Goal: Task Accomplishment & Management: Complete application form

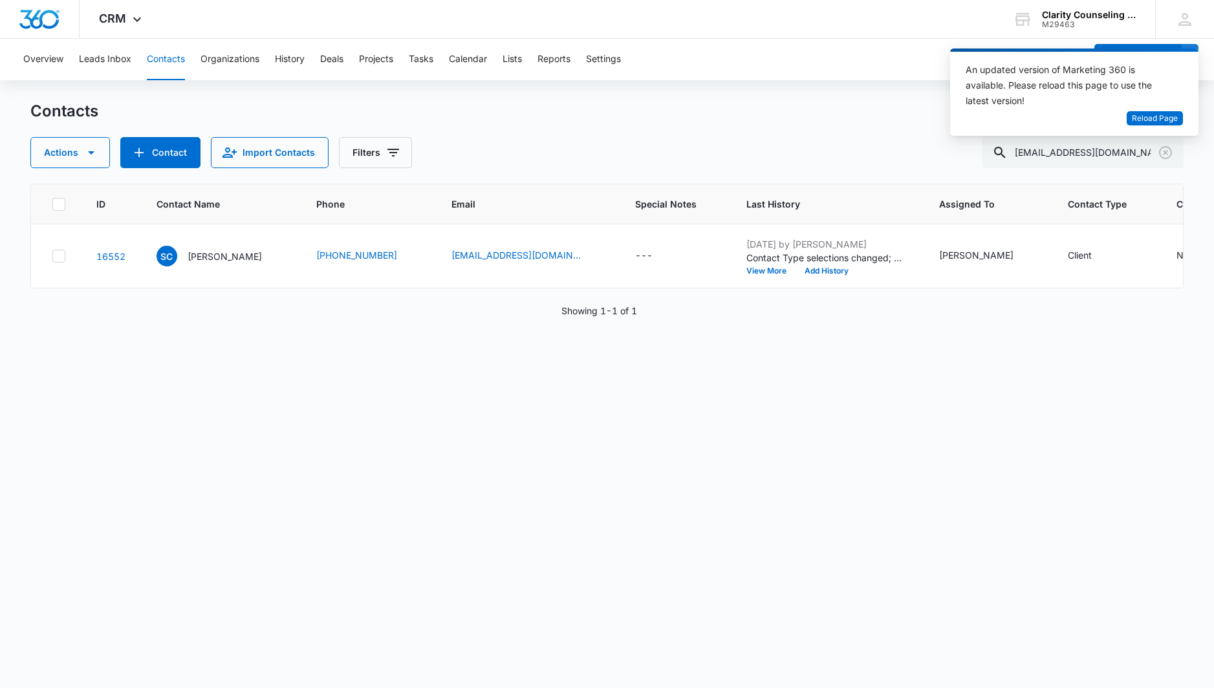
scroll to position [0, 85]
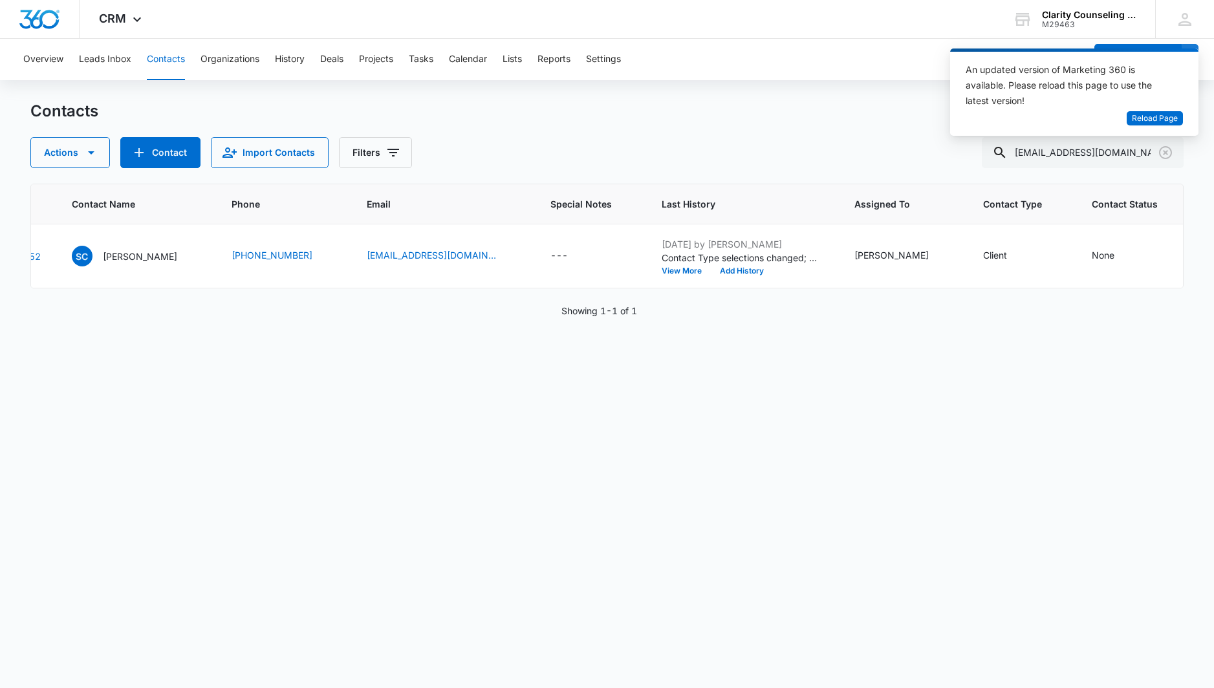
click at [1162, 153] on icon "Clear" at bounding box center [1166, 153] width 16 height 16
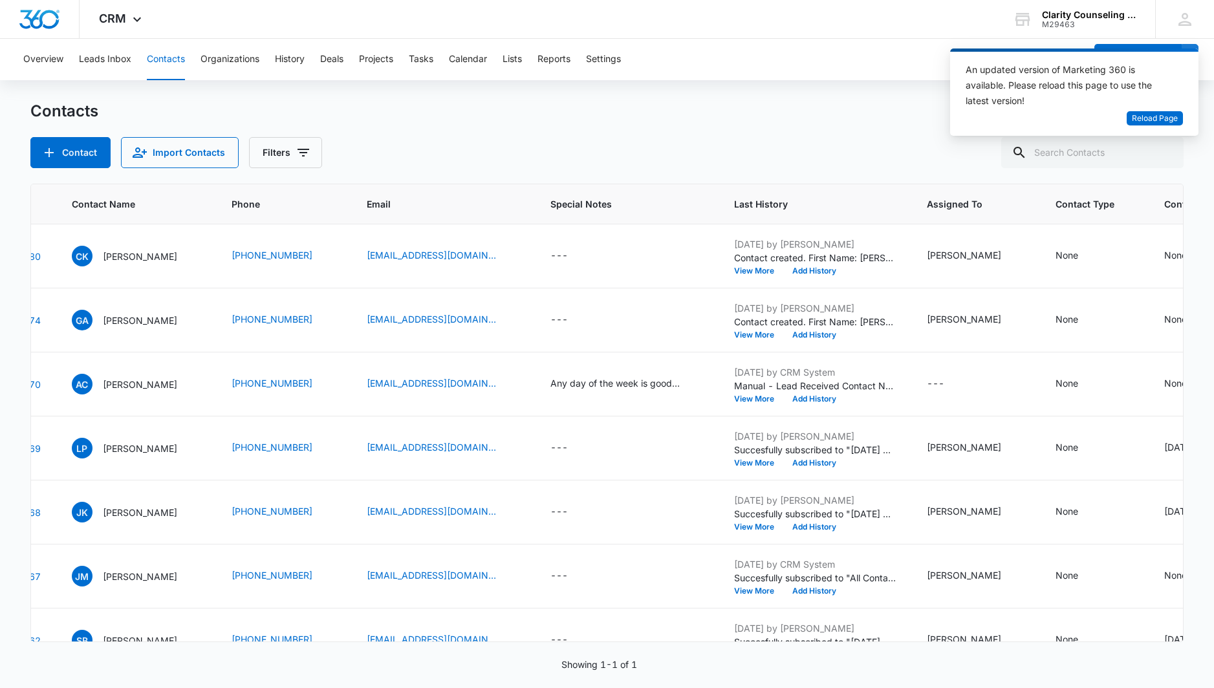
click at [1162, 153] on div at bounding box center [1165, 152] width 21 height 31
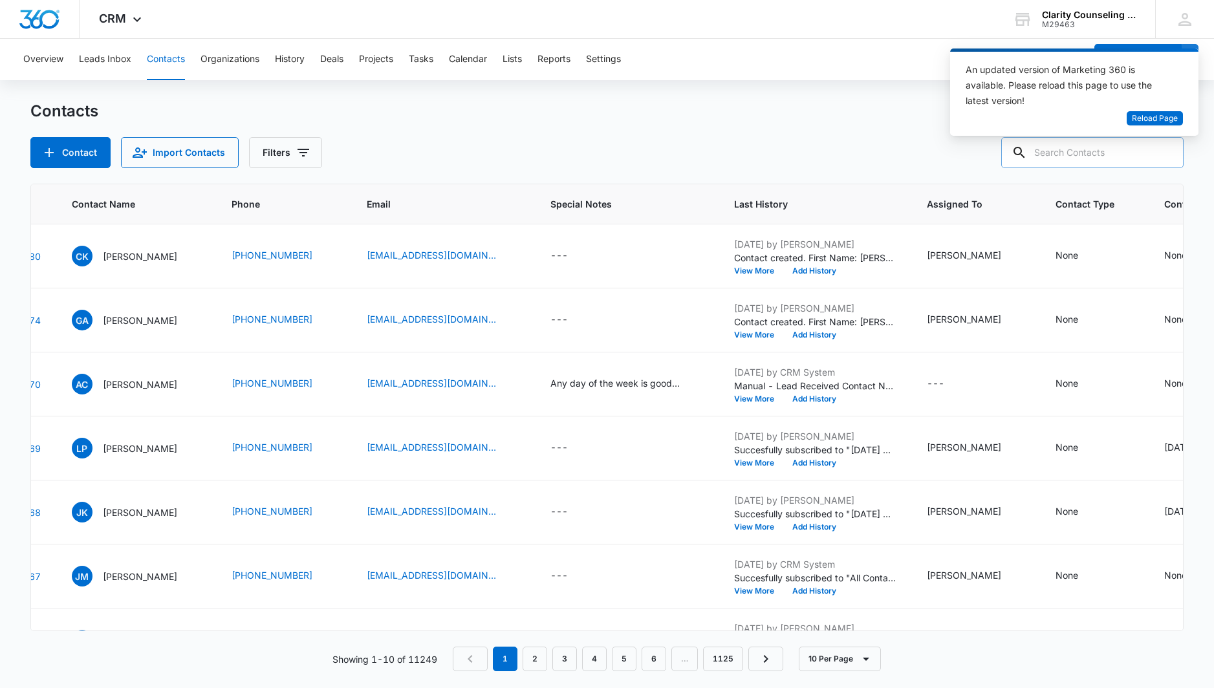
paste input "[EMAIL_ADDRESS][DOMAIN_NAME]"
type input "[EMAIL_ADDRESS][DOMAIN_NAME]"
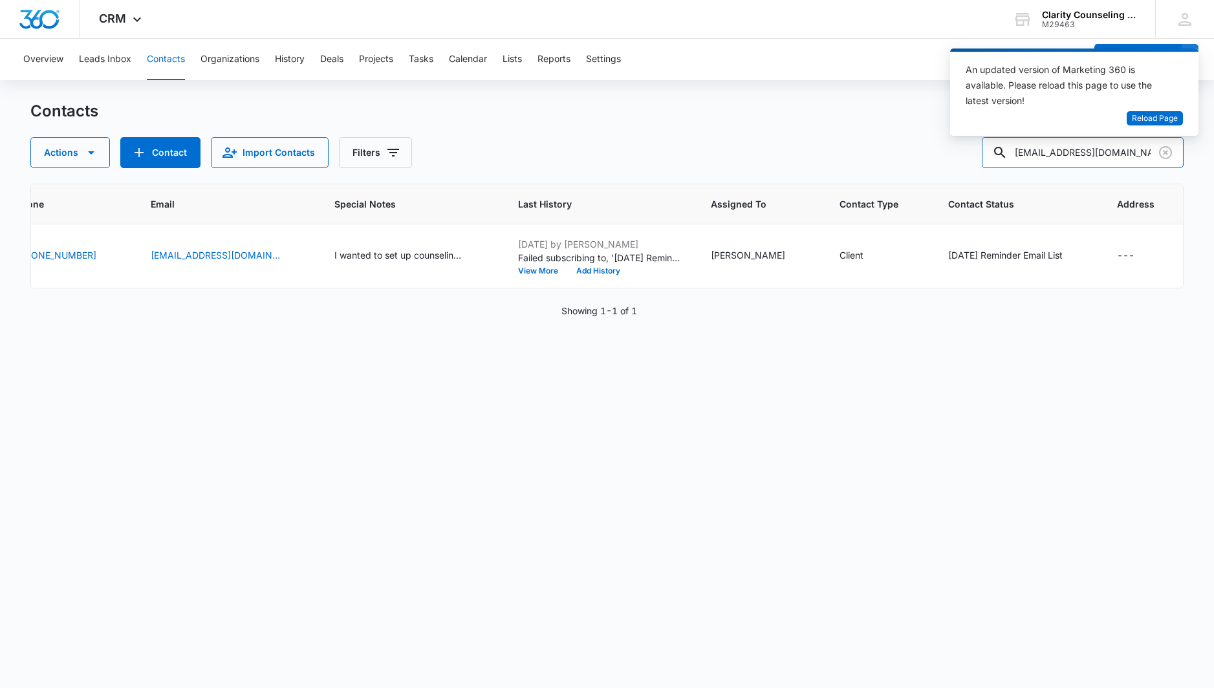
scroll to position [0, 300]
click at [1165, 154] on icon "Clear" at bounding box center [1166, 153] width 16 height 16
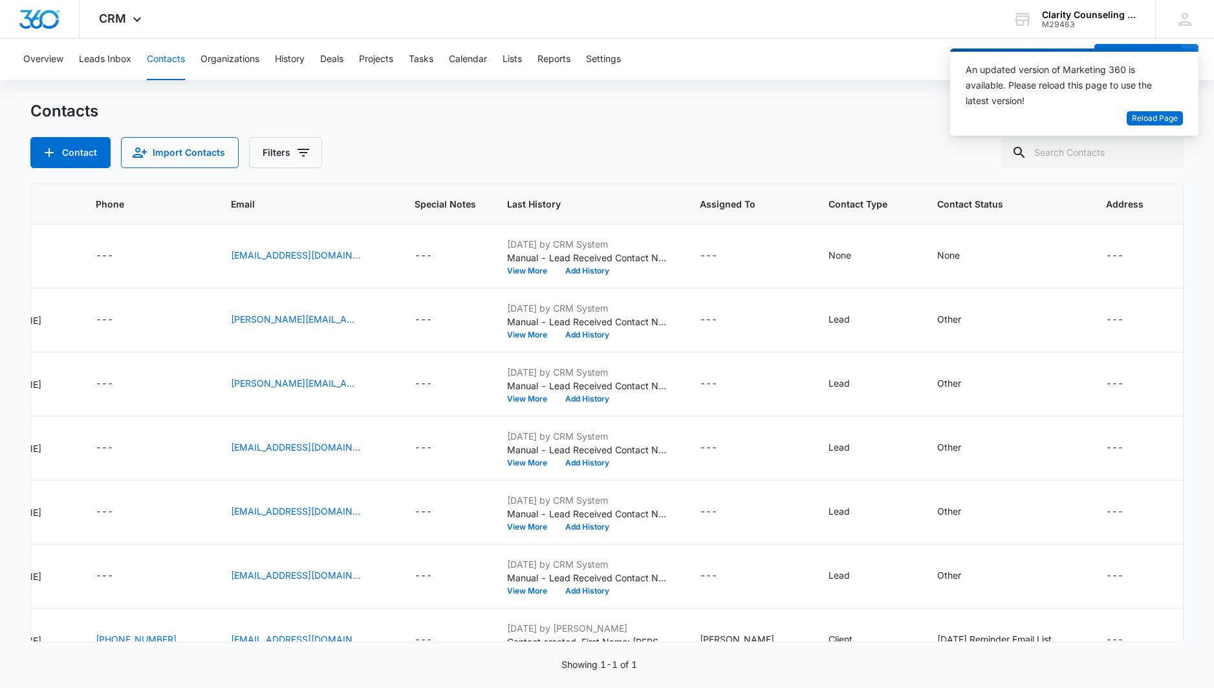
click at [1165, 154] on div at bounding box center [1165, 152] width 21 height 31
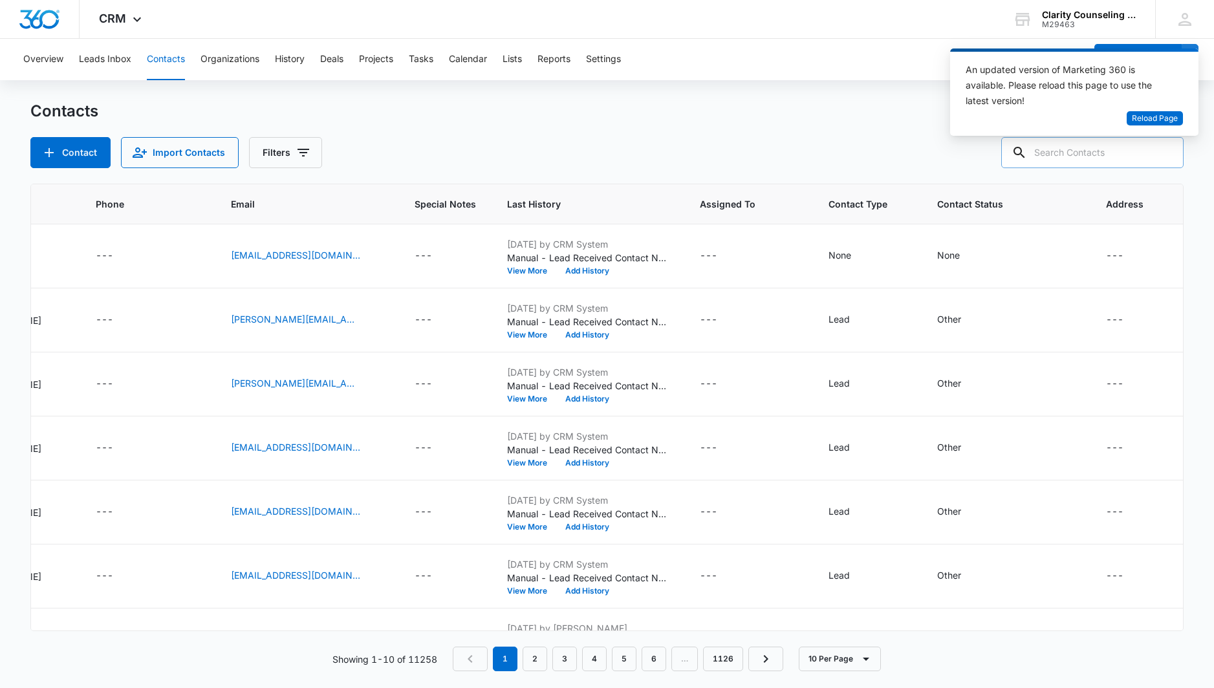
paste input "[EMAIL_ADDRESS][DOMAIN_NAME]"
type input "[EMAIL_ADDRESS][DOMAIN_NAME]"
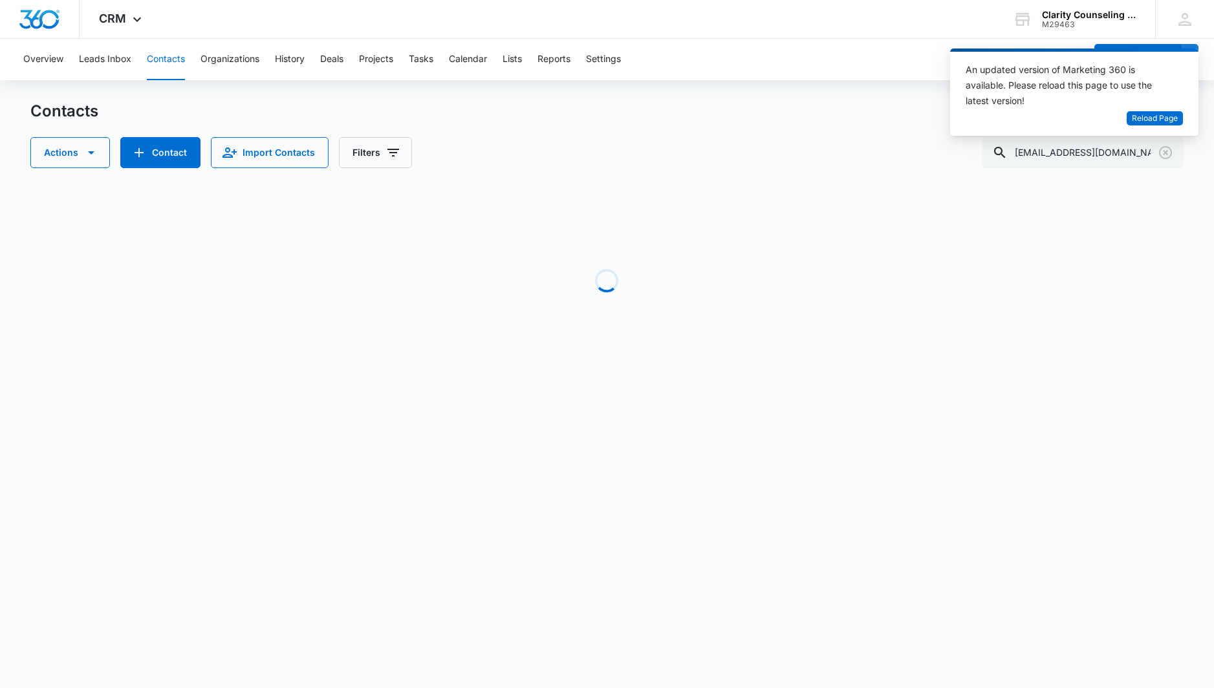
scroll to position [0, 184]
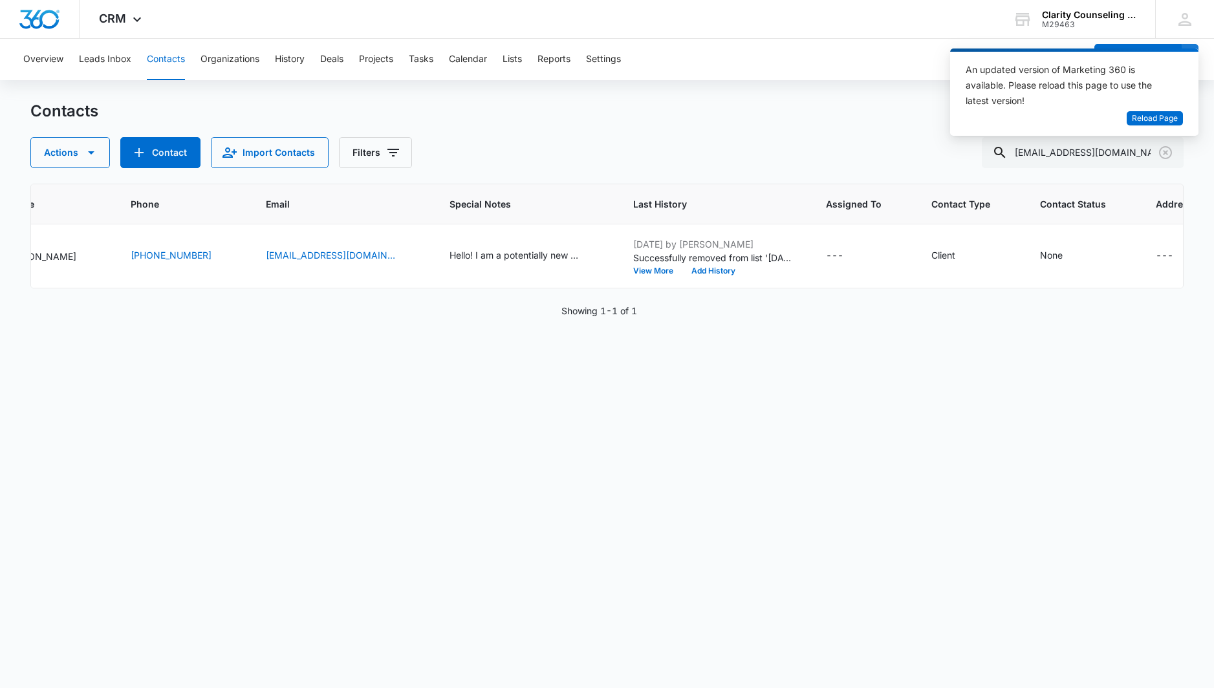
click at [1168, 153] on icon "Clear" at bounding box center [1166, 153] width 16 height 16
click at [1168, 153] on div at bounding box center [1165, 152] width 21 height 31
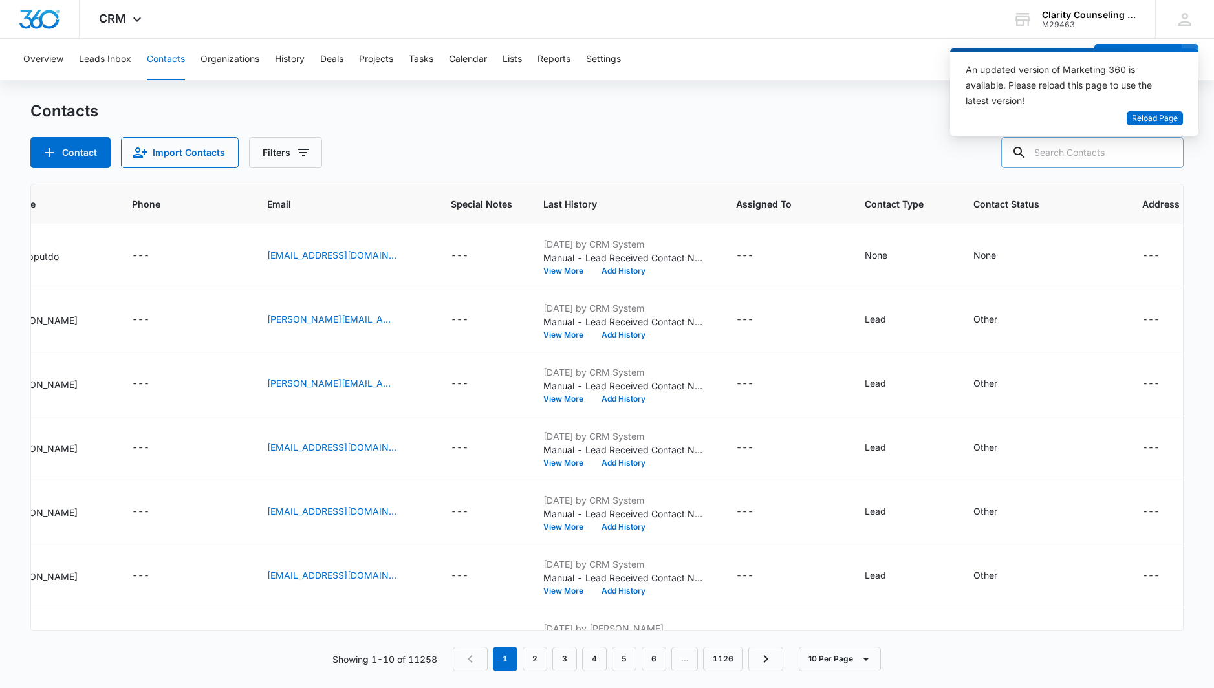
scroll to position [0, 0]
paste input "[EMAIL_ADDRESS][DOMAIN_NAME]"
type input "[EMAIL_ADDRESS][DOMAIN_NAME]"
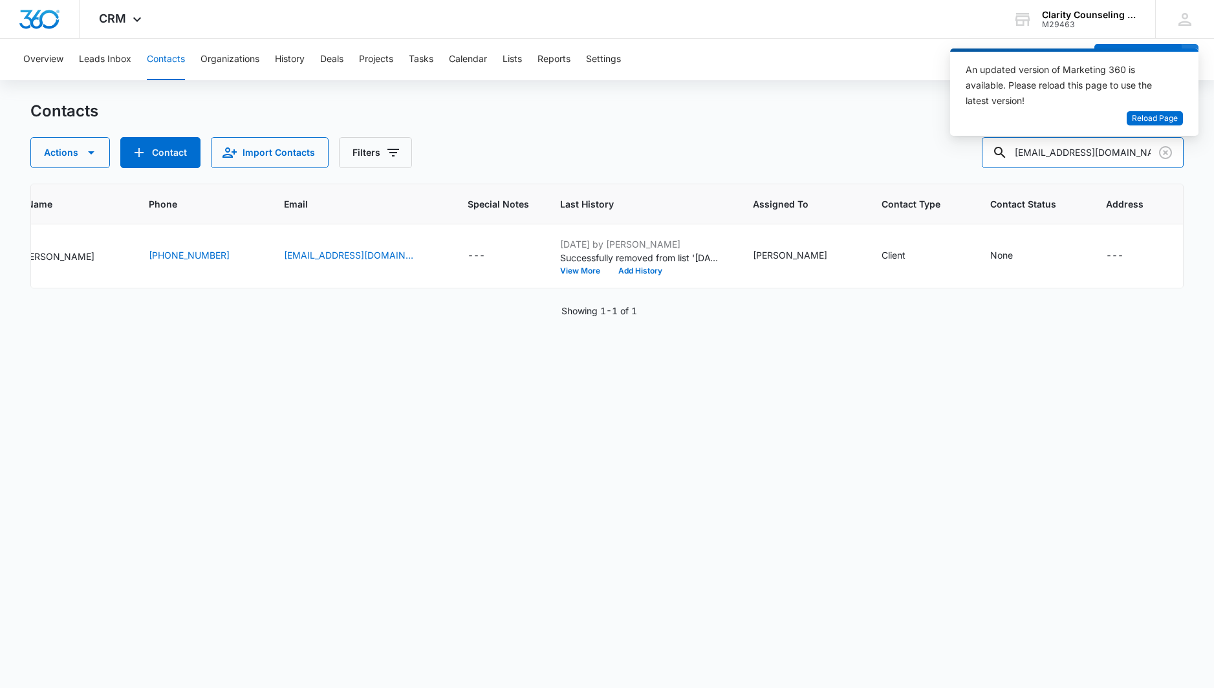
scroll to position [0, 105]
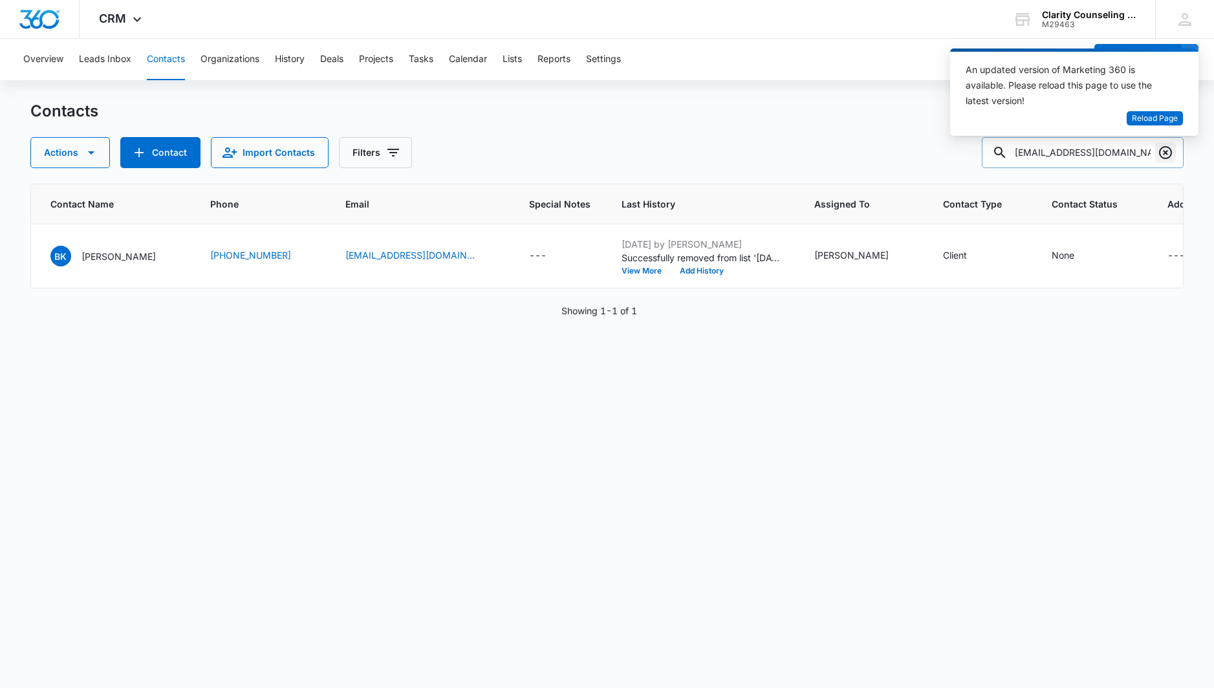
click at [1170, 152] on icon "Clear" at bounding box center [1166, 153] width 16 height 16
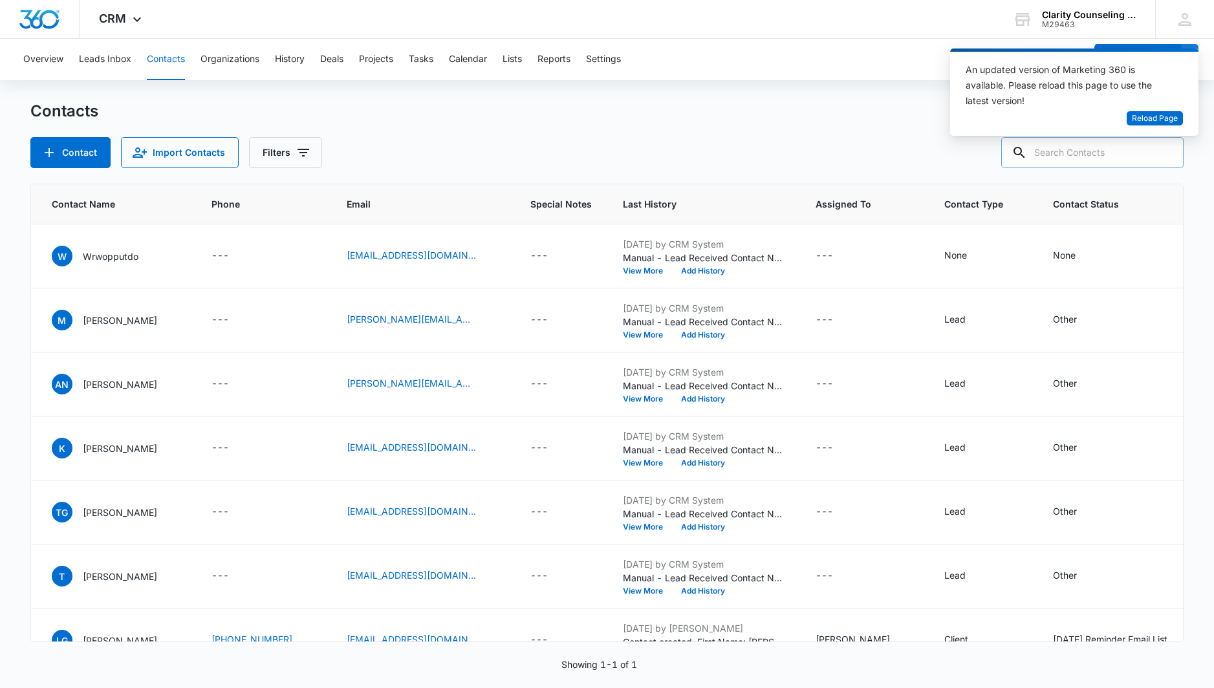
click at [1170, 152] on div at bounding box center [1165, 152] width 21 height 31
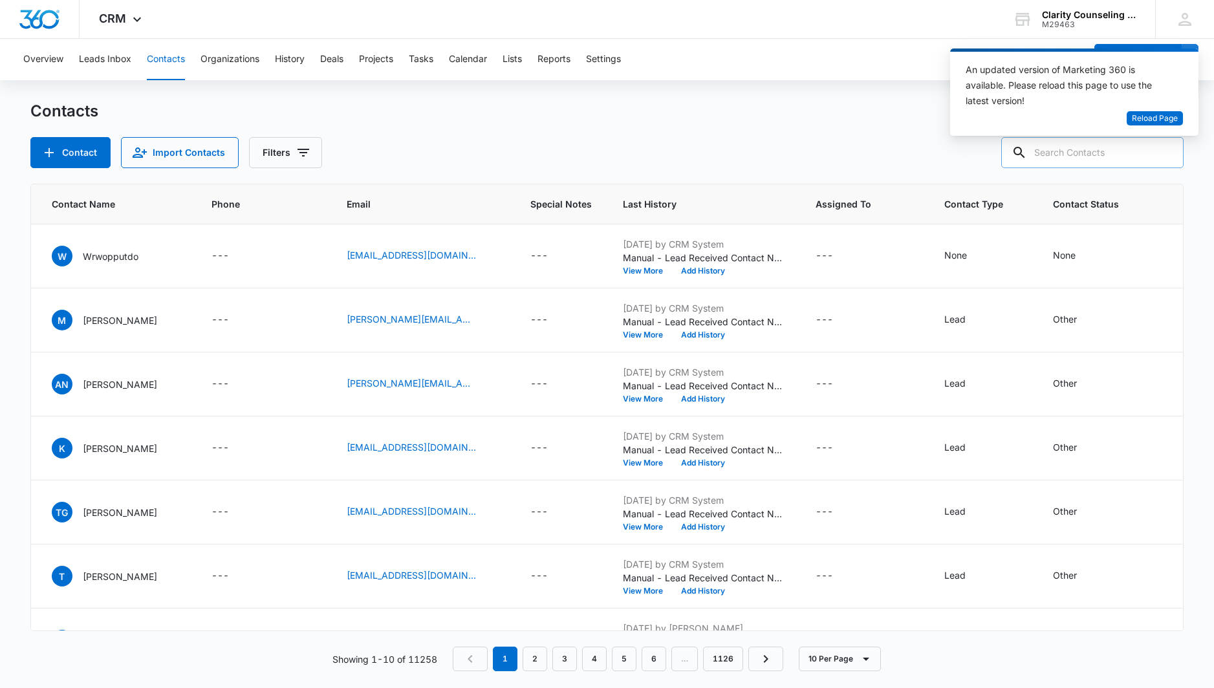
scroll to position [1, 0]
paste input "[EMAIL_ADDRESS][DOMAIN_NAME]"
type input "[EMAIL_ADDRESS][DOMAIN_NAME]"
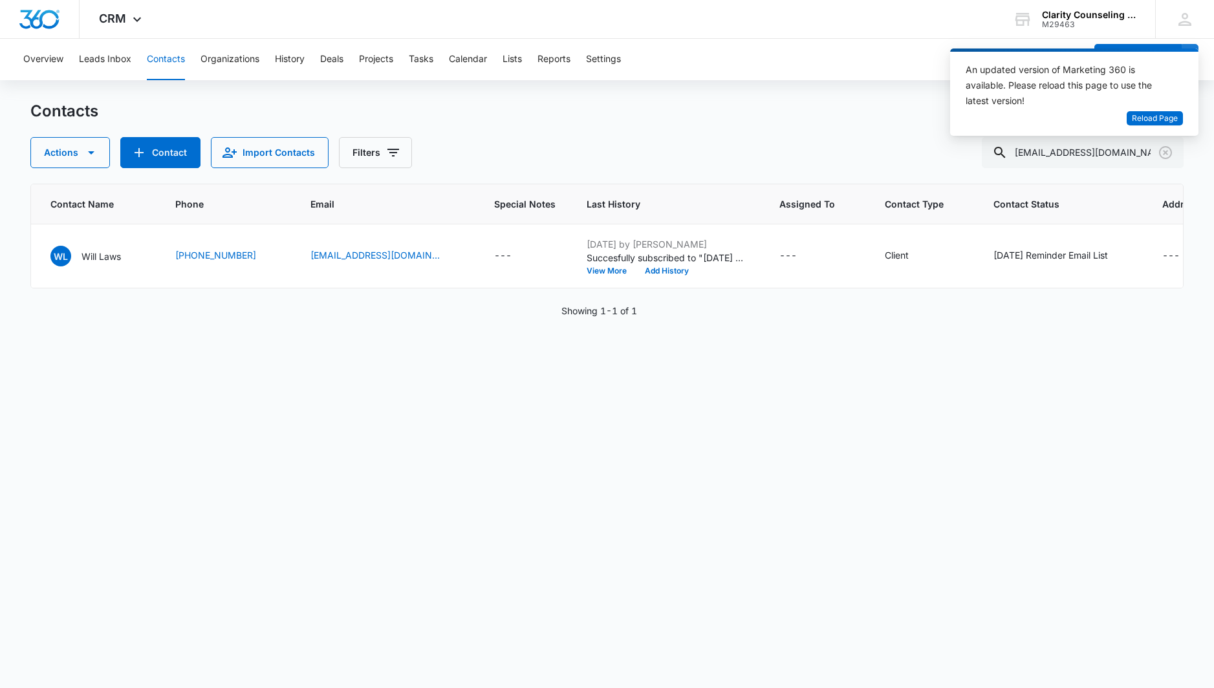
click at [1165, 149] on icon "Clear" at bounding box center [1166, 153] width 16 height 16
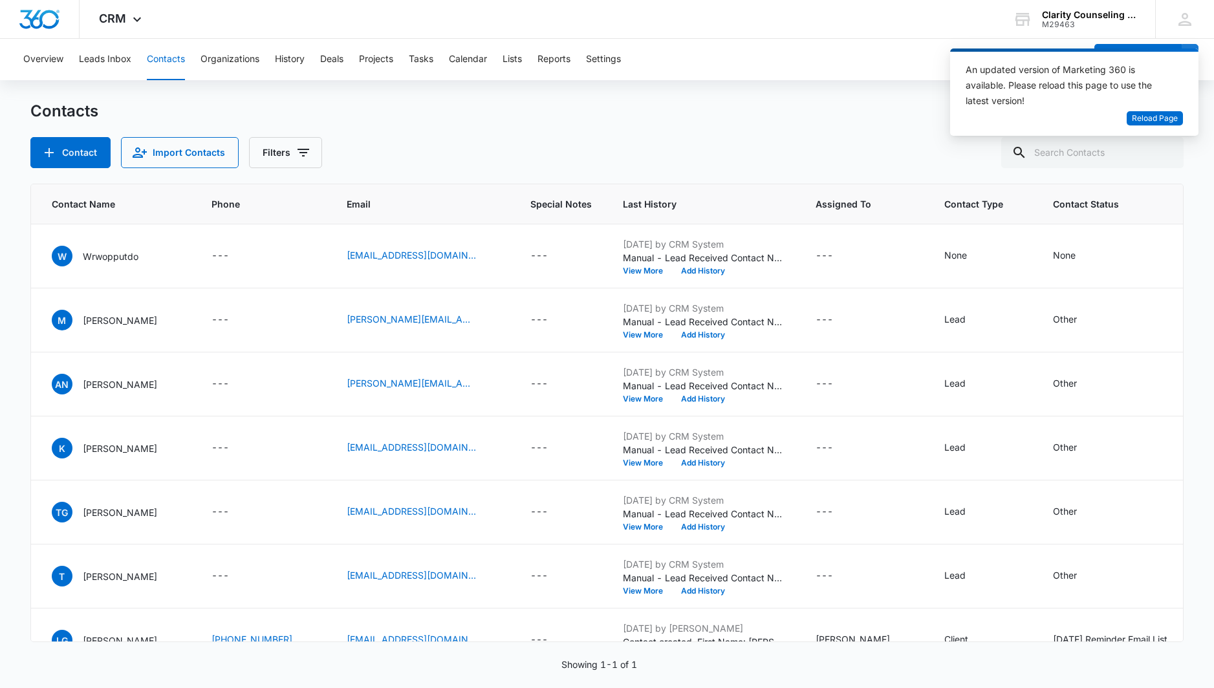
click at [1165, 149] on div at bounding box center [1165, 152] width 21 height 31
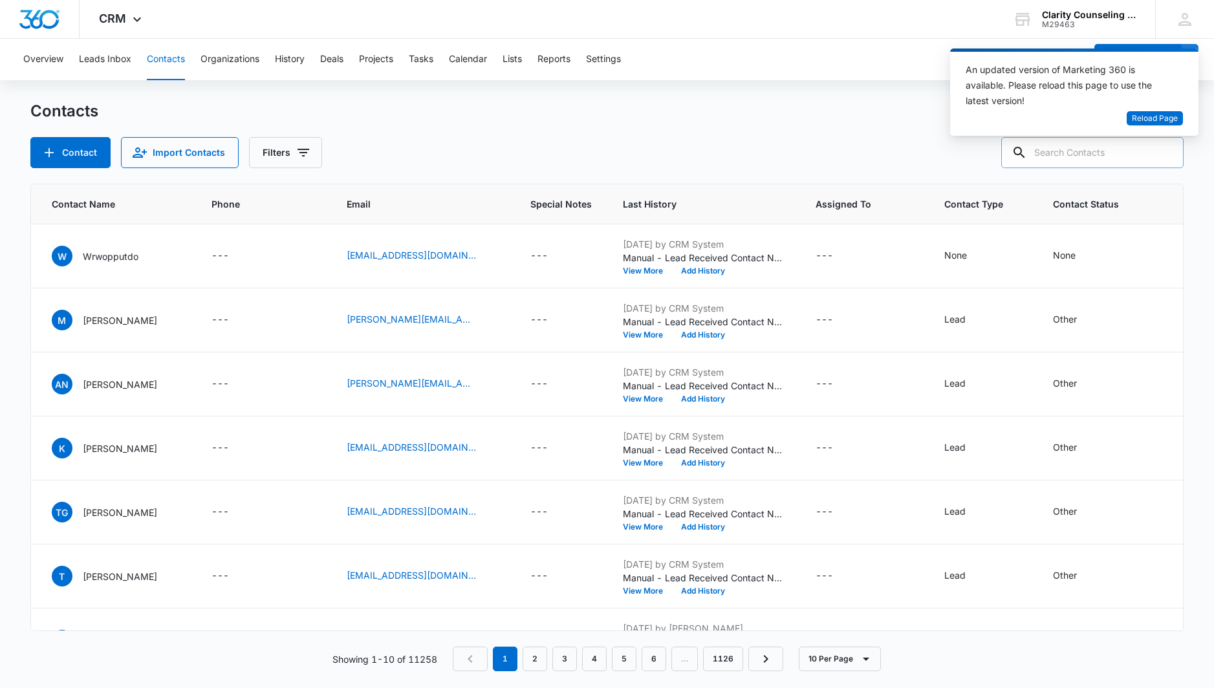
paste input "[EMAIL_ADDRESS][DOMAIN_NAME]"
type input "[EMAIL_ADDRESS][DOMAIN_NAME]"
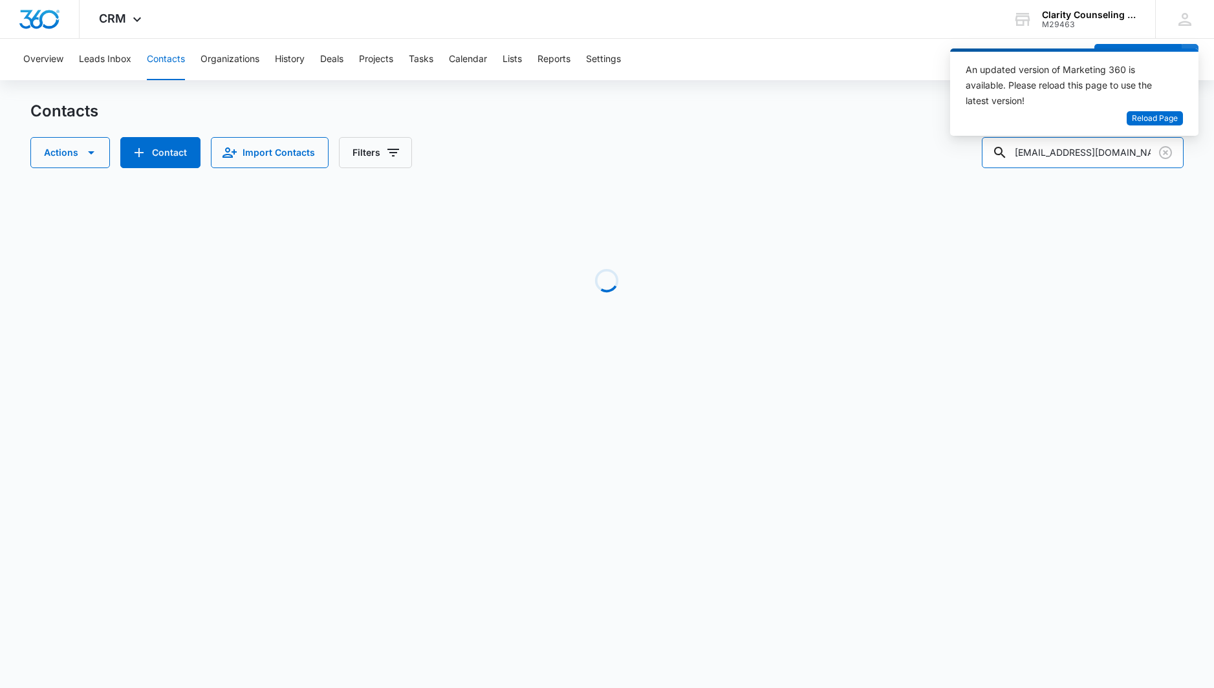
scroll to position [0, 0]
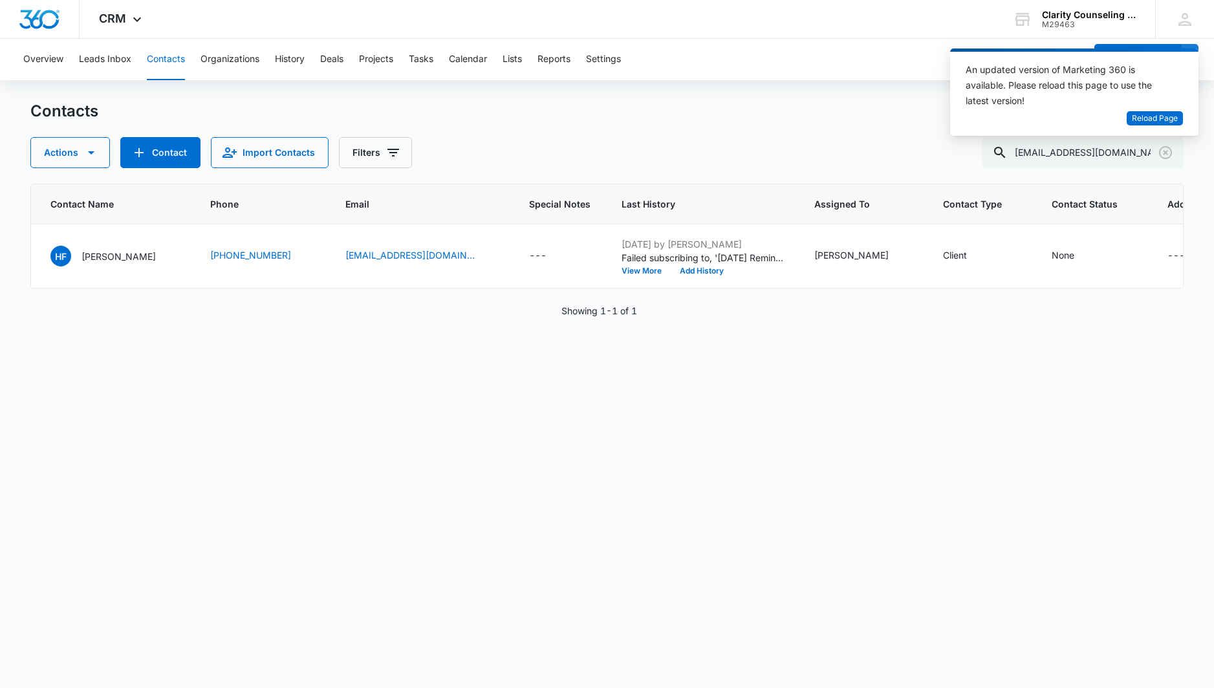
click at [1169, 155] on icon "Clear" at bounding box center [1166, 153] width 16 height 16
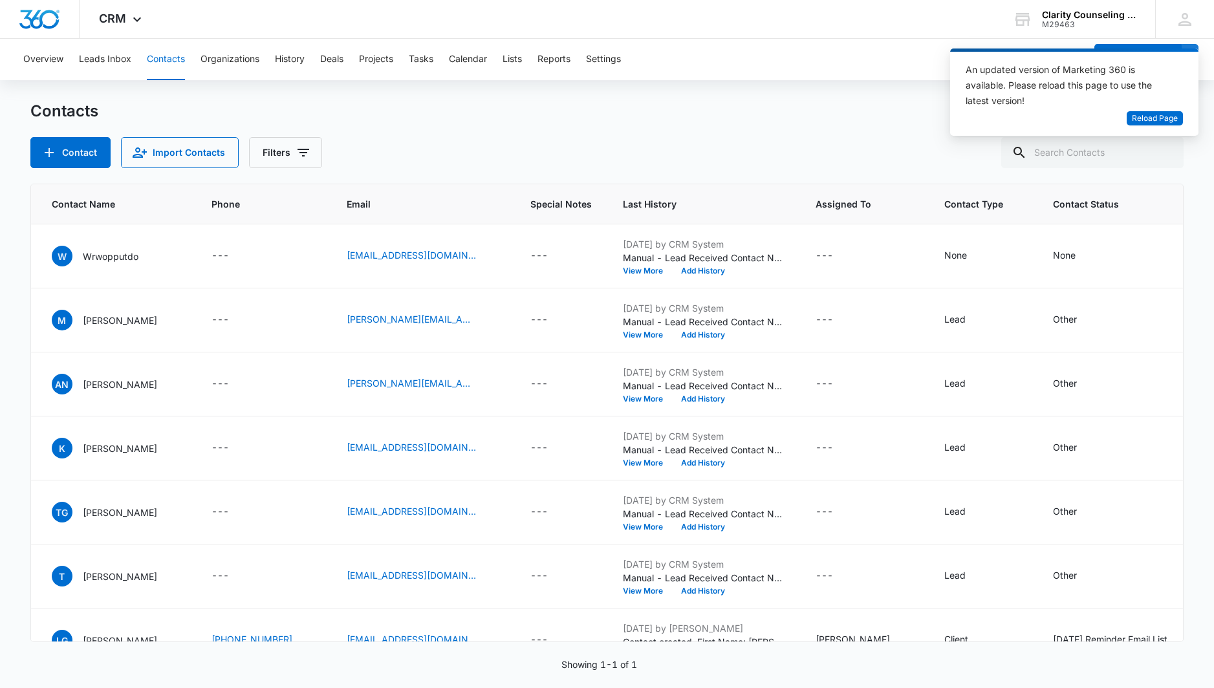
click at [1169, 155] on div at bounding box center [1165, 152] width 21 height 31
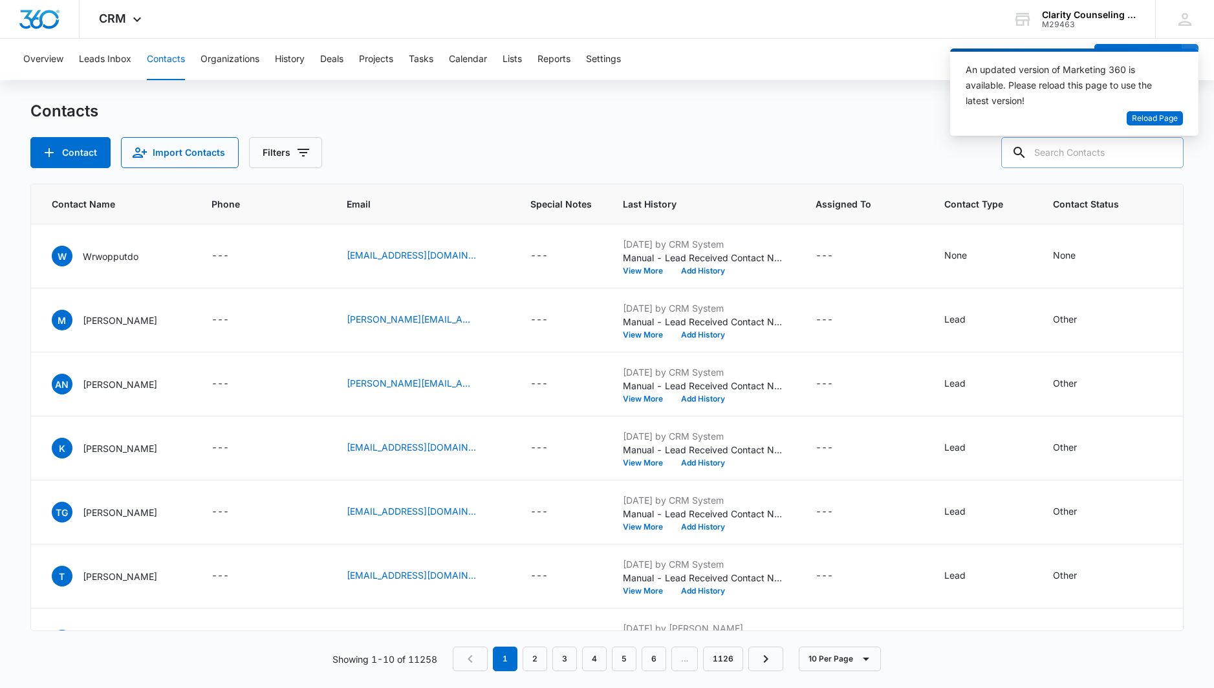
paste input "[EMAIL_ADDRESS][DOMAIN_NAME]"
type input "[EMAIL_ADDRESS][DOMAIN_NAME]"
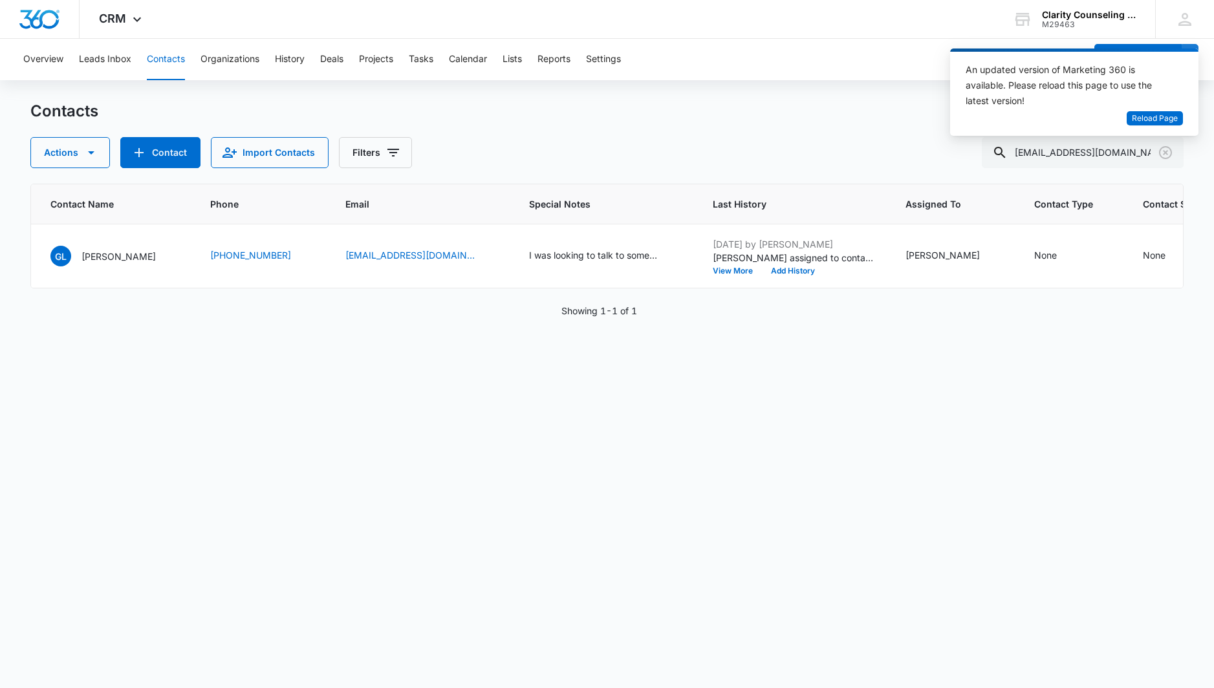
click at [1164, 151] on icon "Clear" at bounding box center [1165, 152] width 13 height 13
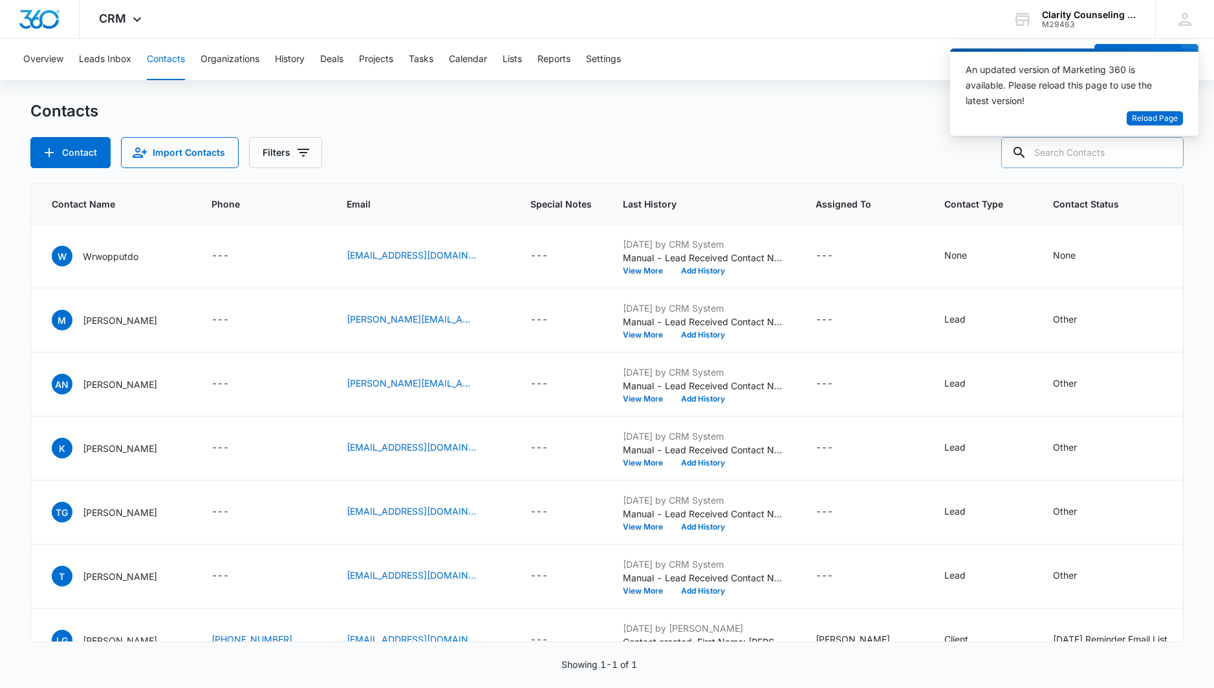
drag, startPoint x: 2, startPoint y: 103, endPoint x: 1104, endPoint y: 151, distance: 1103.0
click at [1163, 151] on div at bounding box center [1165, 152] width 21 height 31
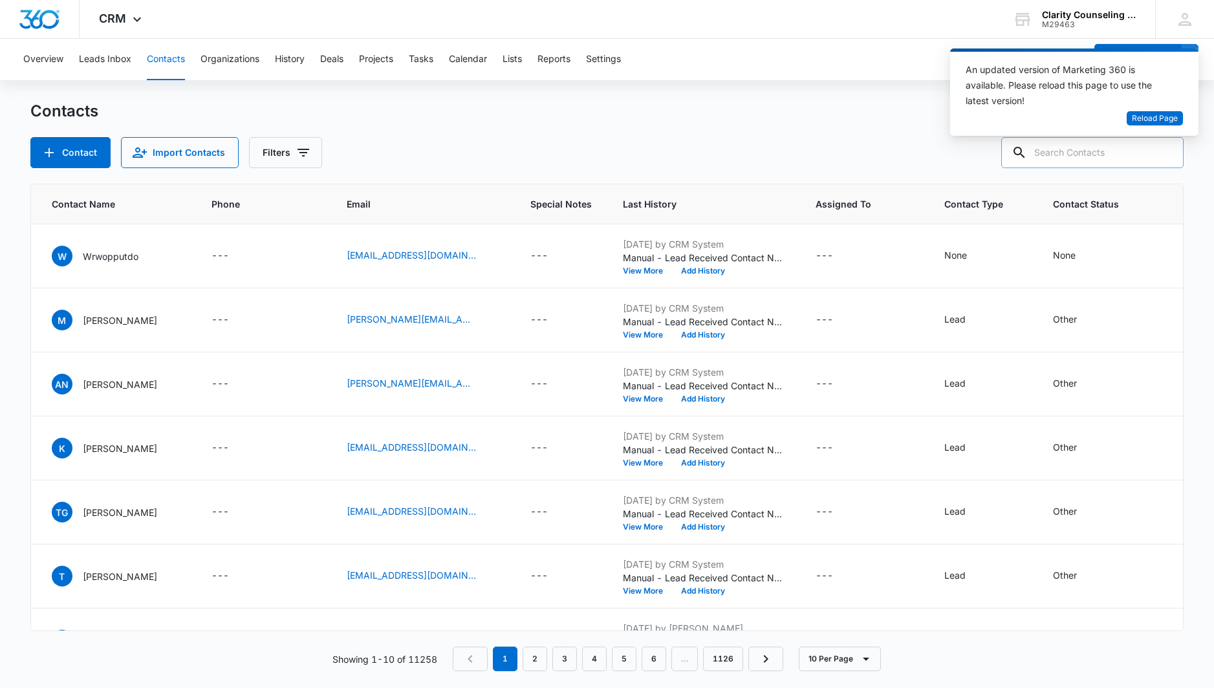
paste input "[EMAIL_ADDRESS][DOMAIN_NAME]"
type input "[EMAIL_ADDRESS][DOMAIN_NAME]"
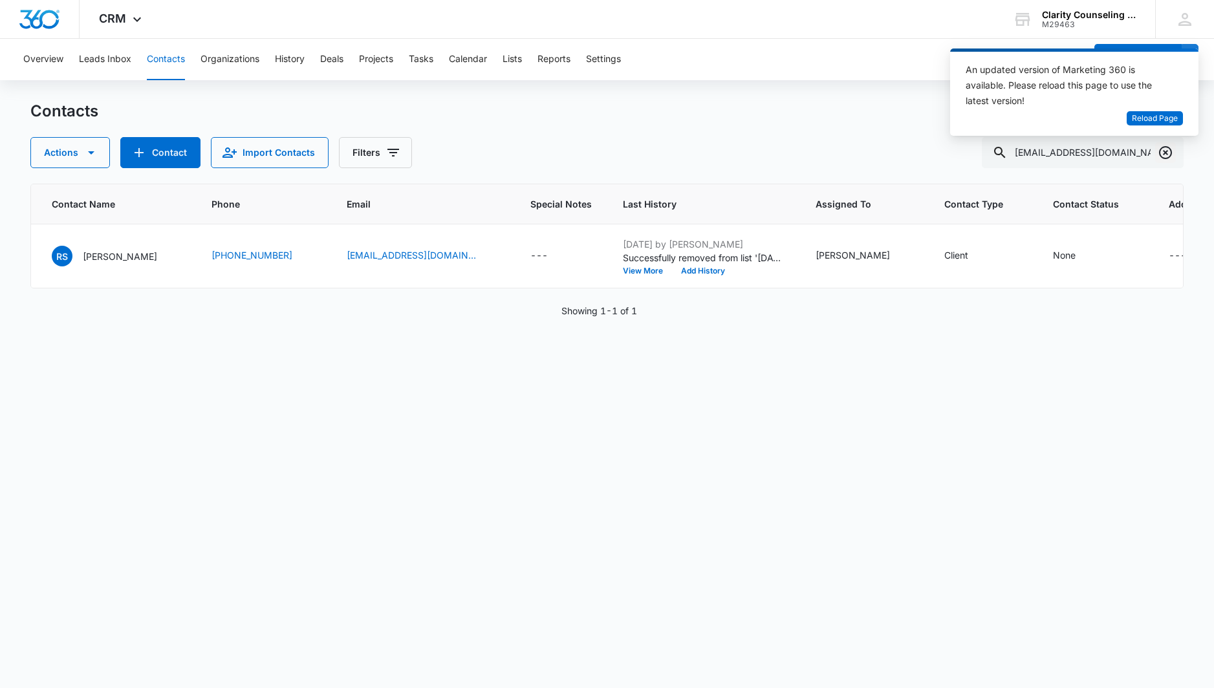
click at [1166, 155] on icon "Clear" at bounding box center [1166, 153] width 16 height 16
click at [1166, 155] on div at bounding box center [1165, 152] width 21 height 31
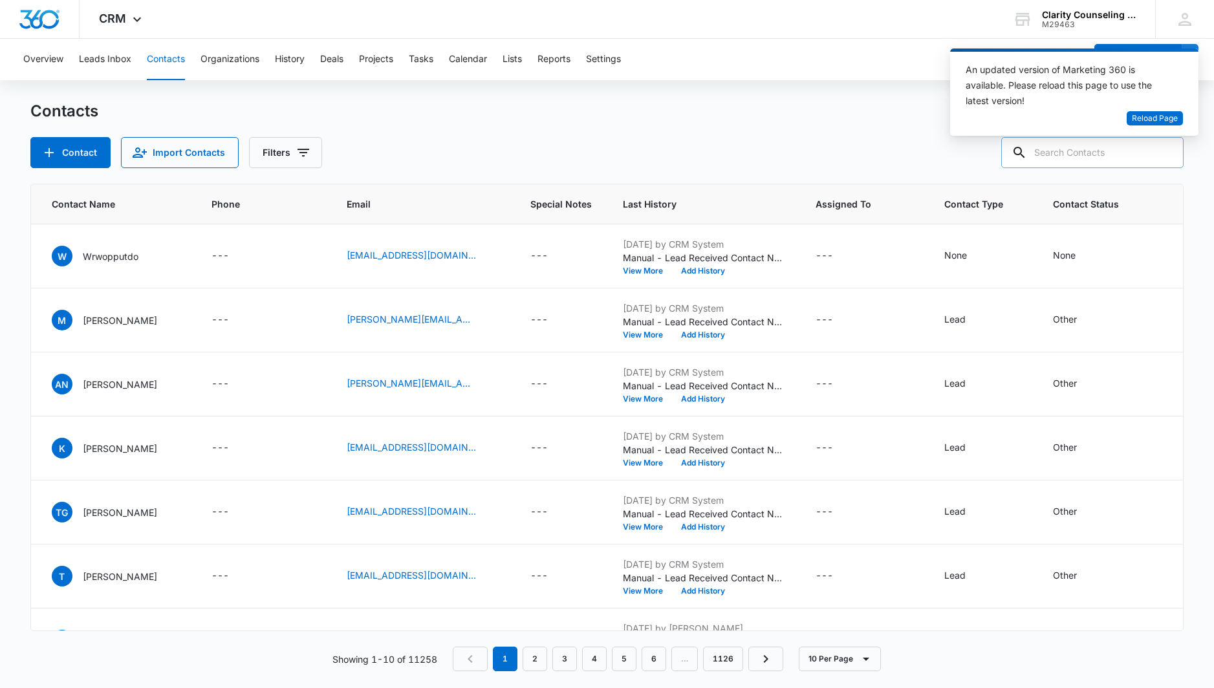
paste input "[PERSON_NAME][EMAIL_ADDRESS][DOMAIN_NAME]"
type input "[PERSON_NAME][EMAIL_ADDRESS][DOMAIN_NAME]"
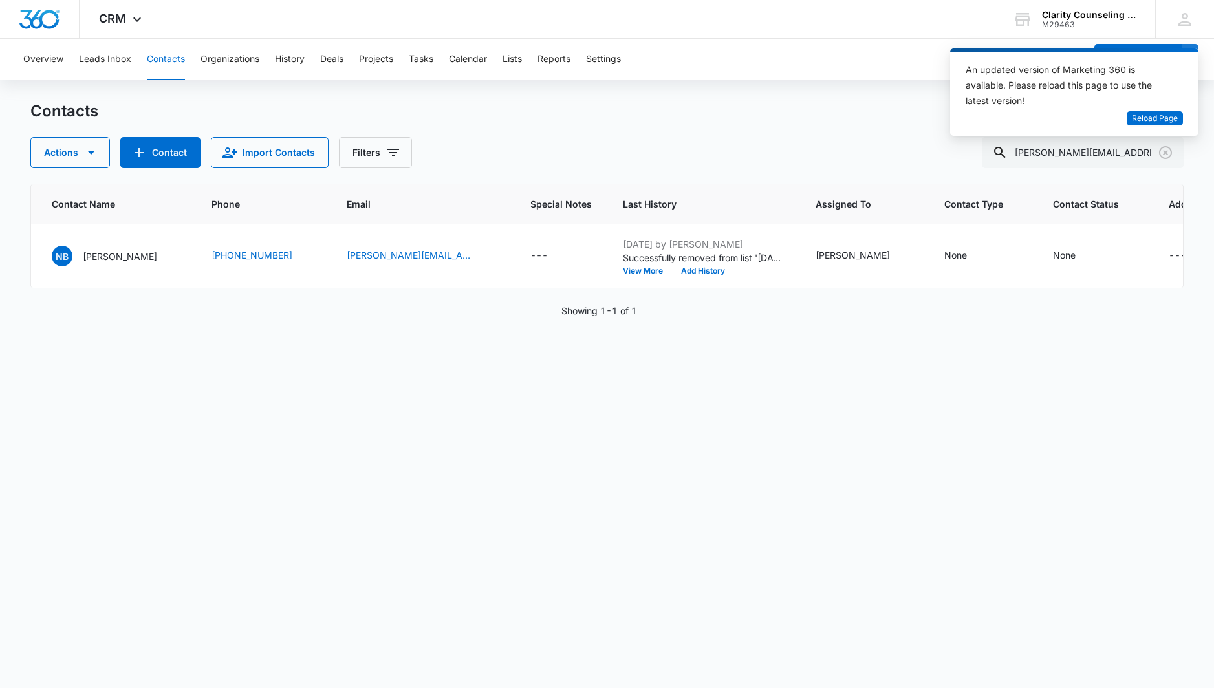
click at [1169, 153] on icon "Clear" at bounding box center [1166, 153] width 16 height 16
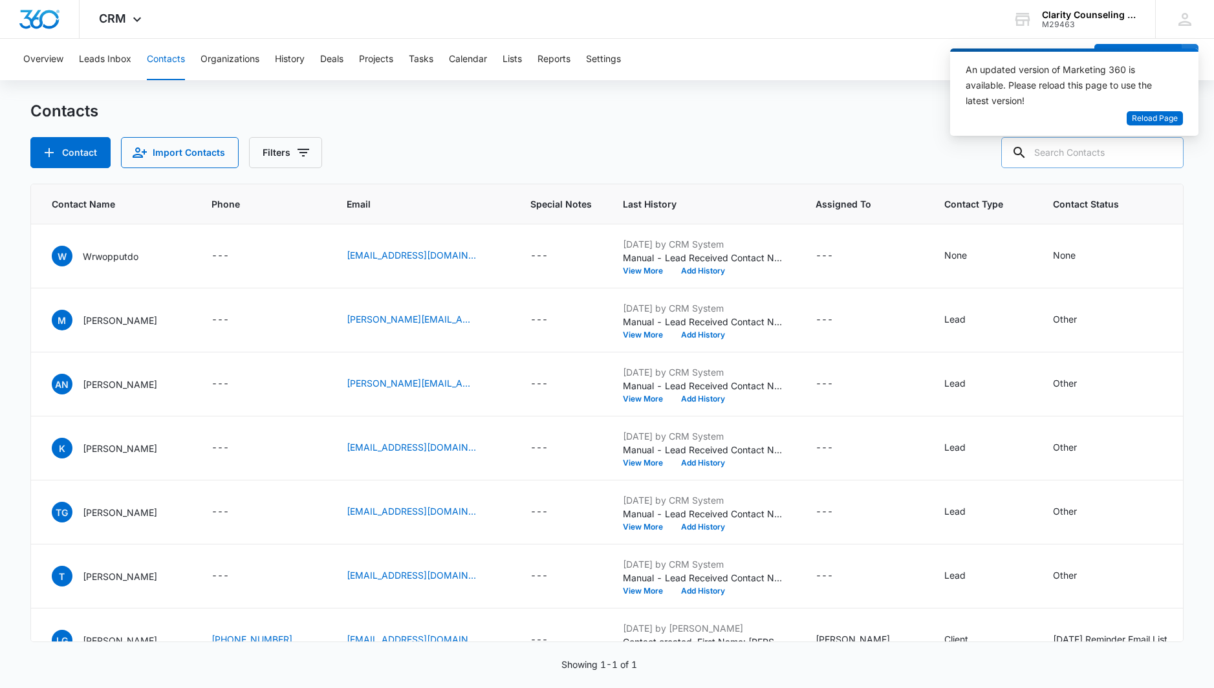
drag, startPoint x: 16, startPoint y: 85, endPoint x: 1089, endPoint y: 150, distance: 1075.4
click at [1169, 153] on div at bounding box center [1165, 152] width 21 height 31
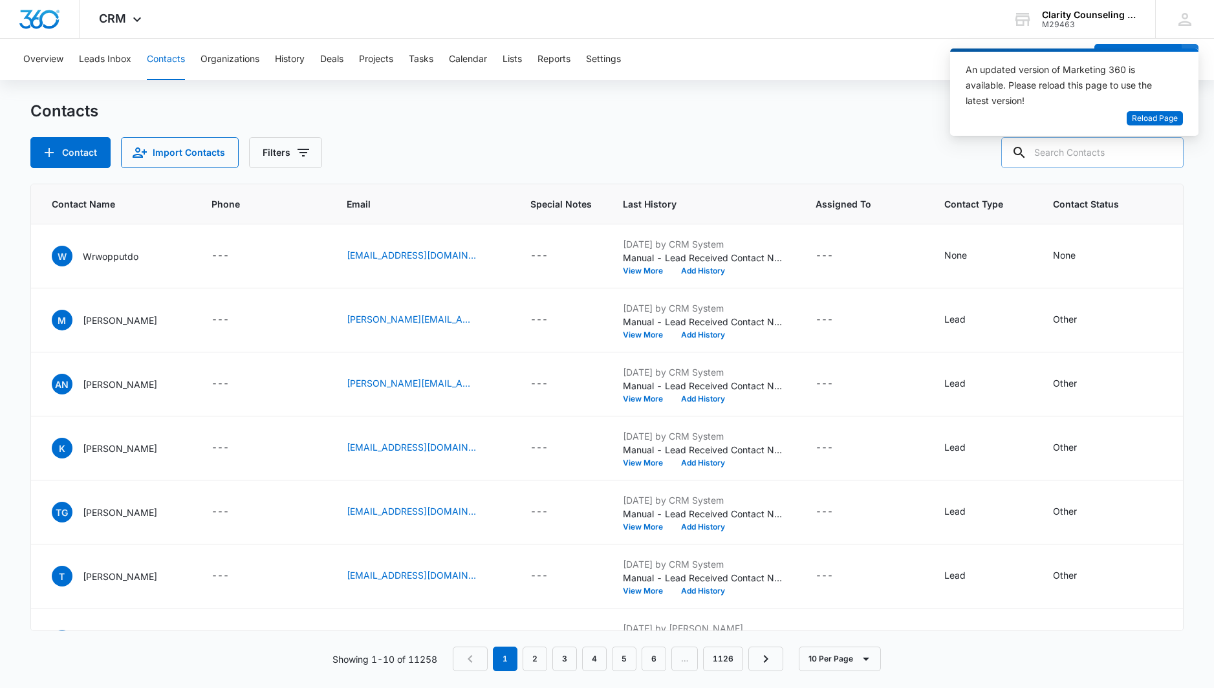
paste input "[EMAIL_ADDRESS][DOMAIN_NAME]"
type input "[EMAIL_ADDRESS][DOMAIN_NAME]"
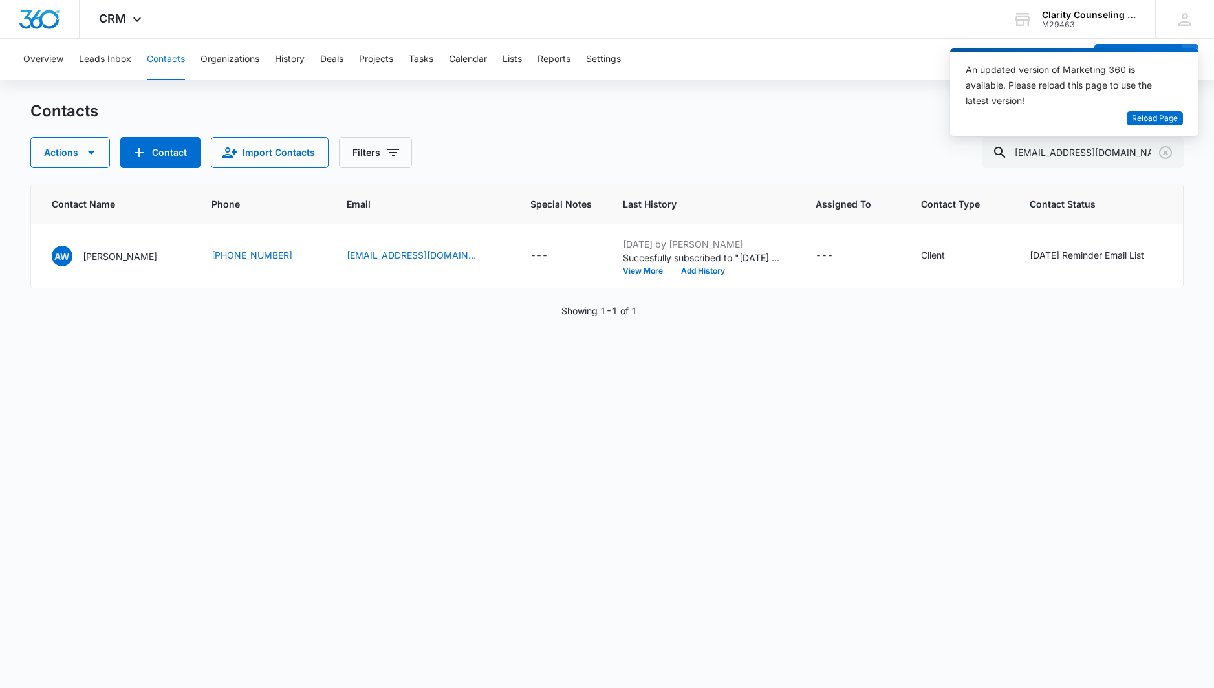
click at [1165, 156] on icon "Clear" at bounding box center [1166, 153] width 16 height 16
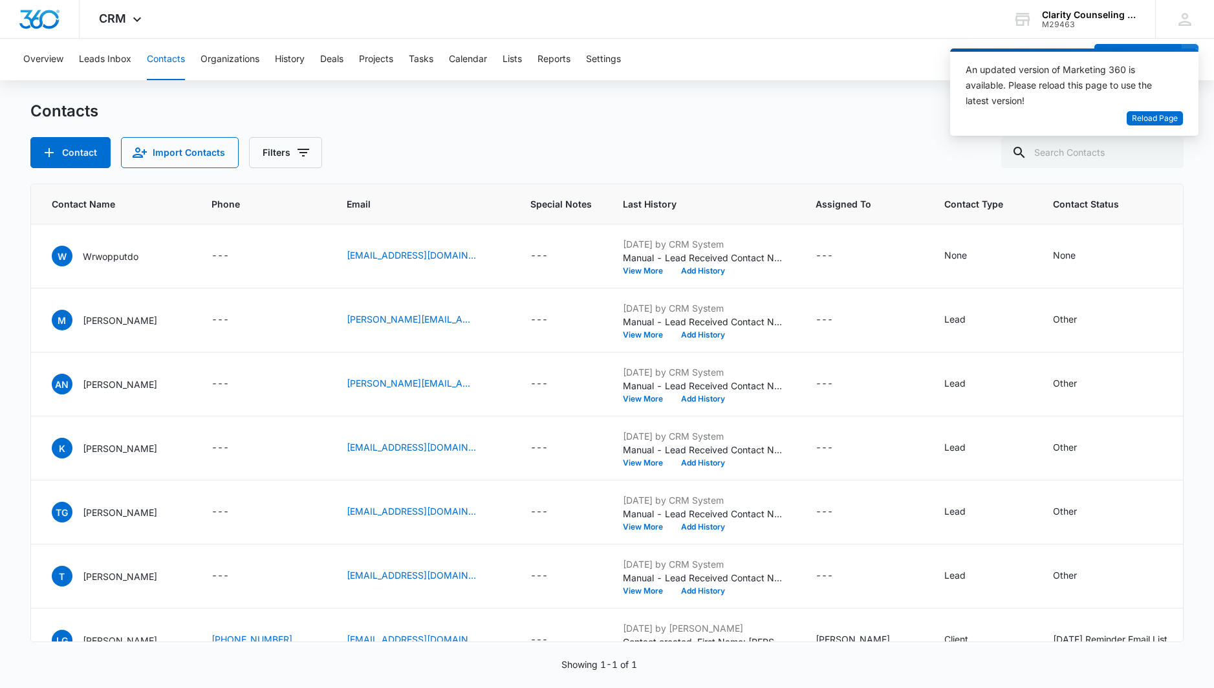
click at [1165, 156] on div at bounding box center [1165, 152] width 21 height 31
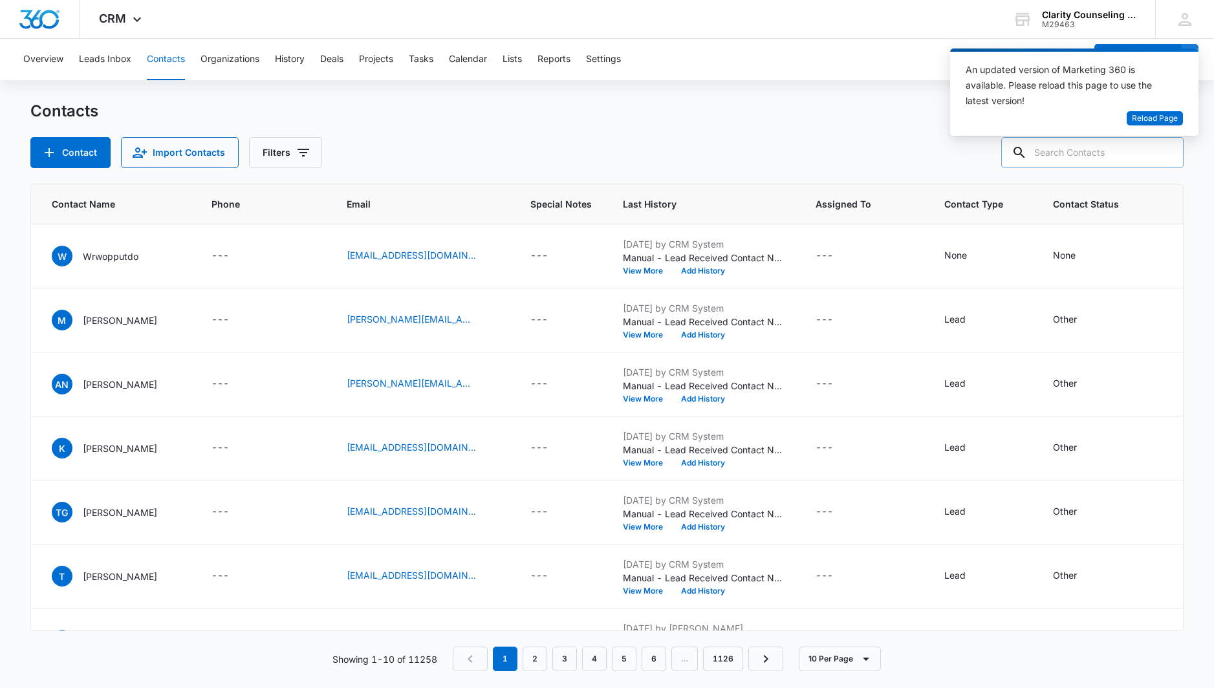
paste input "[PERSON_NAME][EMAIL_ADDRESS][DOMAIN_NAME]"
type input "[PERSON_NAME][EMAIL_ADDRESS][DOMAIN_NAME]"
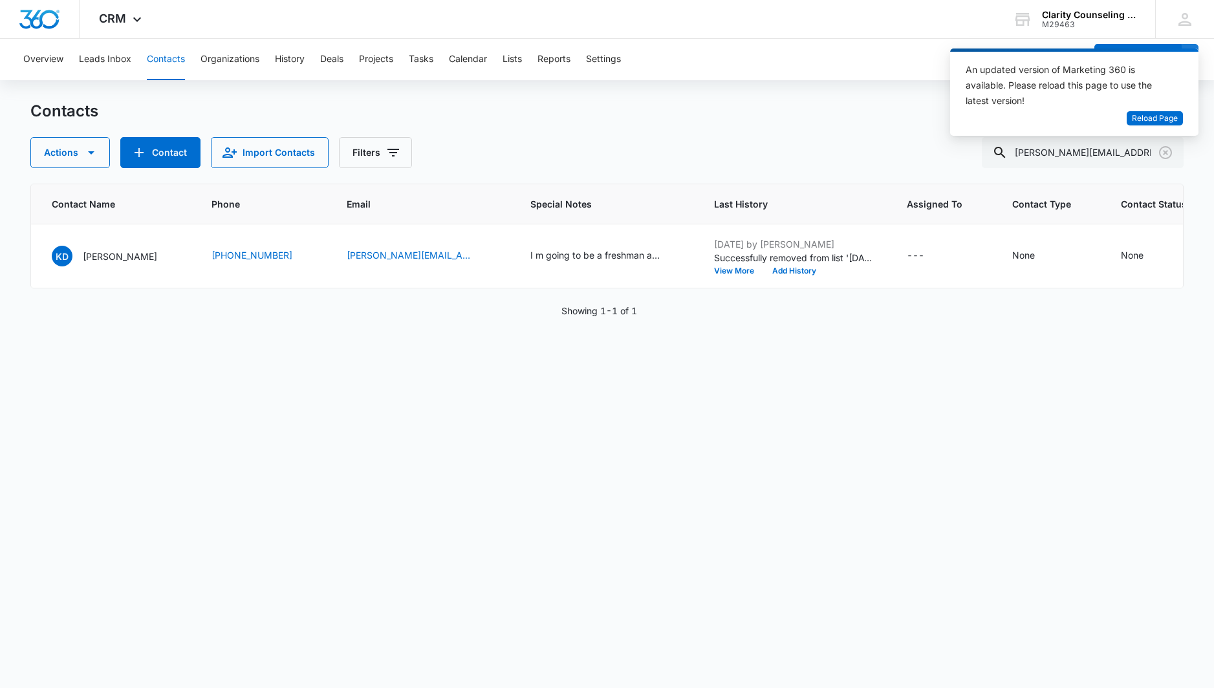
click at [1167, 151] on icon "Clear" at bounding box center [1165, 152] width 13 height 13
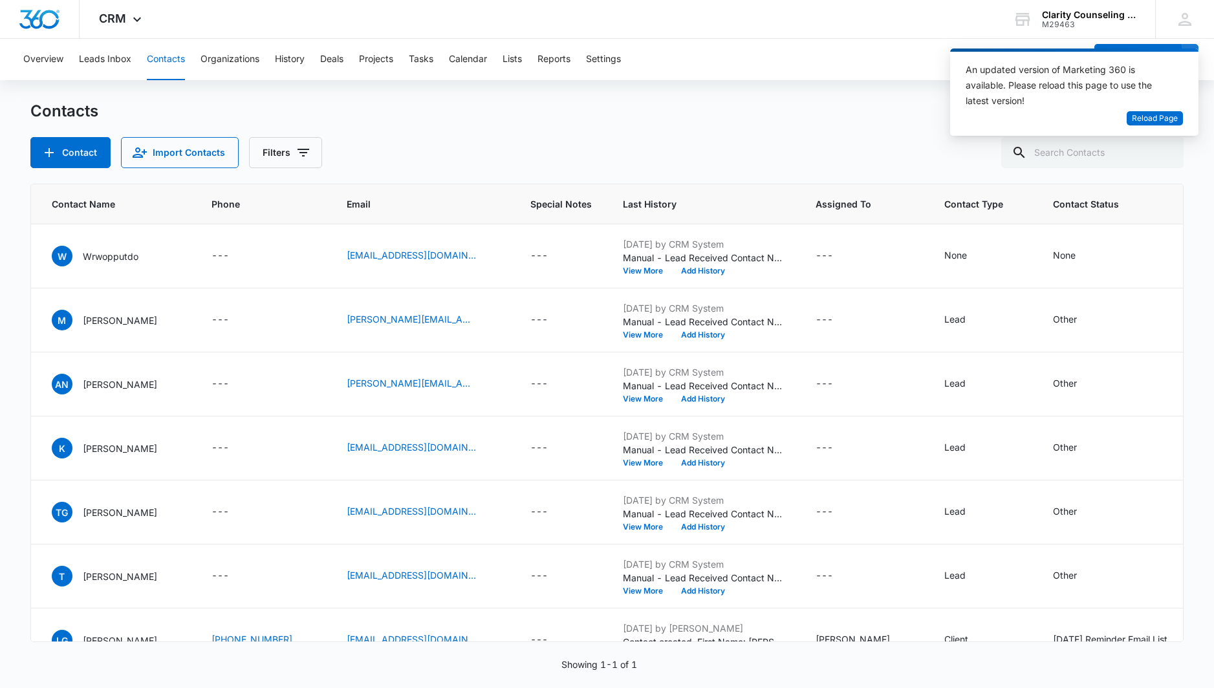
click at [1167, 151] on div at bounding box center [1165, 152] width 21 height 31
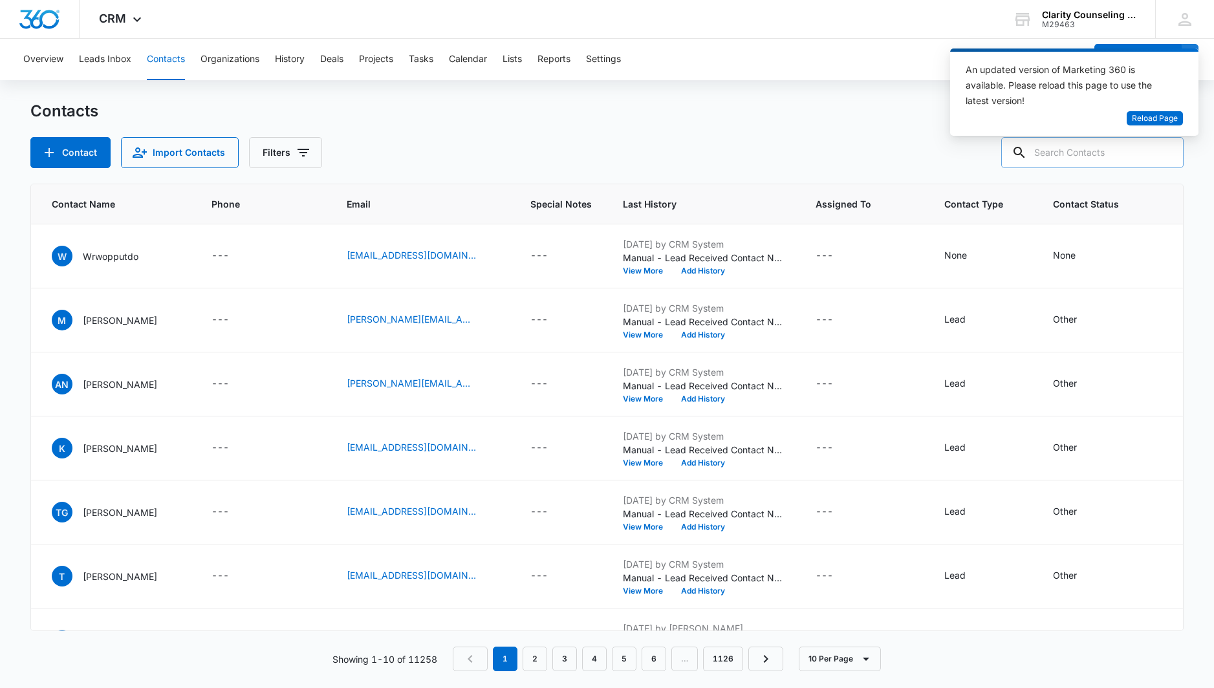
paste input "[EMAIL_ADDRESS][DOMAIN_NAME]"
type input "[EMAIL_ADDRESS][DOMAIN_NAME]"
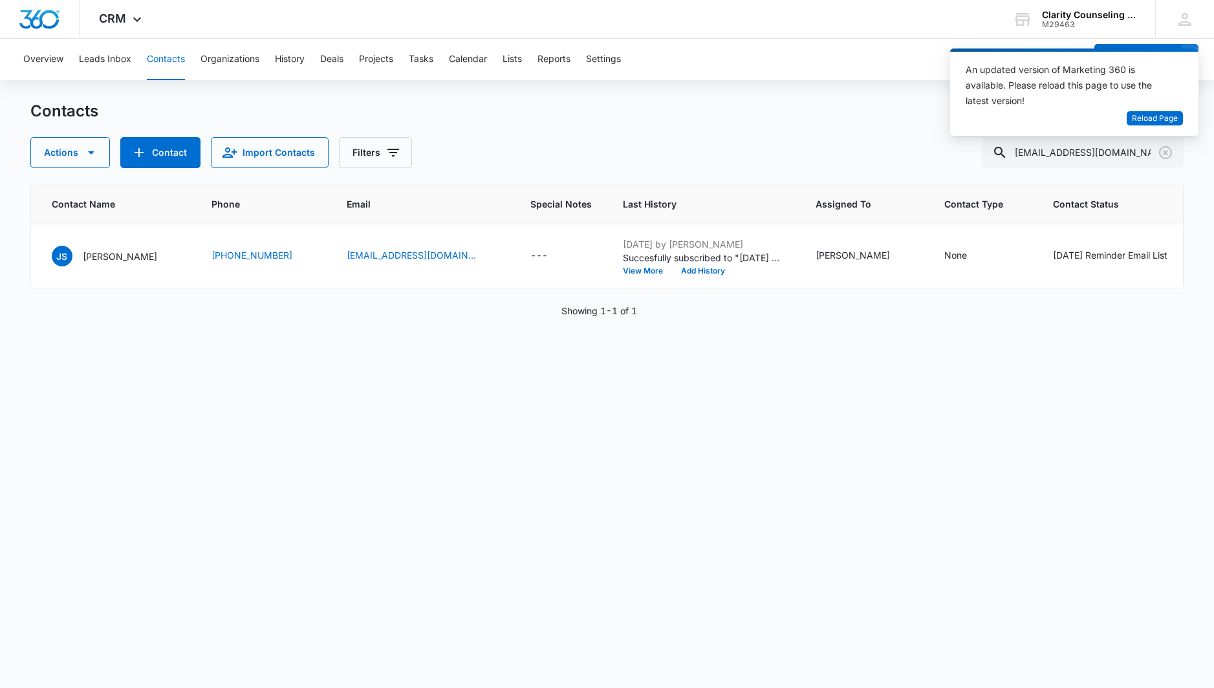
click at [1166, 153] on icon "Clear" at bounding box center [1165, 152] width 13 height 13
click at [1166, 153] on div at bounding box center [1165, 152] width 21 height 31
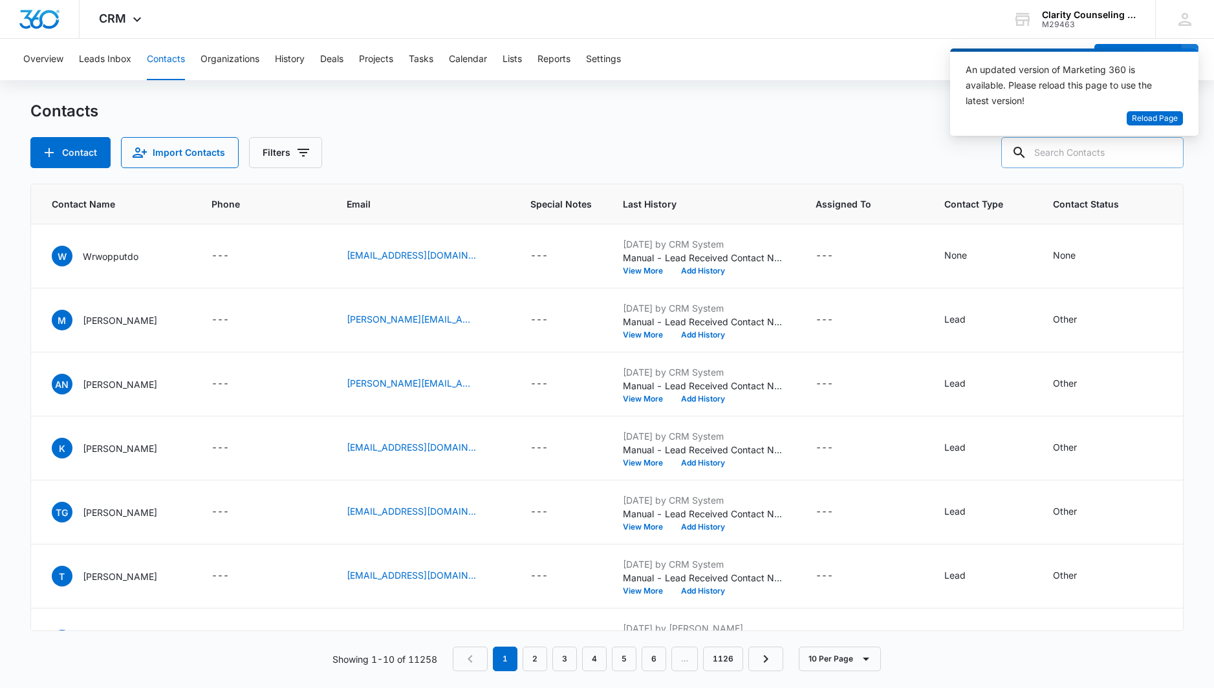
paste input "[EMAIL_ADDRESS][DOMAIN_NAME]"
type input "[EMAIL_ADDRESS][DOMAIN_NAME]"
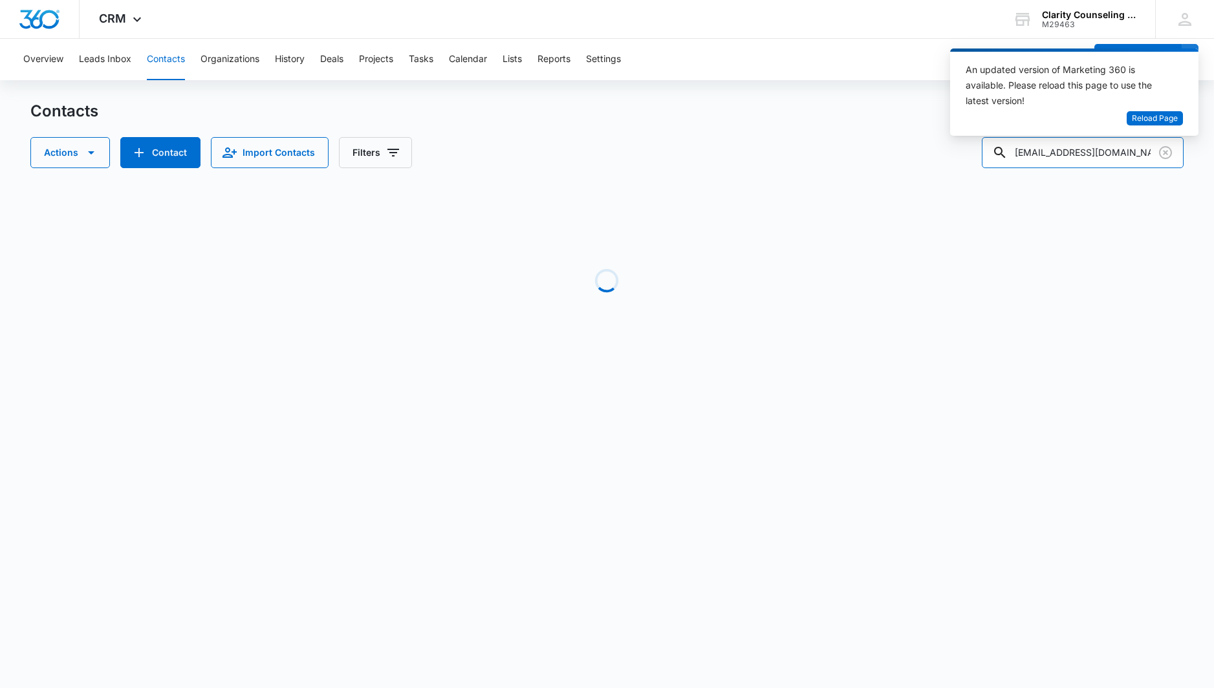
scroll to position [0, 103]
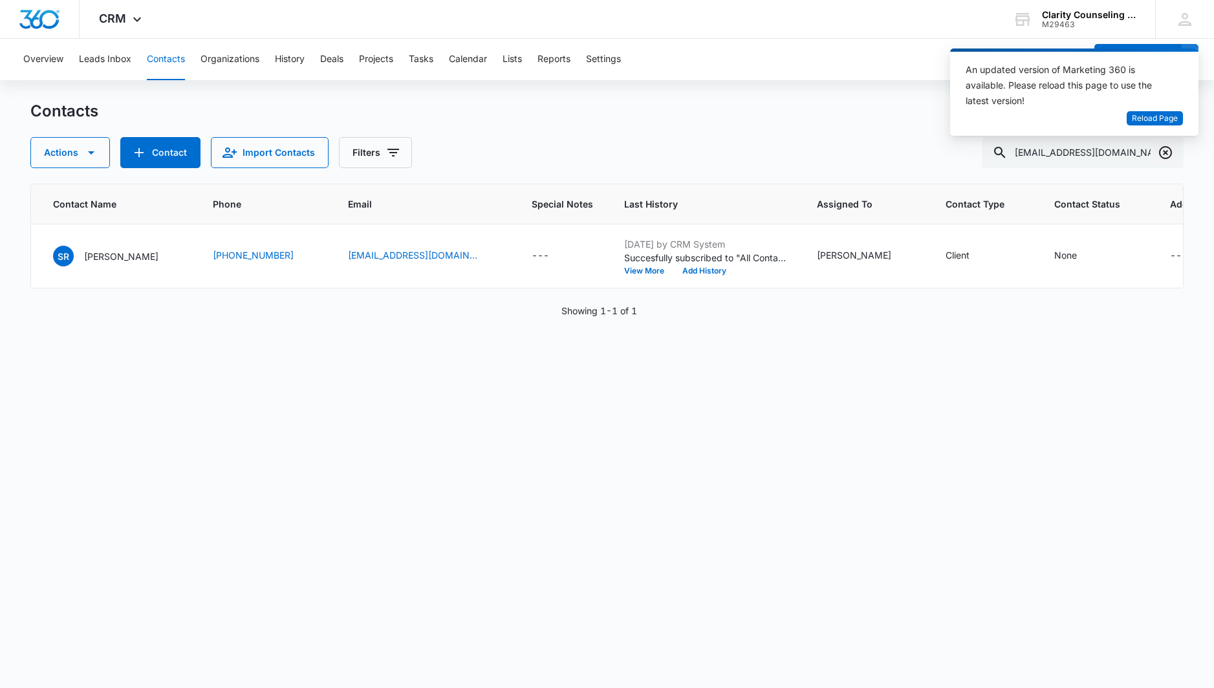
click at [1166, 153] on icon "Clear" at bounding box center [1165, 152] width 13 height 13
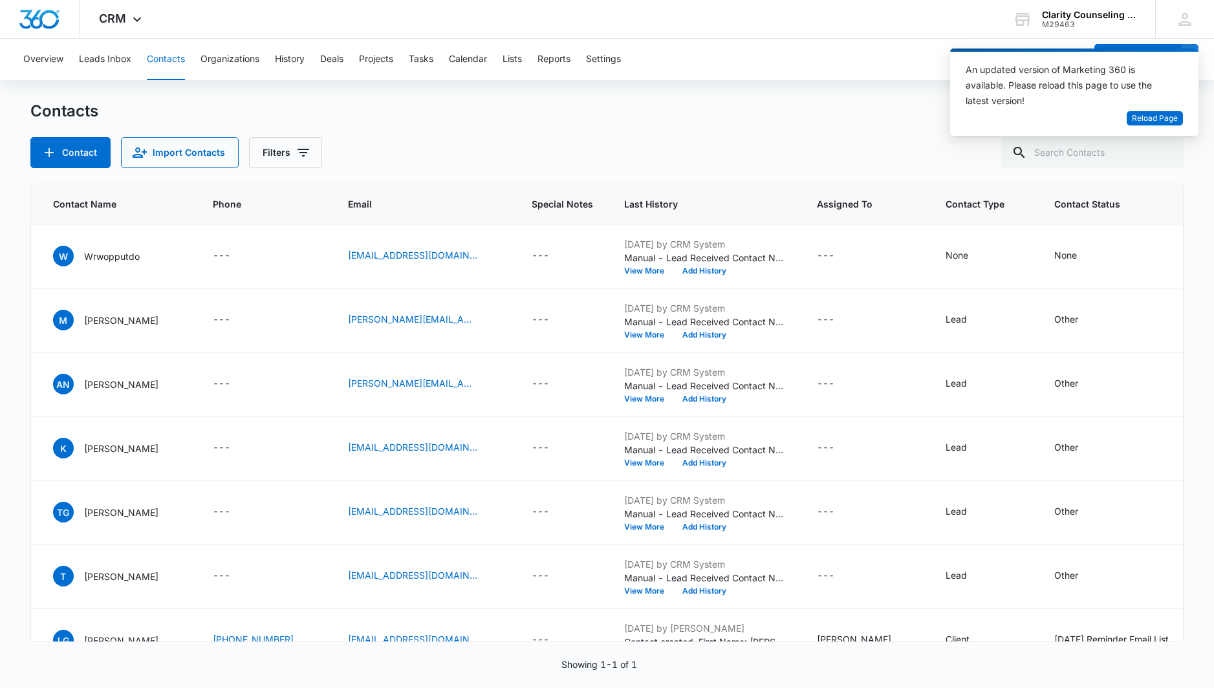
click at [1166, 153] on div at bounding box center [1165, 152] width 21 height 31
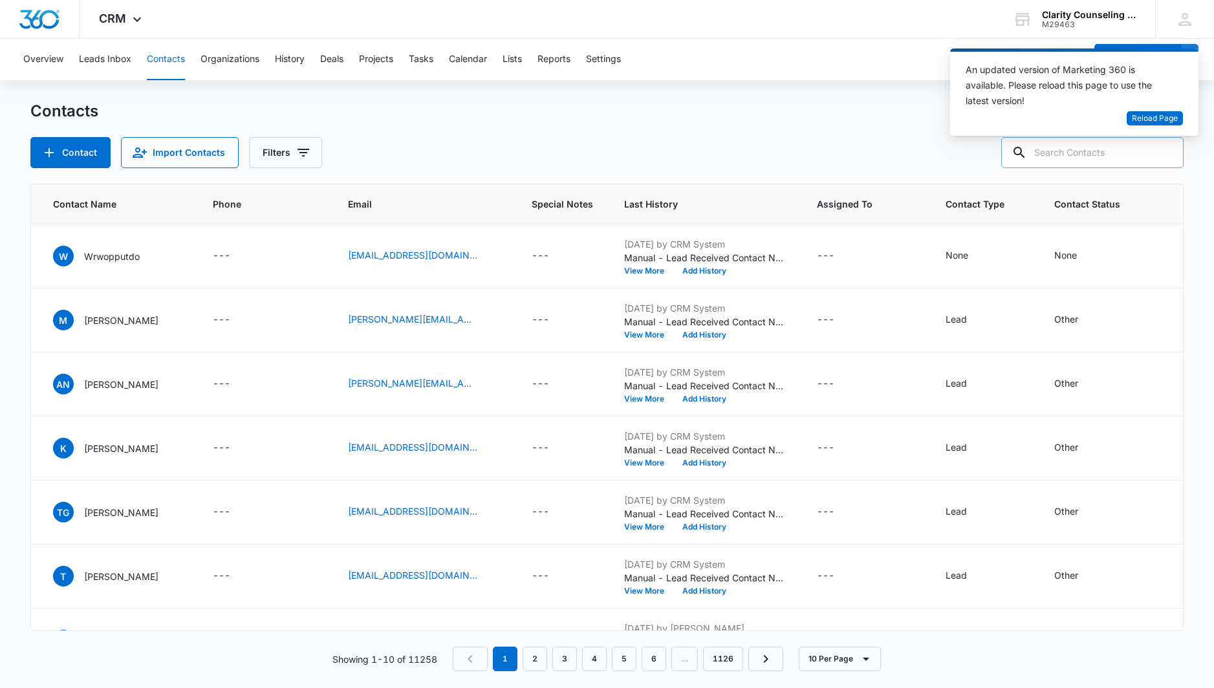
paste input "[EMAIL_ADDRESS][DOMAIN_NAME]"
type input "[EMAIL_ADDRESS][DOMAIN_NAME]"
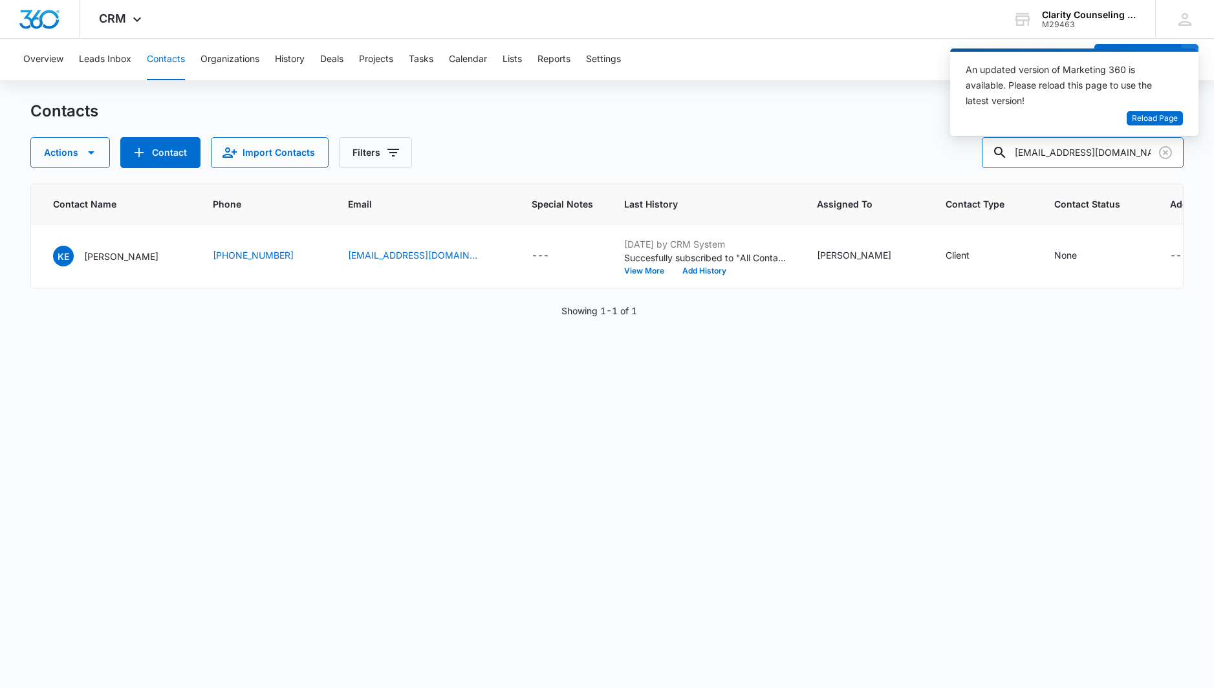
scroll to position [0, 100]
click at [1162, 152] on icon "Clear" at bounding box center [1166, 153] width 16 height 16
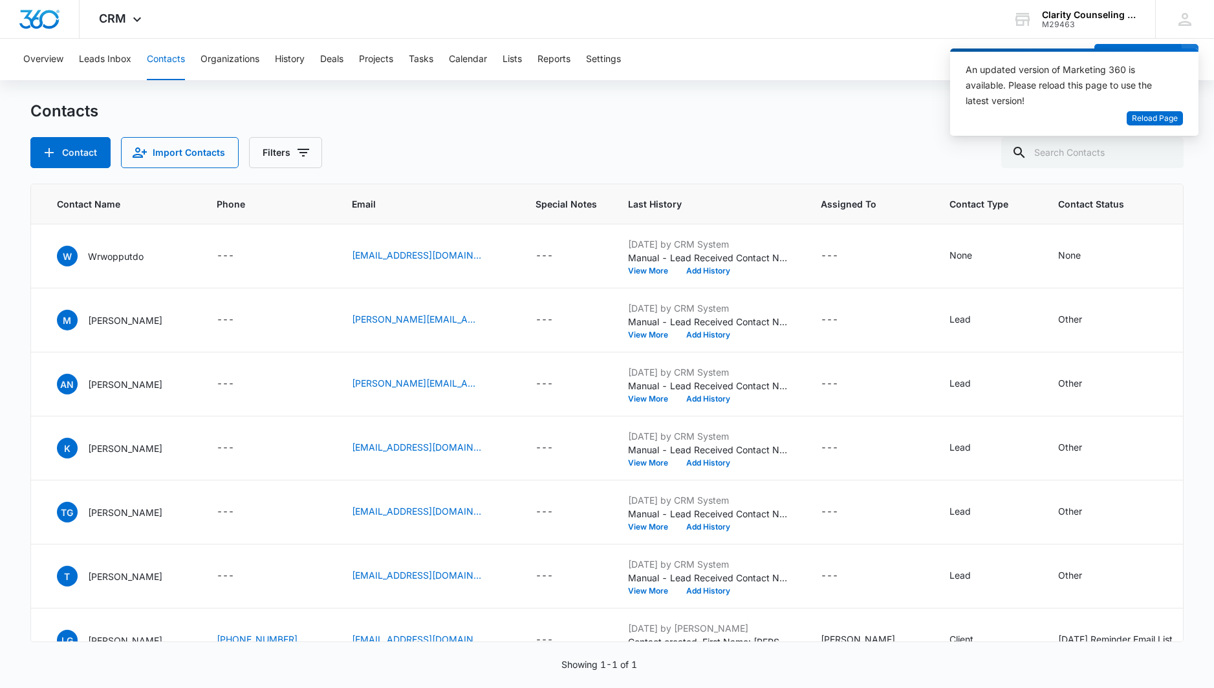
click at [1162, 152] on div at bounding box center [1165, 152] width 21 height 31
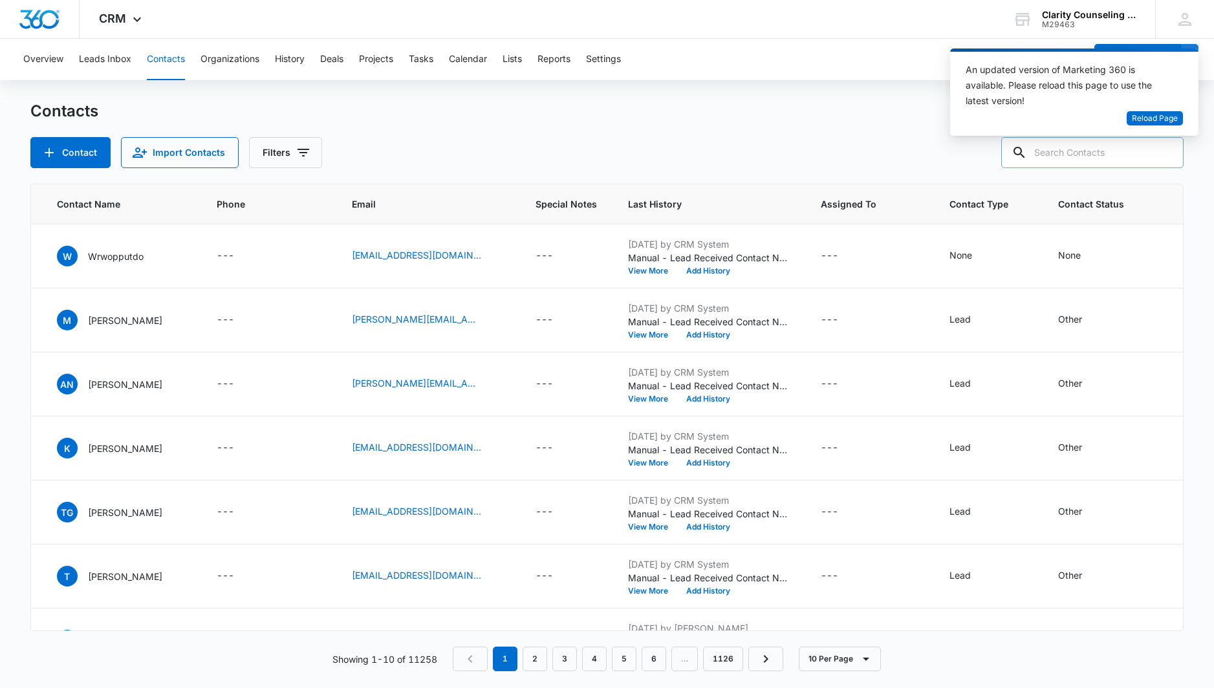
paste input "[EMAIL_ADDRESS][DOMAIN_NAME]"
type input "[EMAIL_ADDRESS][DOMAIN_NAME]"
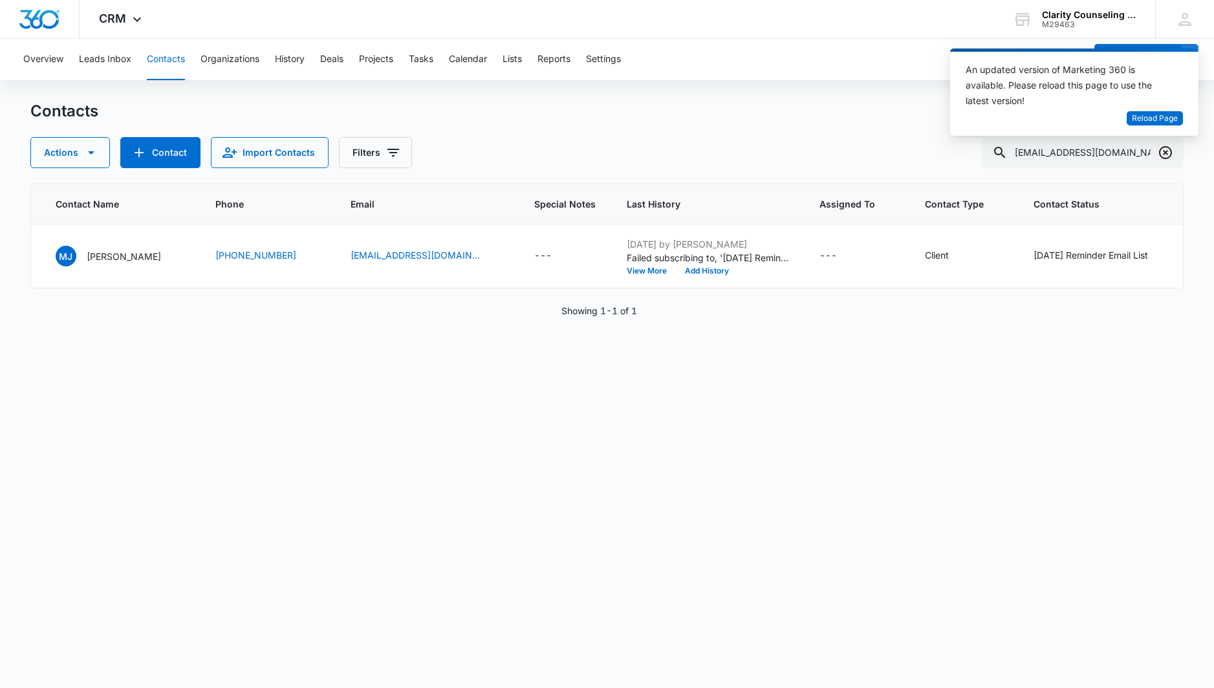
click at [1159, 153] on icon "Clear" at bounding box center [1165, 152] width 13 height 13
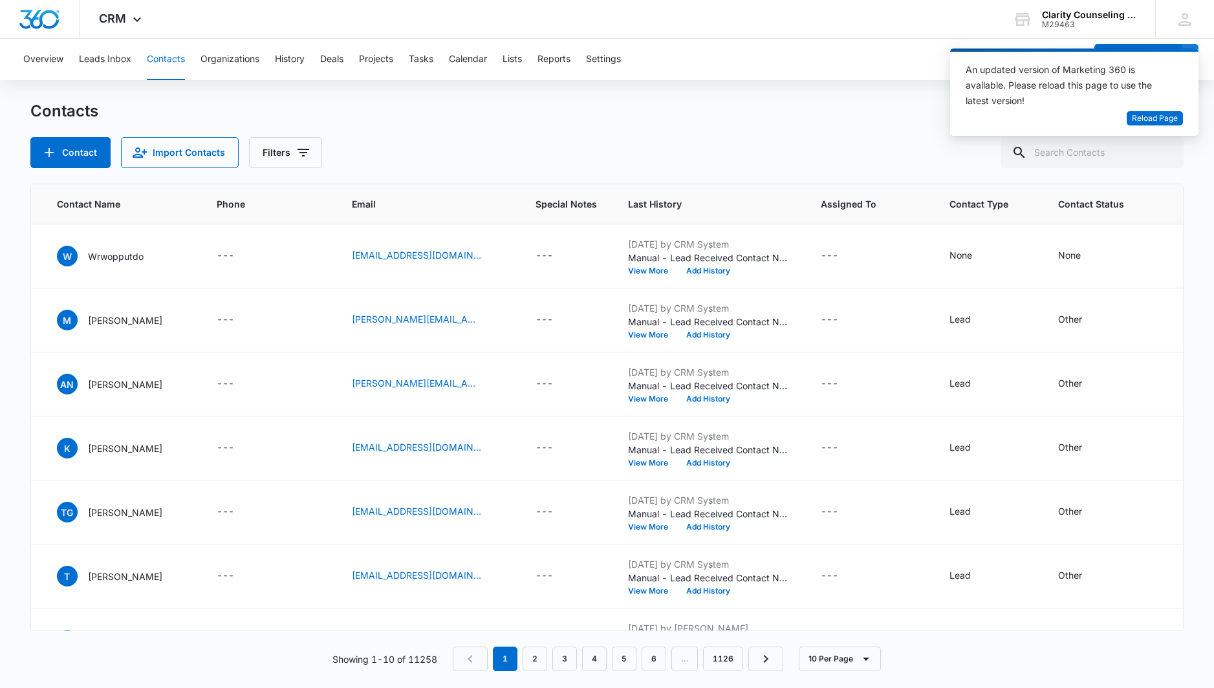
click at [1159, 153] on div at bounding box center [1165, 152] width 21 height 31
paste input "[EMAIL_ADDRESS][DOMAIN_NAME]"
type input "[EMAIL_ADDRESS][DOMAIN_NAME]"
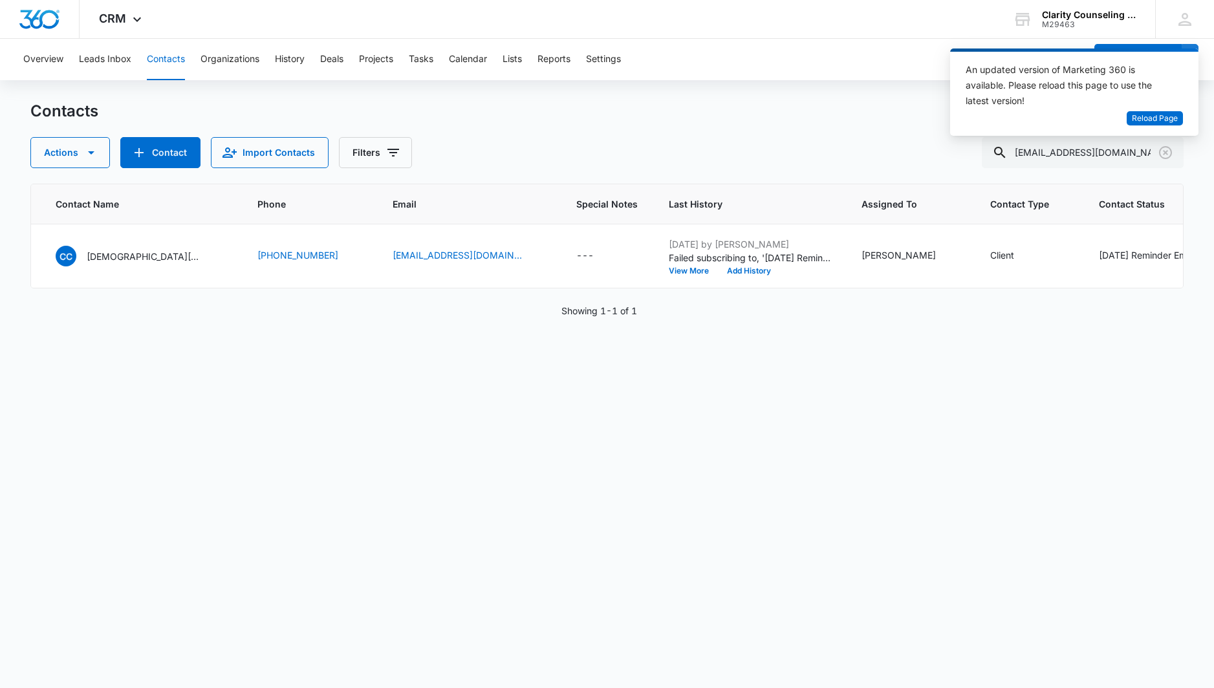
click at [1163, 151] on icon "Clear" at bounding box center [1166, 153] width 16 height 16
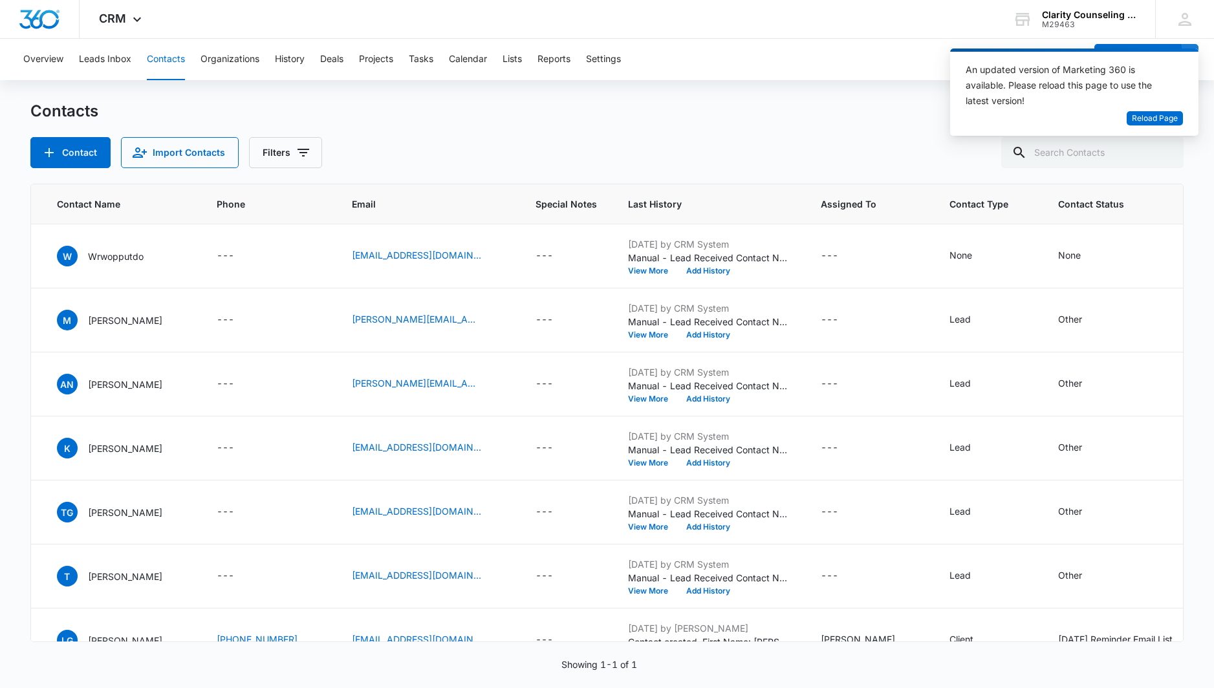
click at [1163, 151] on div at bounding box center [1165, 152] width 21 height 31
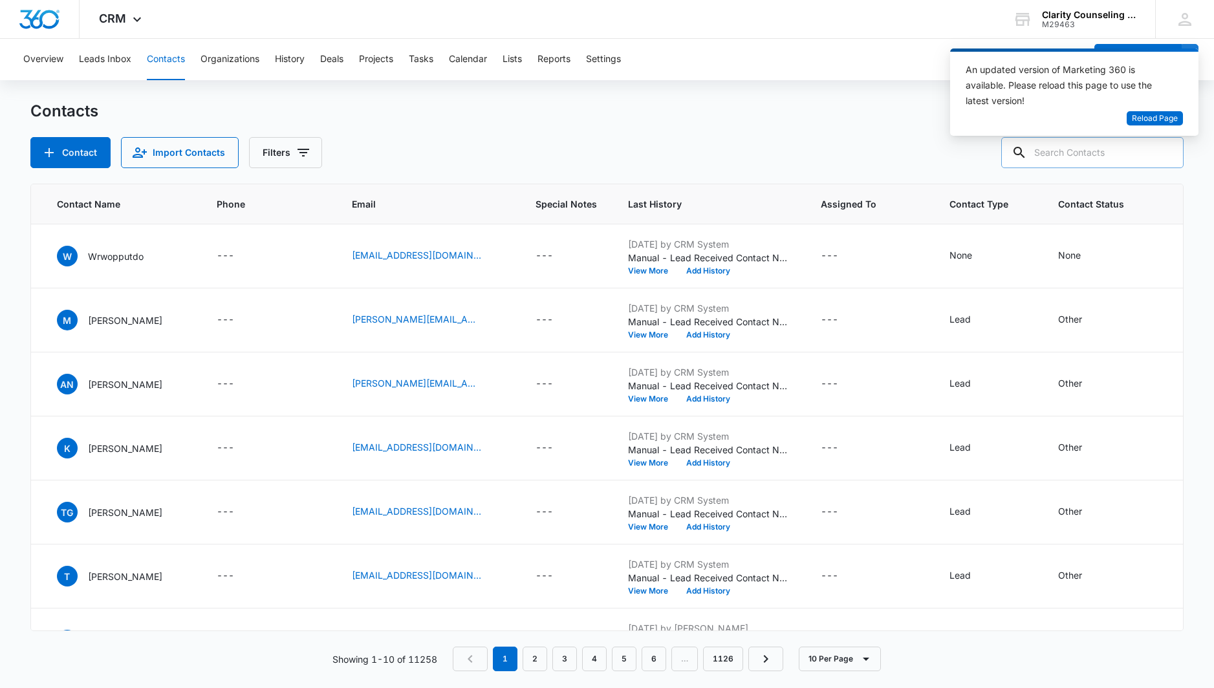
paste input "[EMAIL_ADDRESS][DOMAIN_NAME]"
type input "[EMAIL_ADDRESS][DOMAIN_NAME]"
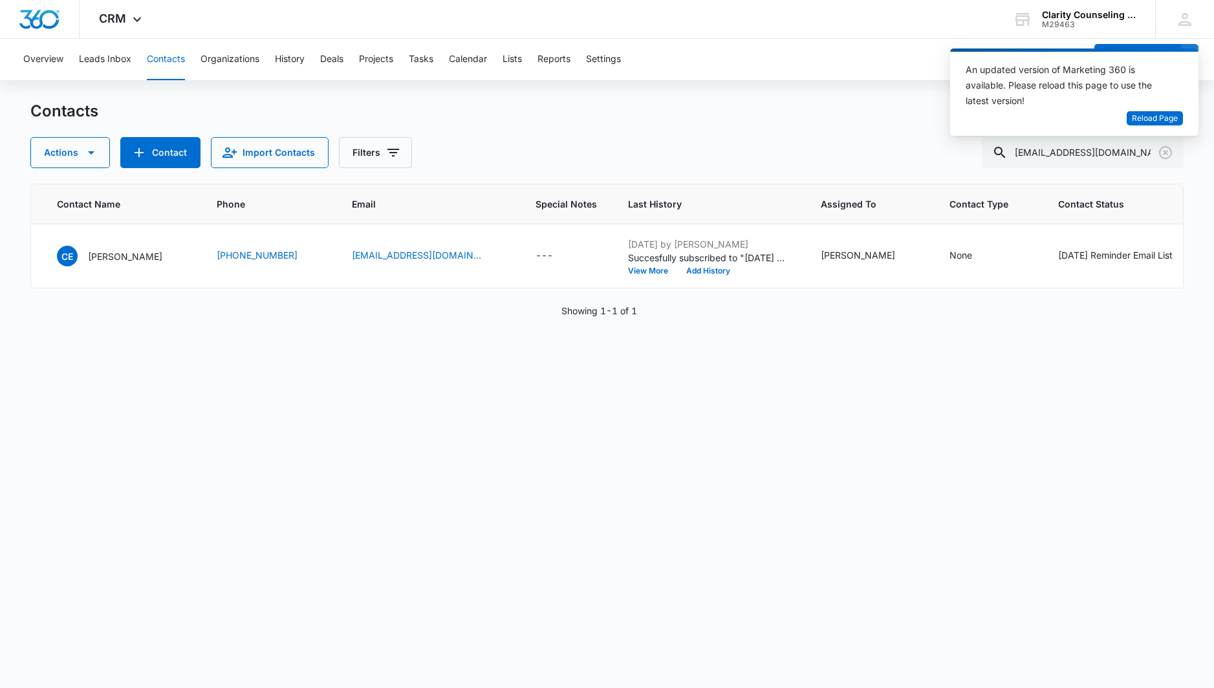
scroll to position [0, 0]
click at [1163, 153] on icon "Clear" at bounding box center [1166, 153] width 16 height 16
click at [1163, 153] on div at bounding box center [1165, 152] width 21 height 31
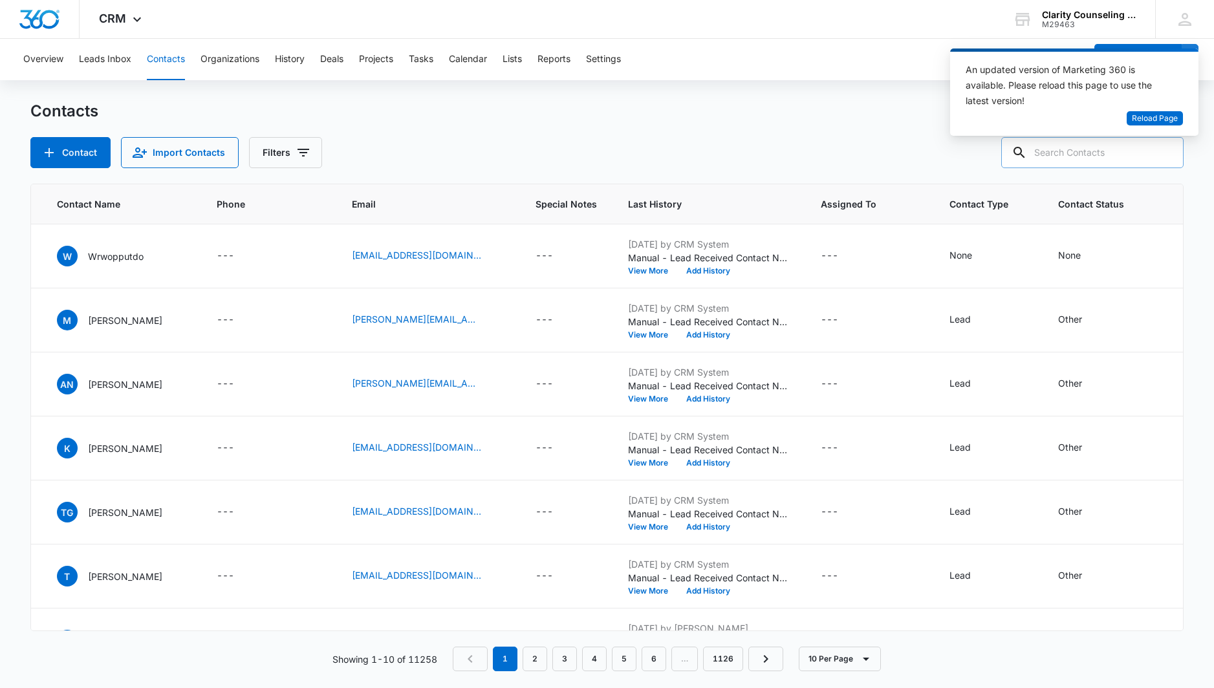
paste input "[EMAIL_ADDRESS][DOMAIN_NAME]"
type input "[EMAIL_ADDRESS][DOMAIN_NAME]"
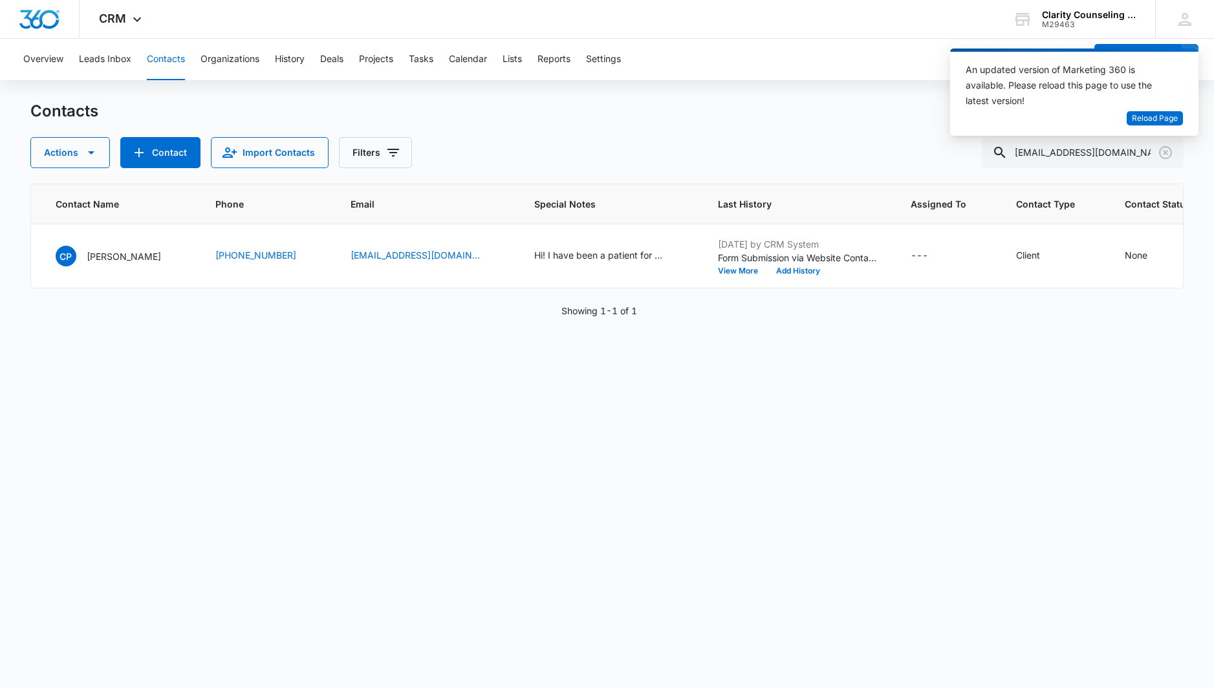
scroll to position [1, 0]
click at [1167, 155] on icon "Clear" at bounding box center [1166, 153] width 16 height 16
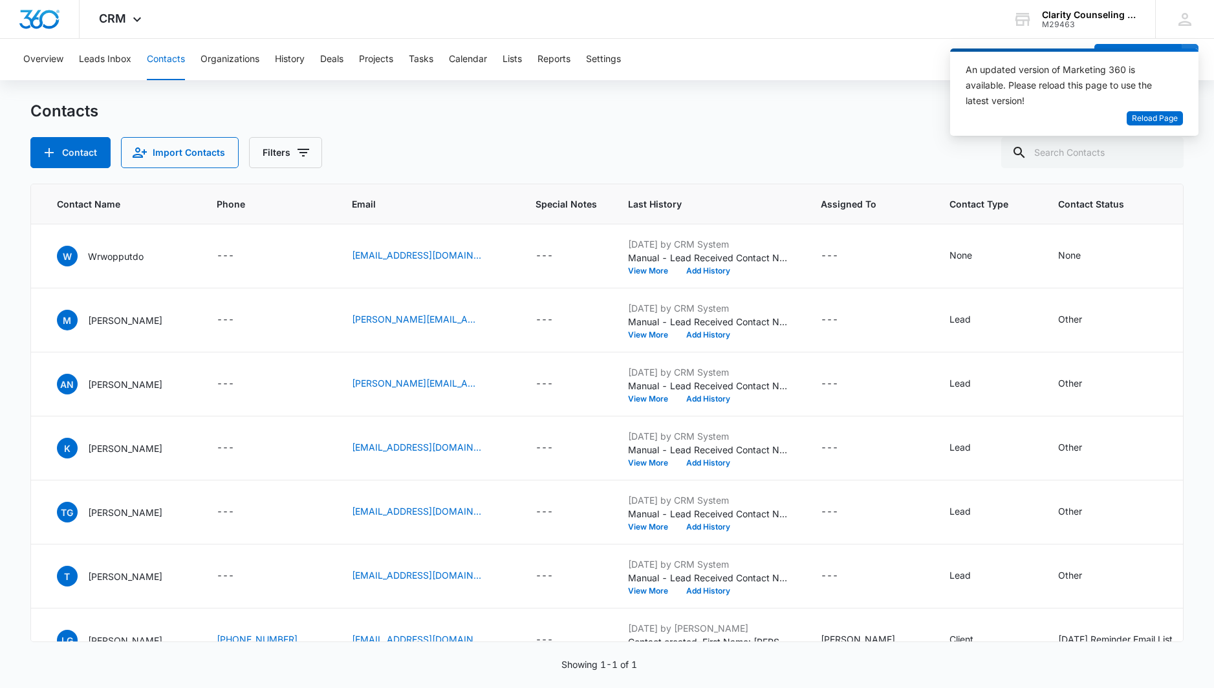
click at [1167, 155] on div at bounding box center [1165, 152] width 21 height 31
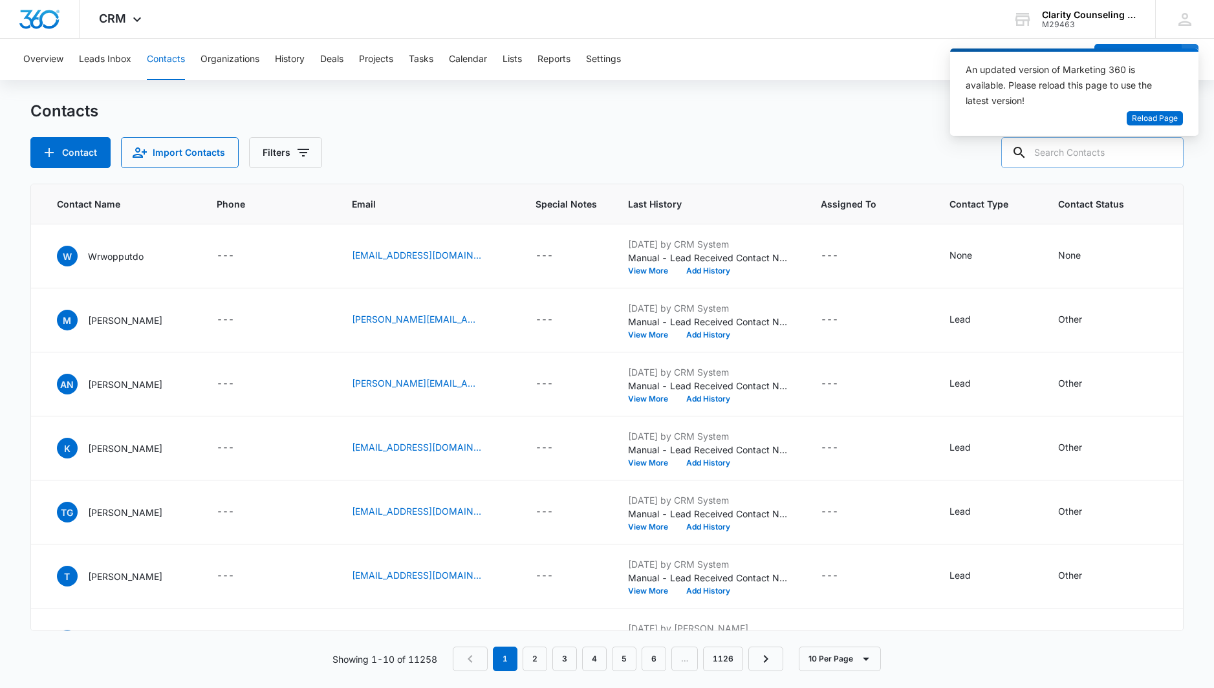
paste input "[EMAIL_ADDRESS][DOMAIN_NAME]"
type input "[EMAIL_ADDRESS][DOMAIN_NAME]"
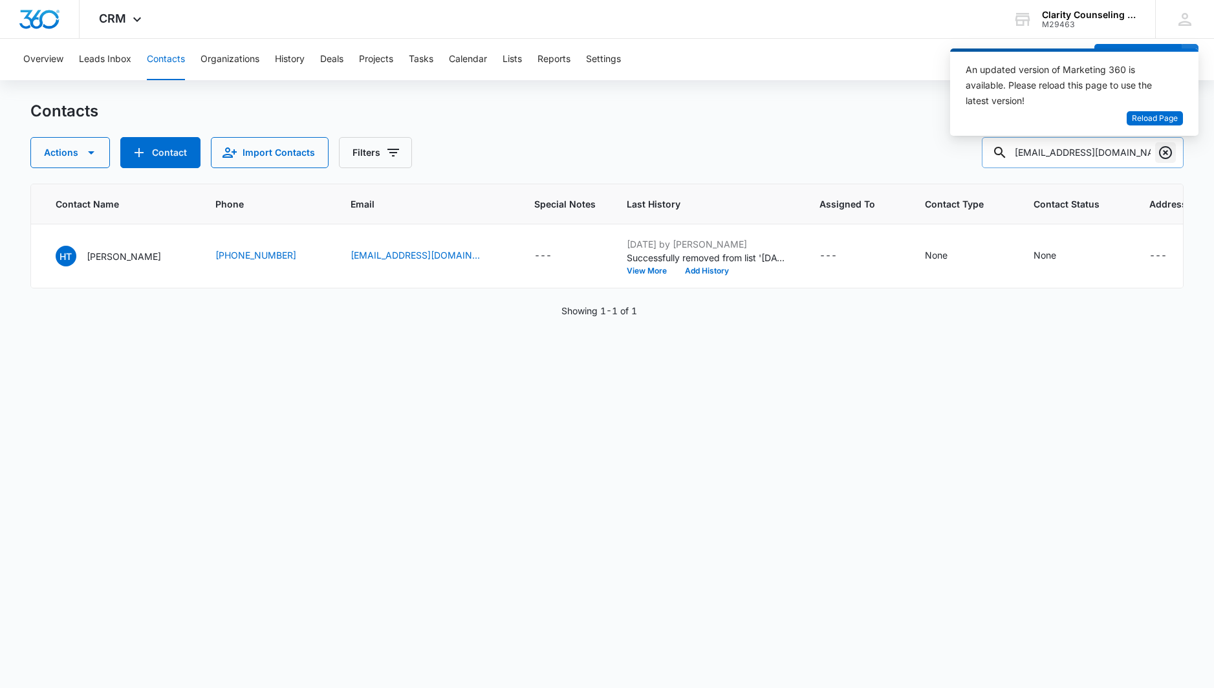
click at [1162, 151] on icon "Clear" at bounding box center [1166, 153] width 16 height 16
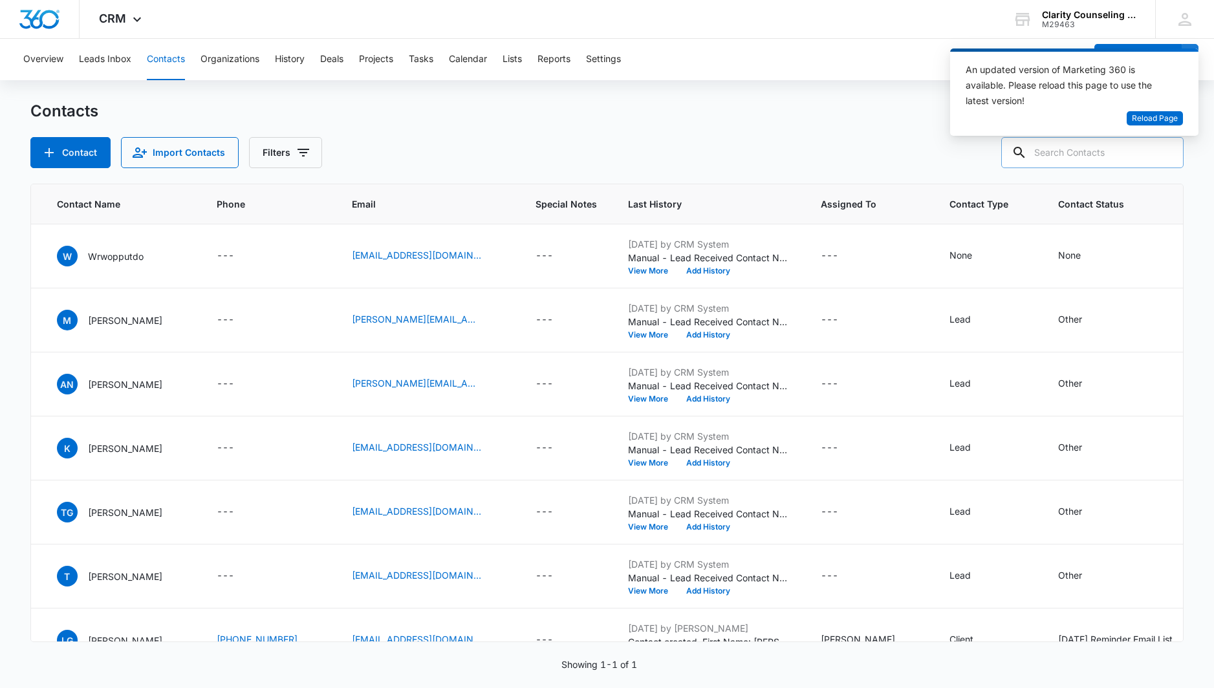
click at [1162, 151] on div at bounding box center [1165, 152] width 21 height 31
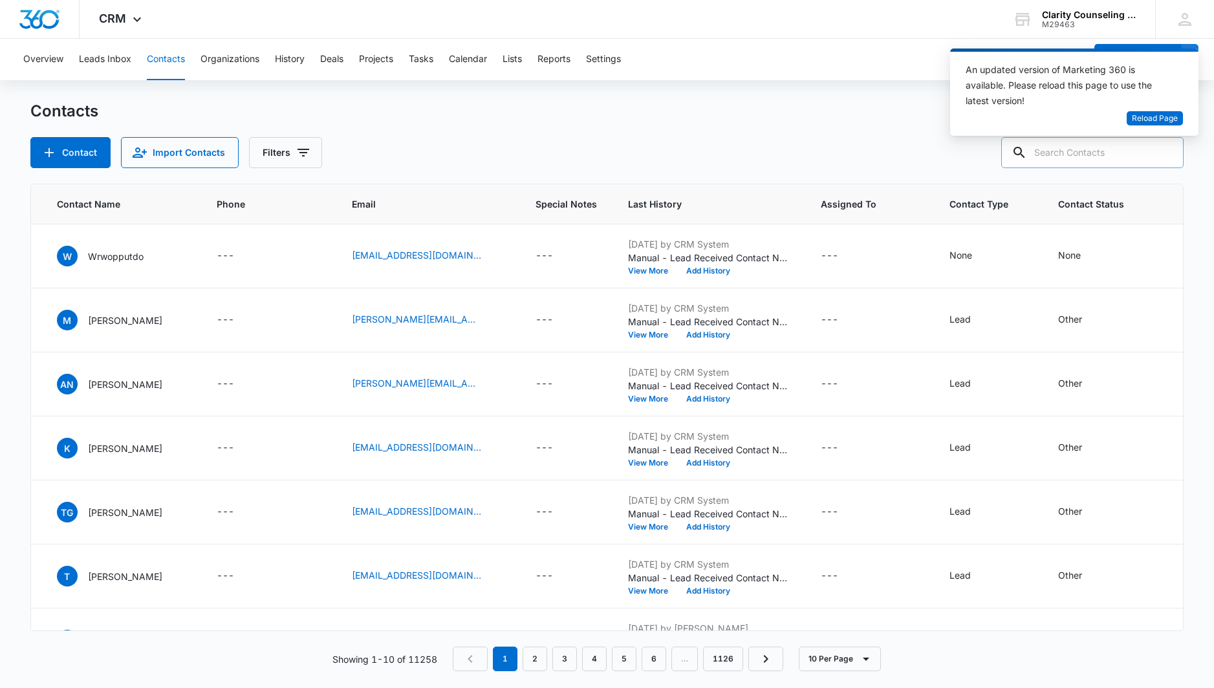
paste input "[EMAIL_ADDRESS][DOMAIN_NAME]"
type input "[EMAIL_ADDRESS][DOMAIN_NAME]"
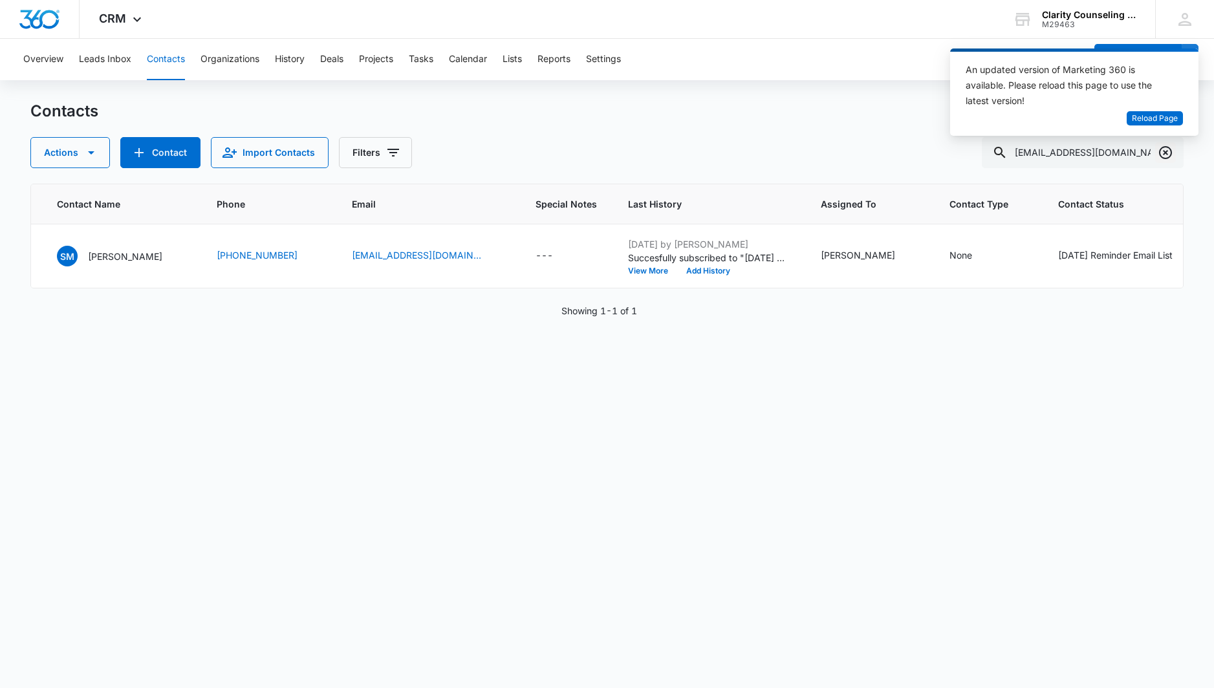
click at [1165, 150] on icon "Clear" at bounding box center [1166, 153] width 16 height 16
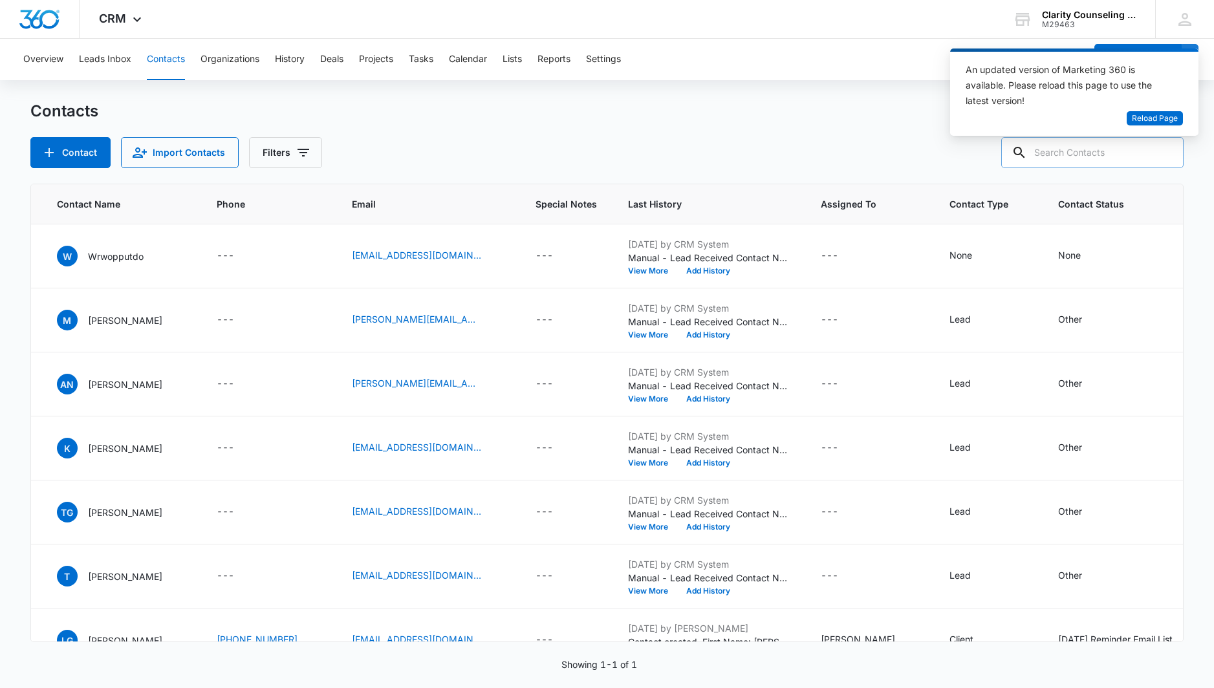
drag, startPoint x: 1165, startPoint y: 150, endPoint x: 1114, endPoint y: 154, distance: 51.9
click at [1165, 150] on div at bounding box center [1165, 152] width 21 height 31
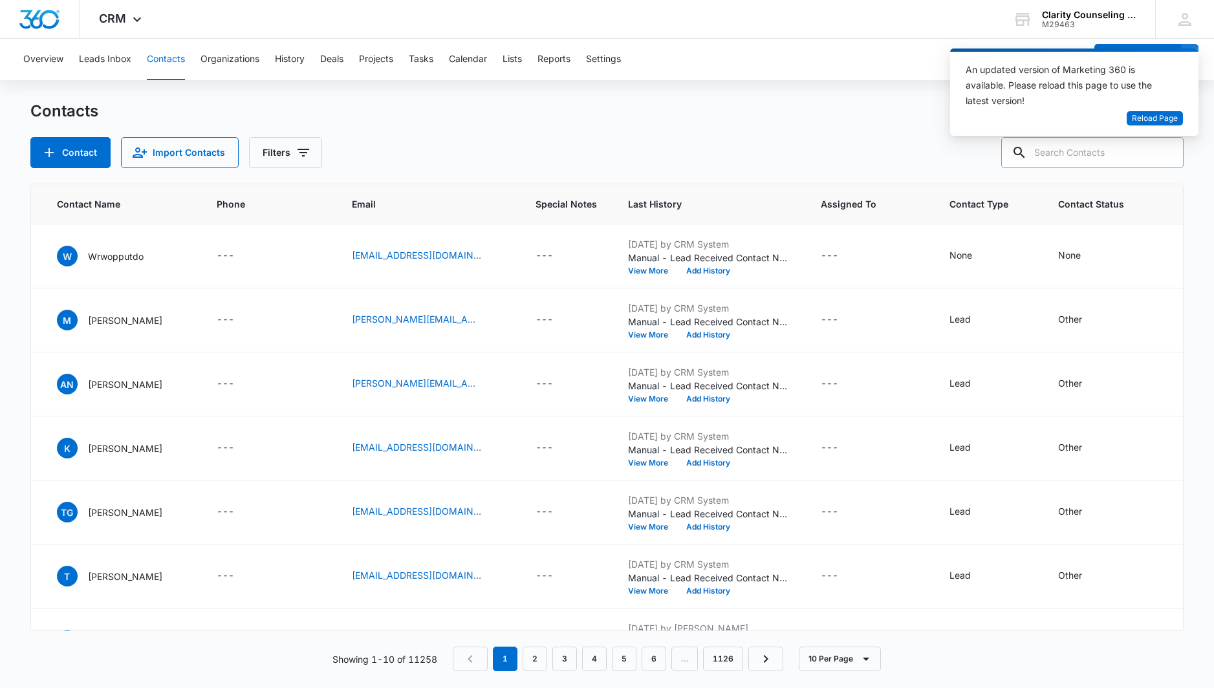
paste input "[EMAIL_ADDRESS][DOMAIN_NAME]"
type input "[EMAIL_ADDRESS][DOMAIN_NAME]"
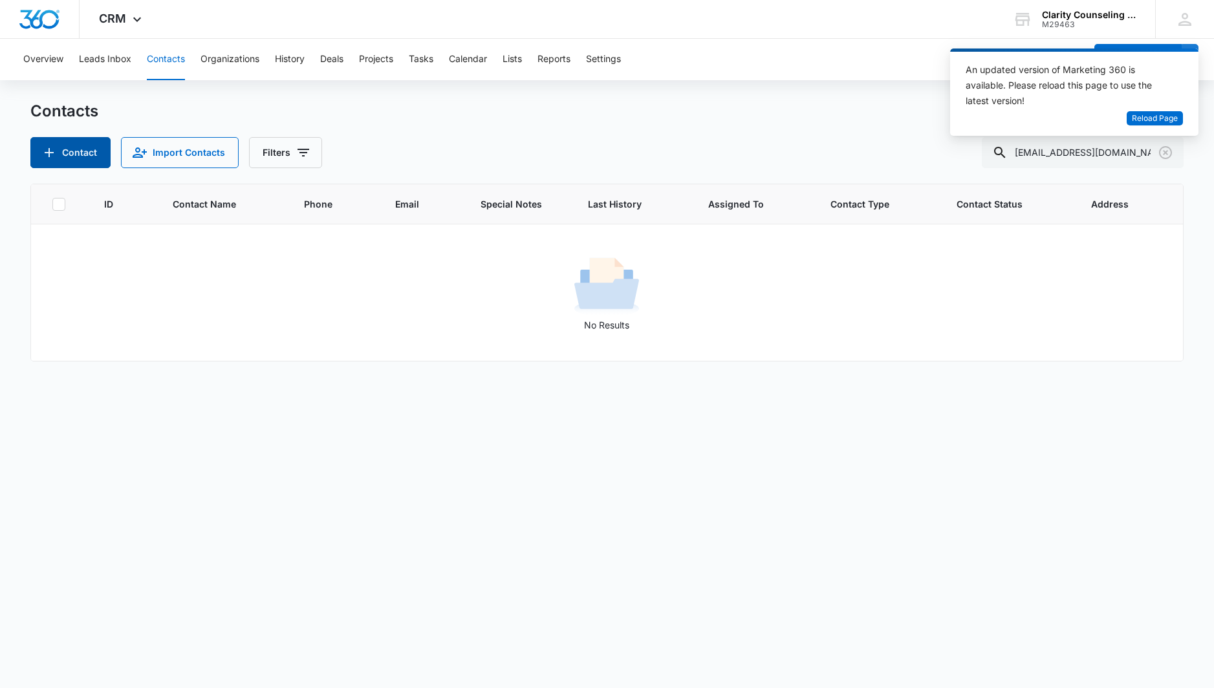
click at [63, 160] on button "Contact" at bounding box center [70, 152] width 80 height 31
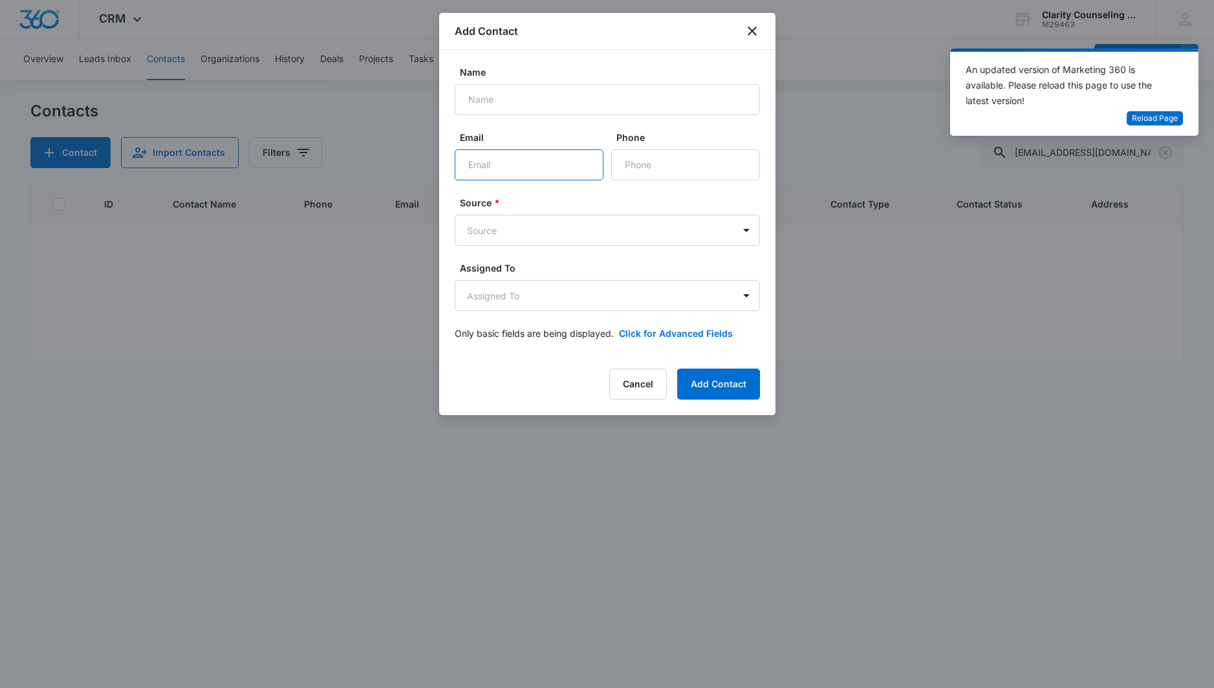
paste input "[EMAIL_ADDRESS][DOMAIN_NAME]"
type input "[EMAIL_ADDRESS][DOMAIN_NAME]"
paste input "[PERSON_NAME]"
type input "[PERSON_NAME]"
click at [634, 182] on form "Name [PERSON_NAME] Email [EMAIL_ADDRESS][DOMAIN_NAME] Phone Source * Source Ass…" at bounding box center [607, 210] width 305 height 290
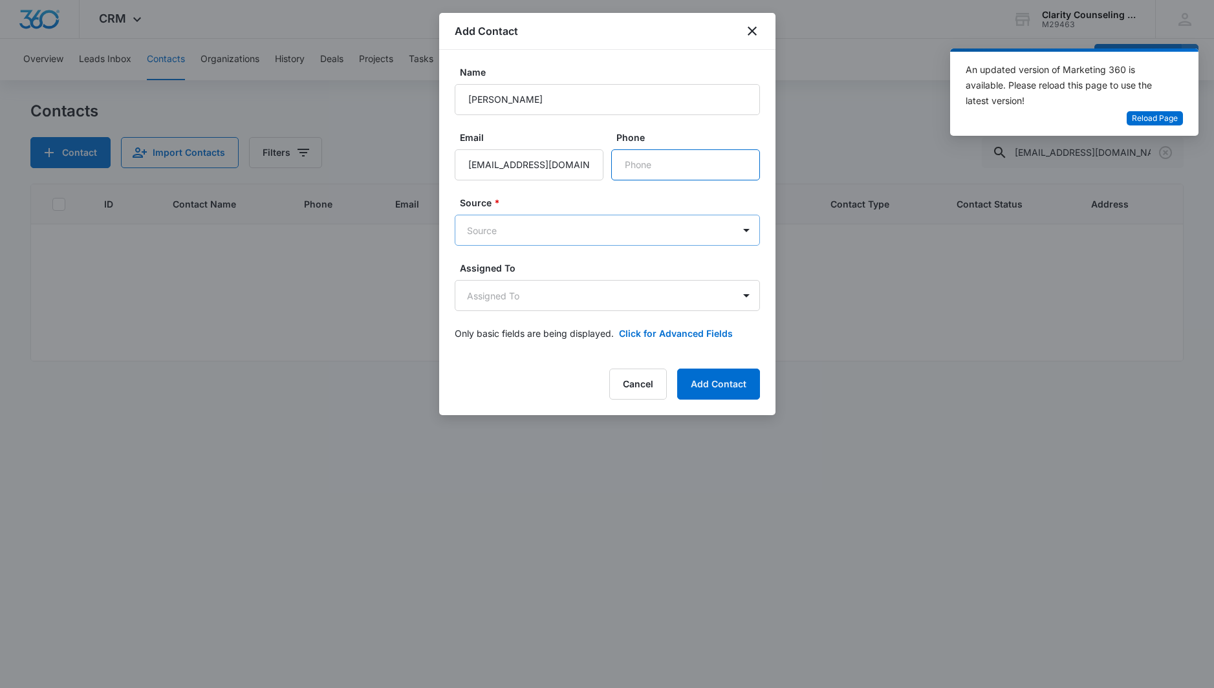
paste input "[PHONE_NUMBER]"
type input "[PHONE_NUMBER]"
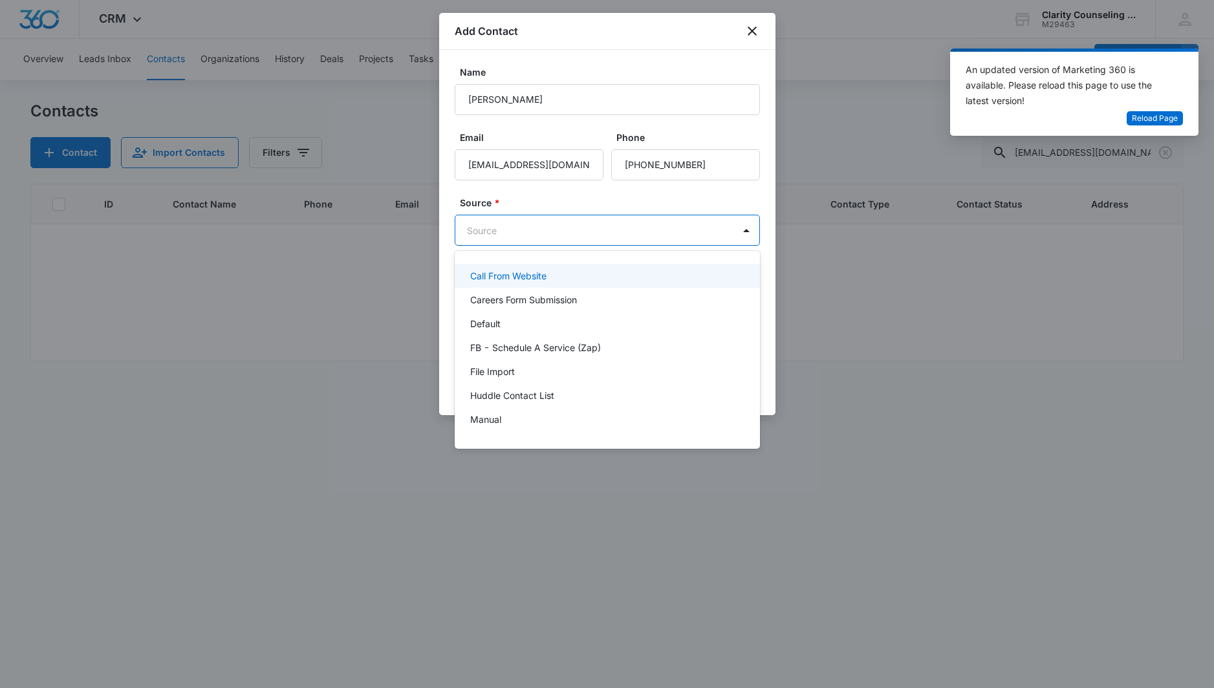
click at [609, 235] on body "CRM Apps Reputation Websites Forms CRM Email Social Content Ads Intelligence Fi…" at bounding box center [607, 344] width 1214 height 688
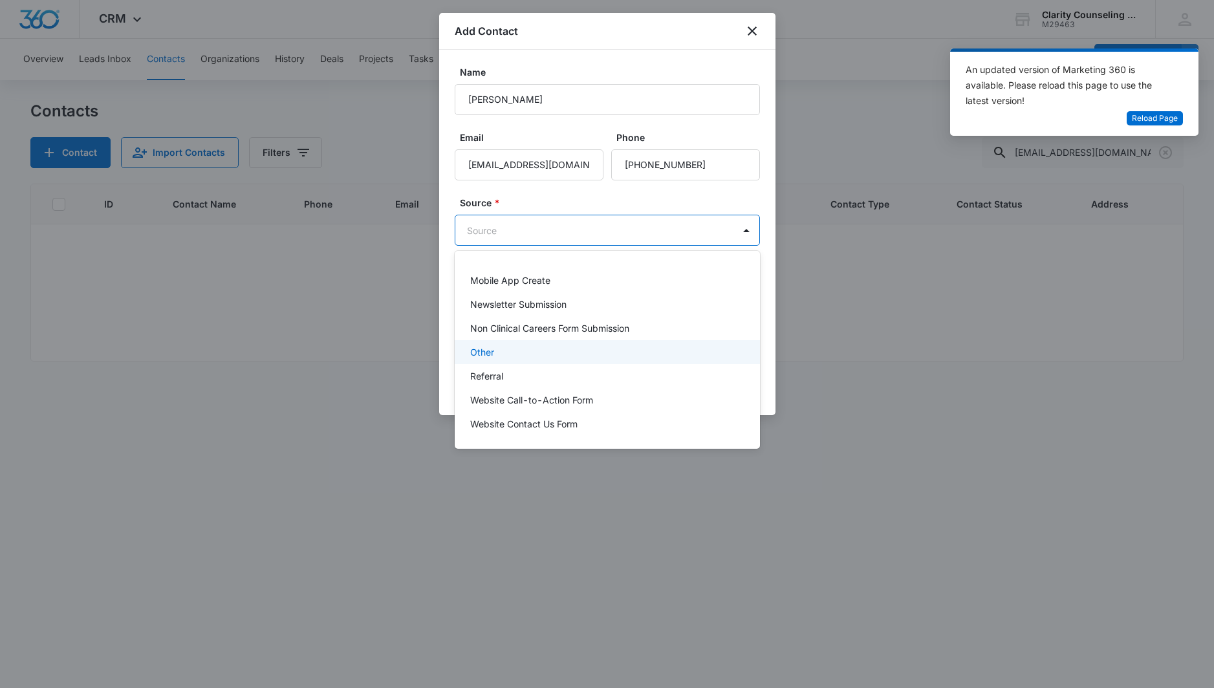
scroll to position [163, 0]
click at [517, 343] on div "Other" at bounding box center [607, 352] width 305 height 24
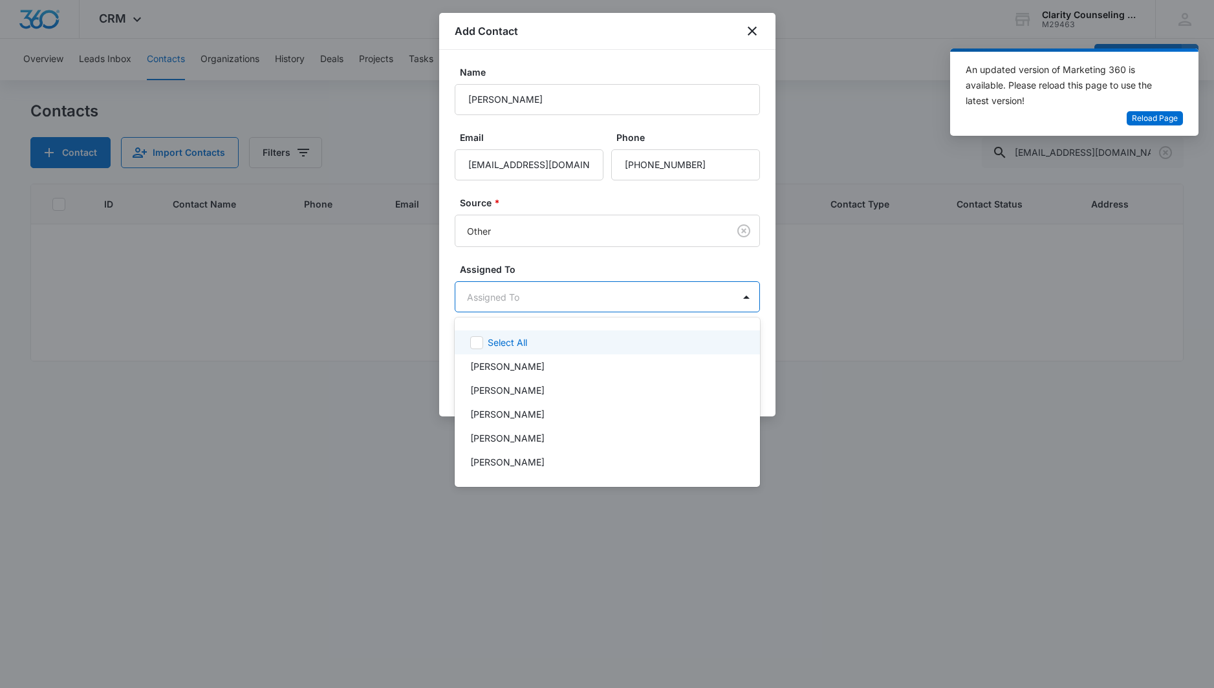
click at [550, 292] on body "CRM Apps Reputation Websites Forms CRM Email Social Content Ads Intelligence Fi…" at bounding box center [607, 344] width 1214 height 688
drag, startPoint x: 555, startPoint y: 440, endPoint x: 574, endPoint y: 299, distance: 141.6
click at [554, 439] on div "[PERSON_NAME]" at bounding box center [606, 438] width 272 height 14
drag, startPoint x: 574, startPoint y: 210, endPoint x: 636, endPoint y: 261, distance: 80.5
click at [574, 210] on div at bounding box center [607, 344] width 1214 height 688
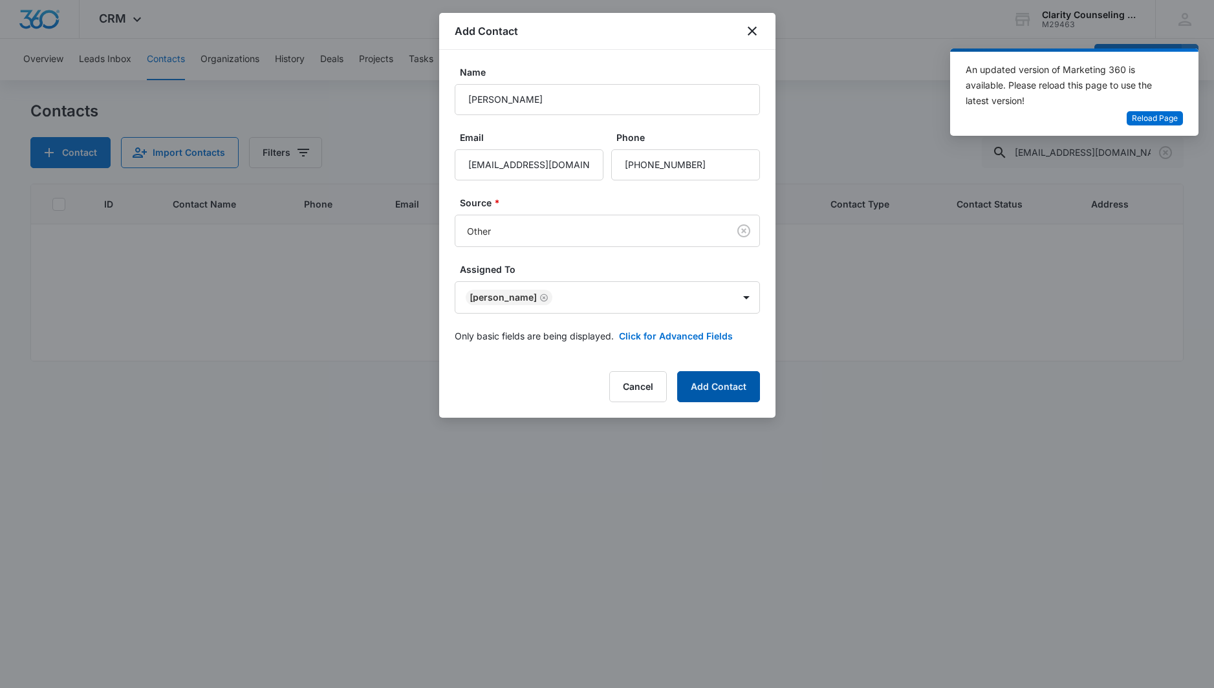
click at [697, 381] on button "Add Contact" at bounding box center [718, 386] width 83 height 31
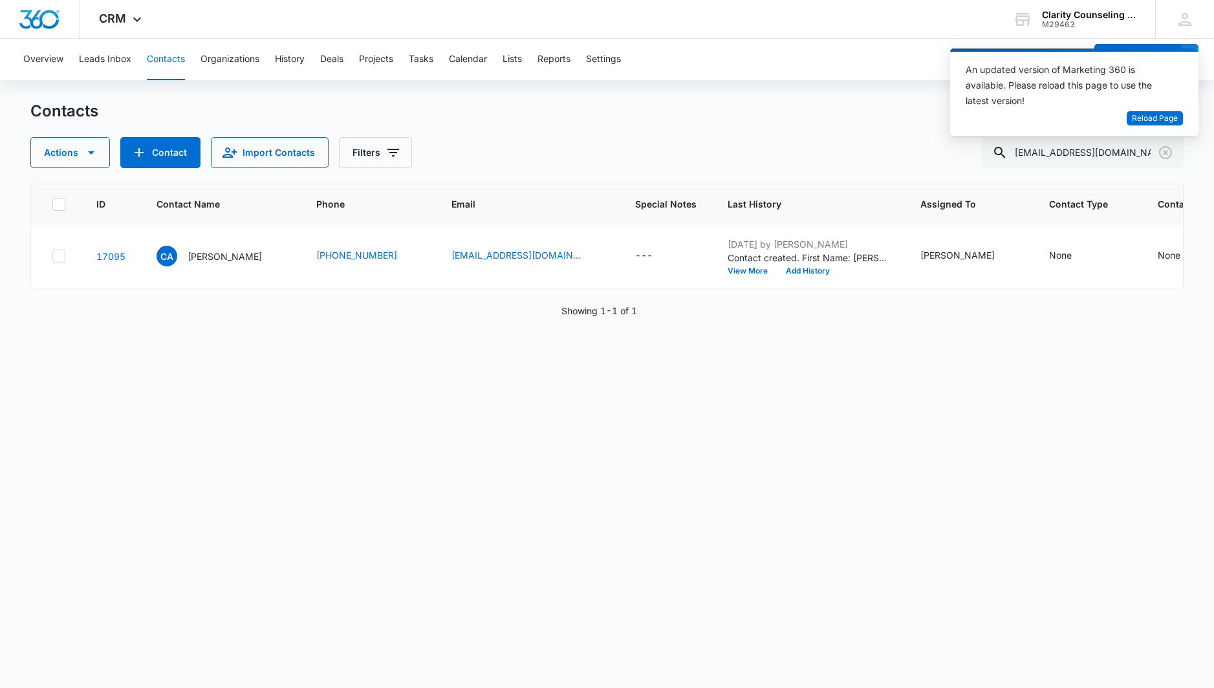
click at [1161, 151] on icon "Clear" at bounding box center [1166, 153] width 16 height 16
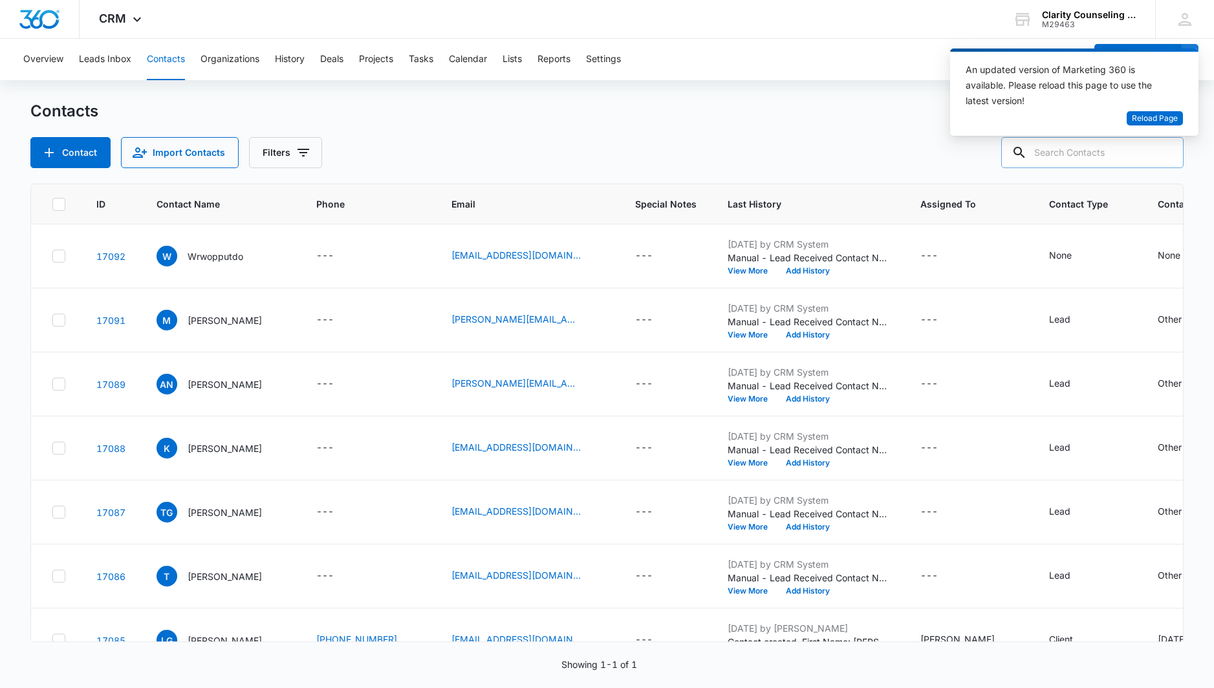
drag, startPoint x: 758, startPoint y: 662, endPoint x: 1108, endPoint y: 156, distance: 615.8
click at [1161, 151] on div at bounding box center [1165, 152] width 21 height 31
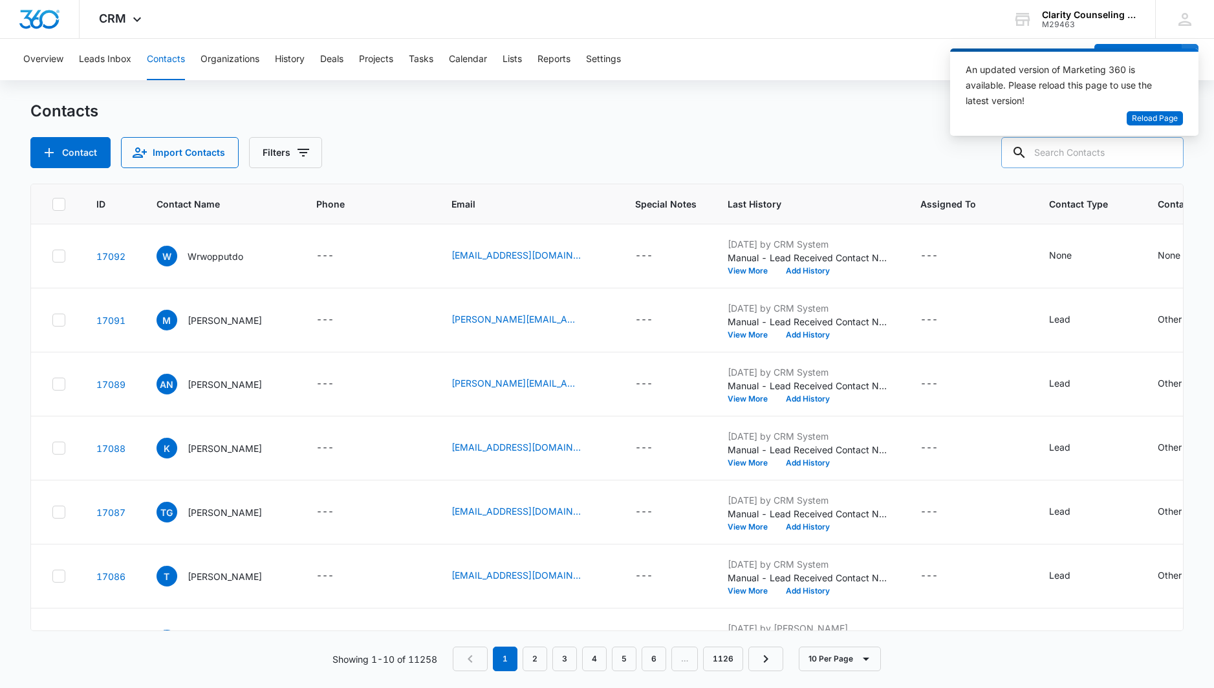
paste input "[EMAIL_ADDRESS][DOMAIN_NAME]"
type input "[EMAIL_ADDRESS][DOMAIN_NAME]"
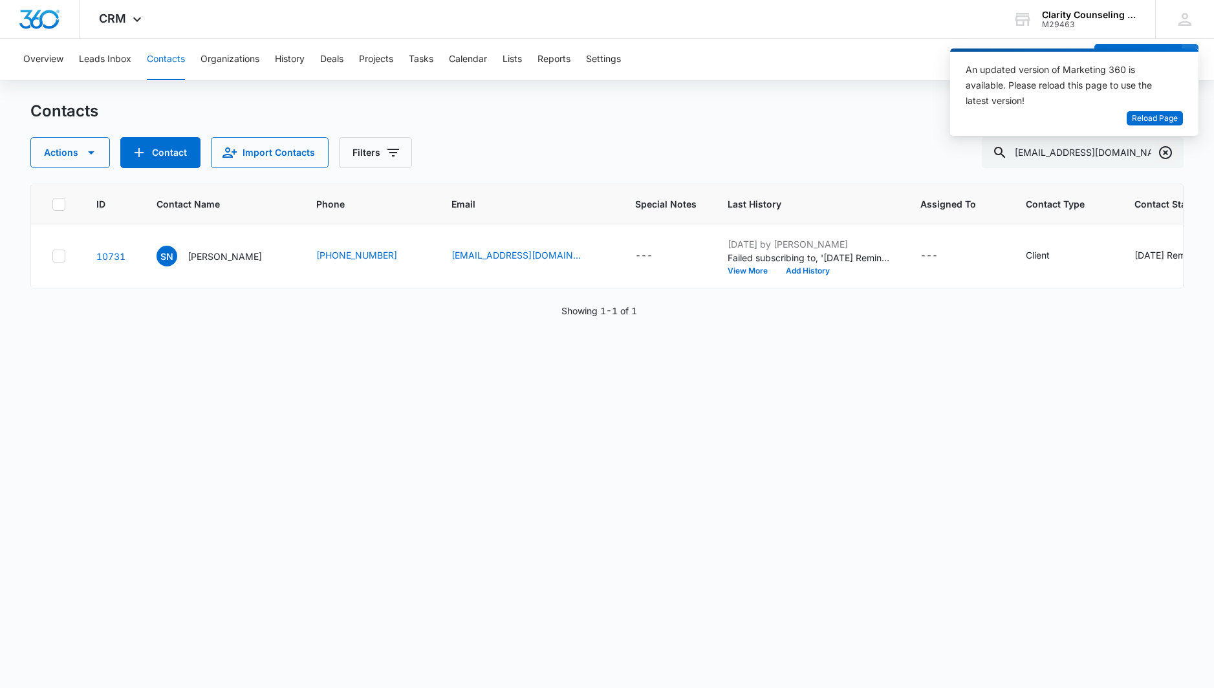
click at [1161, 154] on icon "Clear" at bounding box center [1166, 153] width 16 height 16
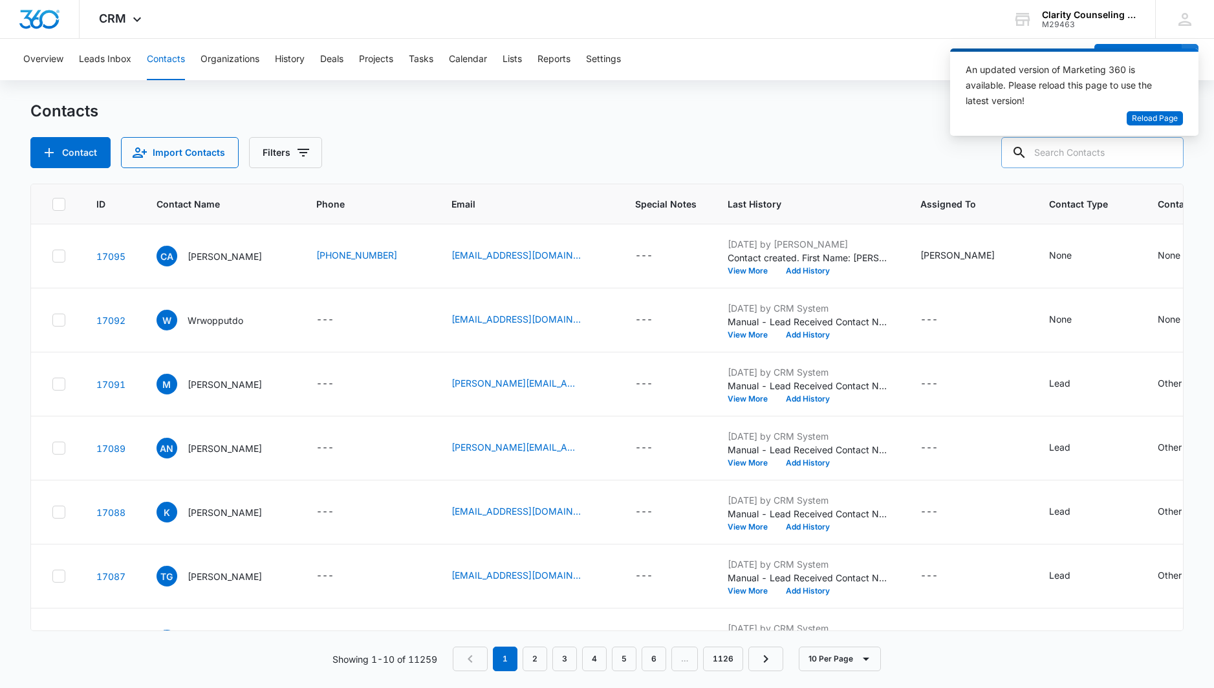
paste input "[EMAIL_ADDRESS][DOMAIN_NAME]"
type input "[EMAIL_ADDRESS][DOMAIN_NAME]"
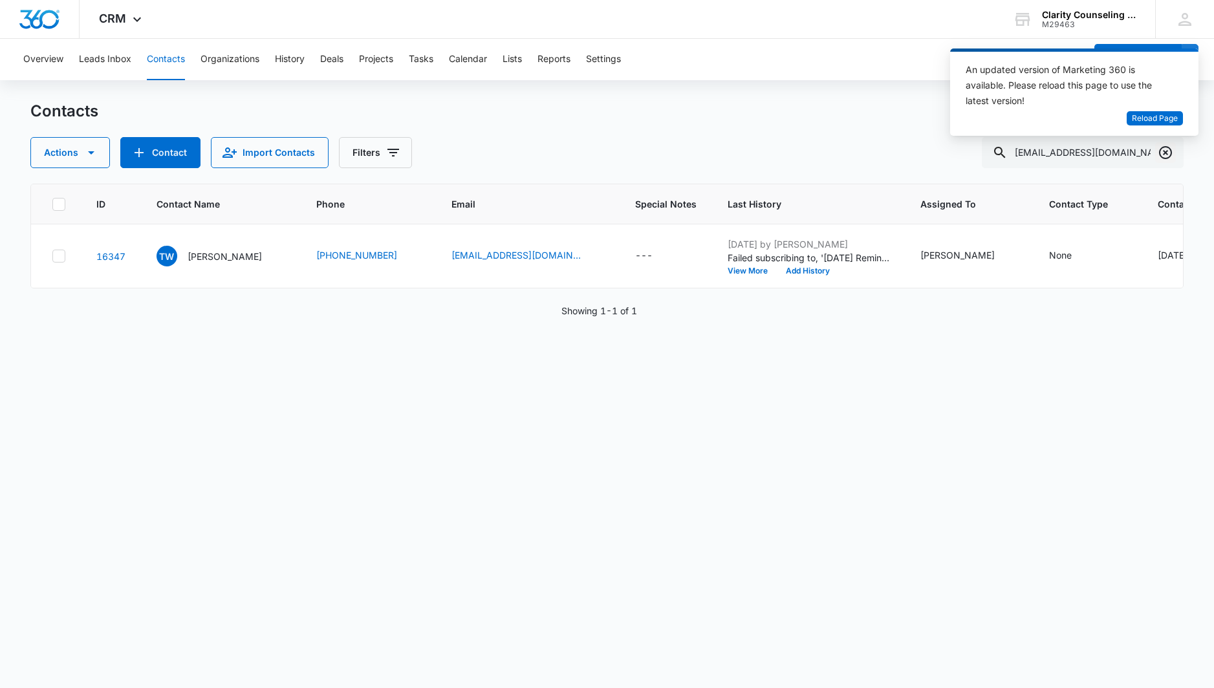
click at [1162, 152] on icon "Clear" at bounding box center [1166, 153] width 16 height 16
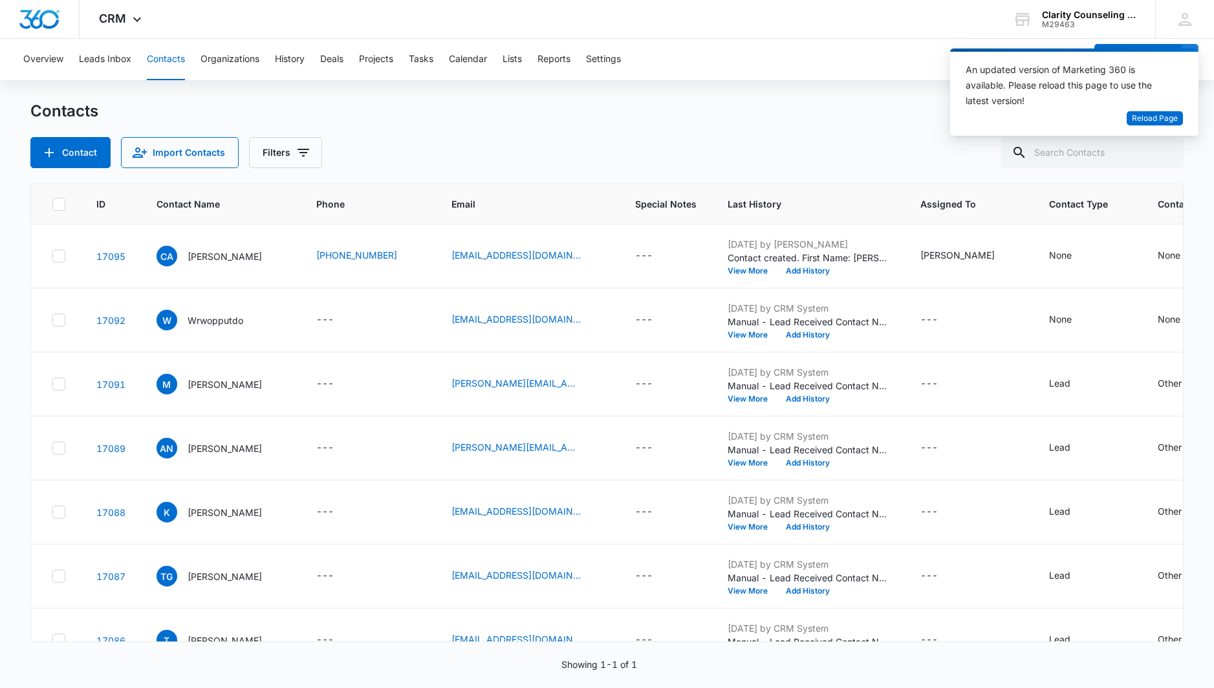
click at [1162, 152] on div at bounding box center [1165, 152] width 21 height 31
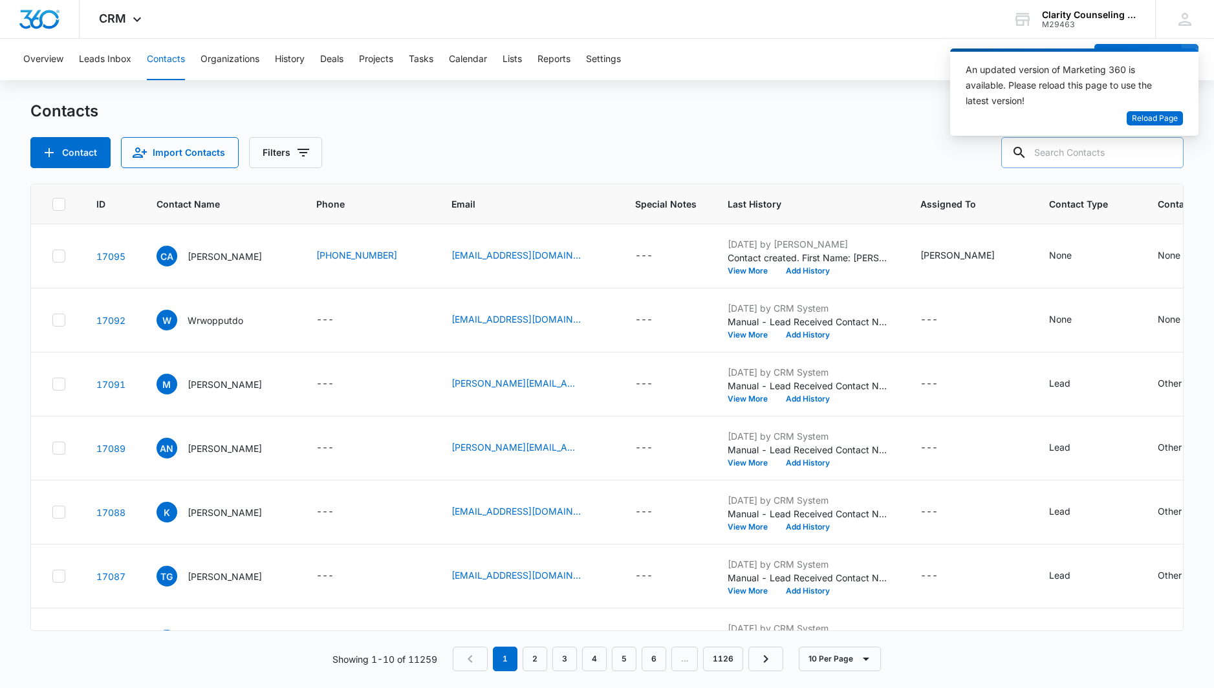
paste input "[EMAIL_ADDRESS][DOMAIN_NAME]"
type input "[EMAIL_ADDRESS][DOMAIN_NAME]"
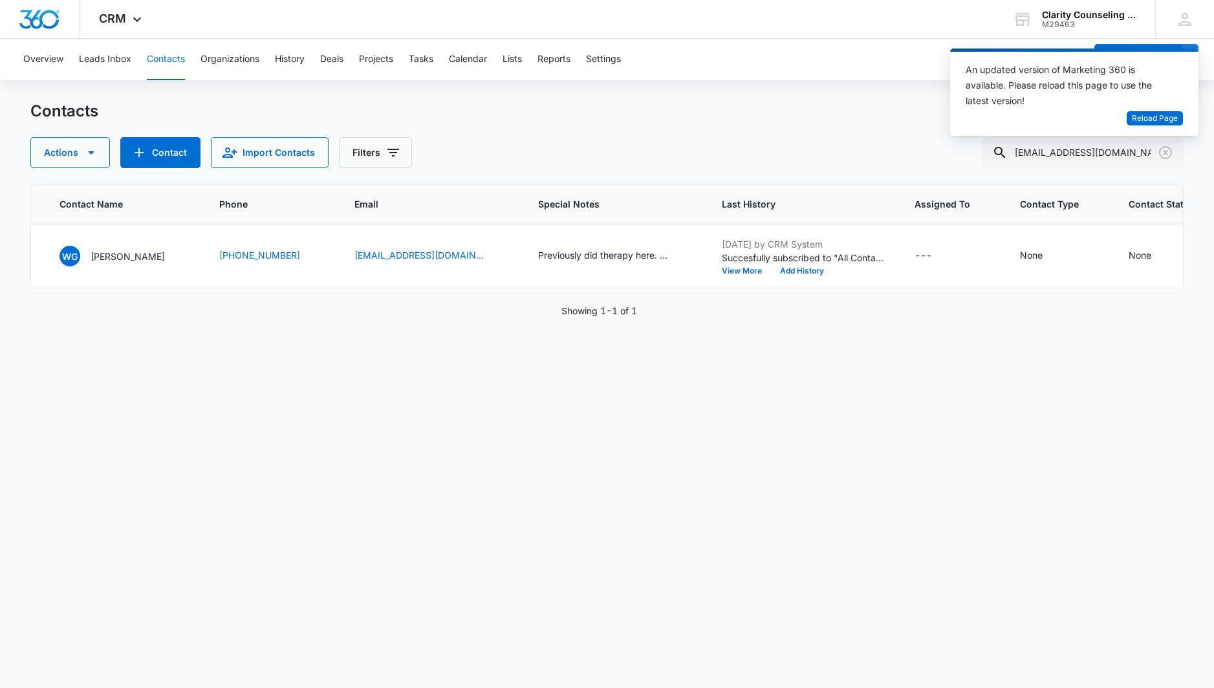
scroll to position [0, 98]
click at [1162, 156] on icon "Clear" at bounding box center [1166, 153] width 16 height 16
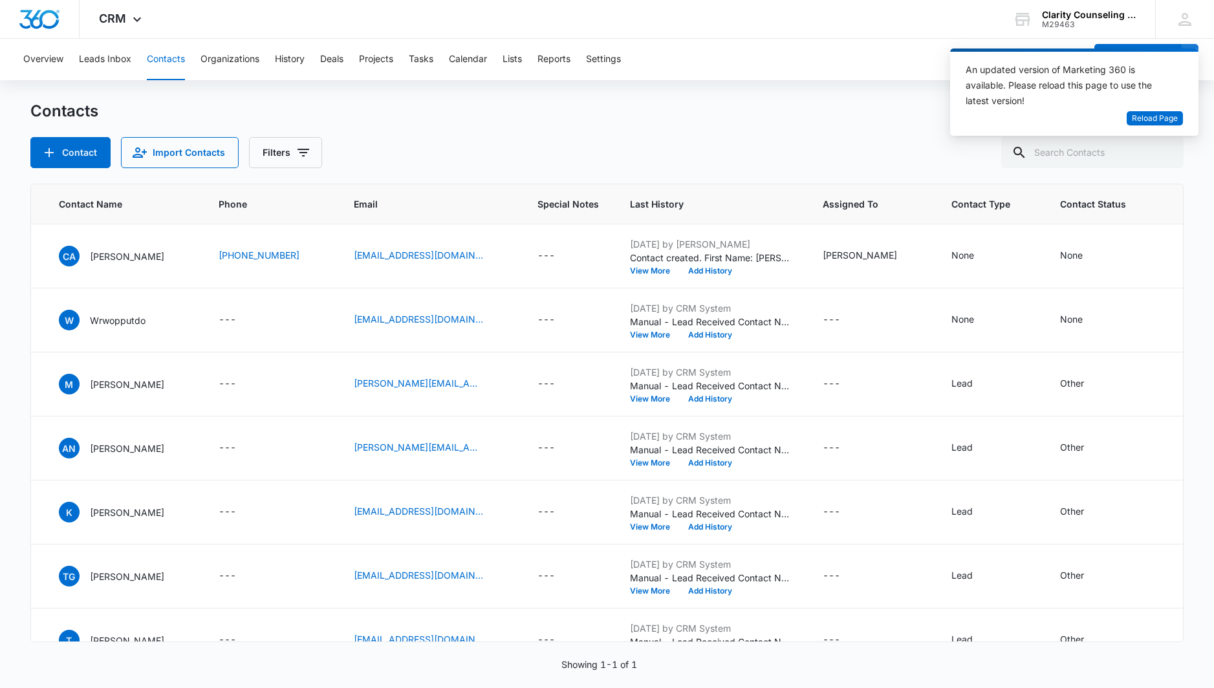
click at [1162, 156] on div at bounding box center [1165, 152] width 21 height 31
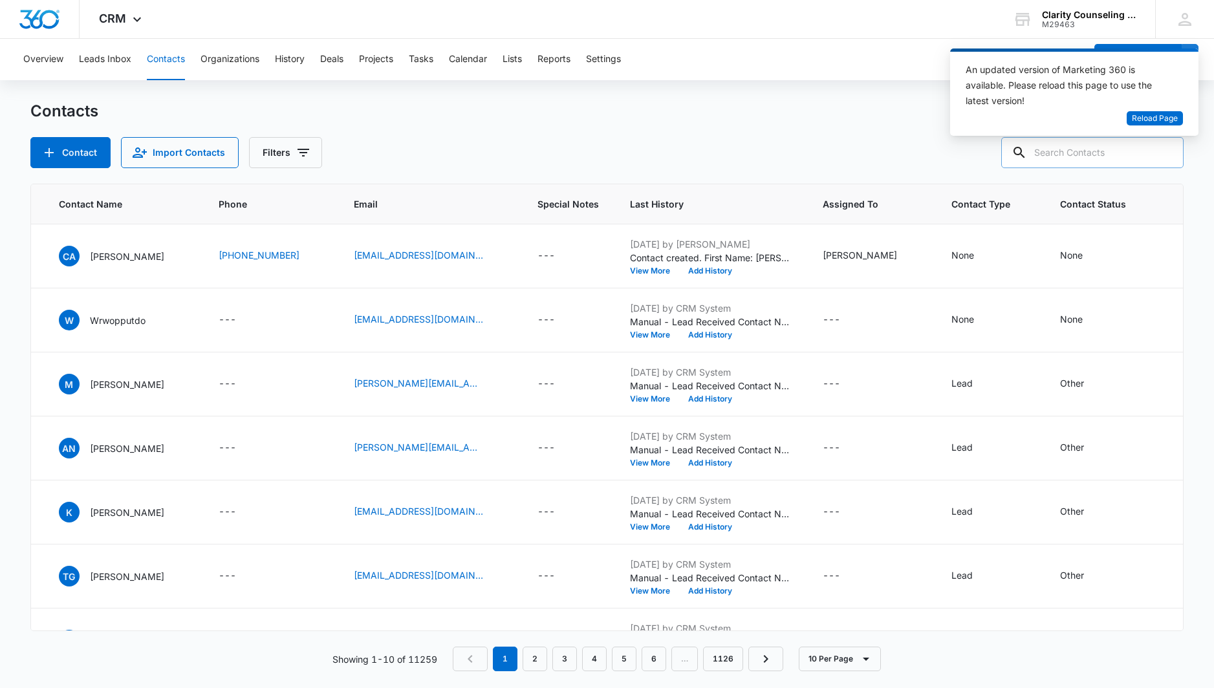
paste input "[EMAIL_ADDRESS][DOMAIN_NAME]"
type input "[EMAIL_ADDRESS][DOMAIN_NAME]"
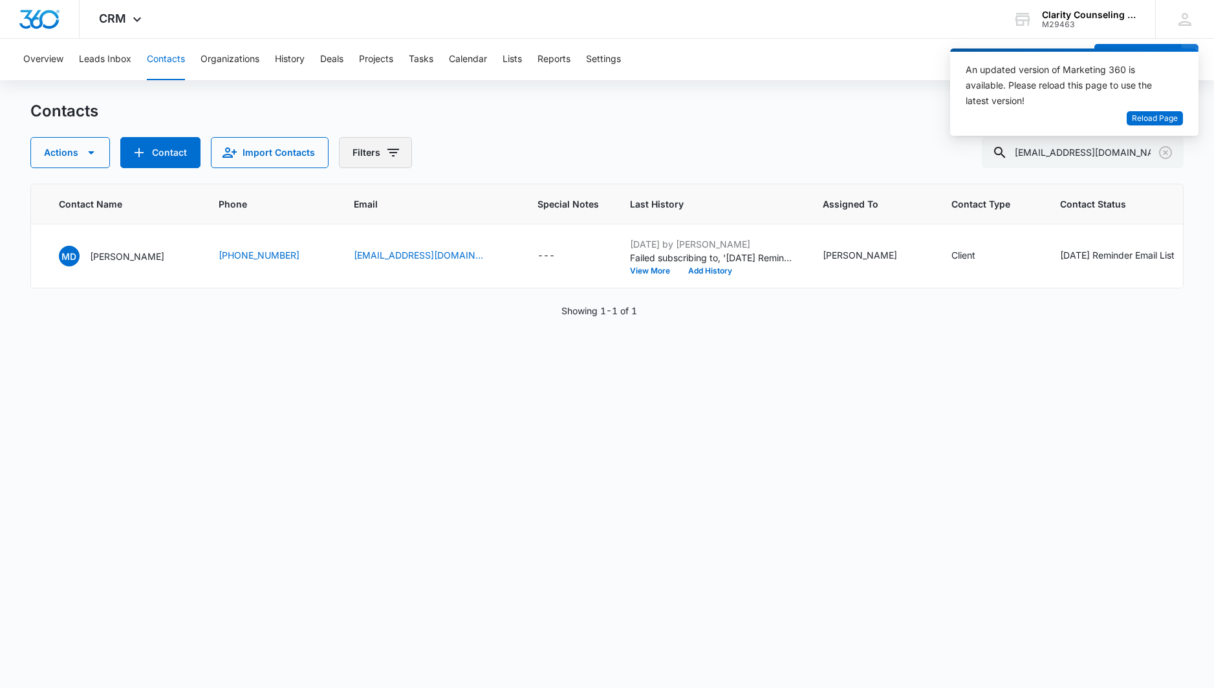
click at [1171, 157] on icon "Clear" at bounding box center [1166, 153] width 16 height 16
click at [1171, 157] on div at bounding box center [1165, 152] width 21 height 31
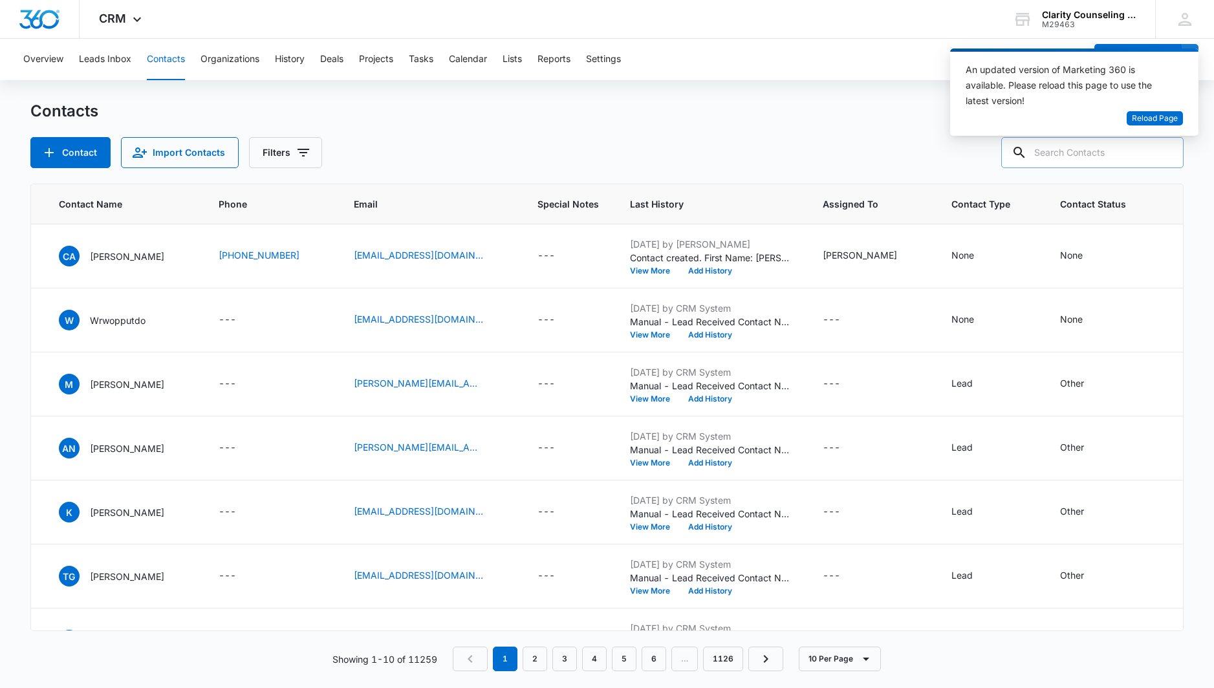
paste input "[EMAIL_ADDRESS][DOMAIN_NAME]"
type input "[EMAIL_ADDRESS][DOMAIN_NAME]"
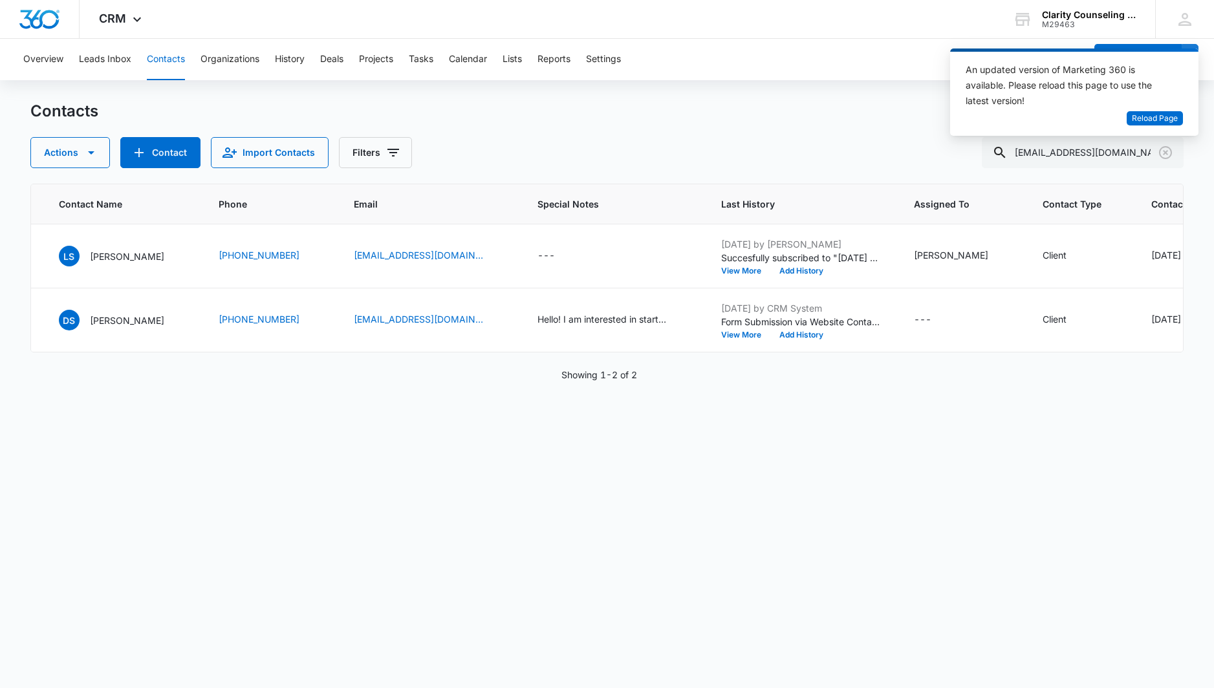
click at [1165, 155] on icon "Clear" at bounding box center [1166, 153] width 16 height 16
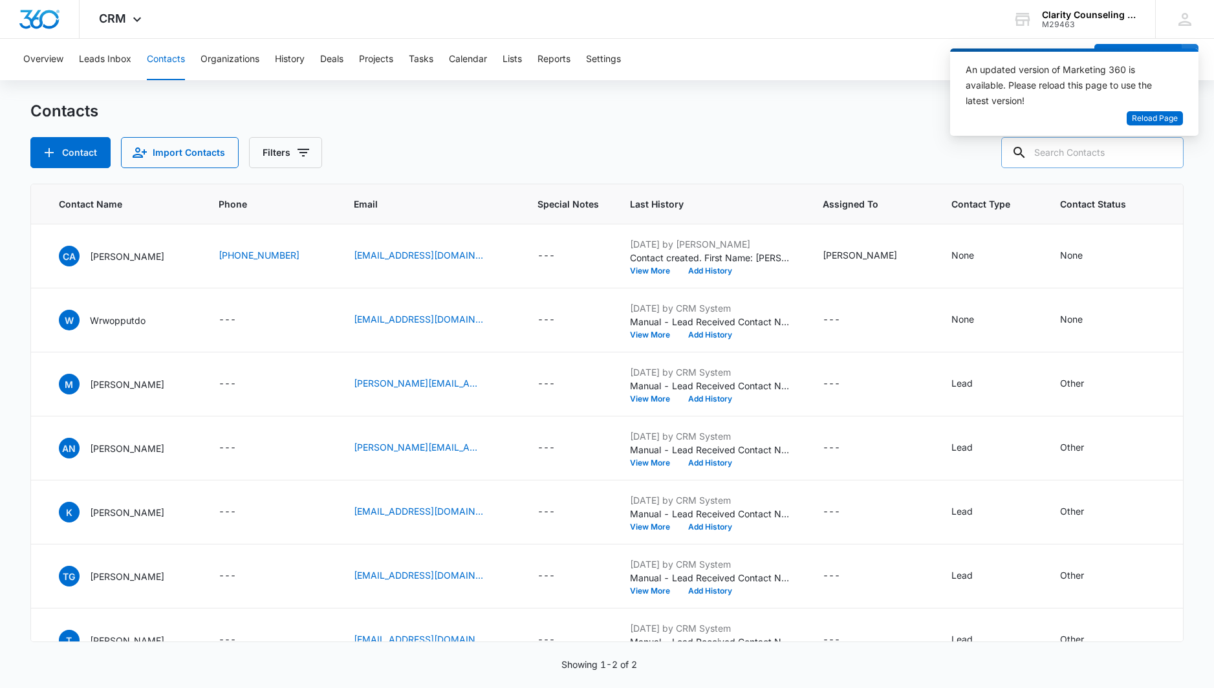
drag, startPoint x: 13, startPoint y: 94, endPoint x: 1108, endPoint y: 158, distance: 1097.3
click at [1165, 155] on div at bounding box center [1165, 152] width 21 height 31
paste input "[EMAIL_ADDRESS][DOMAIN_NAME]"
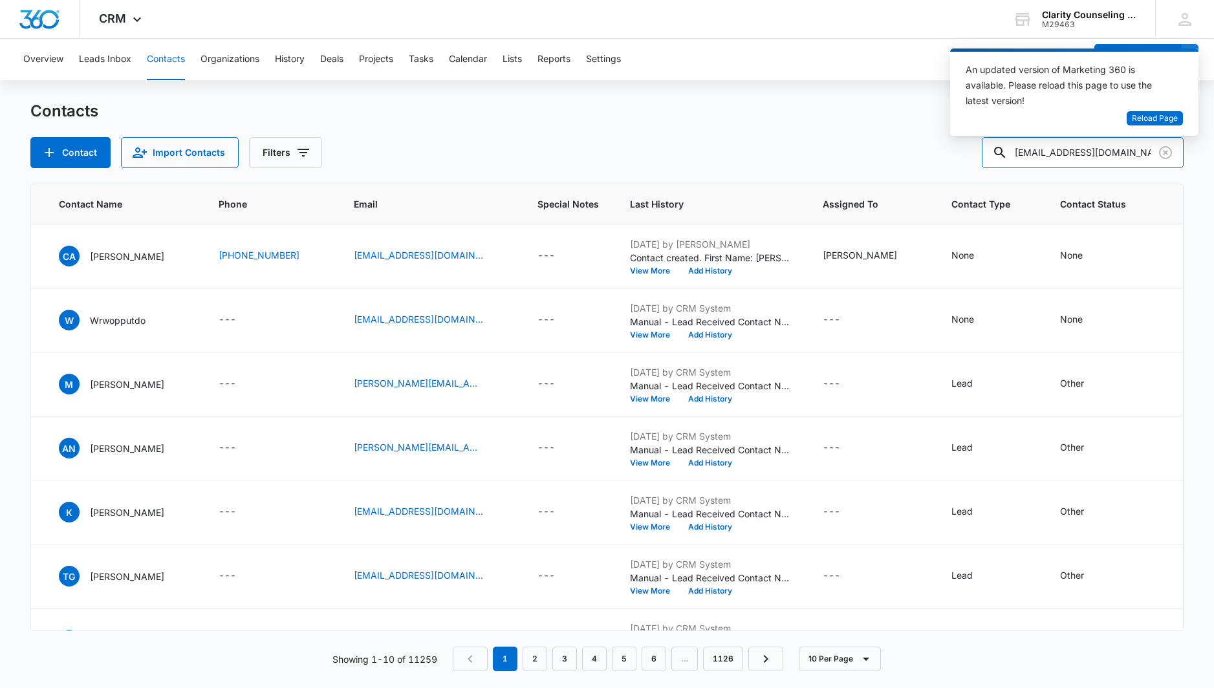
type input "[EMAIL_ADDRESS][DOMAIN_NAME]"
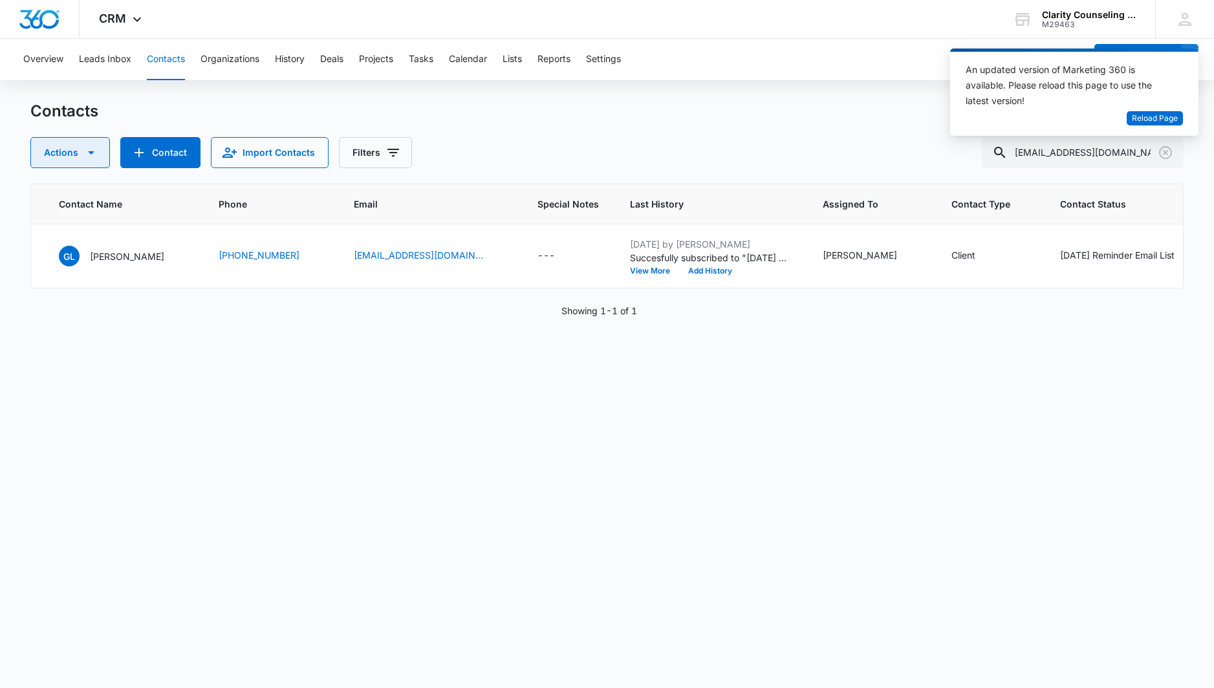
click at [1161, 156] on icon "Clear" at bounding box center [1165, 152] width 13 height 13
click at [1161, 156] on div at bounding box center [1165, 152] width 21 height 31
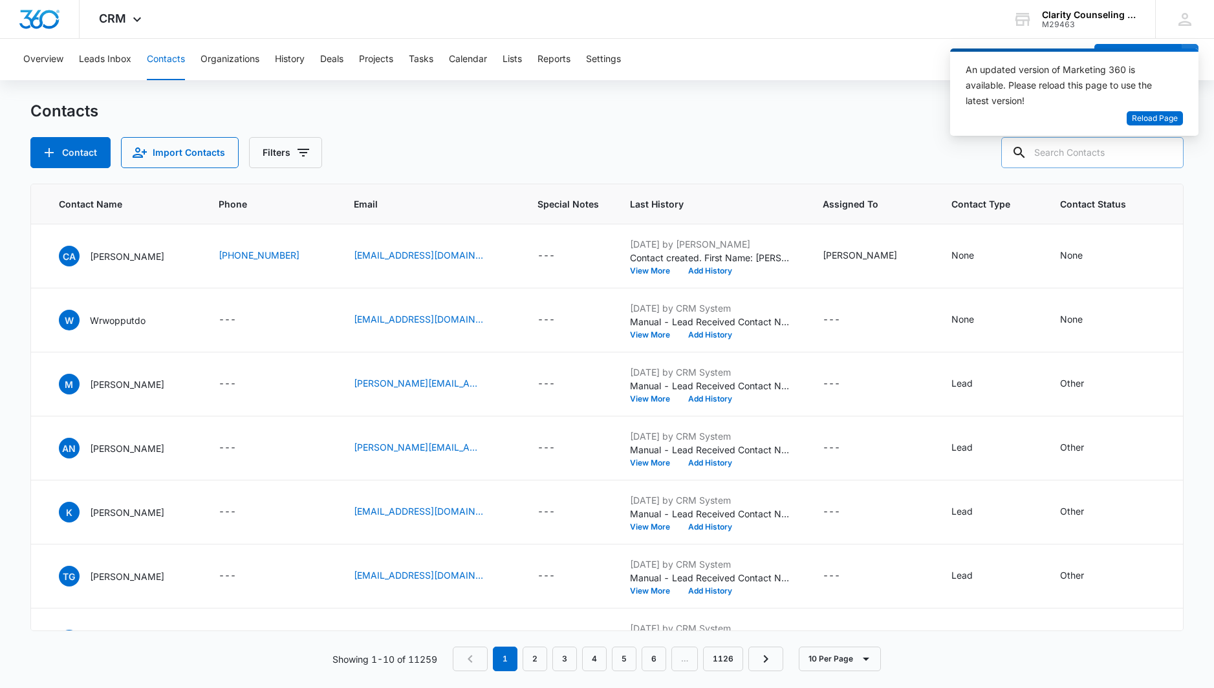
scroll to position [0, 0]
paste input "[EMAIL_ADDRESS][DOMAIN_NAME]"
type input "[EMAIL_ADDRESS][DOMAIN_NAME]"
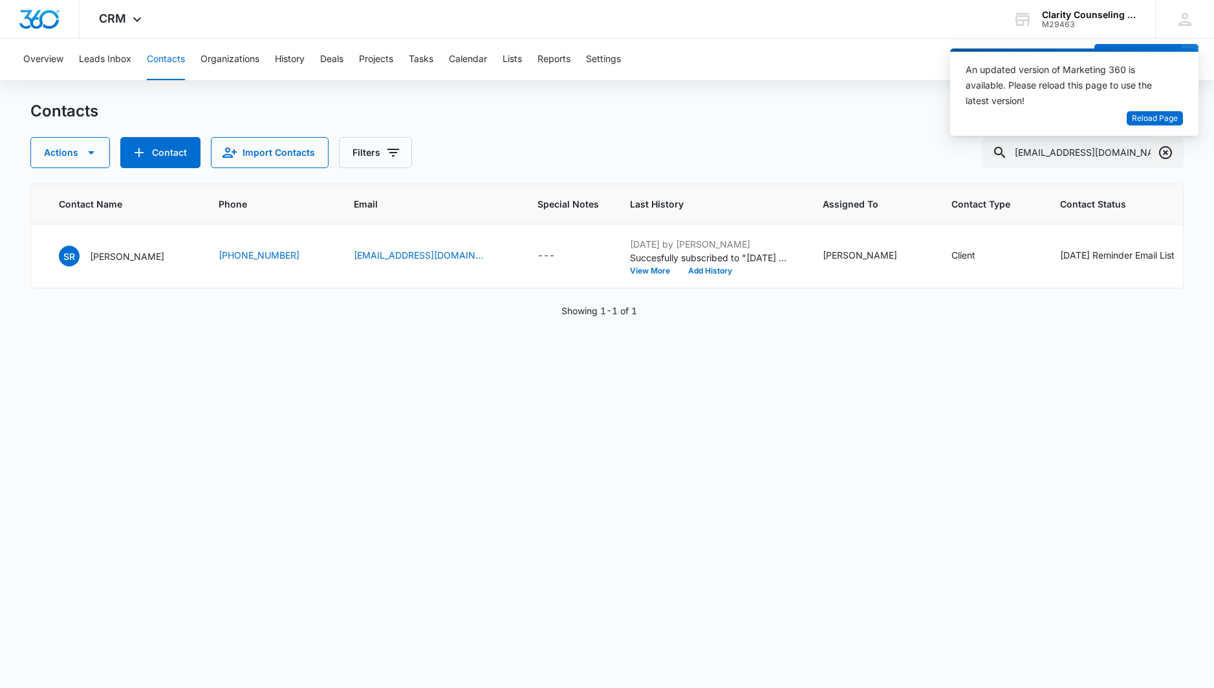
click at [1161, 151] on icon "Clear" at bounding box center [1166, 153] width 16 height 16
click at [1161, 151] on div at bounding box center [1165, 152] width 21 height 31
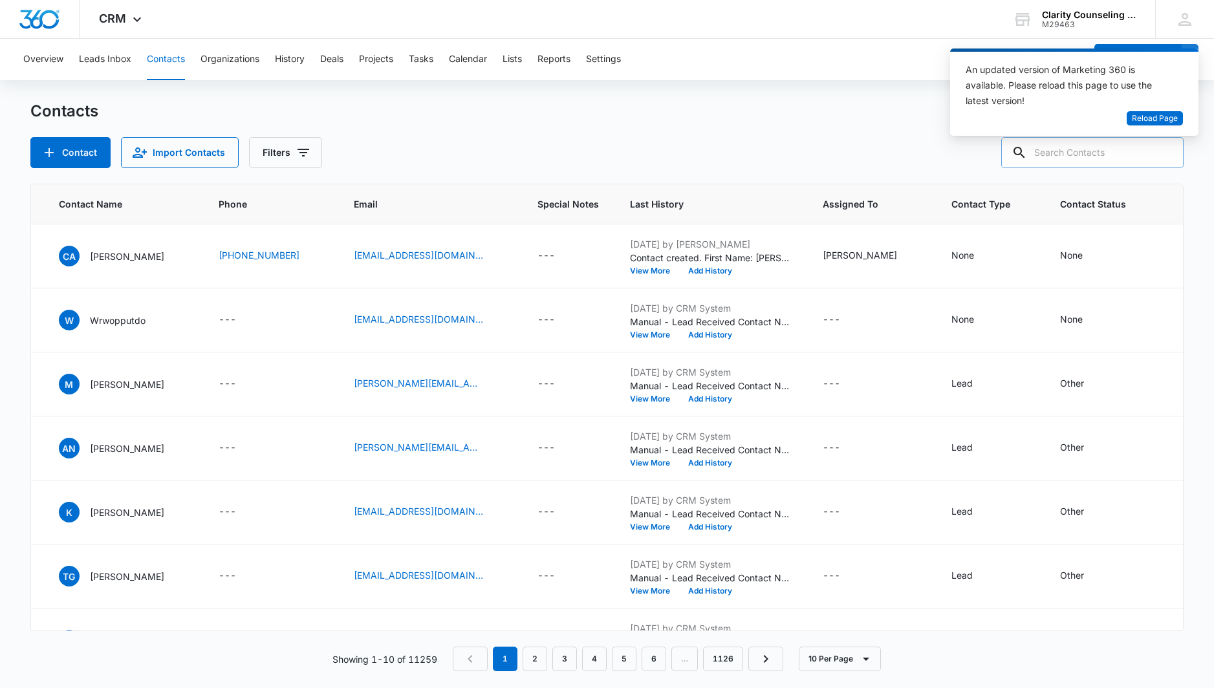
paste input "[EMAIL_ADDRESS][DOMAIN_NAME]"
type input "[EMAIL_ADDRESS][DOMAIN_NAME]"
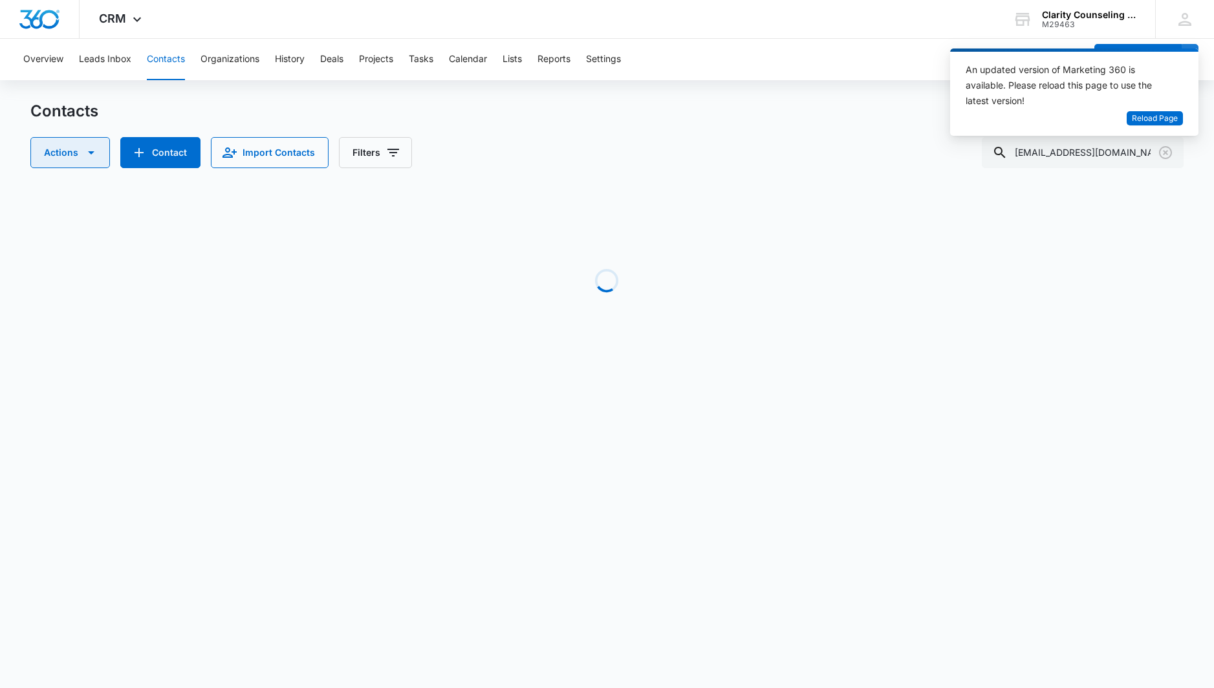
scroll to position [0, 97]
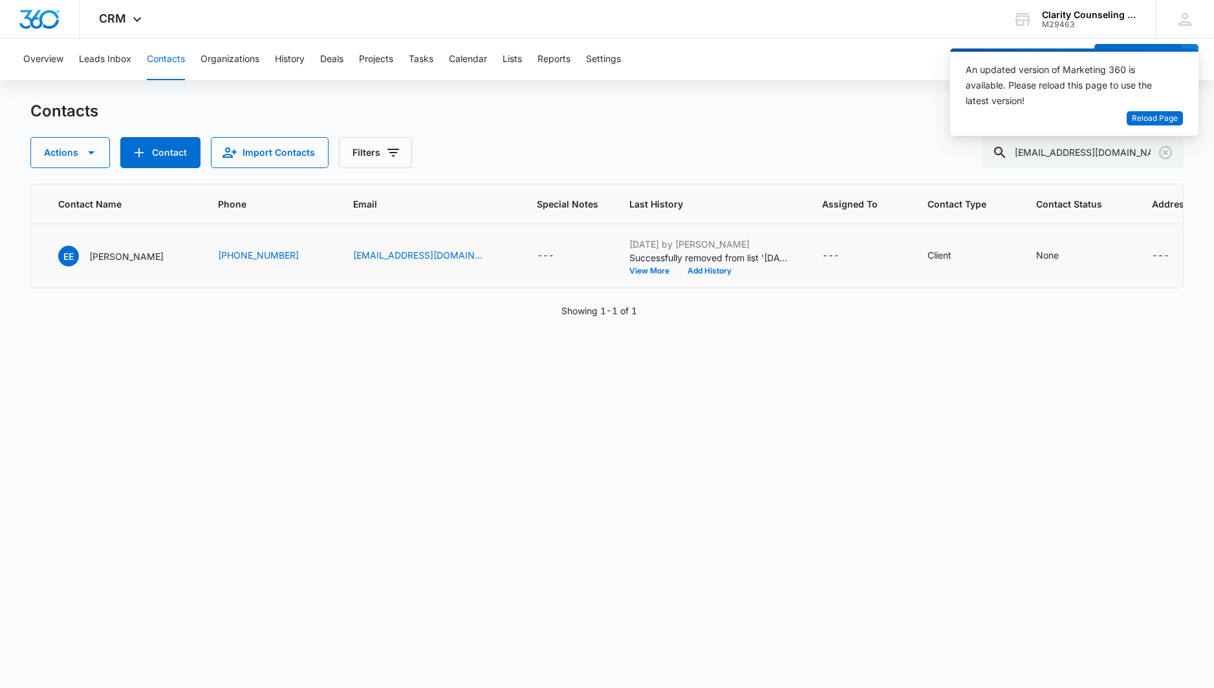
click at [1161, 151] on icon "Clear" at bounding box center [1166, 153] width 16 height 16
drag, startPoint x: 33, startPoint y: 286, endPoint x: 1137, endPoint y: 155, distance: 1111.6
click at [1161, 151] on div at bounding box center [1165, 152] width 21 height 31
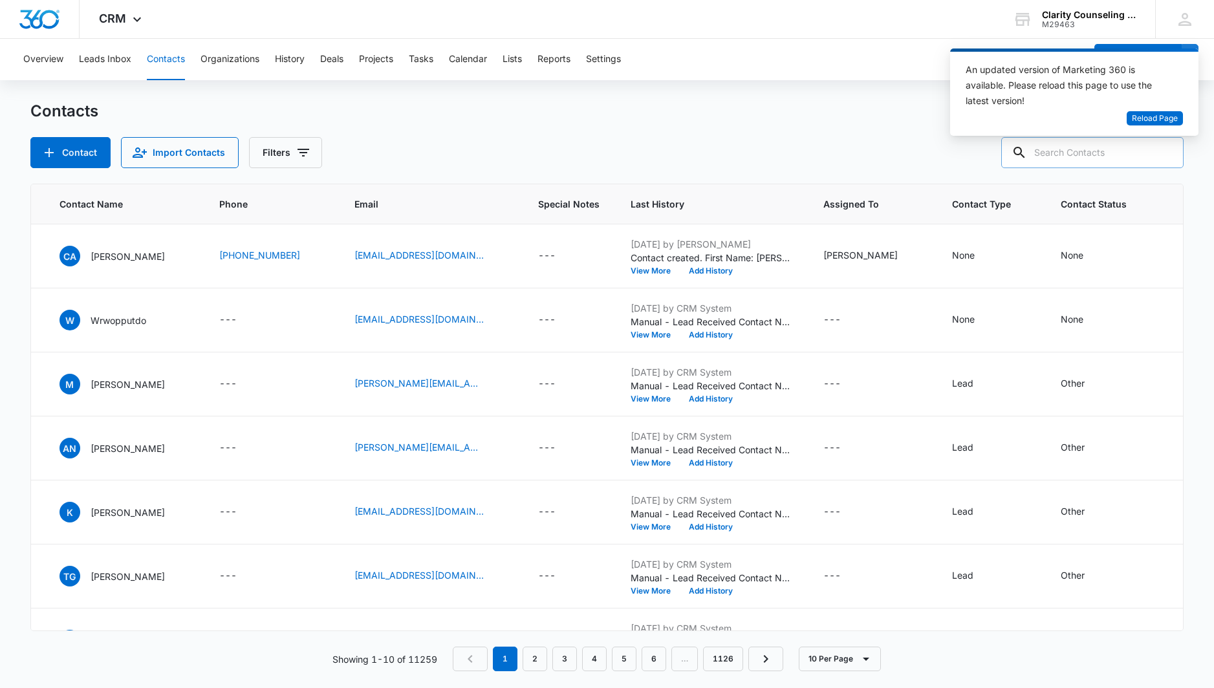
paste input "[EMAIL_ADDRESS][DOMAIN_NAME]"
type input "[EMAIL_ADDRESS][DOMAIN_NAME]"
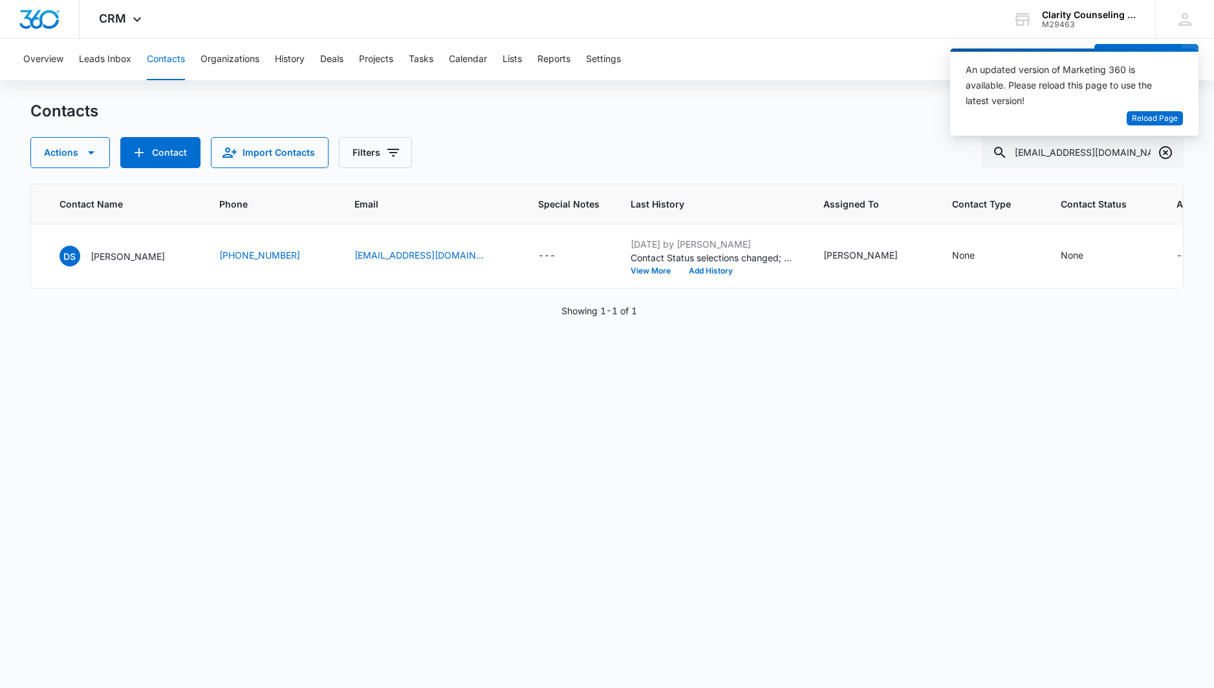
click at [1165, 153] on icon "Clear" at bounding box center [1165, 152] width 13 height 13
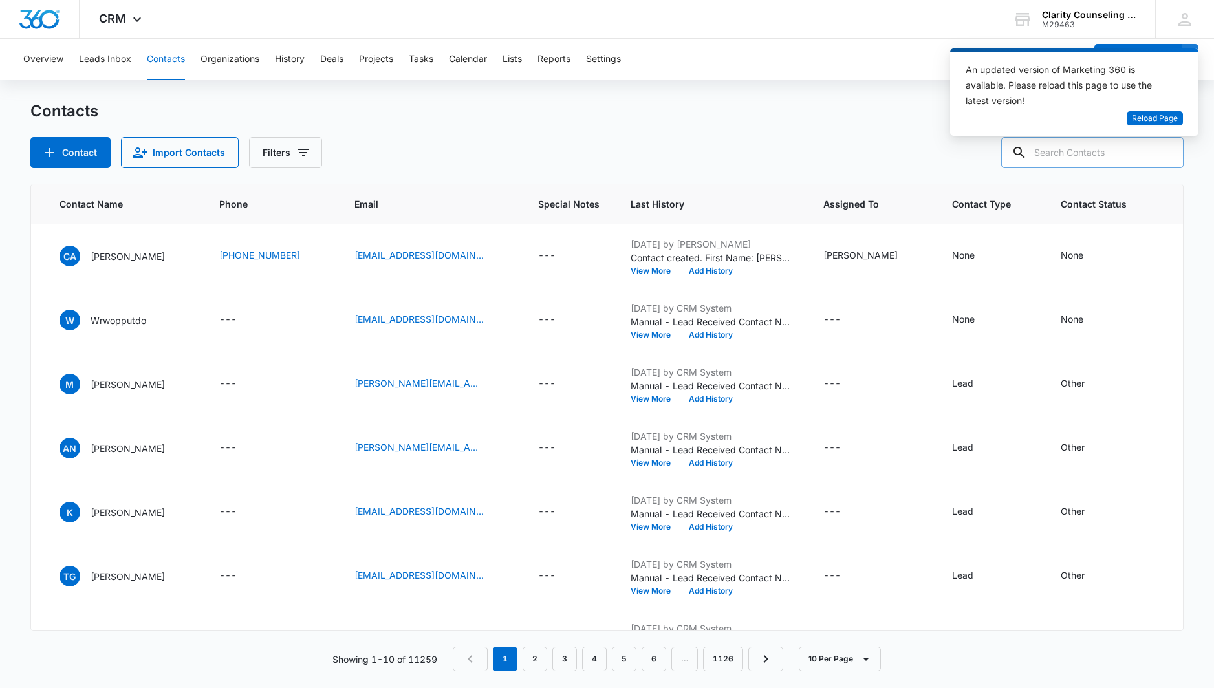
paste input "[EMAIL_ADDRESS][DOMAIN_NAME]"
type input "[EMAIL_ADDRESS][DOMAIN_NAME]"
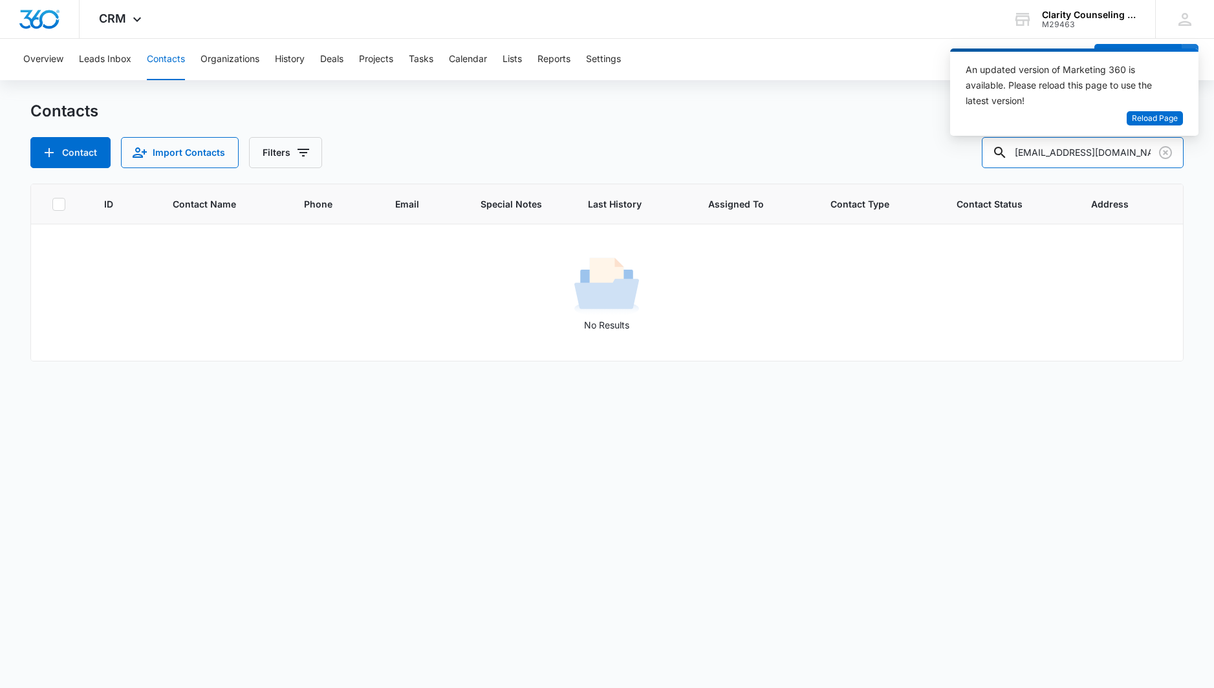
scroll to position [0, 0]
click at [49, 142] on button "Contact" at bounding box center [70, 152] width 80 height 31
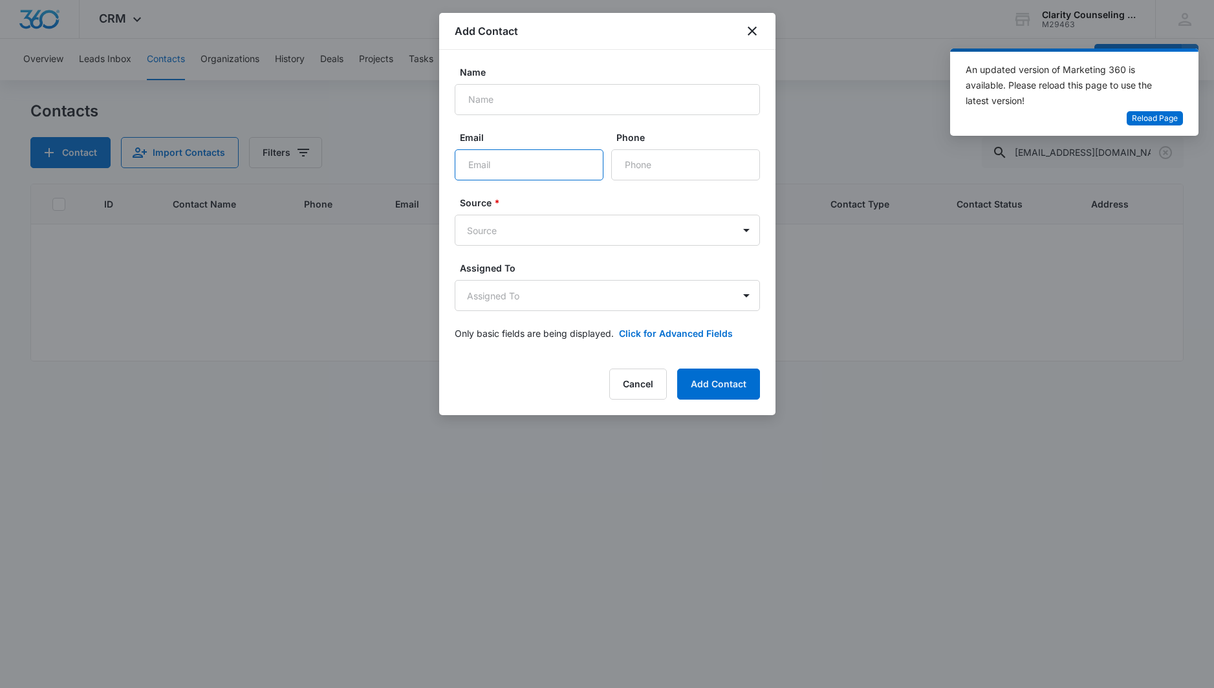
paste input "[EMAIL_ADDRESS][DOMAIN_NAME]"
type input "[EMAIL_ADDRESS][DOMAIN_NAME]"
paste input "[PERSON_NAME]"
type input "[PERSON_NAME]"
paste input "[PHONE_NUMBER]"
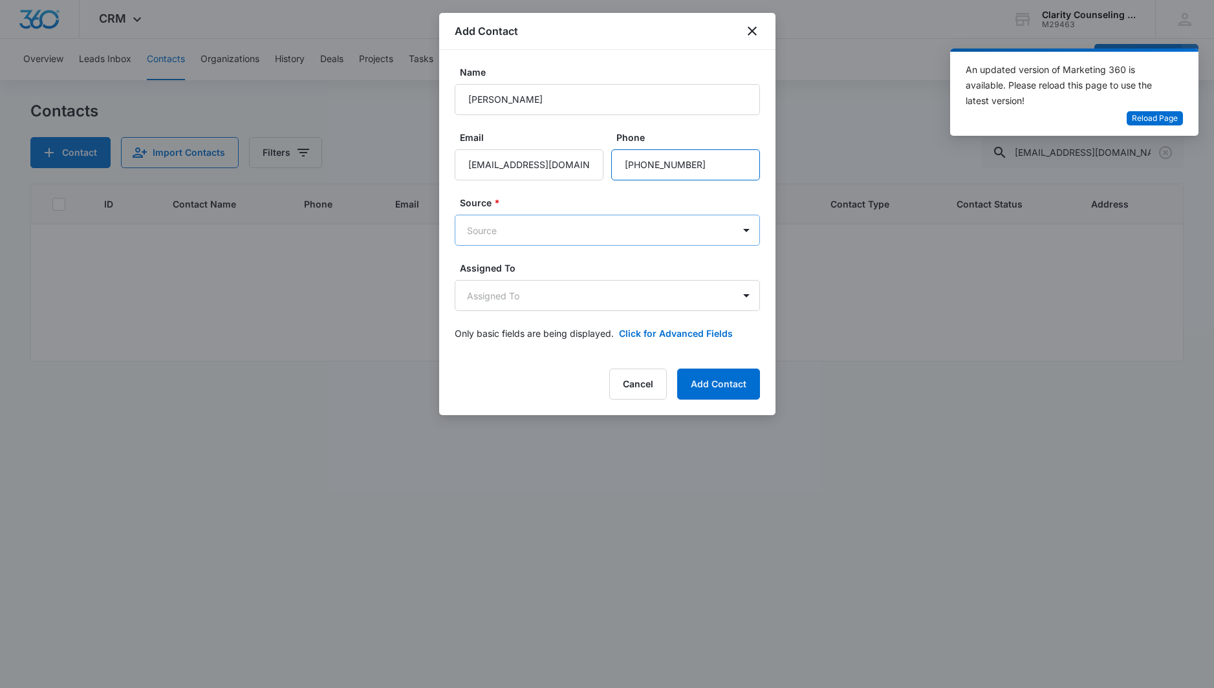
type input "[PHONE_NUMBER]"
click at [645, 234] on body "CRM Apps Reputation Websites Forms CRM Email Social Content Ads Intelligence Fi…" at bounding box center [607, 344] width 1214 height 688
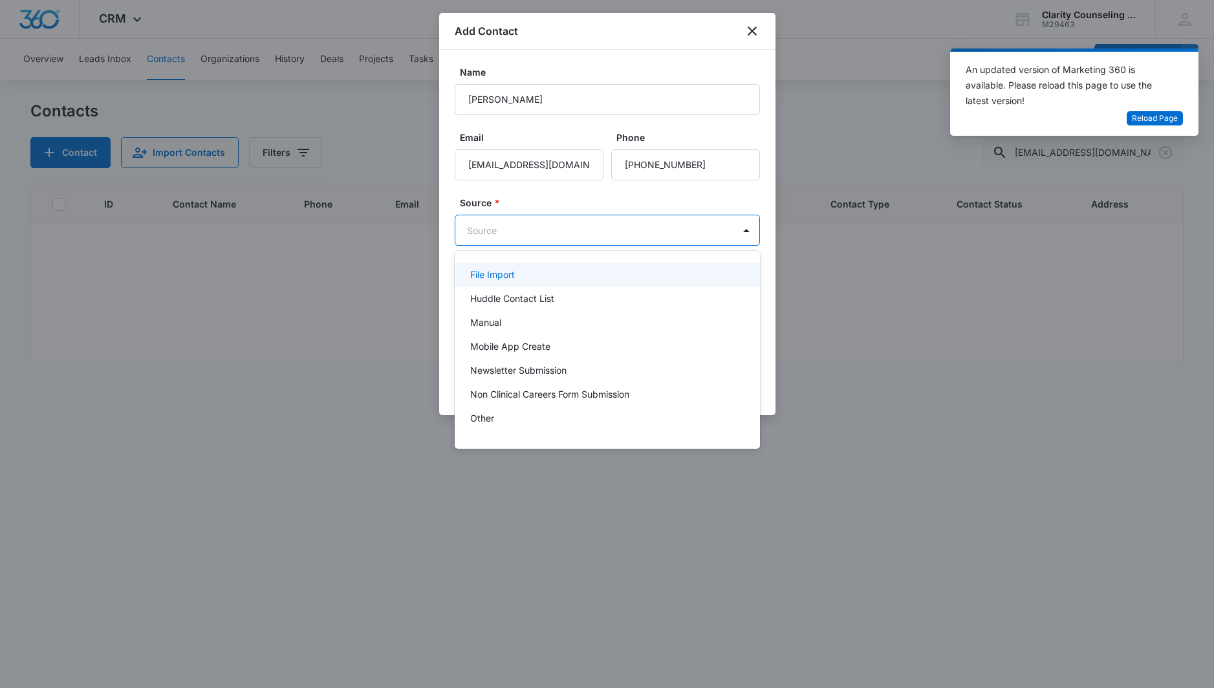
scroll to position [163, 0]
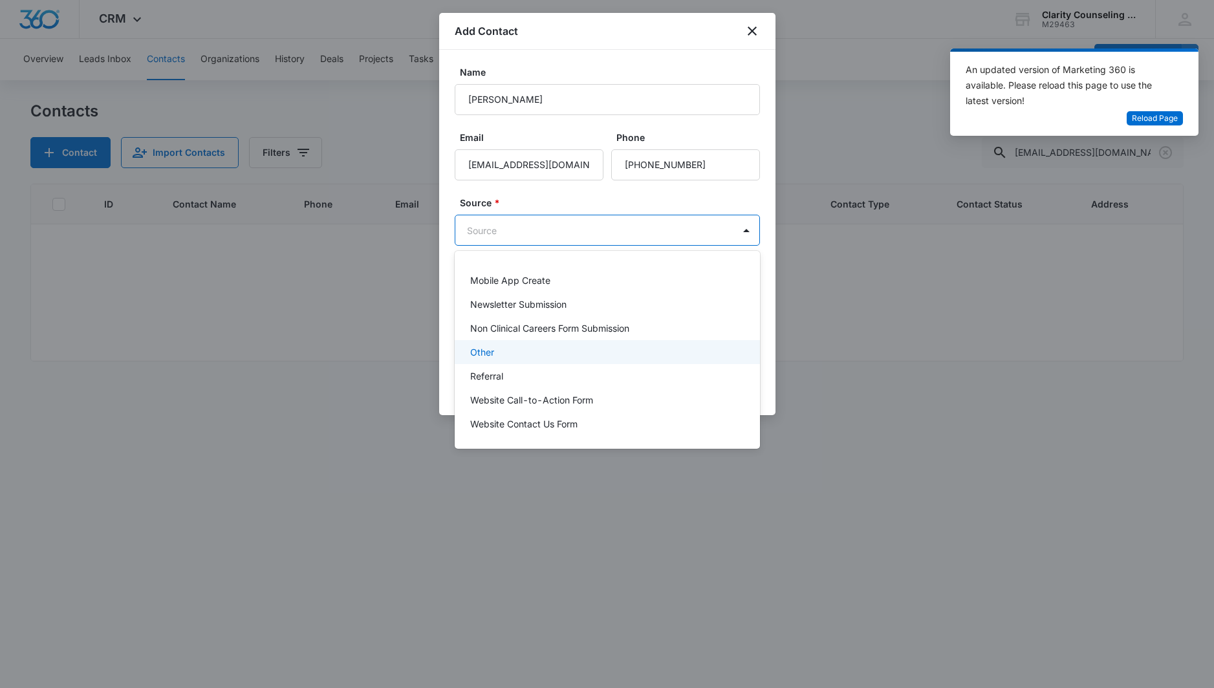
click at [507, 357] on div "Other" at bounding box center [606, 352] width 272 height 14
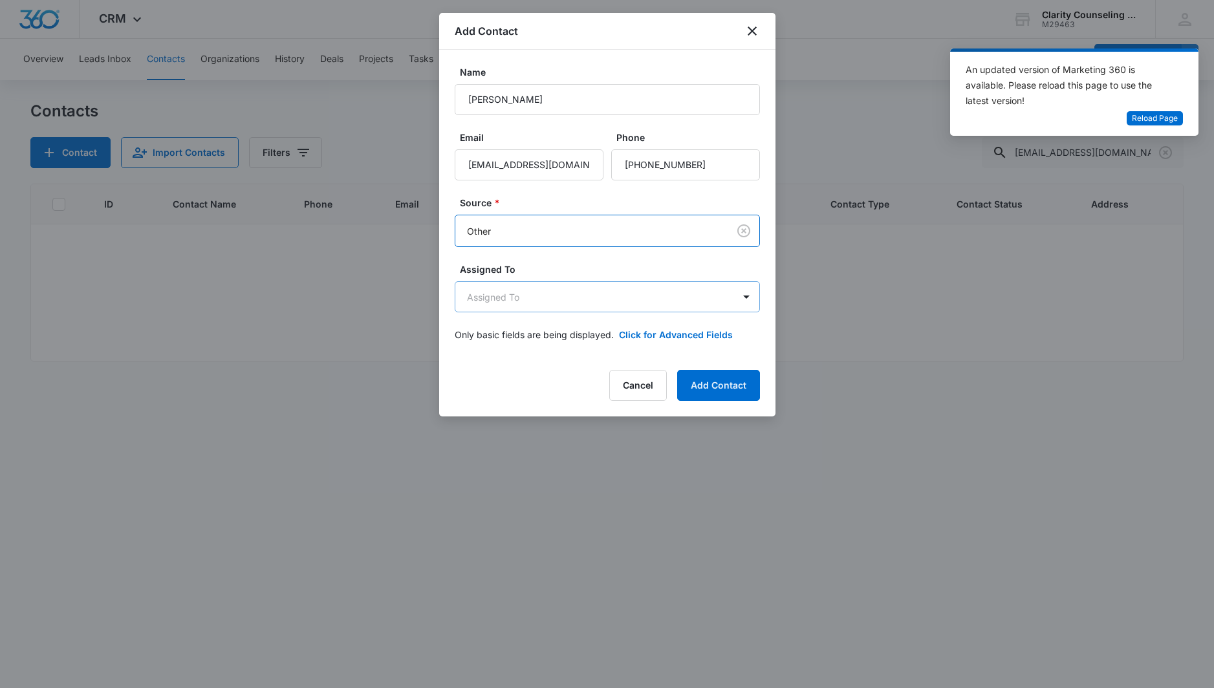
click at [558, 296] on body "CRM Apps Reputation Websites Forms CRM Email Social Content Ads Intelligence Fi…" at bounding box center [607, 344] width 1214 height 688
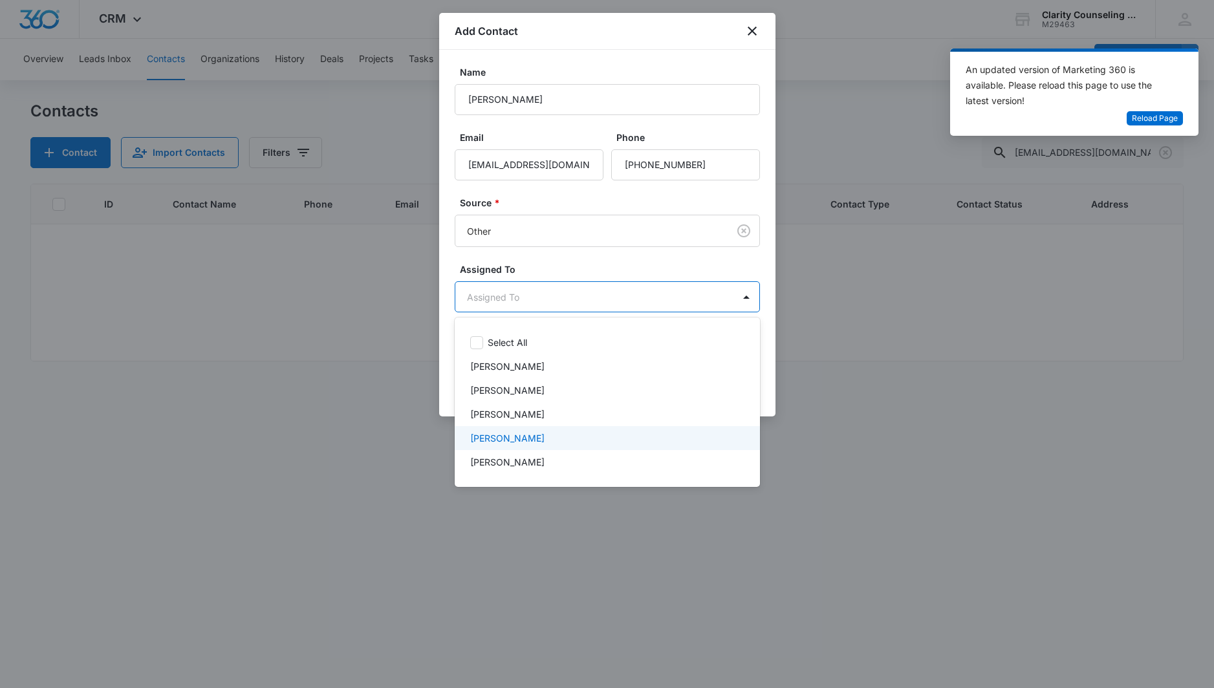
drag, startPoint x: 550, startPoint y: 434, endPoint x: 581, endPoint y: 275, distance: 161.4
click at [555, 400] on div "Select All [PERSON_NAME] [PERSON_NAME] [PERSON_NAME] [PERSON_NAME] [PERSON_NAME]" at bounding box center [607, 402] width 305 height 149
click at [594, 177] on div at bounding box center [607, 344] width 1214 height 688
click at [595, 300] on body "CRM Apps Reputation Websites Forms CRM Email Social Content Ads Intelligence Fi…" at bounding box center [607, 344] width 1214 height 688
click at [553, 433] on div "[PERSON_NAME]" at bounding box center [606, 438] width 272 height 14
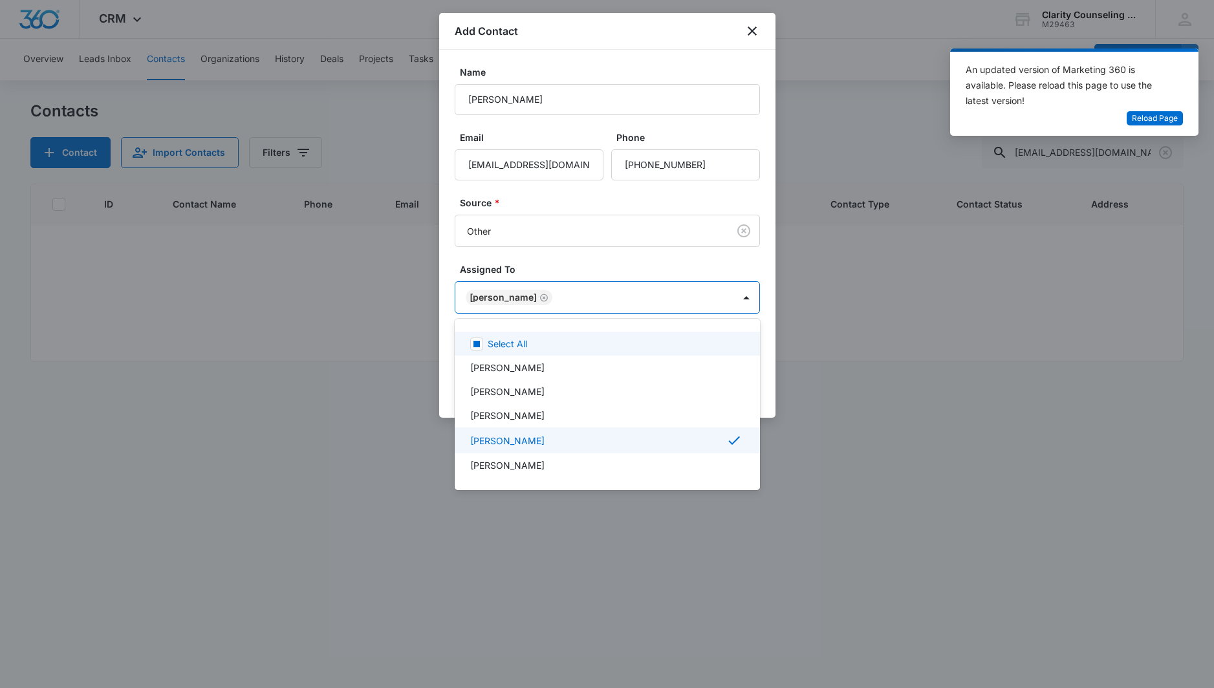
click at [570, 235] on div at bounding box center [607, 344] width 1214 height 688
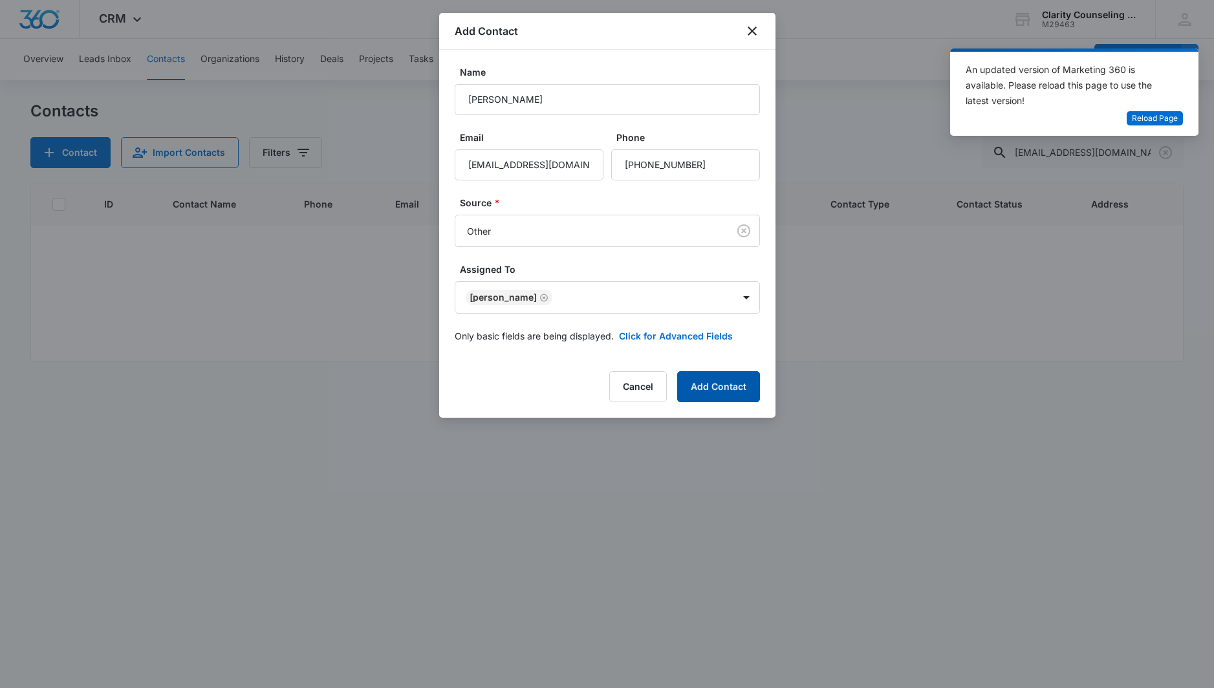
click at [723, 389] on button "Add Contact" at bounding box center [718, 386] width 83 height 31
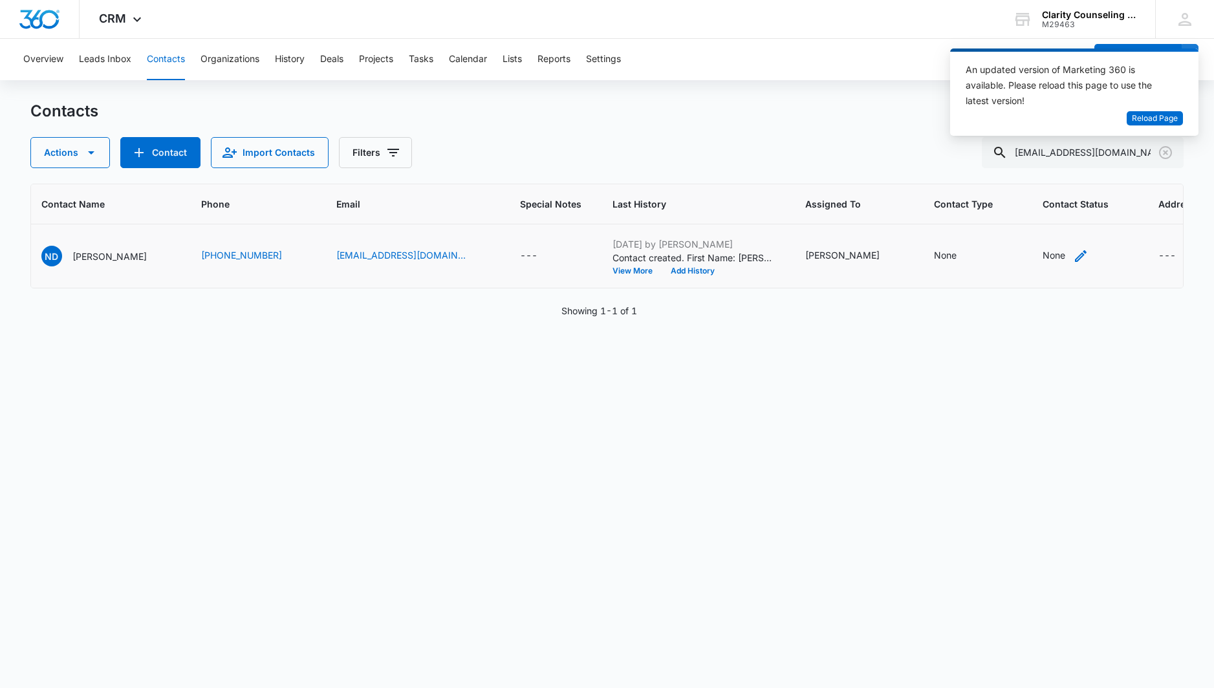
scroll to position [0, 114]
click at [1043, 253] on div "None" at bounding box center [1054, 255] width 23 height 14
drag, startPoint x: 1052, startPoint y: 173, endPoint x: 1055, endPoint y: 189, distance: 16.4
click at [1052, 173] on div at bounding box center [1061, 173] width 21 height 21
click at [1048, 261] on p "[DATE] Reminder Email List" at bounding box center [1013, 264] width 85 height 27
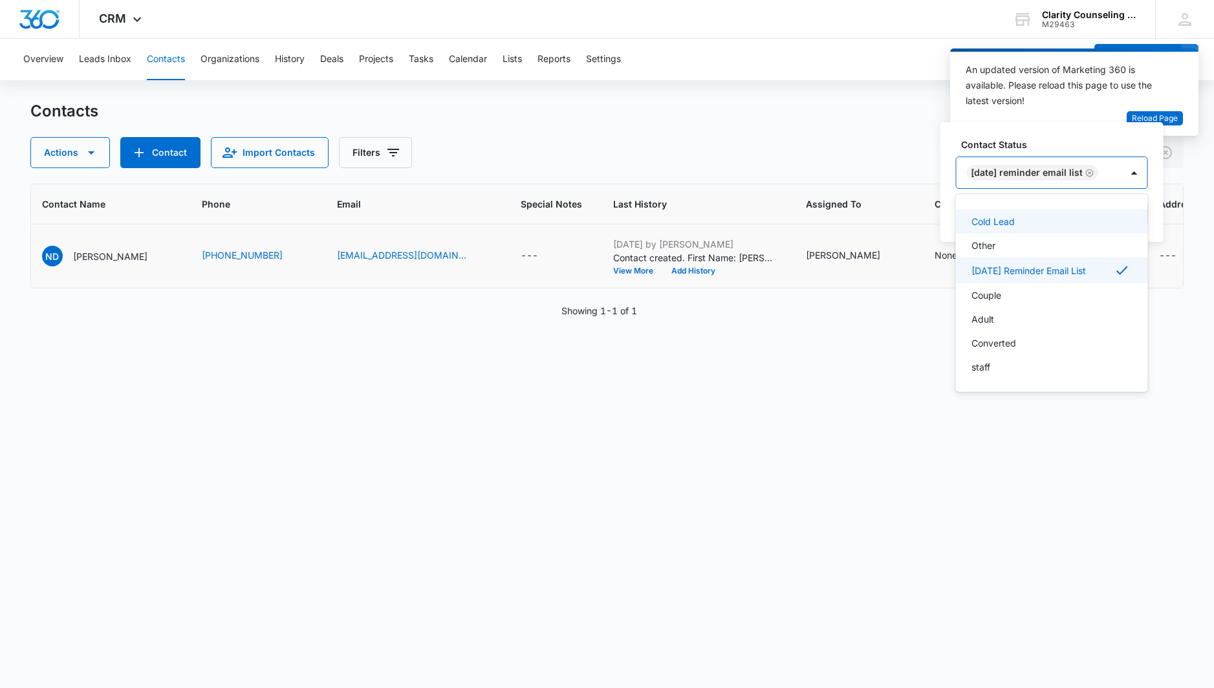
scroll to position [189, 0]
drag, startPoint x: 1129, startPoint y: 167, endPoint x: 1130, endPoint y: 195, distance: 27.2
click at [1121, 167] on div "[DATE] Reminder Email List" at bounding box center [1038, 172] width 165 height 31
click at [1136, 228] on div "Contact Status option [DATE] Reminder Email List, selected. [DATE] Reminder Ema…" at bounding box center [1051, 182] width 223 height 120
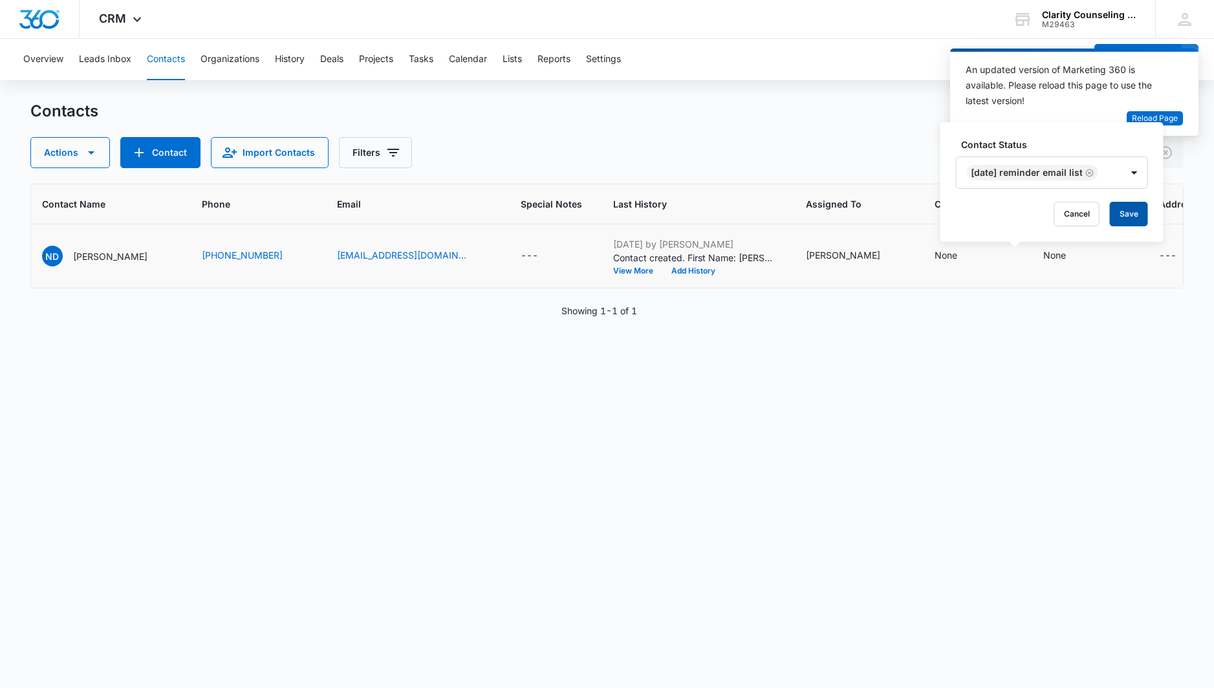
click at [1136, 218] on button "Save" at bounding box center [1129, 214] width 38 height 25
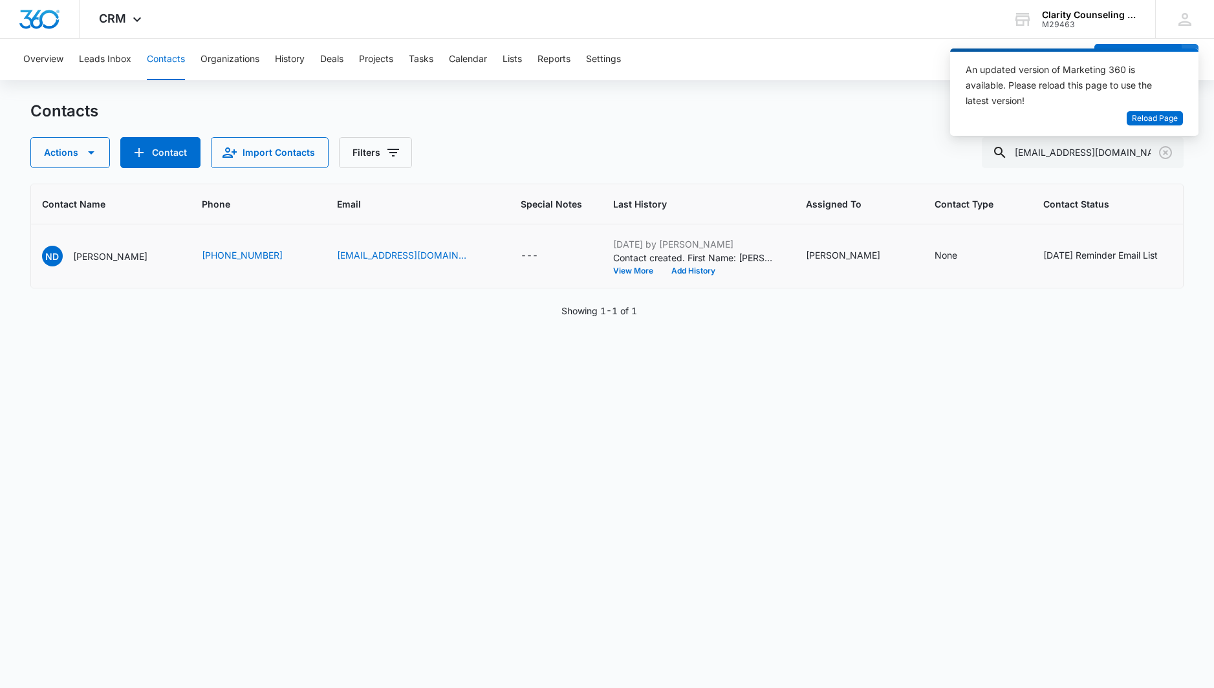
click at [1167, 155] on icon "Clear" at bounding box center [1165, 152] width 13 height 13
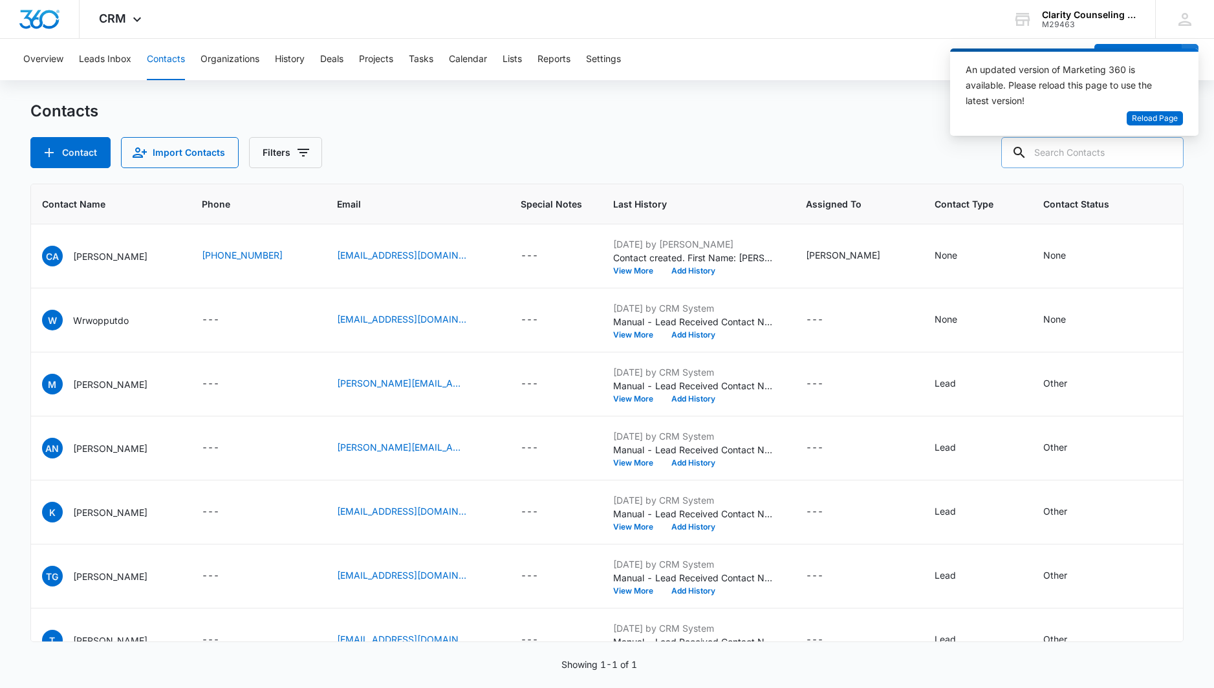
drag, startPoint x: 14, startPoint y: 161, endPoint x: 1069, endPoint y: 164, distance: 1054.7
click at [1167, 155] on div at bounding box center [1165, 152] width 21 height 31
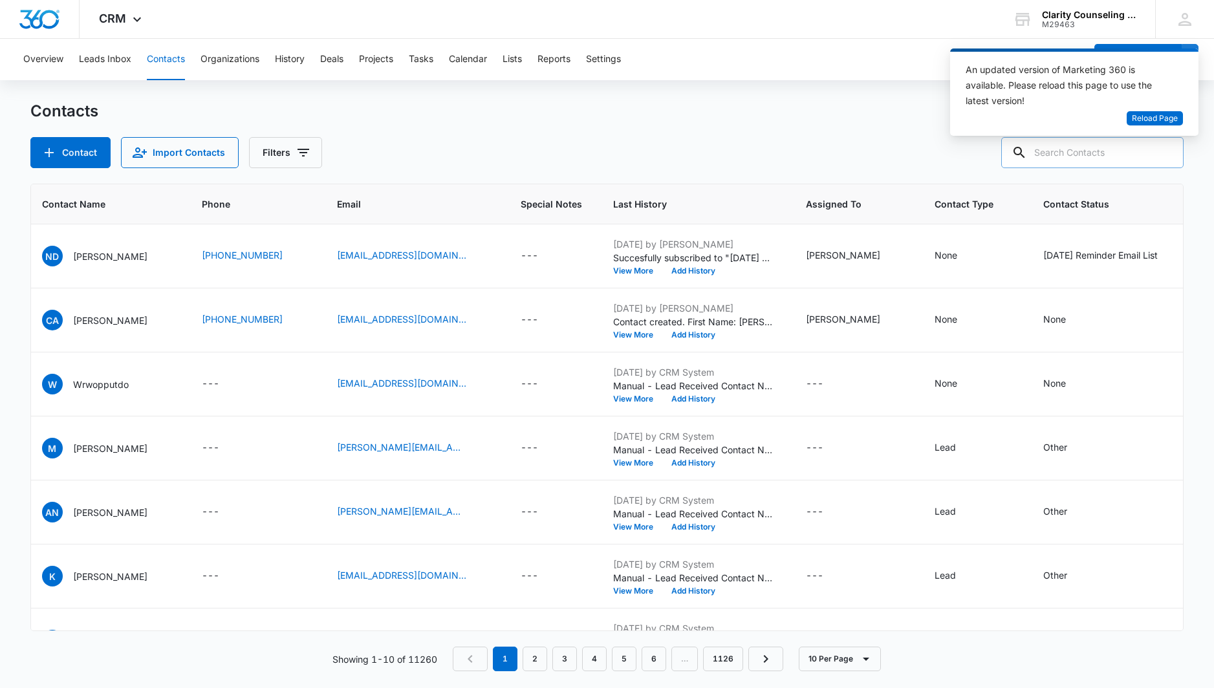
paste input "[EMAIL_ADDRESS][DOMAIN_NAME]"
type input "[EMAIL_ADDRESS][DOMAIN_NAME]"
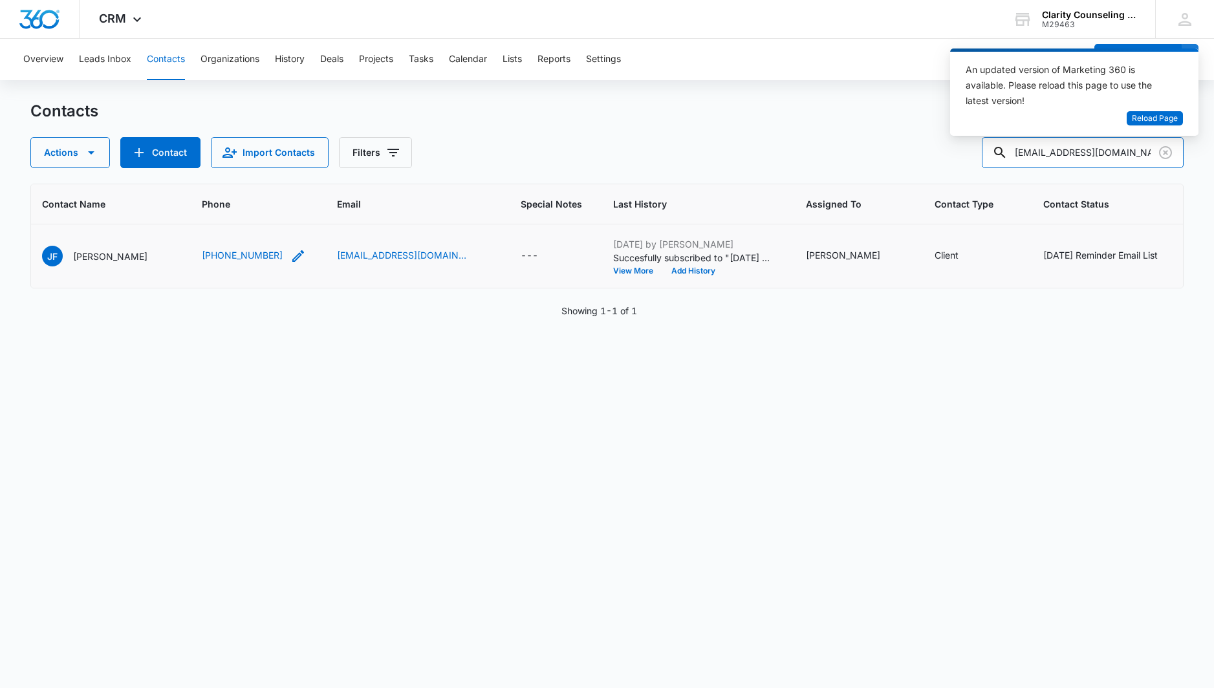
scroll to position [0, 0]
click at [1167, 155] on icon "Clear" at bounding box center [1166, 153] width 16 height 16
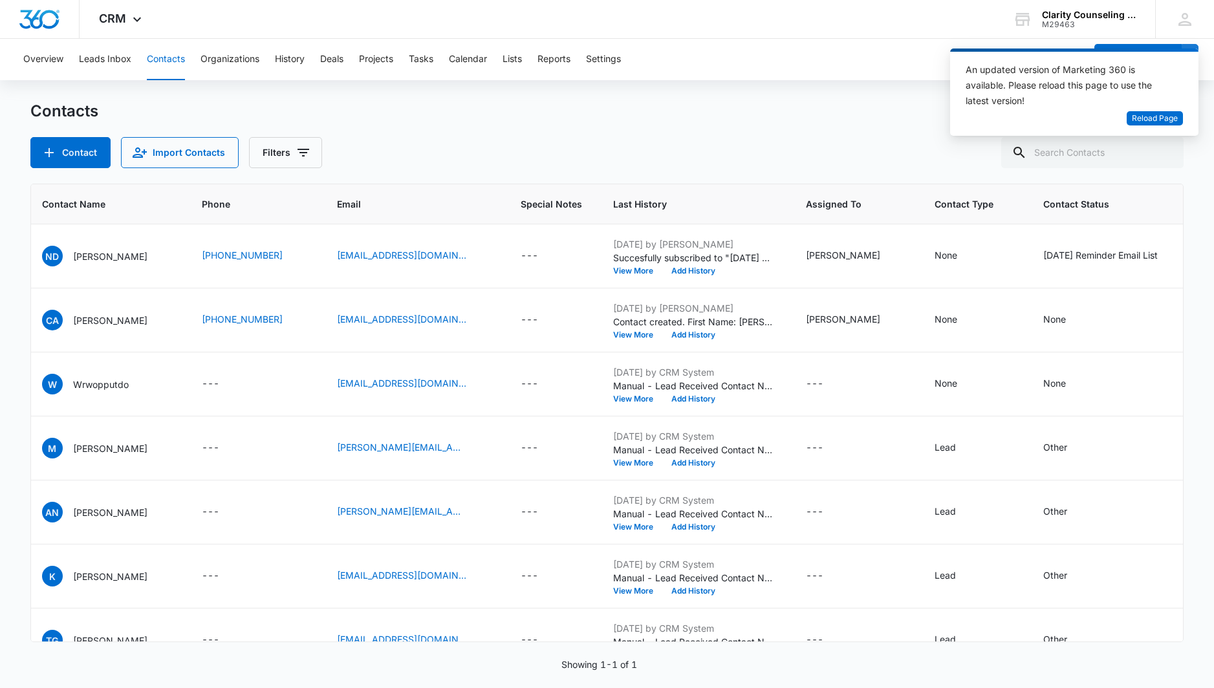
click at [1167, 155] on div at bounding box center [1165, 152] width 21 height 31
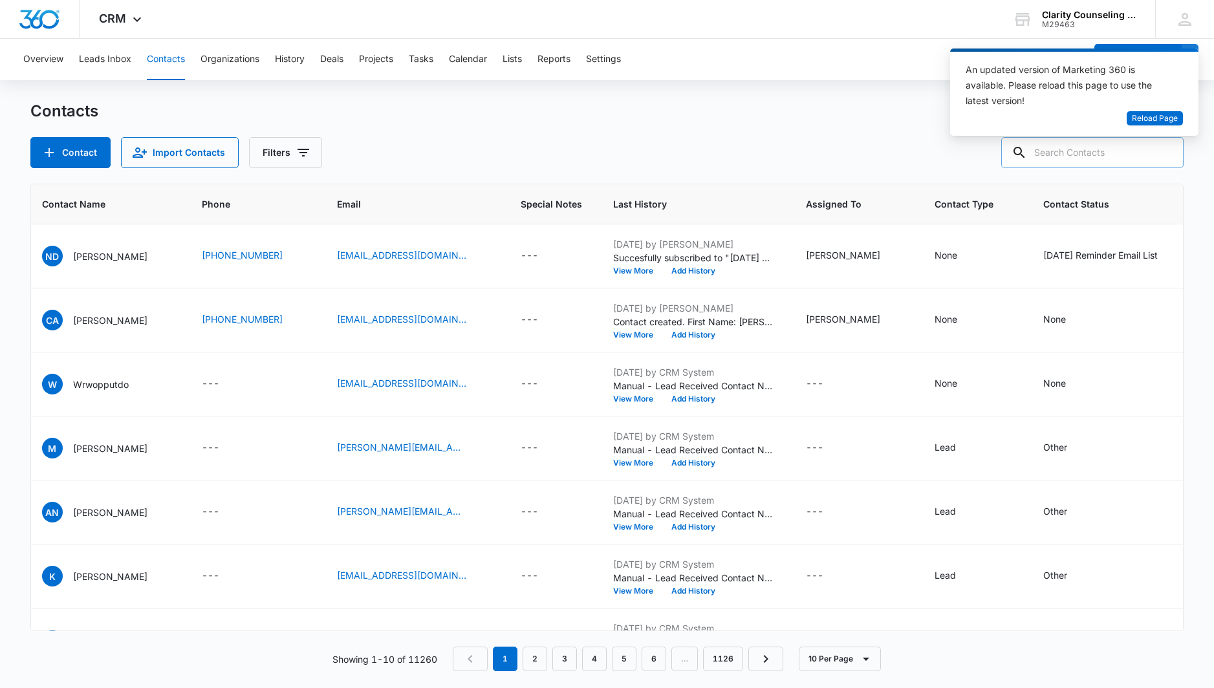
paste input "[EMAIL_ADDRESS][DOMAIN_NAME]"
type input "[EMAIL_ADDRESS][DOMAIN_NAME]"
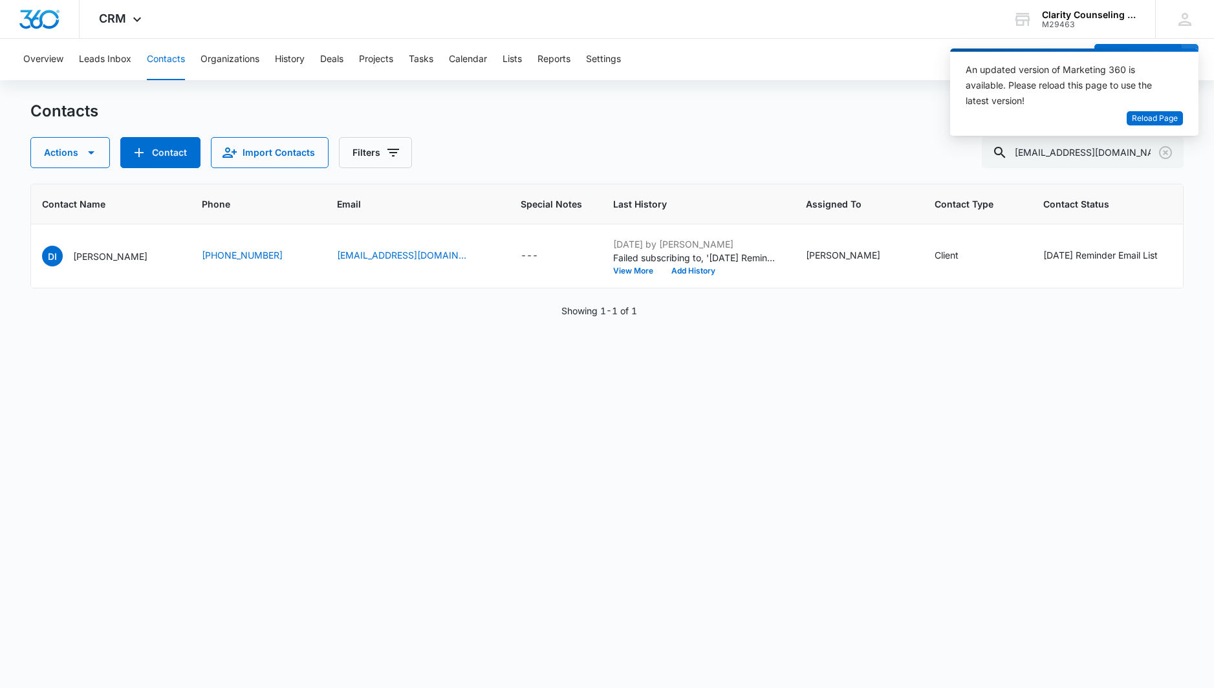
click at [1163, 153] on icon "Clear" at bounding box center [1166, 153] width 16 height 16
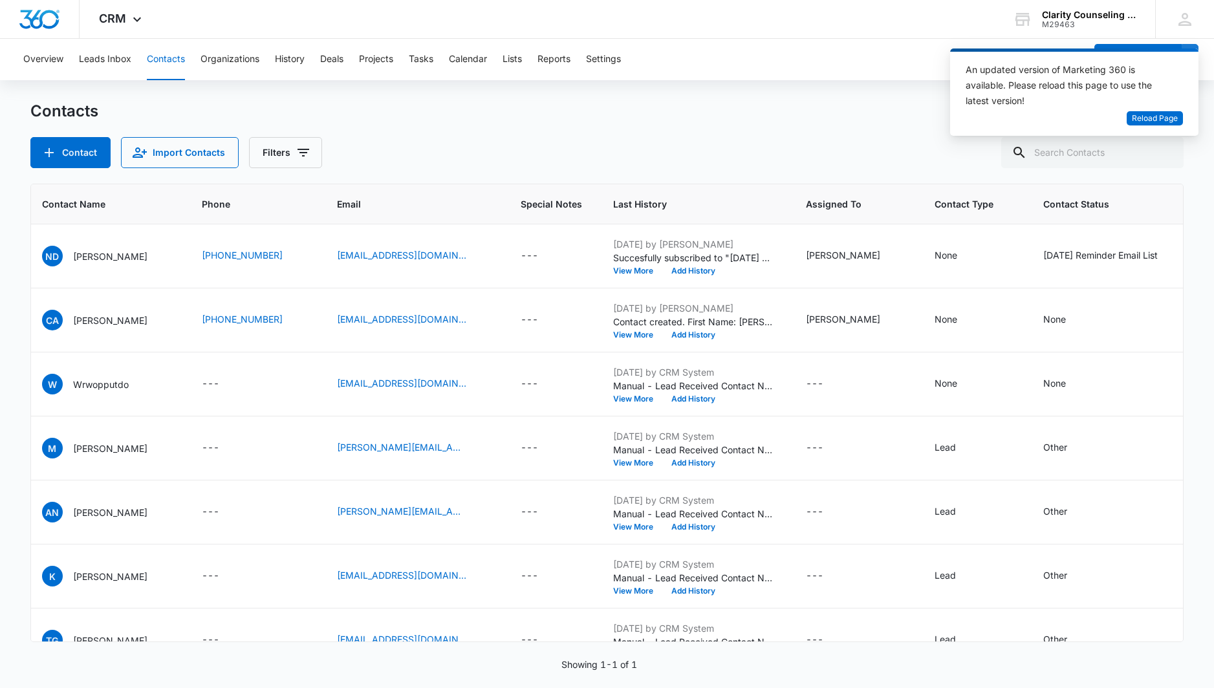
click at [1163, 153] on div at bounding box center [1165, 152] width 21 height 31
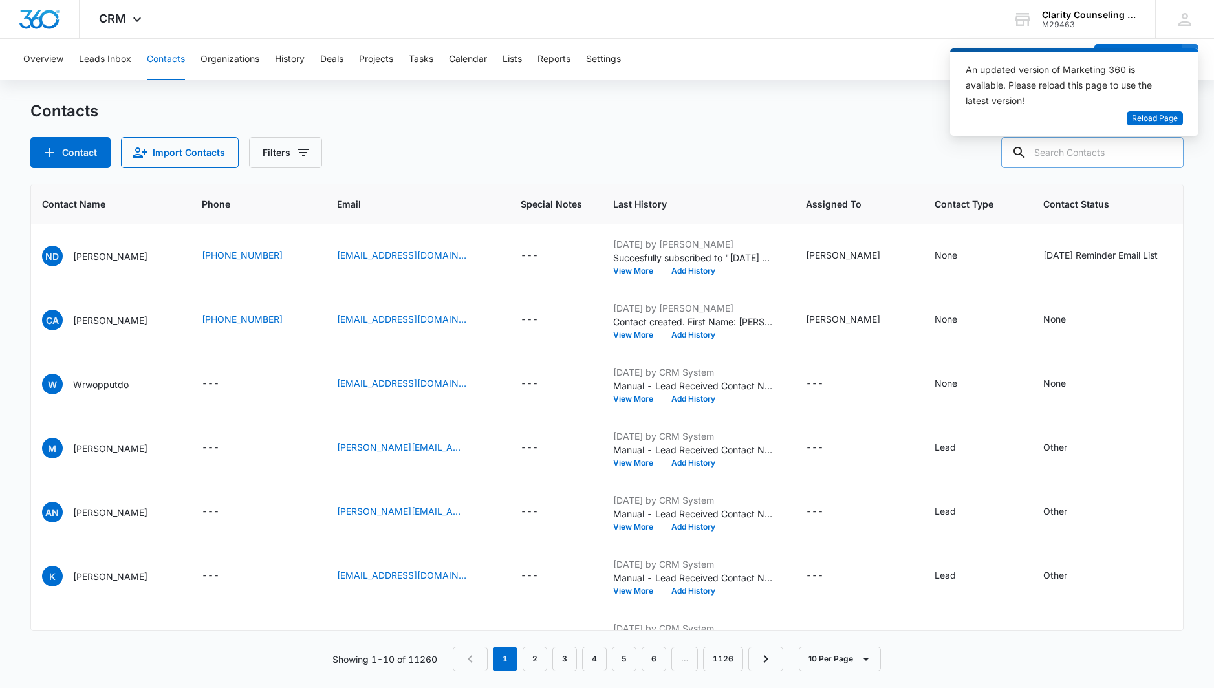
paste input "[EMAIL_ADDRESS][DOMAIN_NAME]"
type input "[EMAIL_ADDRESS][DOMAIN_NAME]"
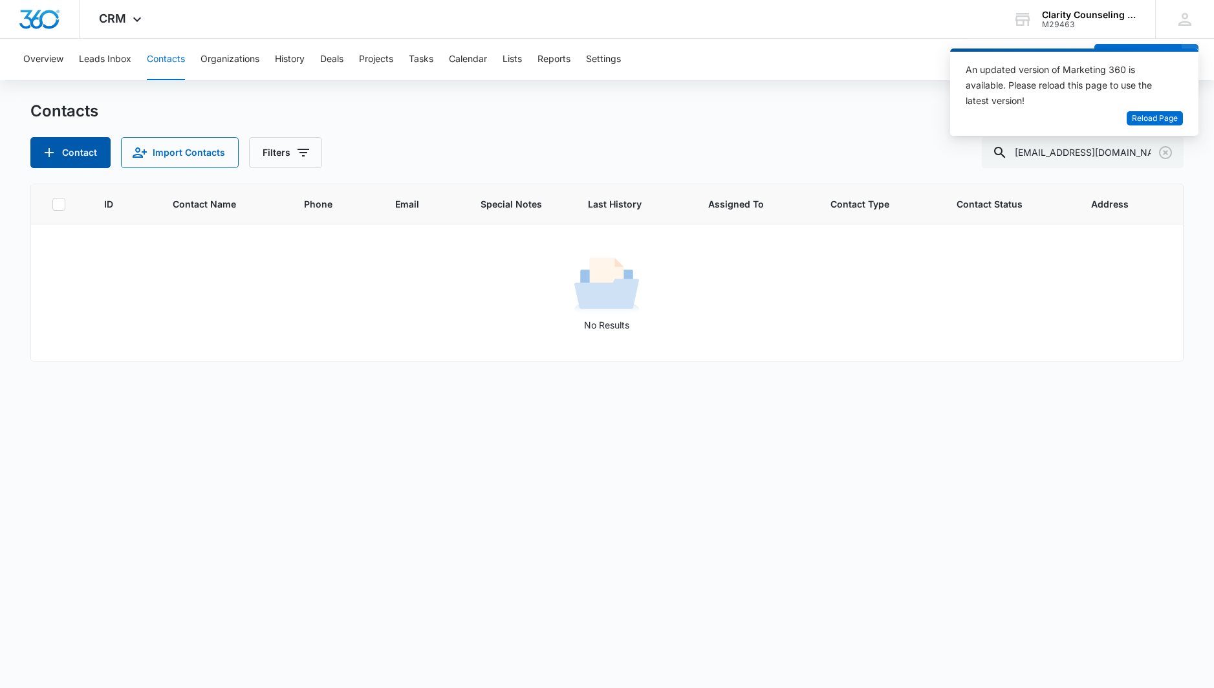
click at [81, 154] on button "Contact" at bounding box center [70, 152] width 80 height 31
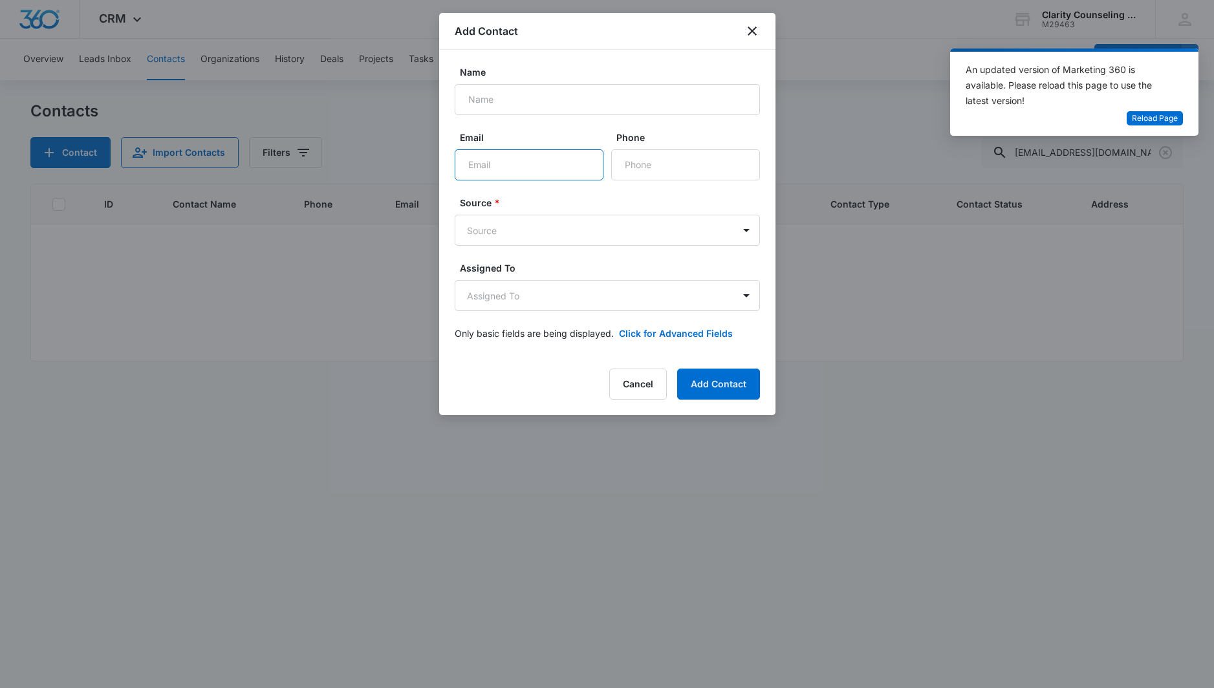
paste input "[EMAIL_ADDRESS][DOMAIN_NAME]"
type input "[EMAIL_ADDRESS][DOMAIN_NAME]"
paste input "[PERSON_NAME]"
type input "[PERSON_NAME]"
paste input "[PHONE_NUMBER]"
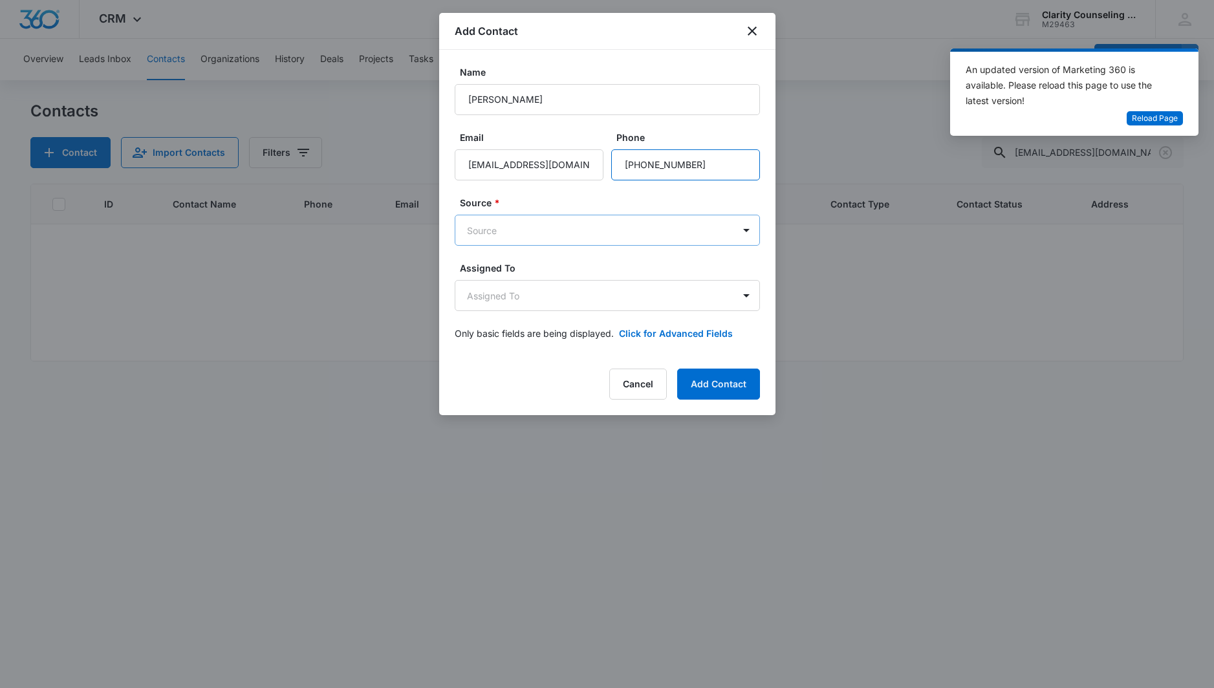
type input "[PHONE_NUMBER]"
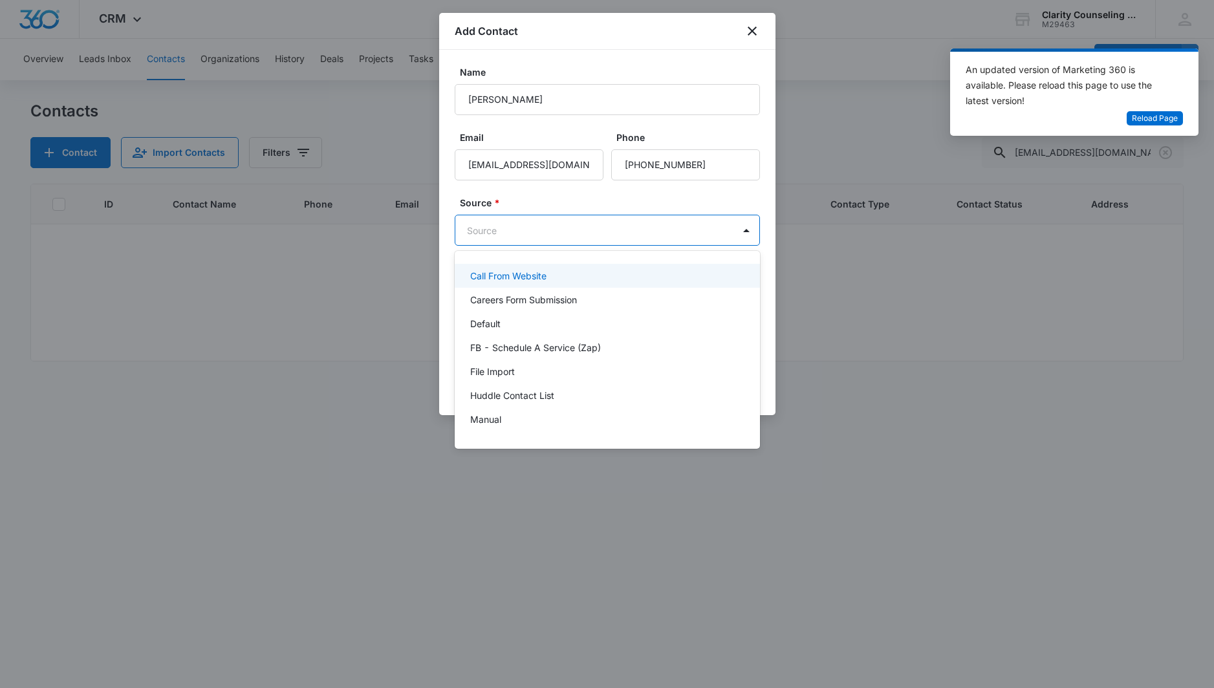
click at [623, 228] on body "CRM Apps Reputation Websites Forms CRM Email Social Content Ads Intelligence Fi…" at bounding box center [607, 344] width 1214 height 688
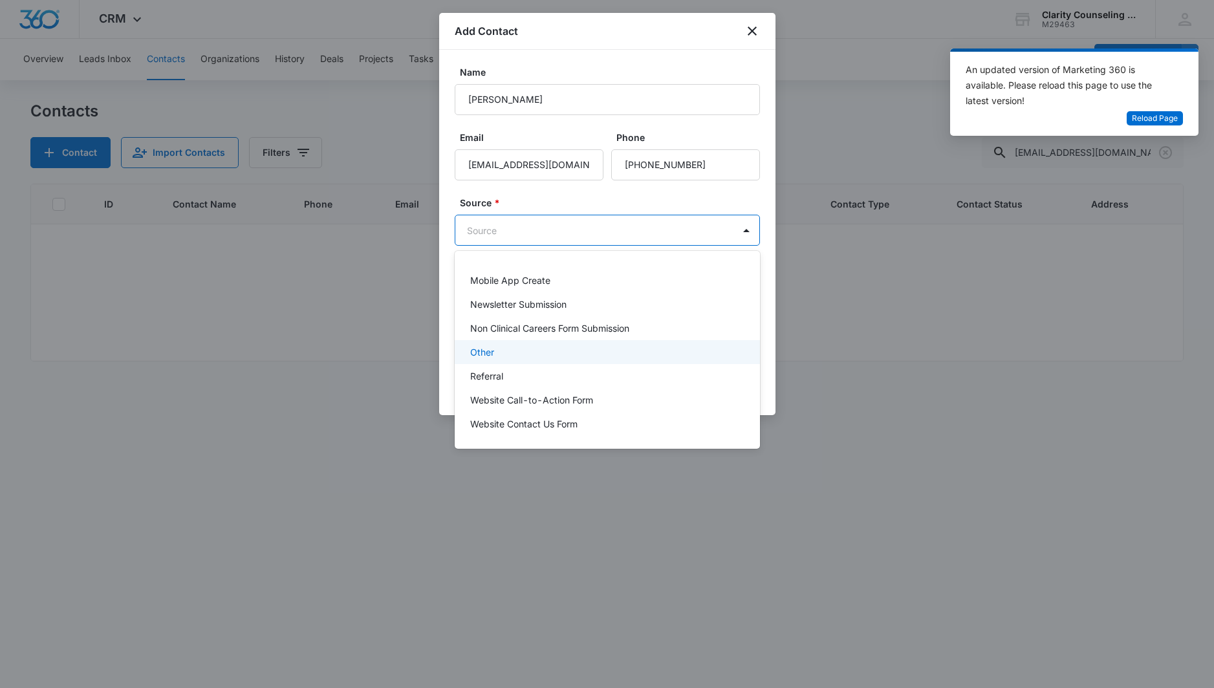
drag, startPoint x: 537, startPoint y: 351, endPoint x: 537, endPoint y: 317, distance: 34.3
click at [537, 351] on div "Other" at bounding box center [606, 352] width 272 height 14
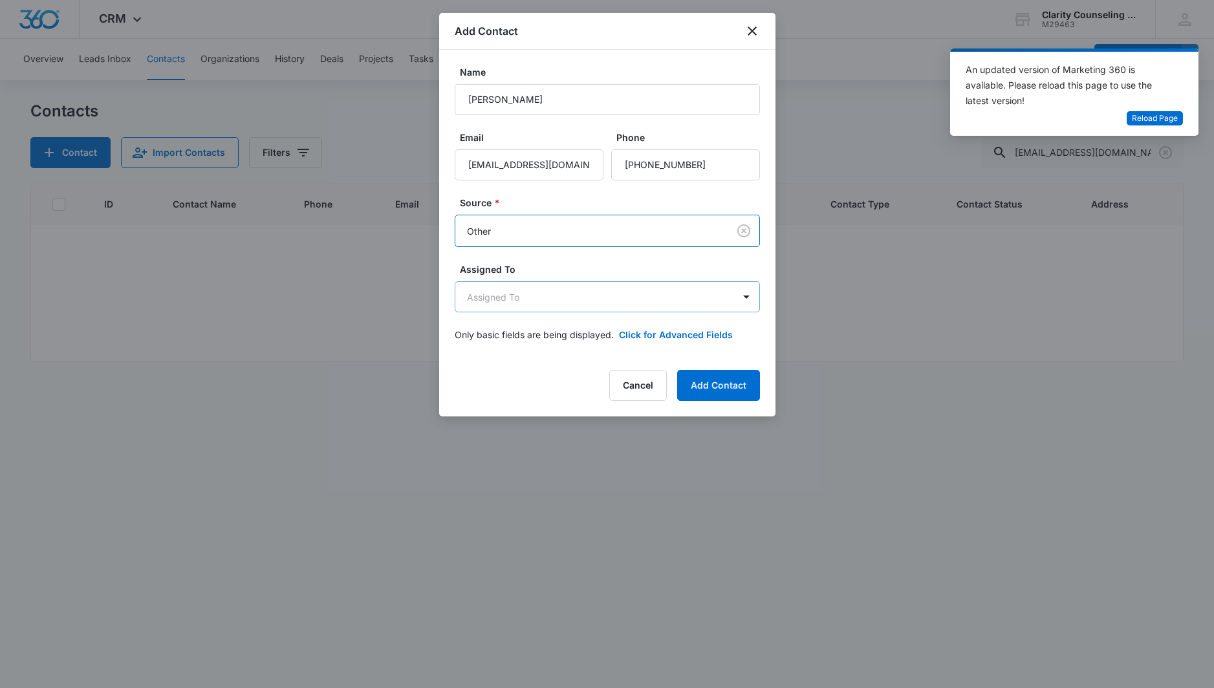
click at [545, 305] on body "CRM Apps Reputation Websites Forms CRM Email Social Content Ads Intelligence Fi…" at bounding box center [607, 344] width 1214 height 688
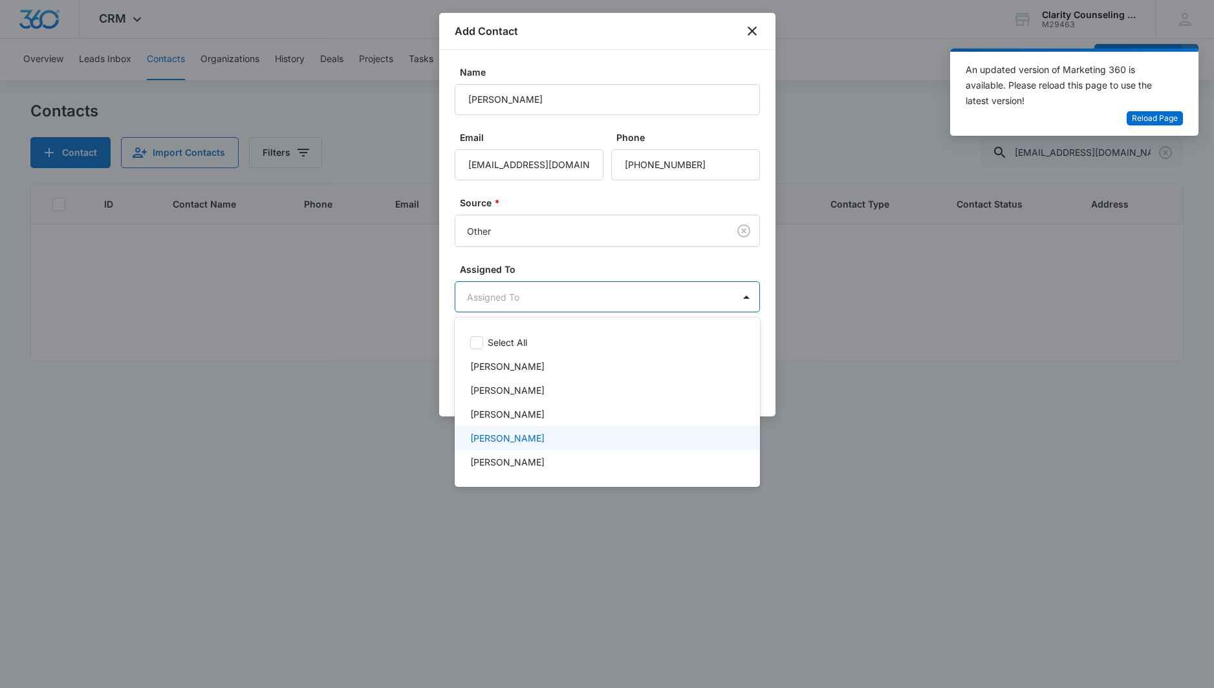
click at [545, 435] on p "[PERSON_NAME]" at bounding box center [507, 438] width 74 height 14
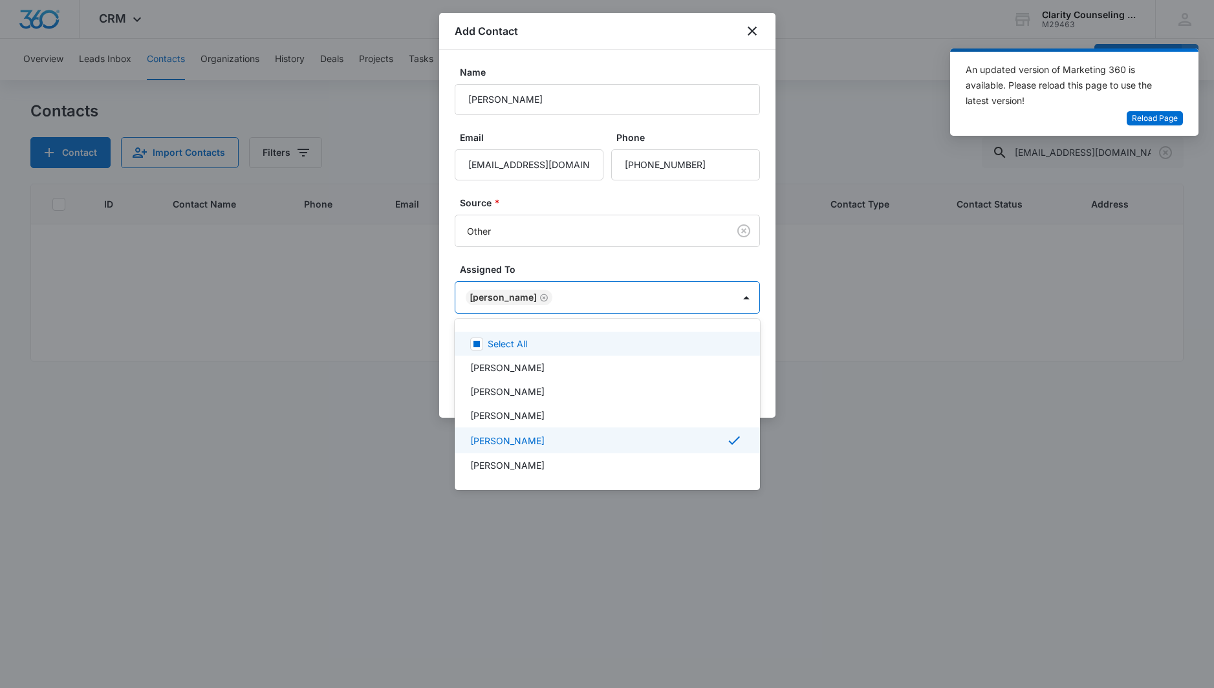
click at [585, 259] on div at bounding box center [607, 344] width 1214 height 688
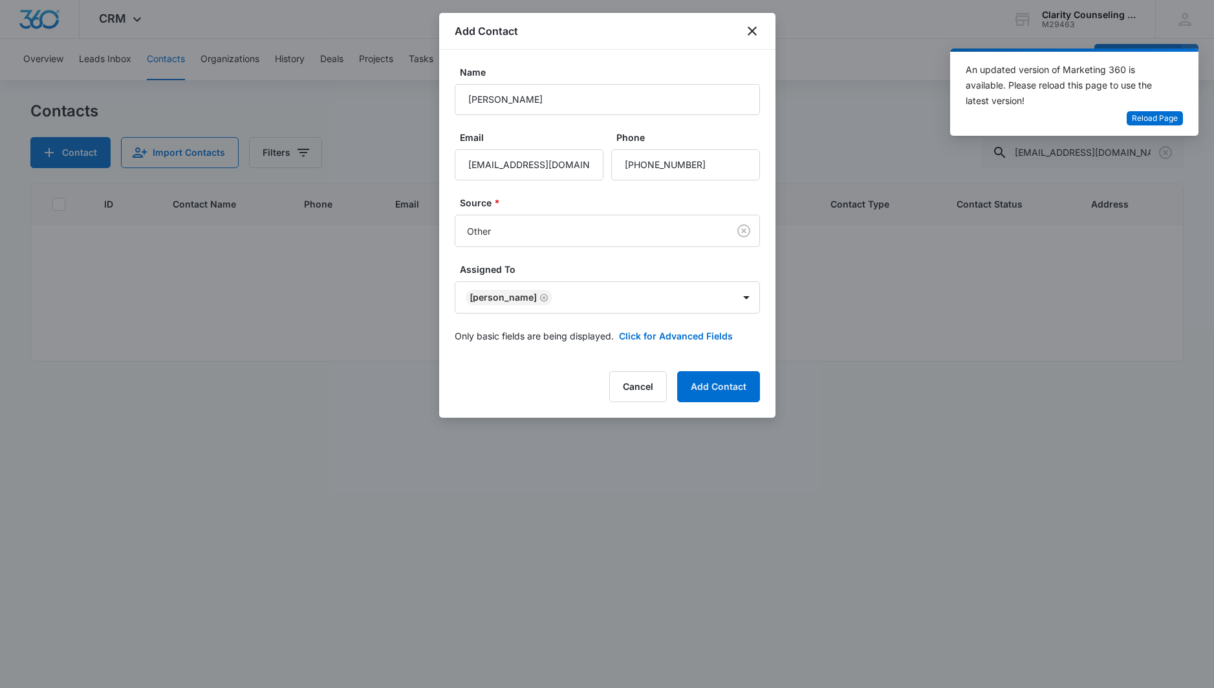
drag, startPoint x: 700, startPoint y: 398, endPoint x: 664, endPoint y: 403, distance: 35.9
click at [700, 398] on button "Add Contact" at bounding box center [718, 386] width 83 height 31
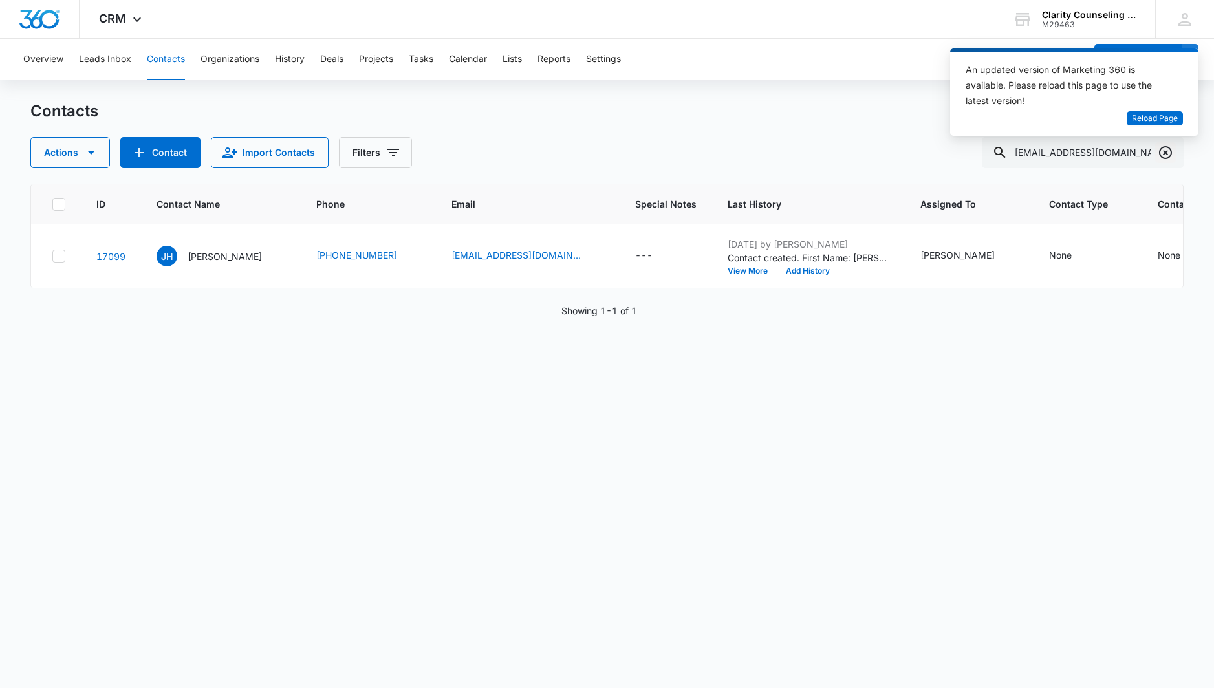
click at [1165, 149] on icon "Clear" at bounding box center [1166, 153] width 16 height 16
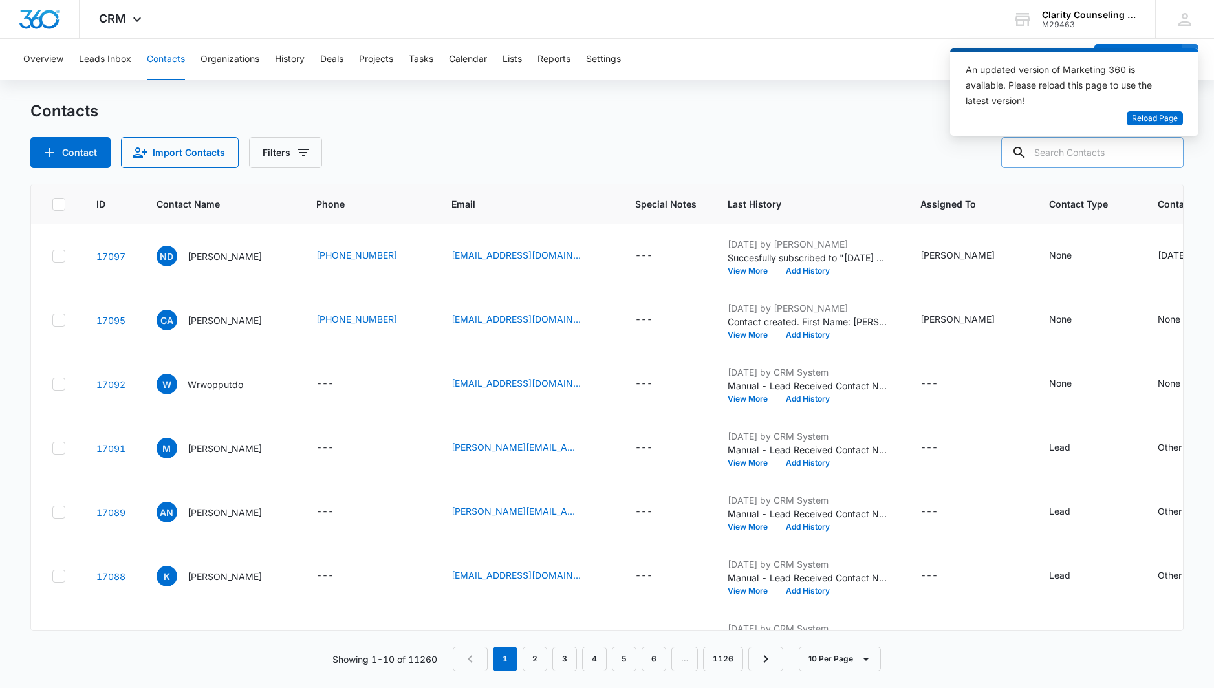
paste input "[EMAIL_ADDRESS][DOMAIN_NAME]"
type input "[EMAIL_ADDRESS][DOMAIN_NAME]"
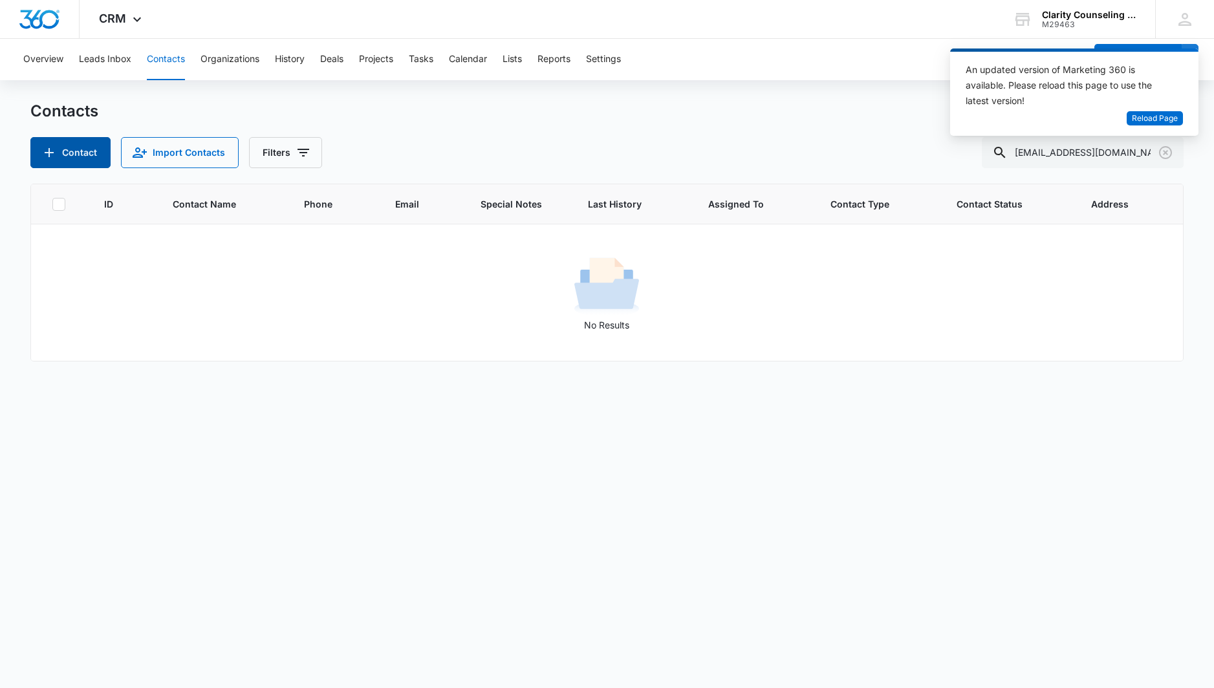
click at [80, 155] on button "Contact" at bounding box center [70, 152] width 80 height 31
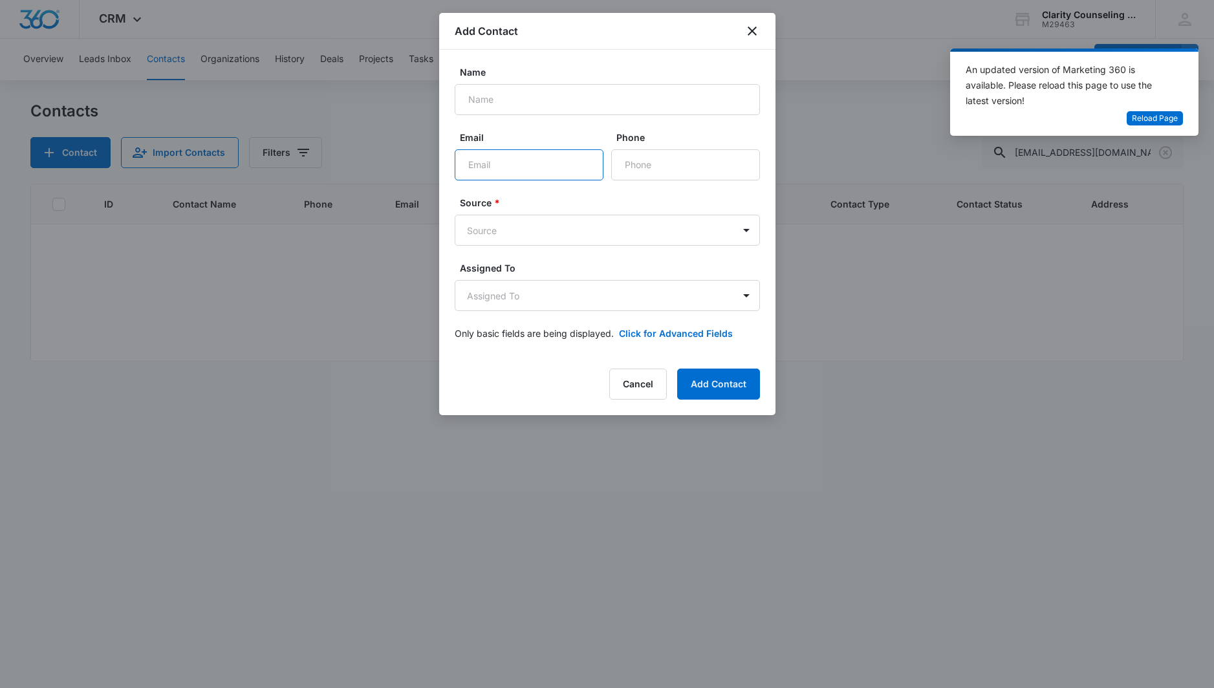
paste input "[EMAIL_ADDRESS][DOMAIN_NAME]"
type input "[EMAIL_ADDRESS][DOMAIN_NAME]"
paste input "[PERSON_NAME]"
type input "[PERSON_NAME]"
drag, startPoint x: 685, startPoint y: 160, endPoint x: 326, endPoint y: 169, distance: 359.0
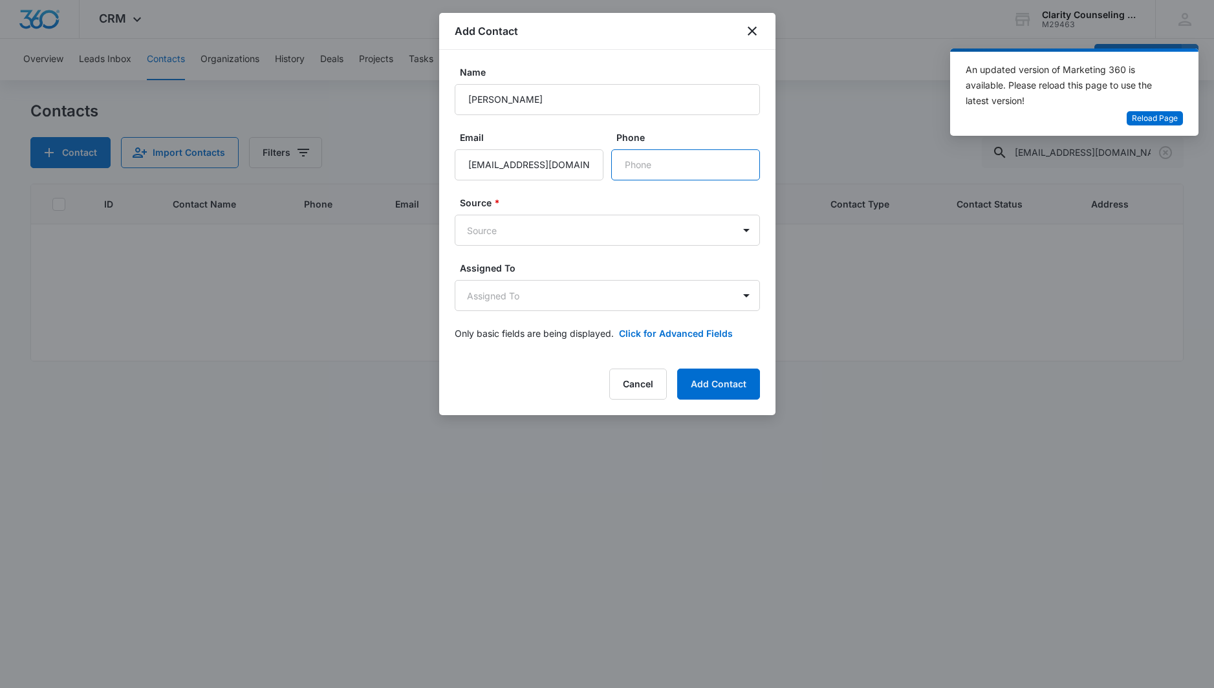
paste input "[PHONE_NUMBER]"
type input "[PHONE_NUMBER]"
click at [617, 235] on body "CRM Apps Reputation Websites Forms CRM Email Social Content Ads Intelligence Fi…" at bounding box center [607, 344] width 1214 height 688
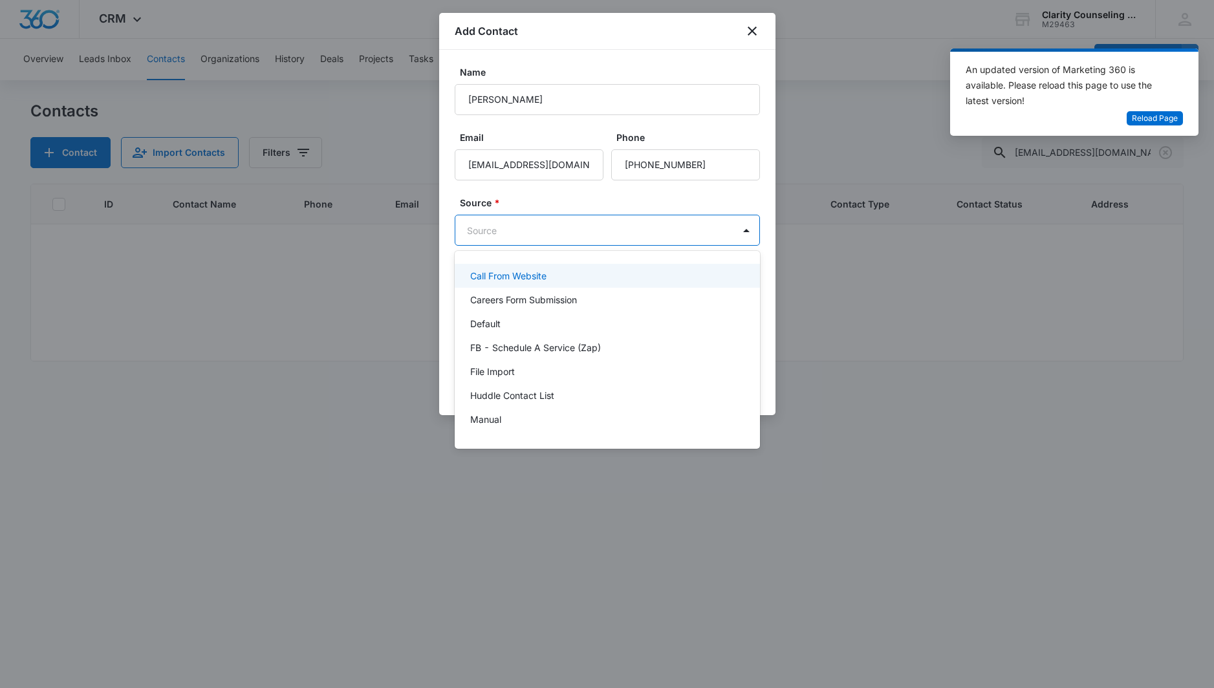
click at [590, 321] on div "Default" at bounding box center [606, 324] width 272 height 14
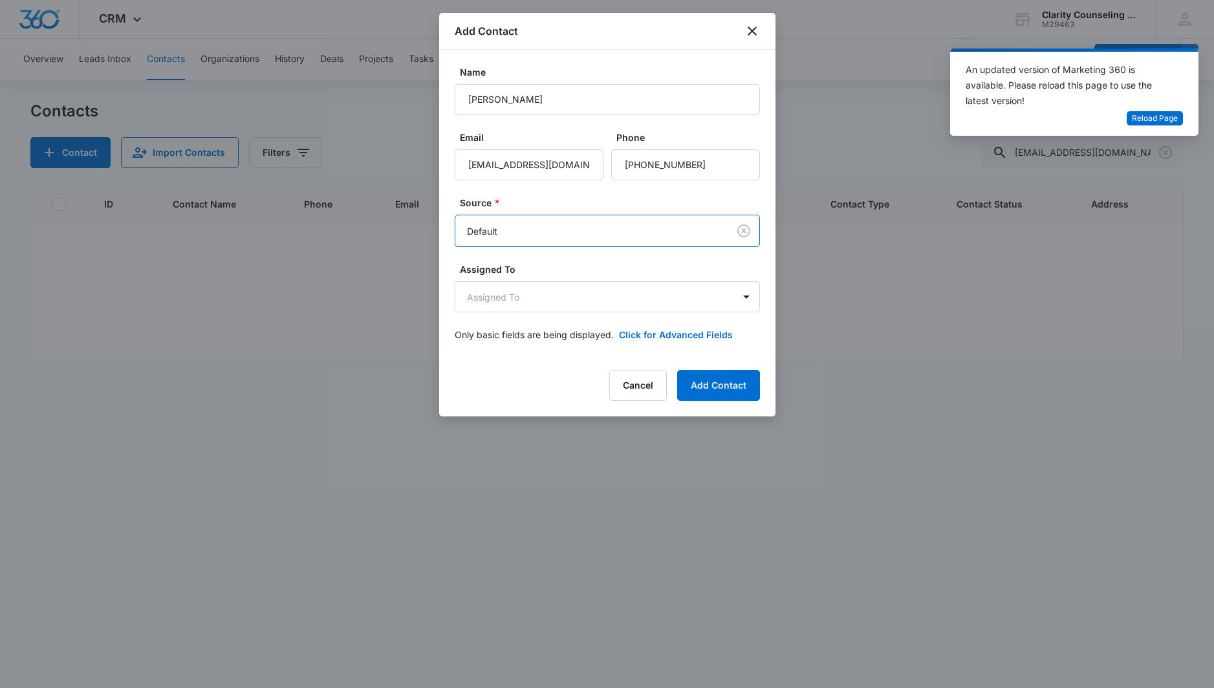
click at [588, 234] on body "CRM Apps Reputation Websites Forms CRM Email Social Content Ads Intelligence Fi…" at bounding box center [607, 344] width 1214 height 688
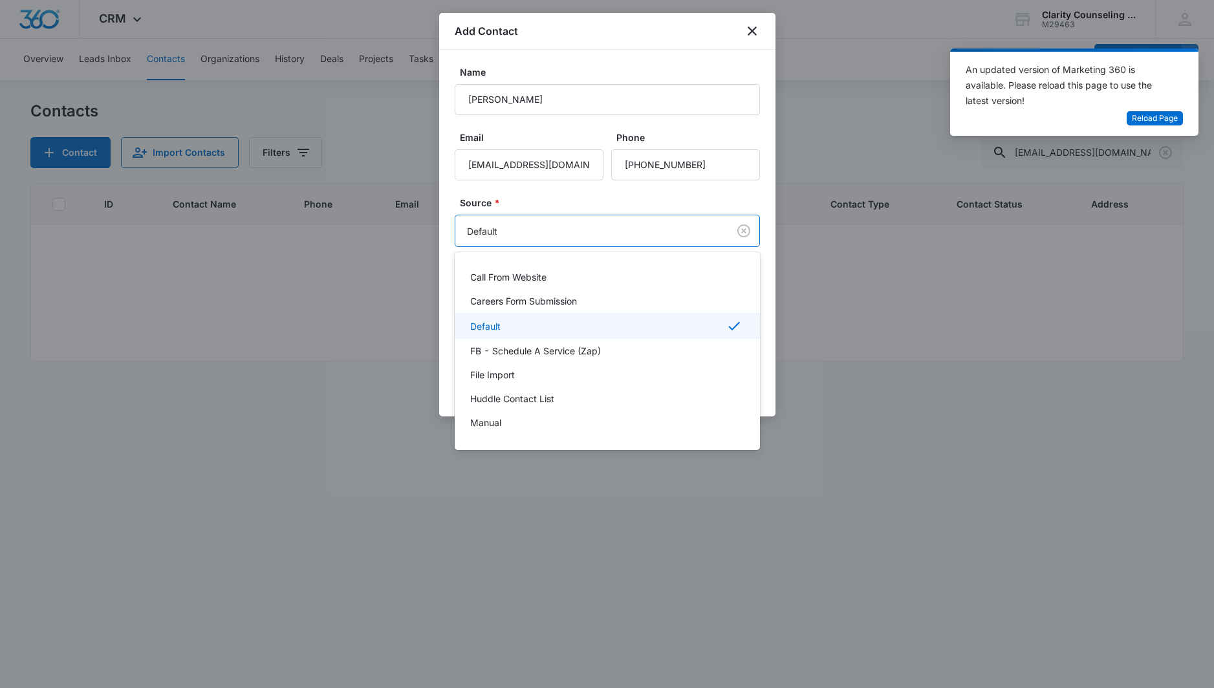
click at [749, 233] on div at bounding box center [607, 344] width 1214 height 688
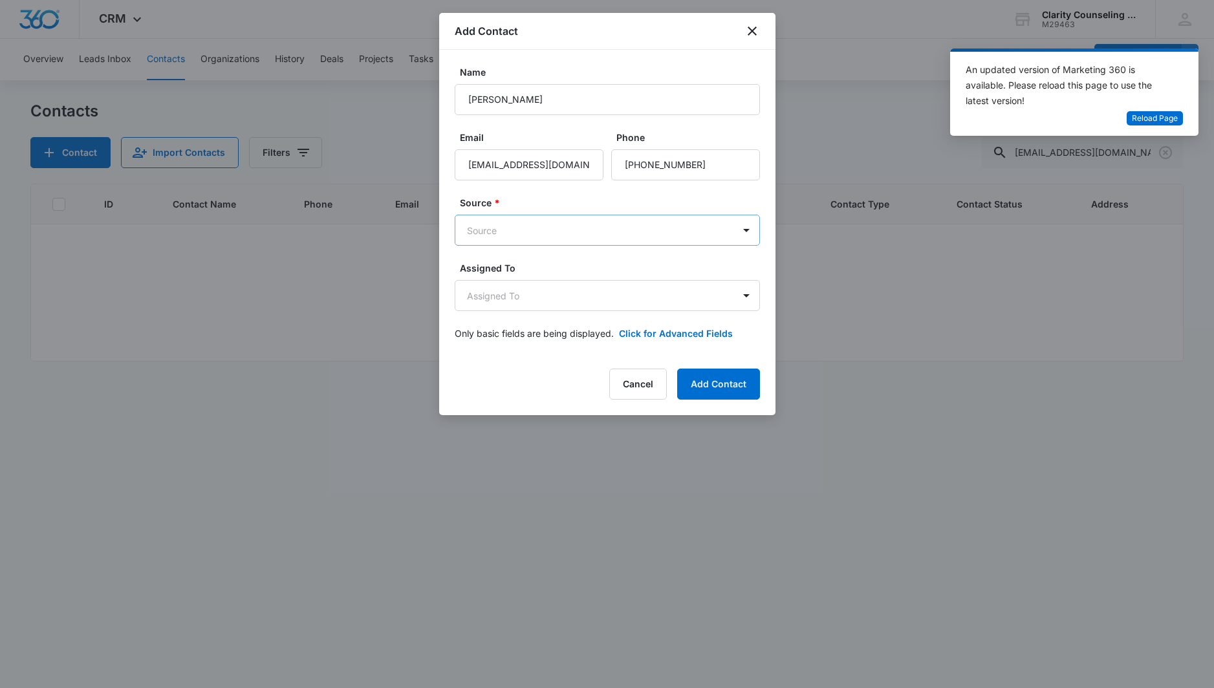
click at [687, 243] on body "CRM Apps Reputation Websites Forms CRM Email Social Content Ads Intelligence Fi…" at bounding box center [607, 344] width 1214 height 688
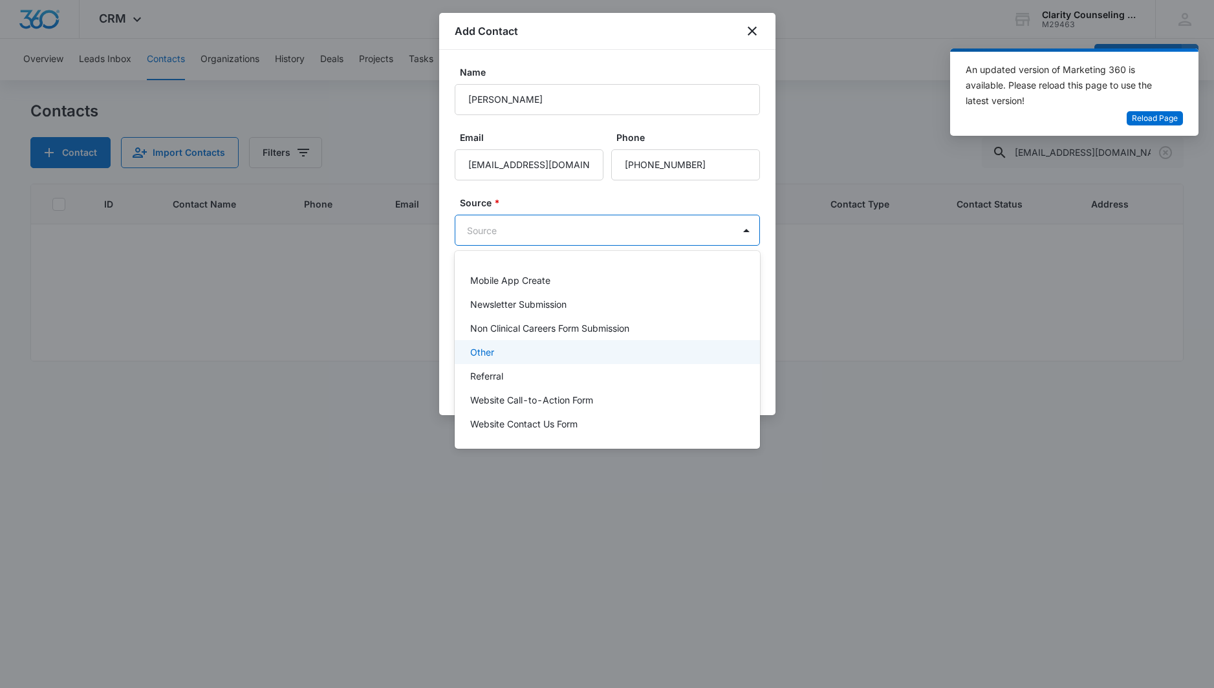
drag, startPoint x: 480, startPoint y: 355, endPoint x: 490, endPoint y: 331, distance: 25.8
click at [480, 355] on p "Other" at bounding box center [482, 352] width 24 height 14
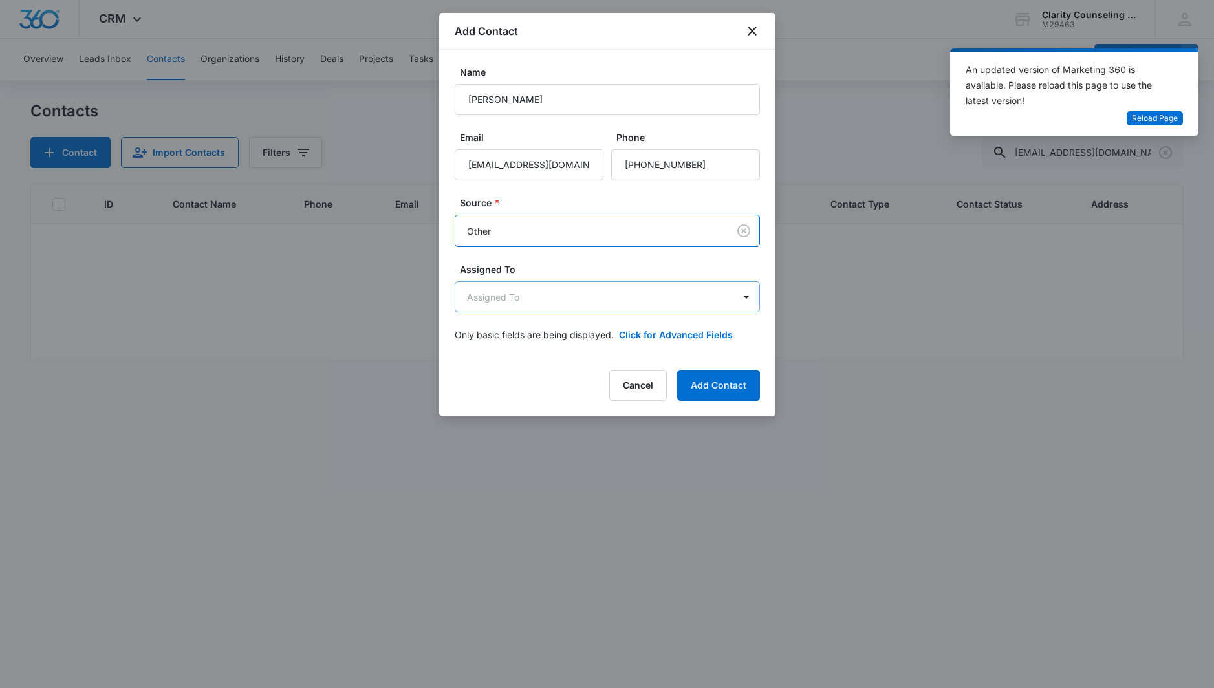
click at [506, 301] on body "CRM Apps Reputation Websites Forms CRM Email Social Content Ads Intelligence Fi…" at bounding box center [607, 344] width 1214 height 688
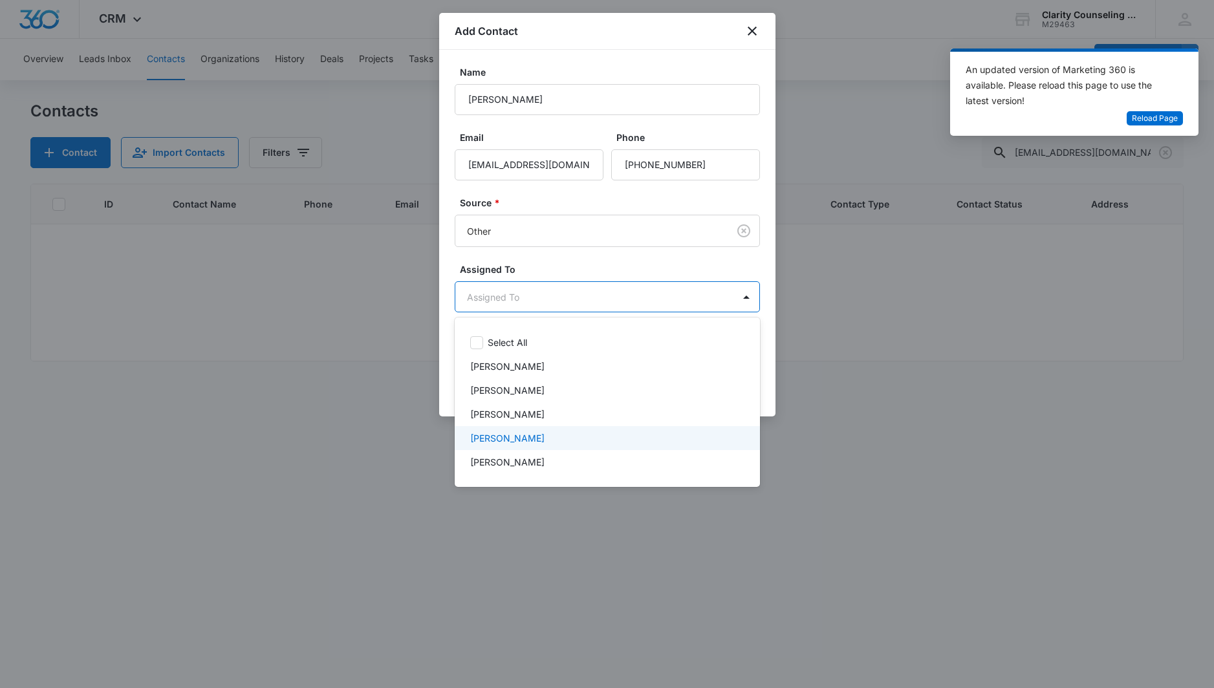
click at [503, 431] on p "[PERSON_NAME]" at bounding box center [507, 438] width 74 height 14
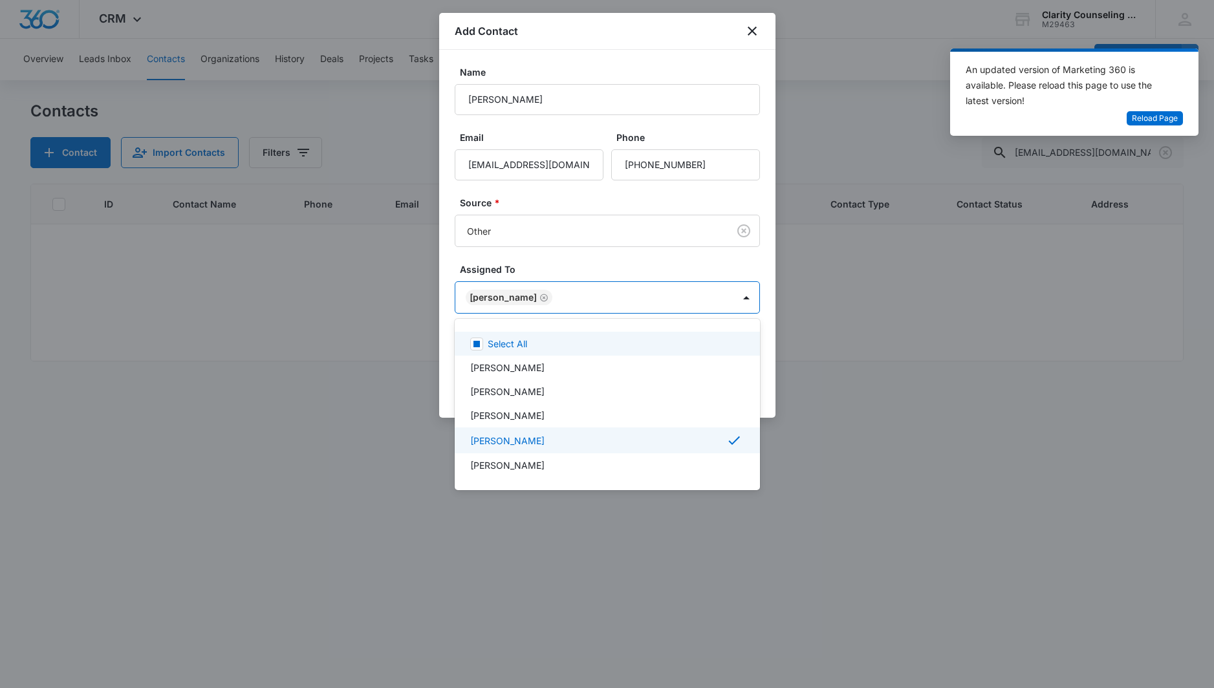
drag, startPoint x: 574, startPoint y: 284, endPoint x: 659, endPoint y: 305, distance: 88.0
click at [574, 284] on div at bounding box center [607, 344] width 1214 height 688
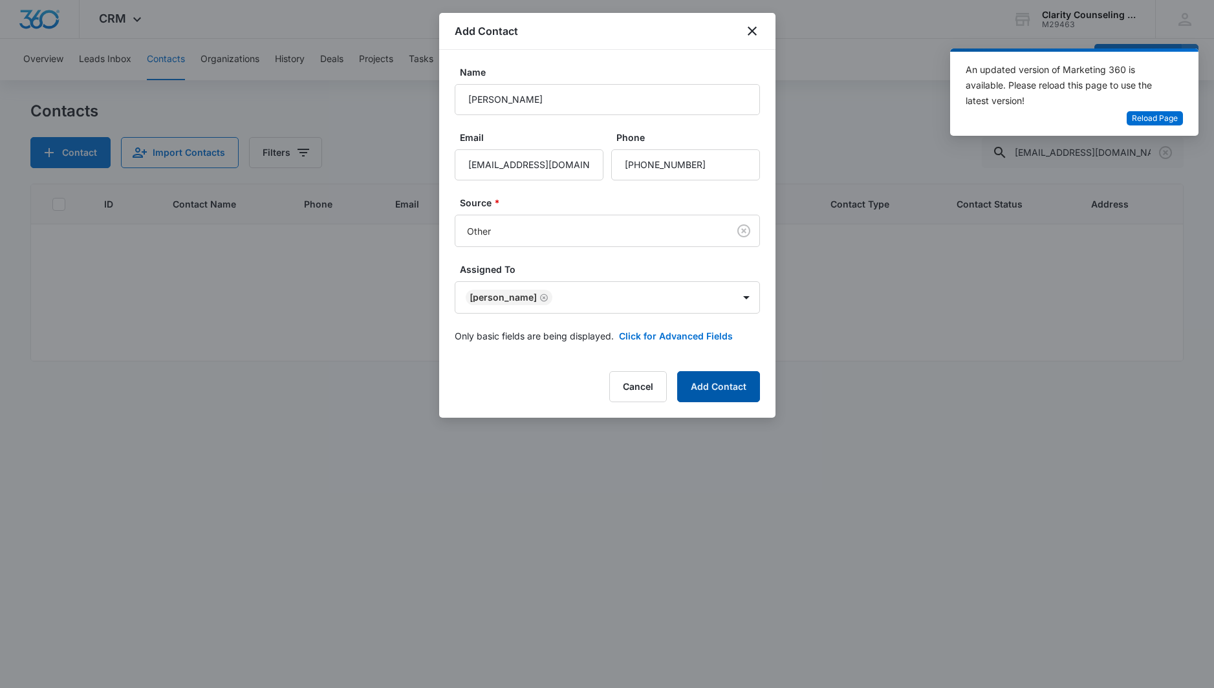
click at [701, 383] on button "Add Contact" at bounding box center [718, 386] width 83 height 31
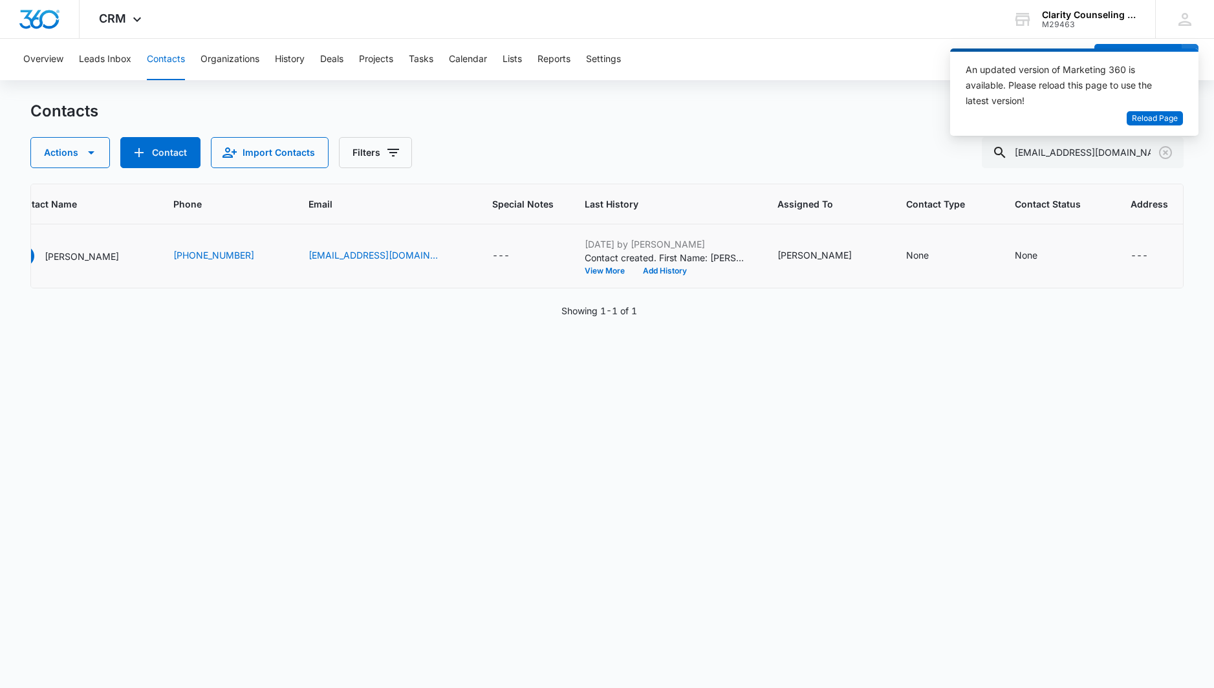
scroll to position [0, 142]
click at [1016, 259] on div "None" at bounding box center [1027, 255] width 23 height 14
click at [1024, 259] on p "[DATE] Reminder Email List" at bounding box center [1013, 264] width 85 height 27
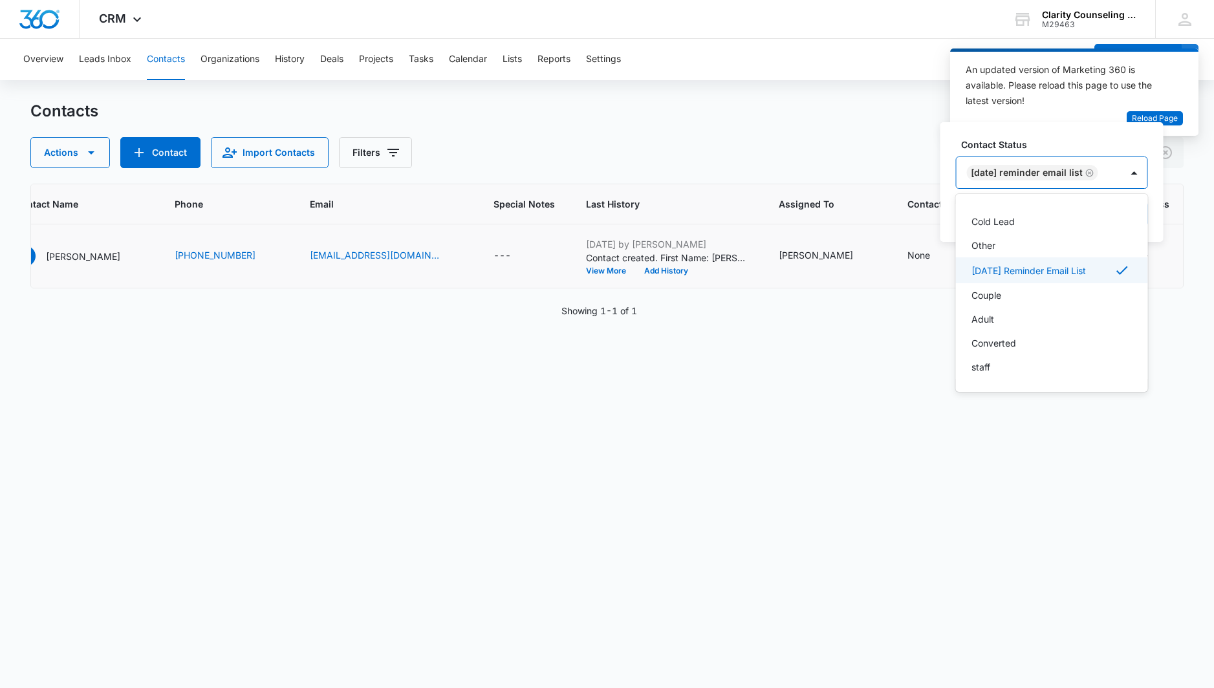
scroll to position [189, 0]
click at [1145, 175] on div at bounding box center [1134, 172] width 21 height 21
click at [1139, 213] on button "Save" at bounding box center [1129, 214] width 38 height 25
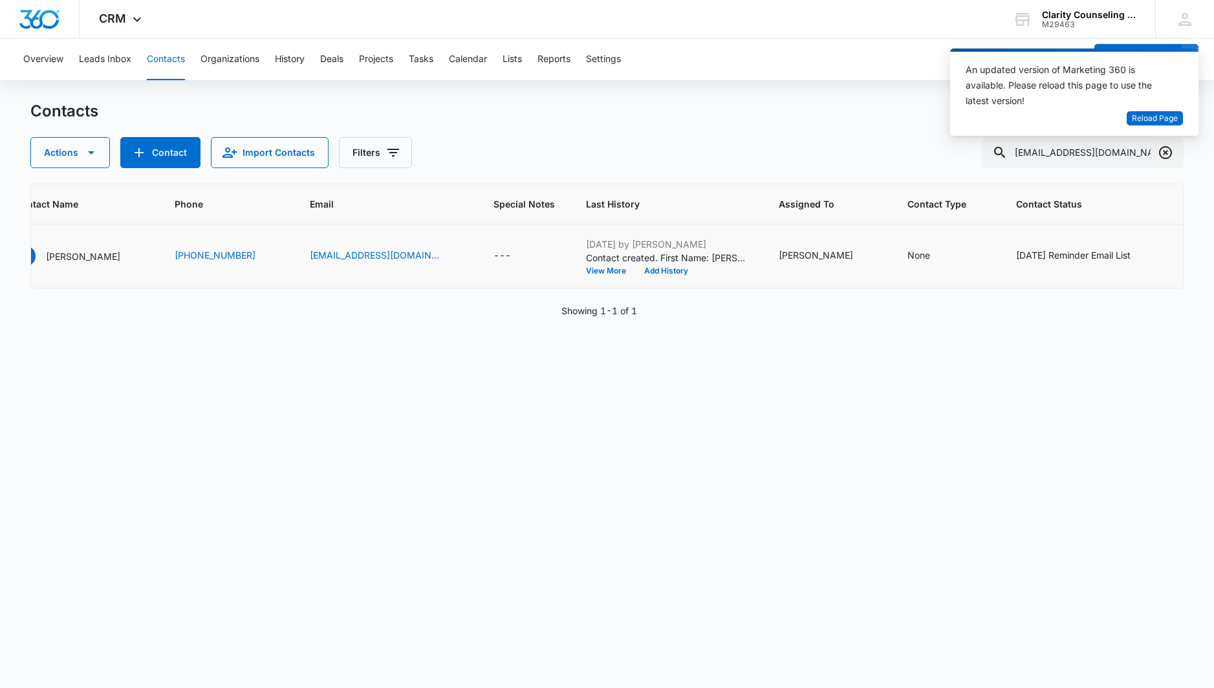
click at [1164, 153] on icon "Clear" at bounding box center [1166, 153] width 16 height 16
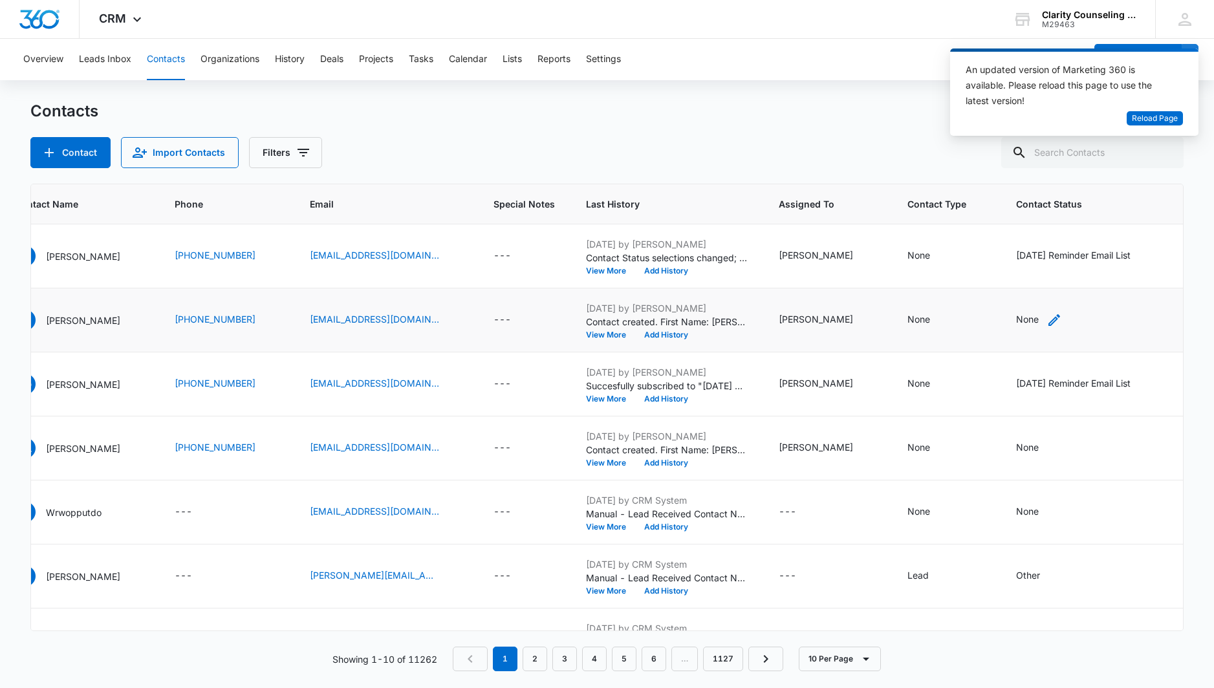
click at [1019, 322] on div "None" at bounding box center [1027, 319] width 23 height 14
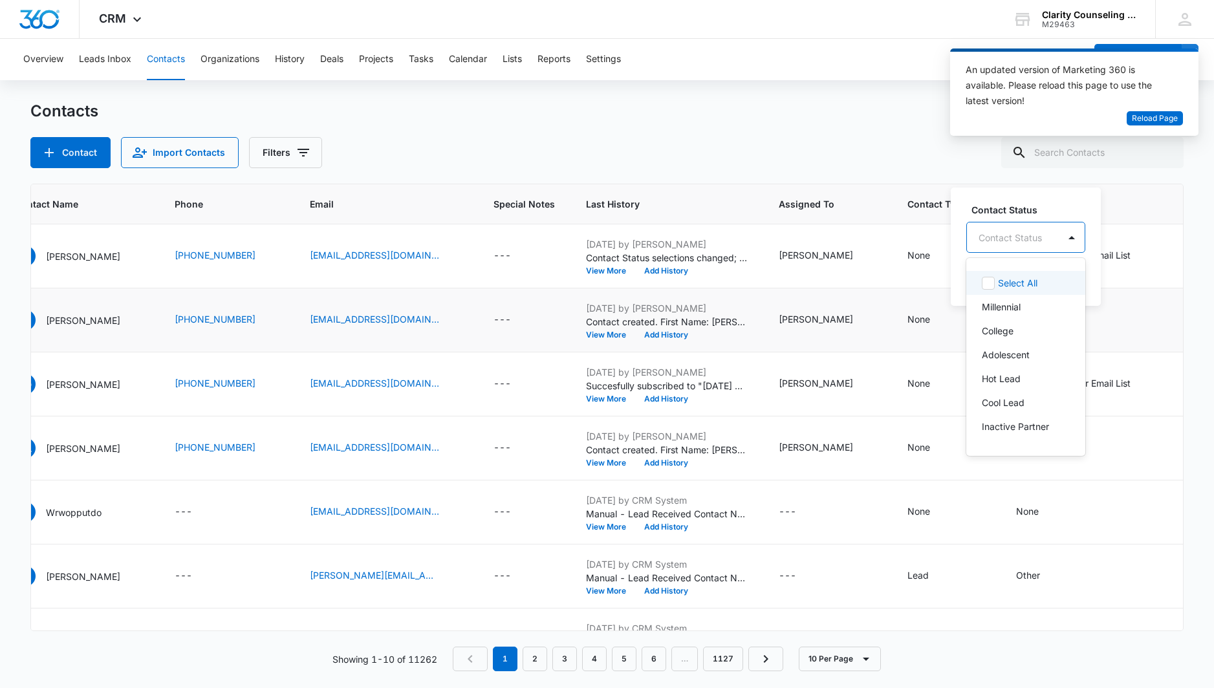
drag, startPoint x: 1059, startPoint y: 235, endPoint x: 1056, endPoint y: 263, distance: 27.4
click at [1060, 235] on div at bounding box center [1072, 237] width 26 height 30
drag, startPoint x: 1019, startPoint y: 341, endPoint x: 1072, endPoint y: 292, distance: 71.9
click at [1019, 340] on div "[DATE] Reminder Email List" at bounding box center [1025, 329] width 119 height 38
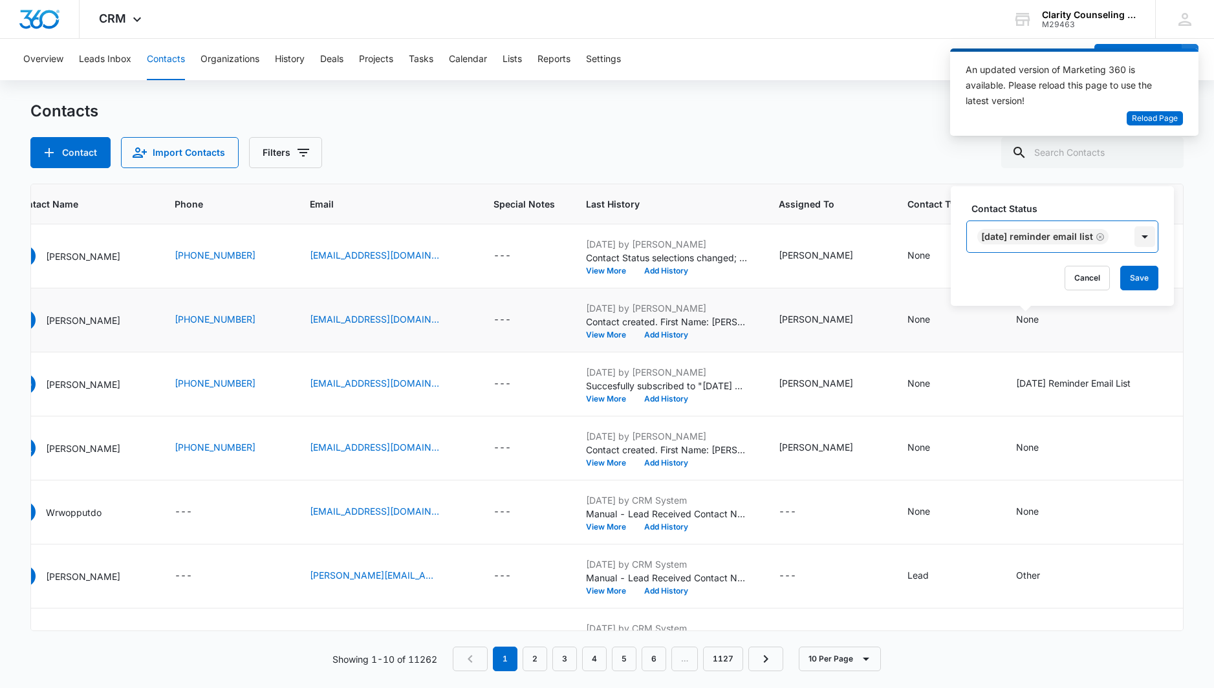
click at [1155, 246] on div at bounding box center [1144, 236] width 21 height 21
click at [1153, 276] on button "Save" at bounding box center [1139, 278] width 38 height 25
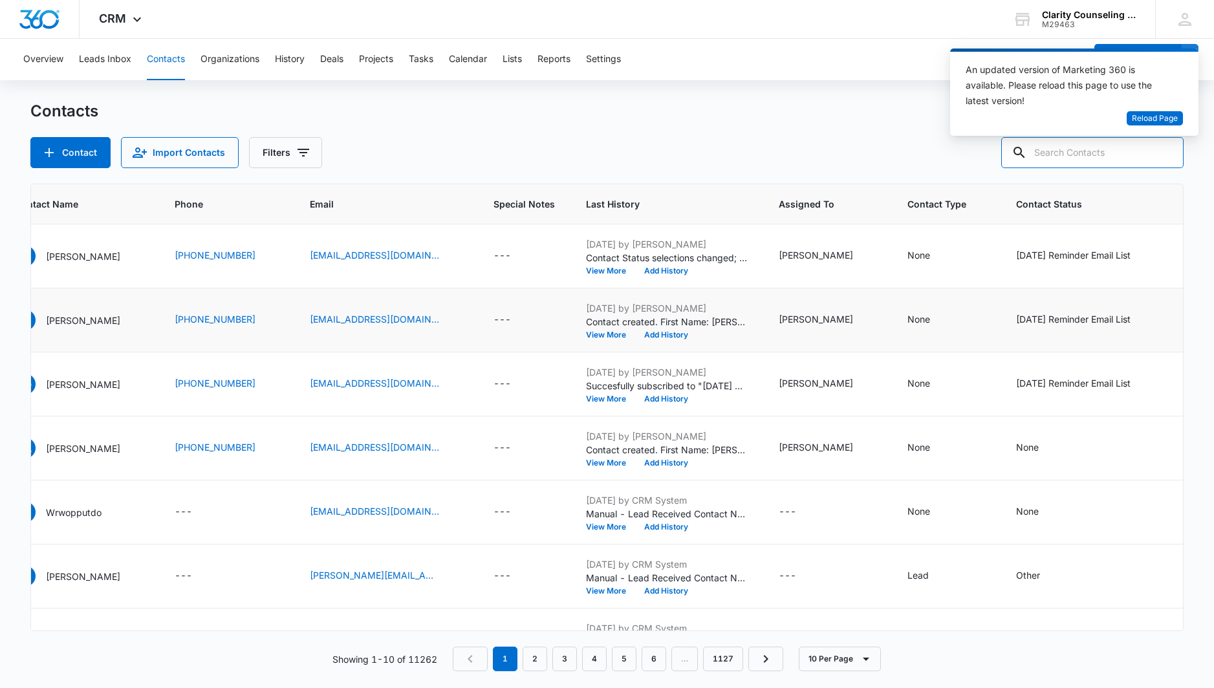
click at [1137, 151] on input "text" at bounding box center [1092, 152] width 182 height 31
paste input "[EMAIL_ADDRESS][DOMAIN_NAME]"
type input "[EMAIL_ADDRESS][DOMAIN_NAME]"
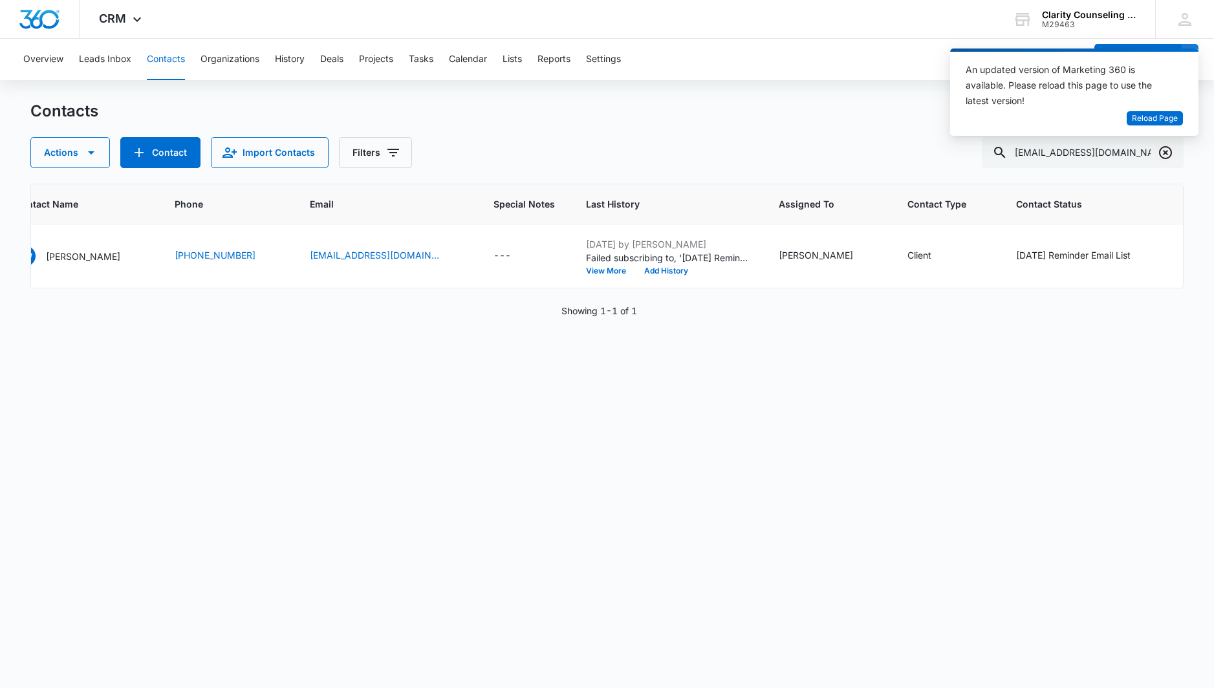
click at [1167, 153] on icon "Clear" at bounding box center [1166, 153] width 16 height 16
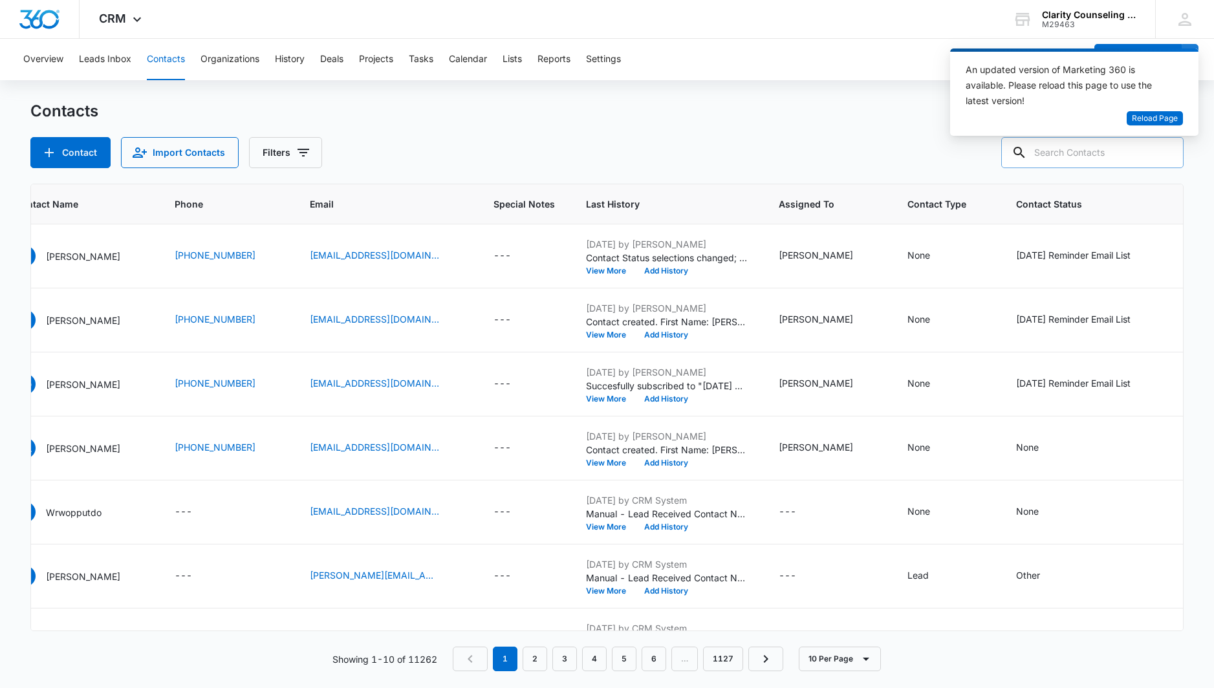
paste input "[EMAIL_ADDRESS][DOMAIN_NAME]"
type input "[EMAIL_ADDRESS][DOMAIN_NAME]"
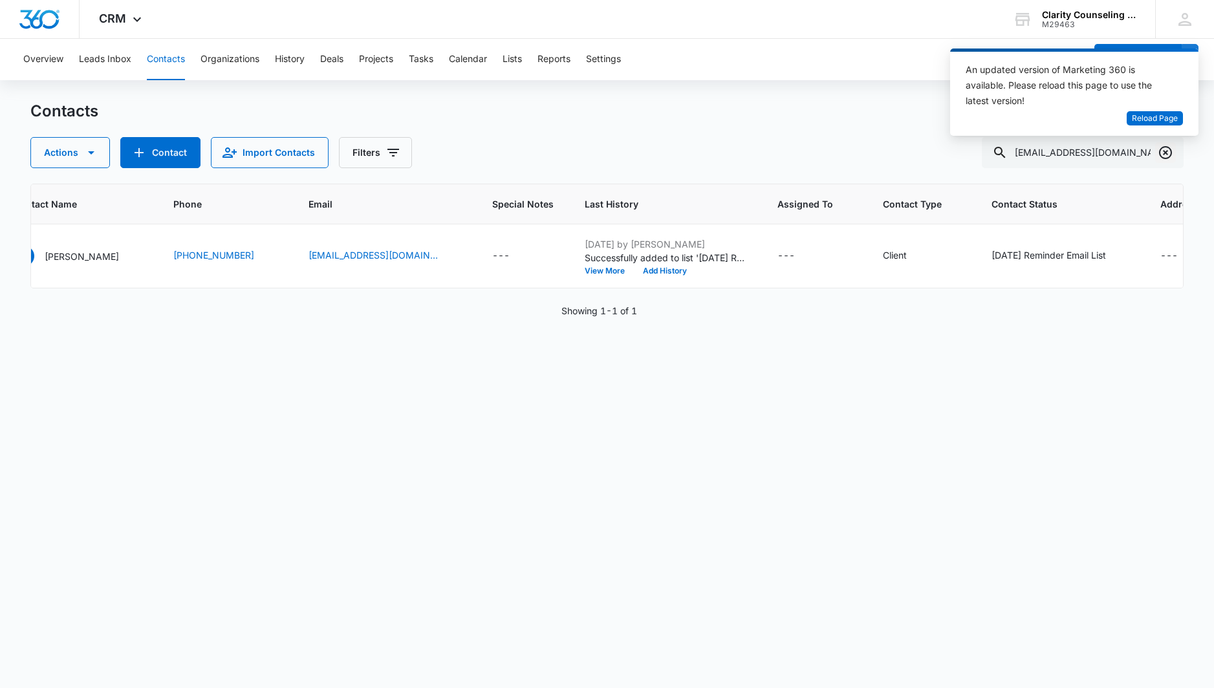
click at [1167, 151] on icon "Clear" at bounding box center [1165, 152] width 13 height 13
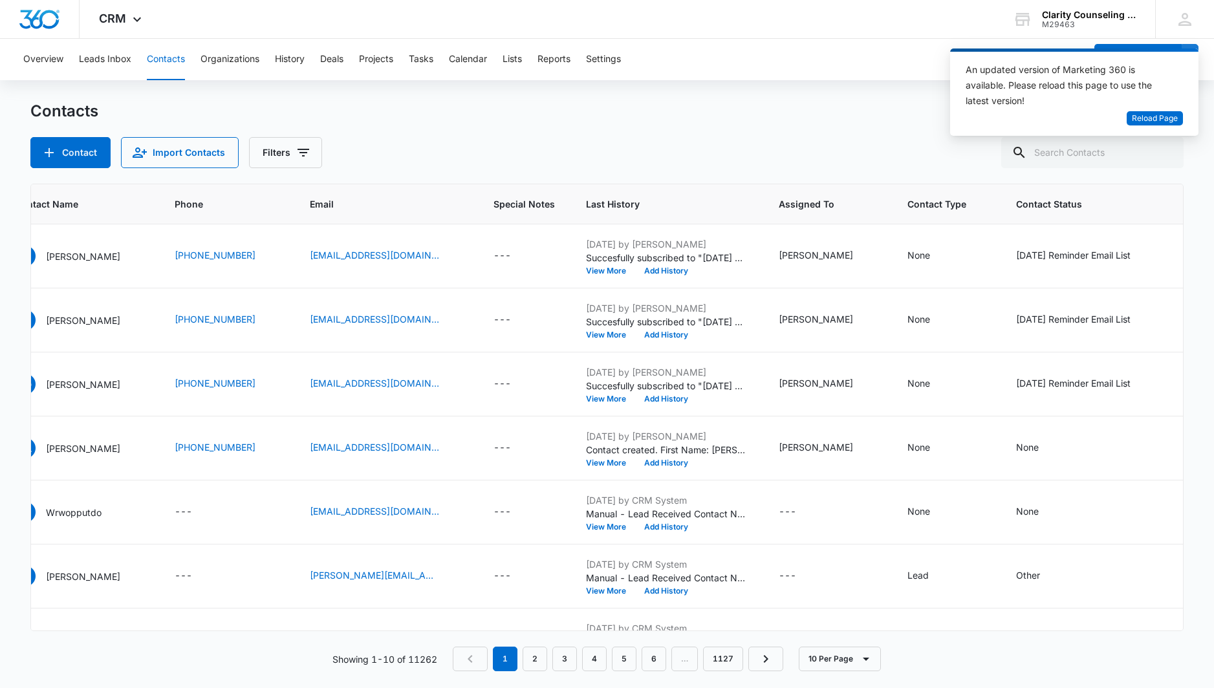
click at [1167, 151] on div at bounding box center [1165, 152] width 21 height 31
paste input "[EMAIL_ADDRESS][DOMAIN_NAME]"
type input "[EMAIL_ADDRESS][DOMAIN_NAME]"
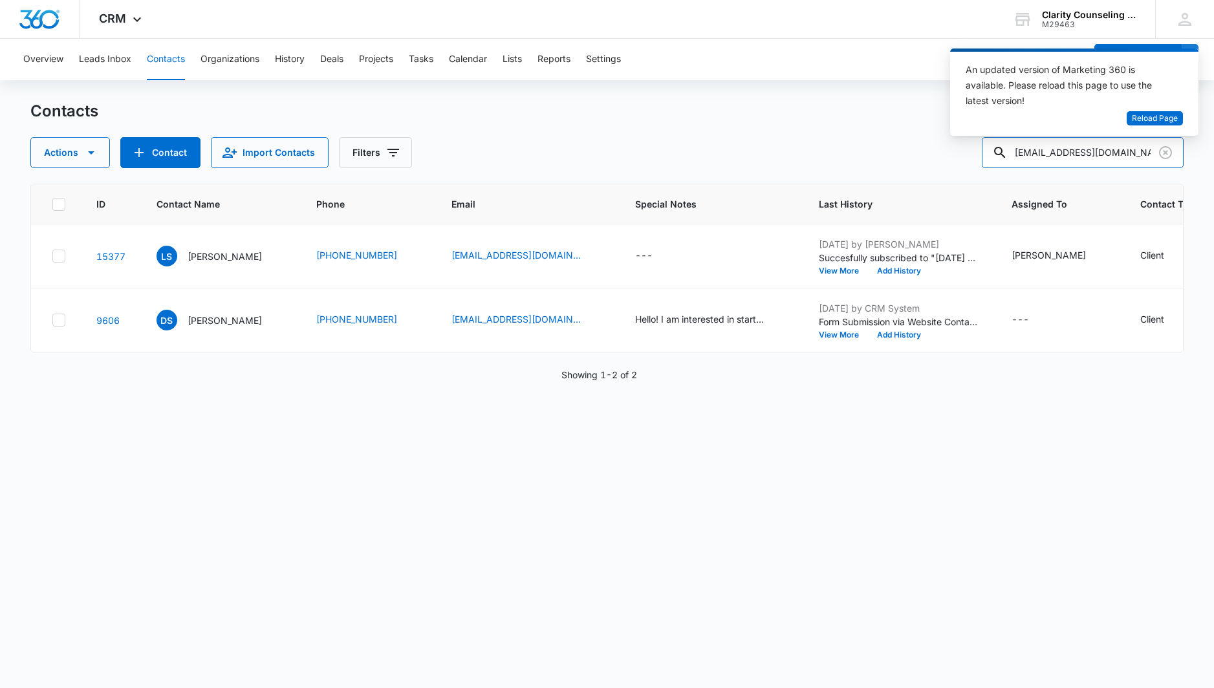
scroll to position [0, 0]
click at [1163, 151] on icon "Clear" at bounding box center [1166, 153] width 16 height 16
click at [1163, 151] on div at bounding box center [1165, 152] width 21 height 31
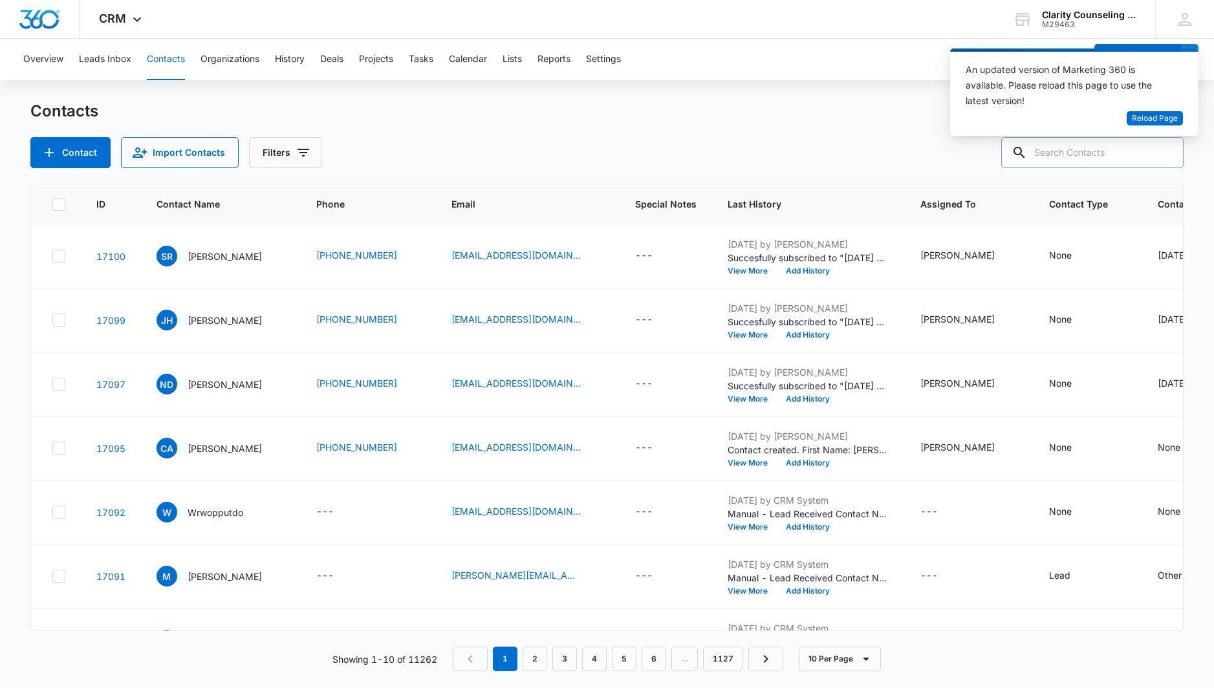
paste input "[EMAIL_ADDRESS][DOMAIN_NAME]"
type input "[EMAIL_ADDRESS][DOMAIN_NAME]"
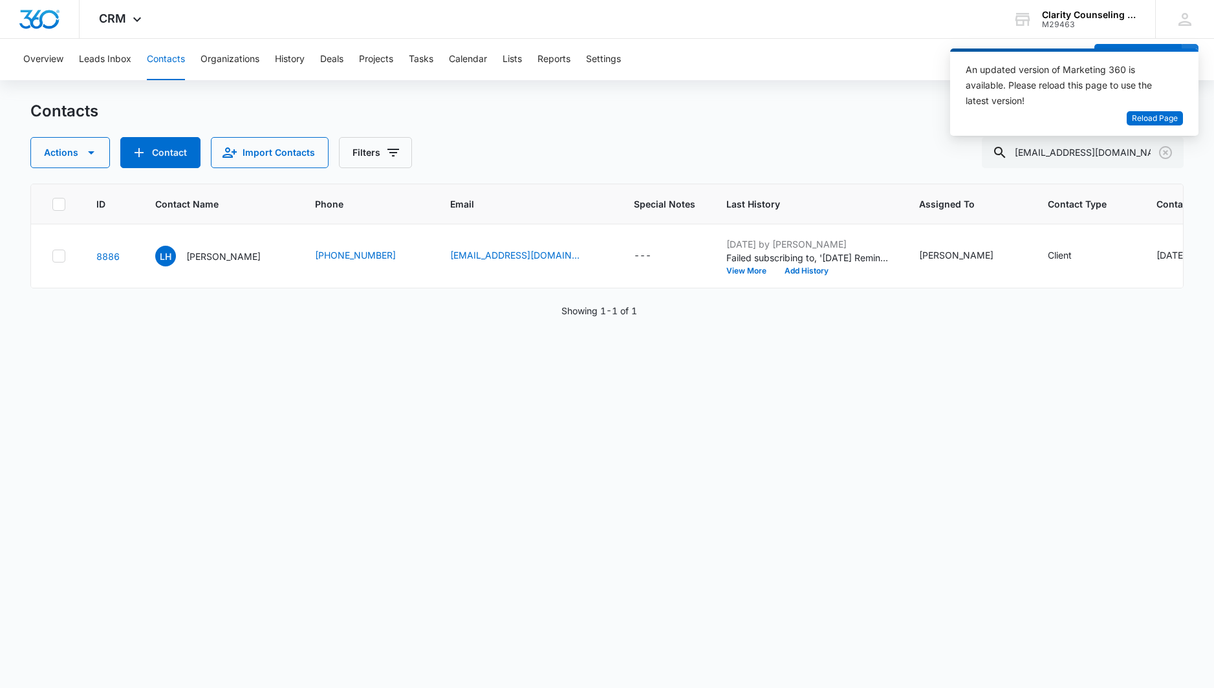
click at [1165, 152] on icon "Clear" at bounding box center [1165, 152] width 13 height 13
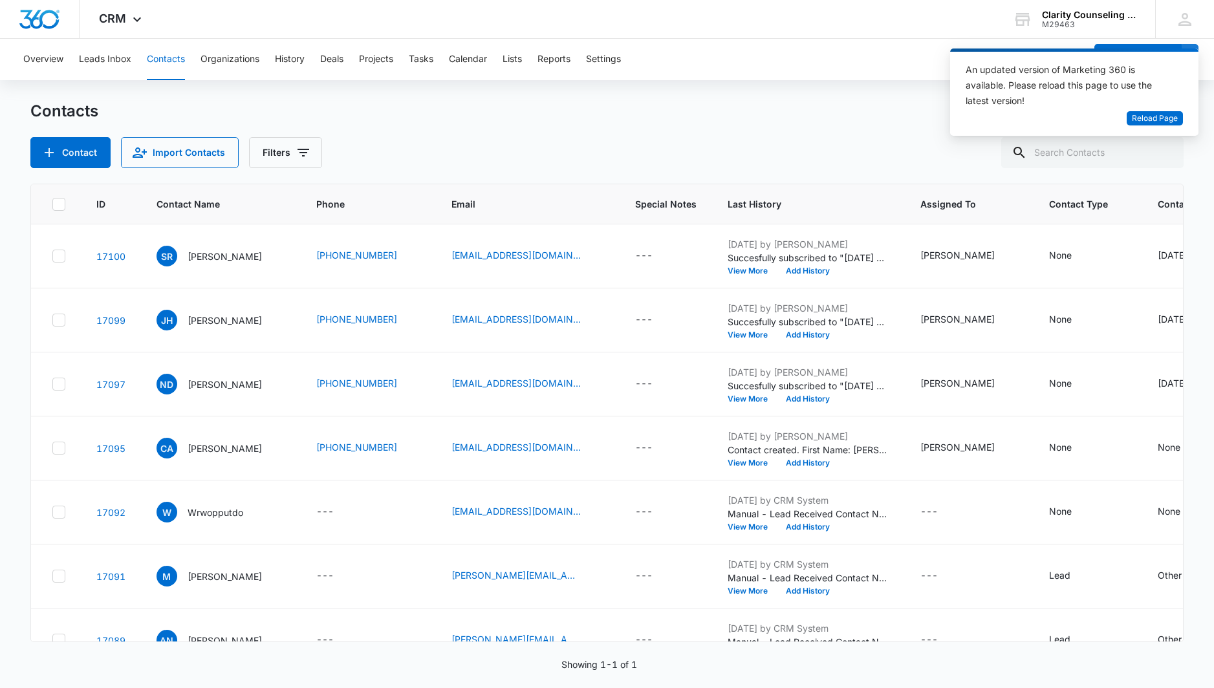
click at [1165, 152] on div at bounding box center [1165, 152] width 21 height 31
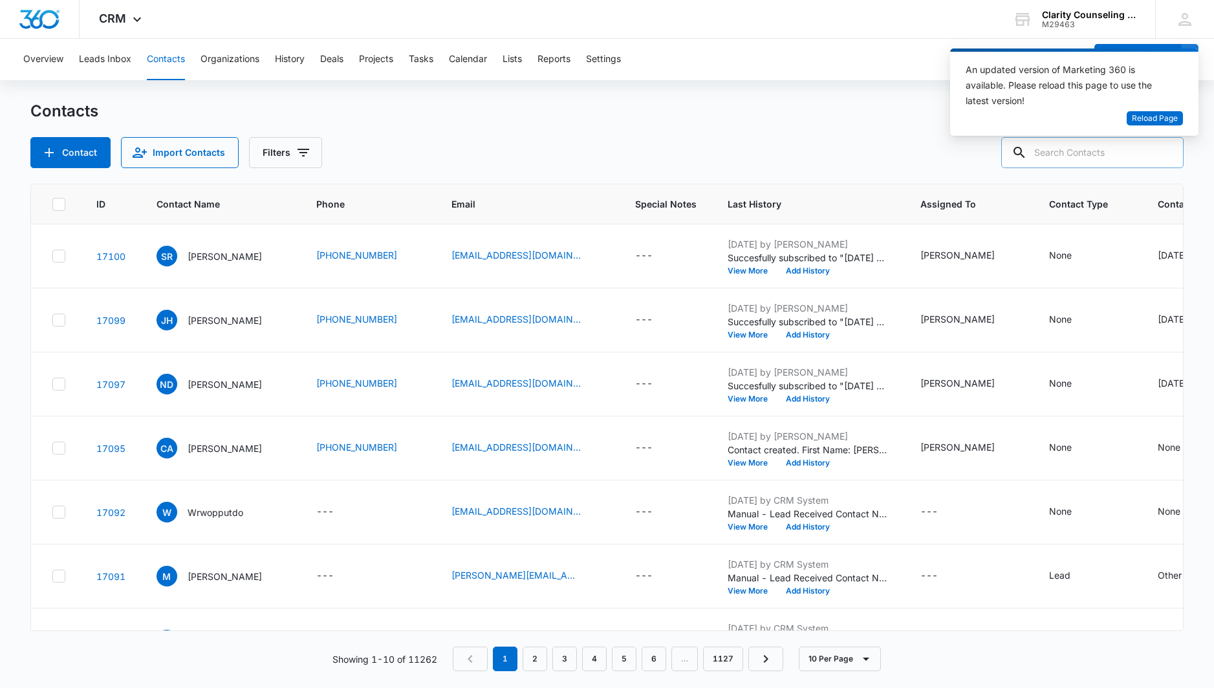
paste input "[EMAIL_ADDRESS][DOMAIN_NAME]"
type input "[EMAIL_ADDRESS][DOMAIN_NAME]"
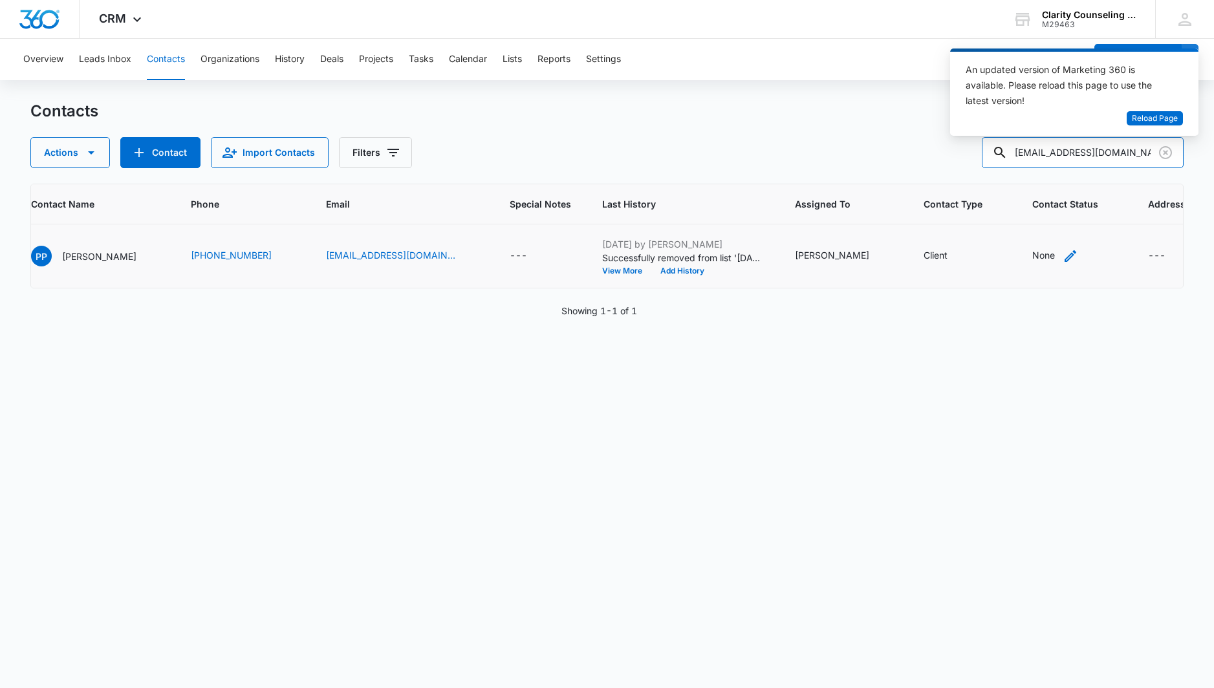
scroll to position [0, 124]
click at [1033, 257] on div "None" at bounding box center [1044, 255] width 23 height 14
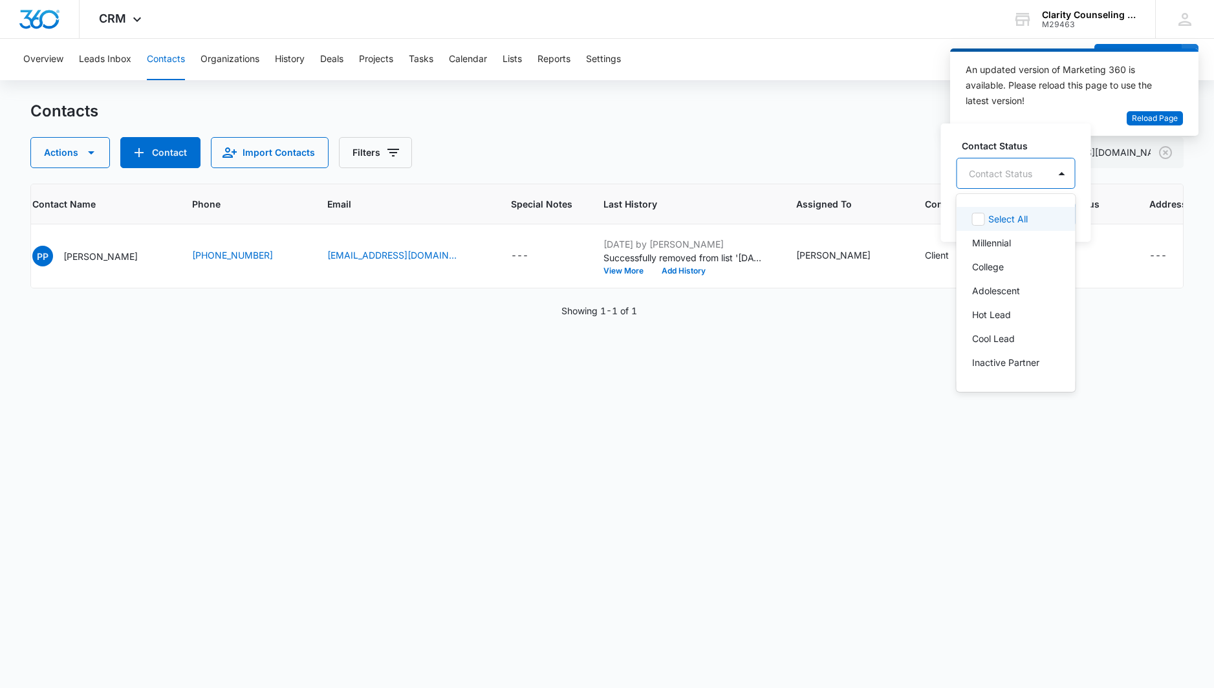
click at [1039, 171] on div "Contact Status" at bounding box center [1003, 173] width 92 height 29
drag, startPoint x: 1019, startPoint y: 268, endPoint x: 1027, endPoint y: 237, distance: 32.0
click at [1019, 267] on p "[DATE] Reminder Email List" at bounding box center [1014, 264] width 85 height 27
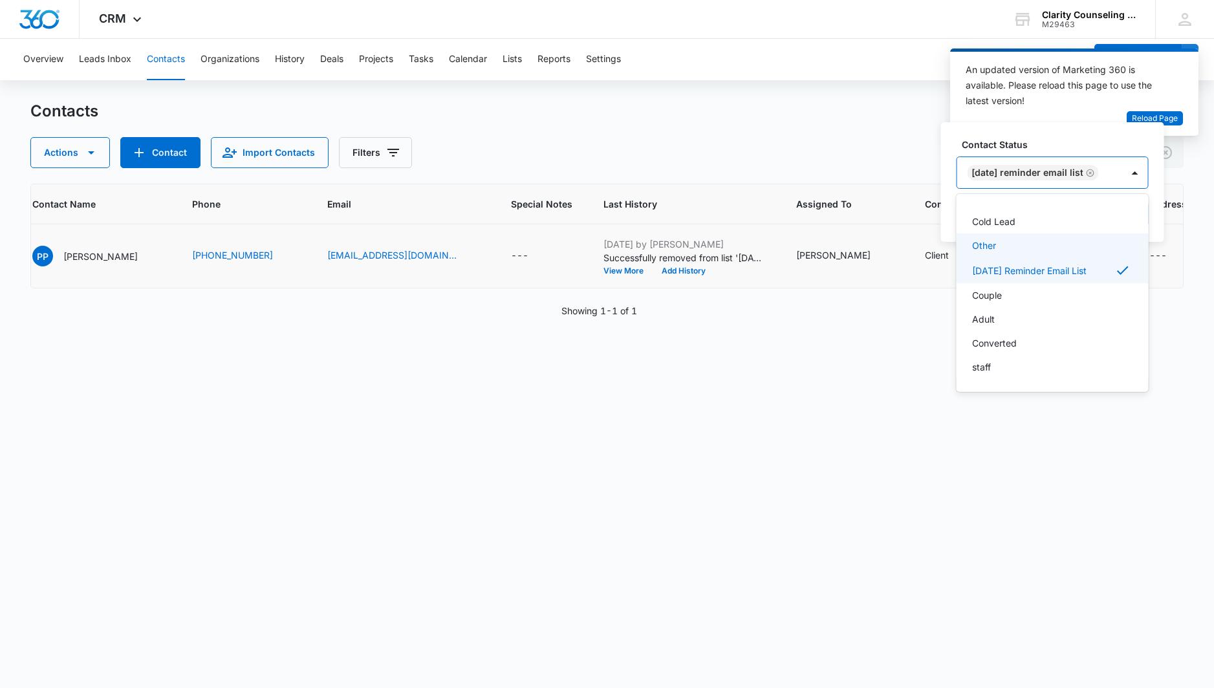
scroll to position [189, 0]
click at [1141, 169] on div at bounding box center [1135, 172] width 21 height 21
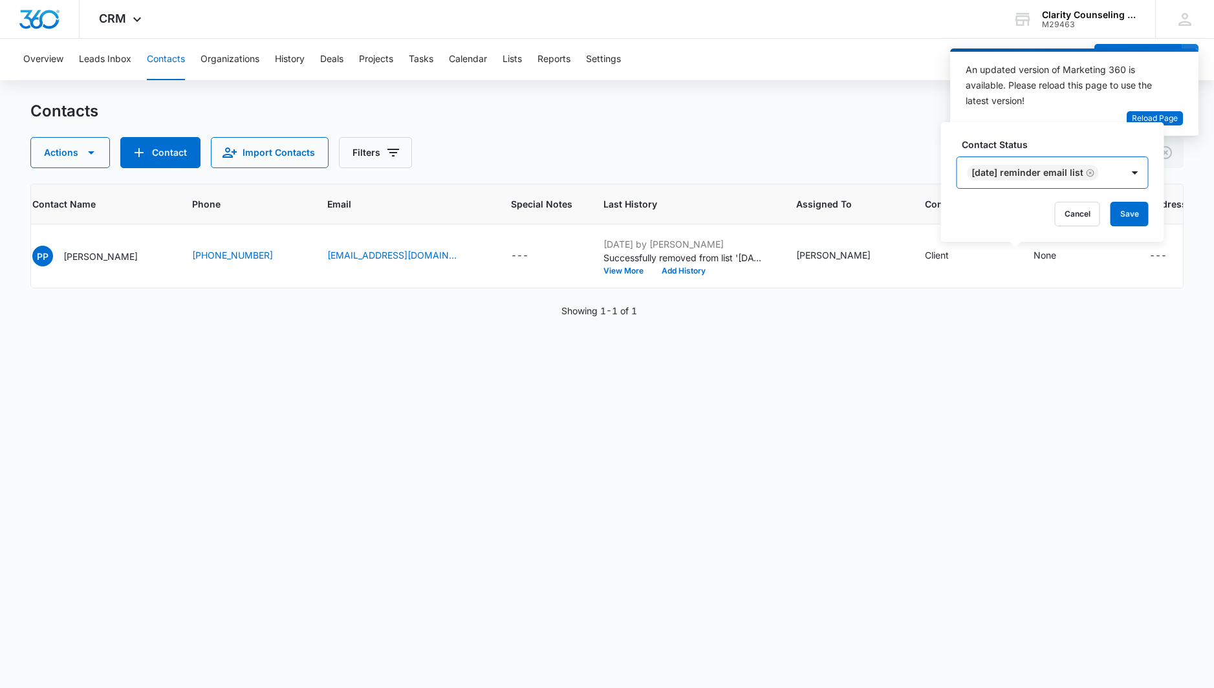
drag, startPoint x: 1138, startPoint y: 219, endPoint x: 702, endPoint y: 182, distance: 436.7
click at [1138, 219] on button "Save" at bounding box center [1129, 214] width 38 height 25
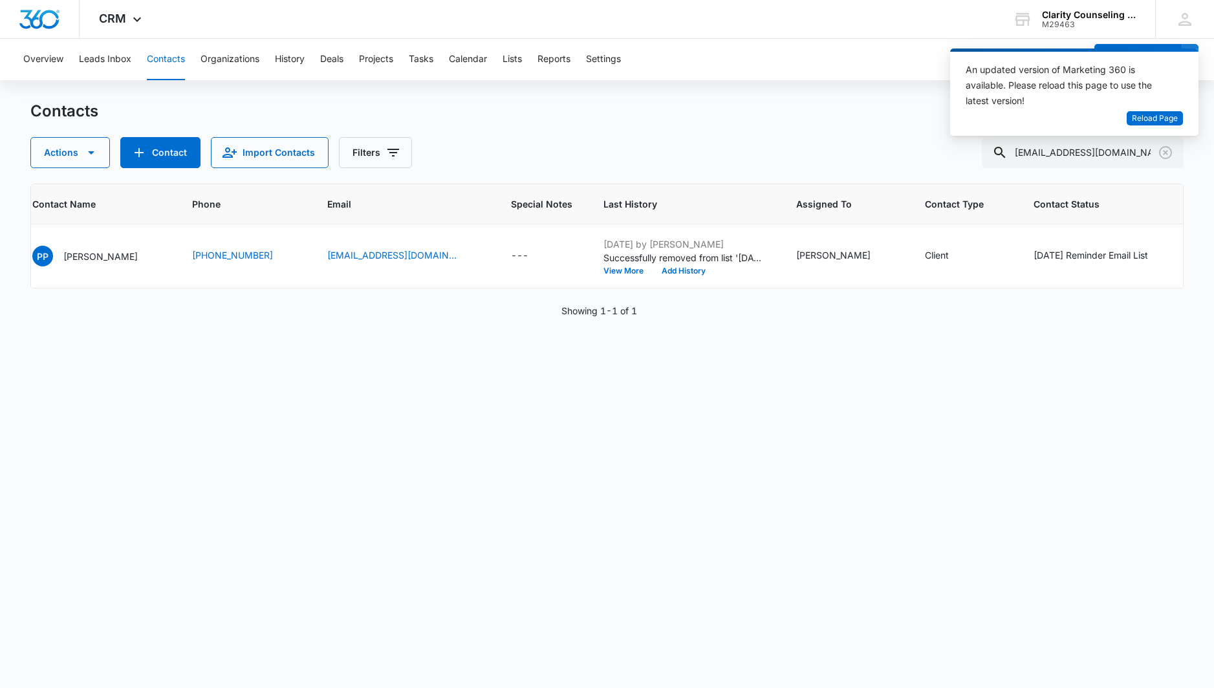
click at [1169, 156] on icon "Clear" at bounding box center [1166, 153] width 16 height 16
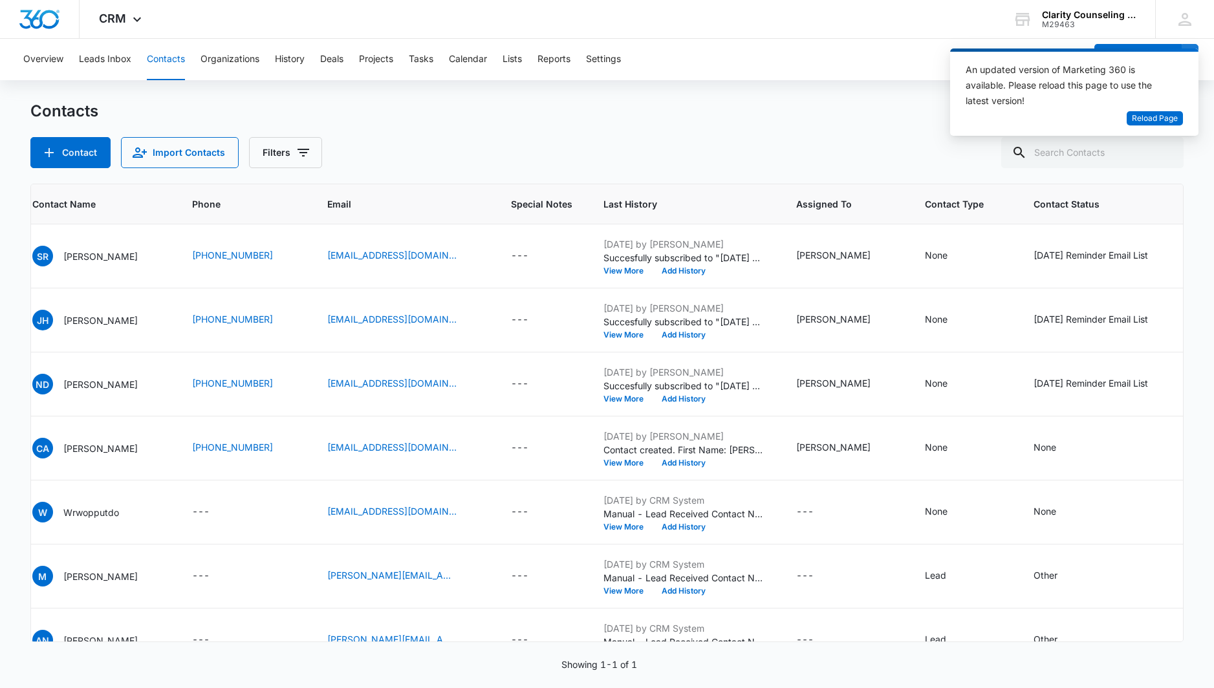
click at [1169, 156] on div at bounding box center [1165, 152] width 21 height 31
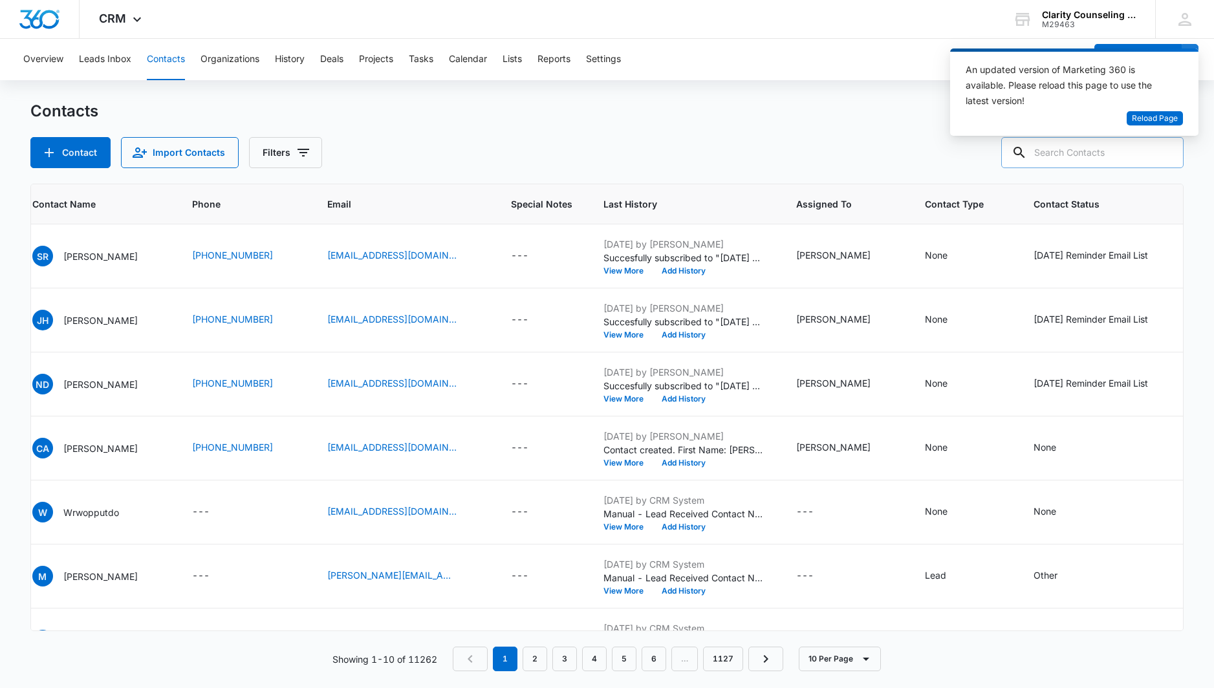
paste input "[EMAIL_ADDRESS][DOMAIN_NAME]"
type input "[EMAIL_ADDRESS][DOMAIN_NAME]"
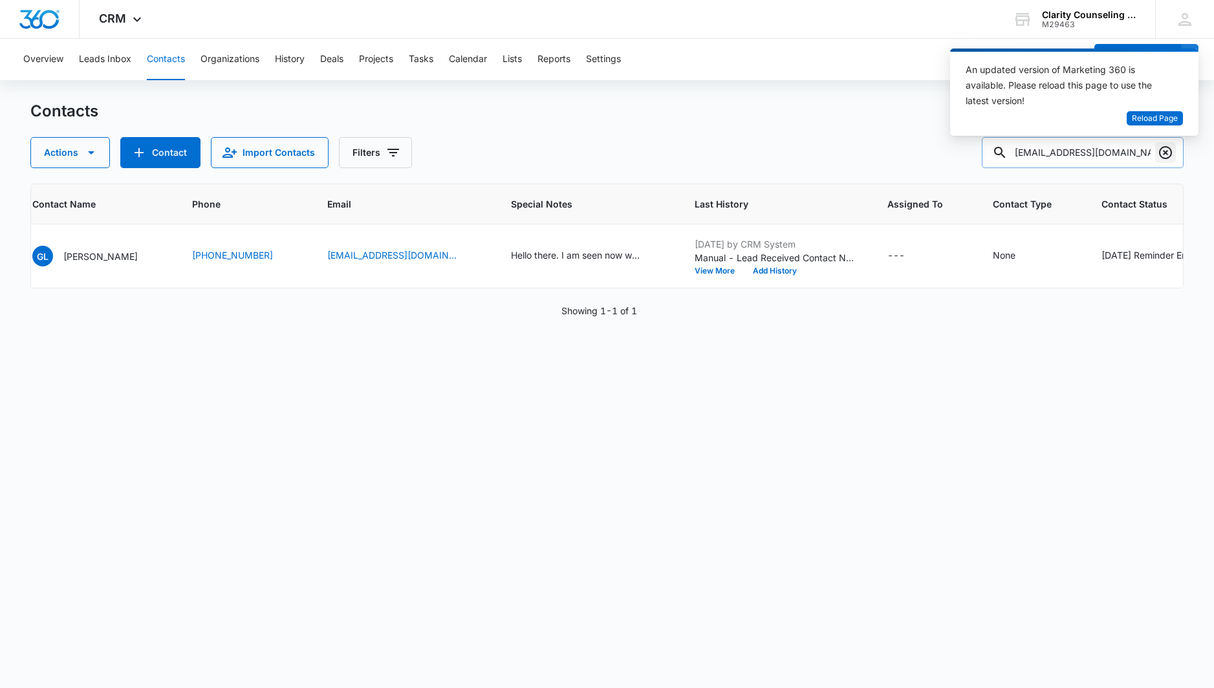
click at [1164, 154] on icon "Clear" at bounding box center [1165, 152] width 13 height 13
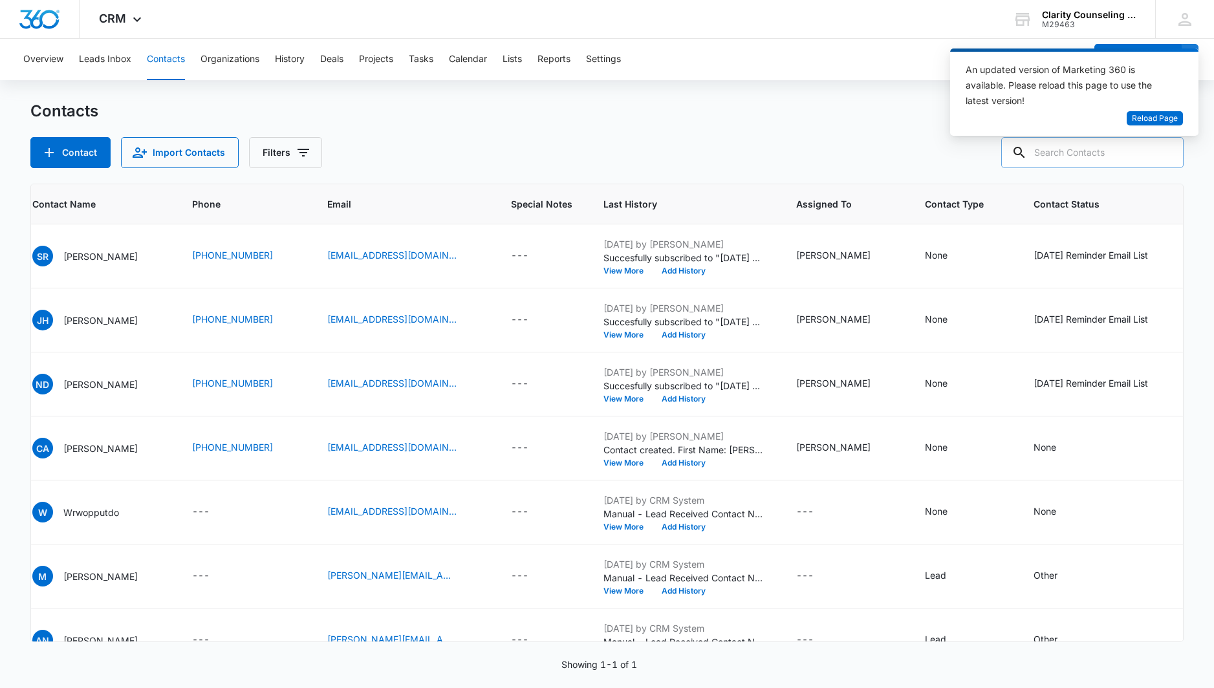
click at [1164, 154] on div at bounding box center [1165, 152] width 21 height 31
paste input "[PERSON_NAME][EMAIL_ADDRESS][PERSON_NAME][DOMAIN_NAME]"
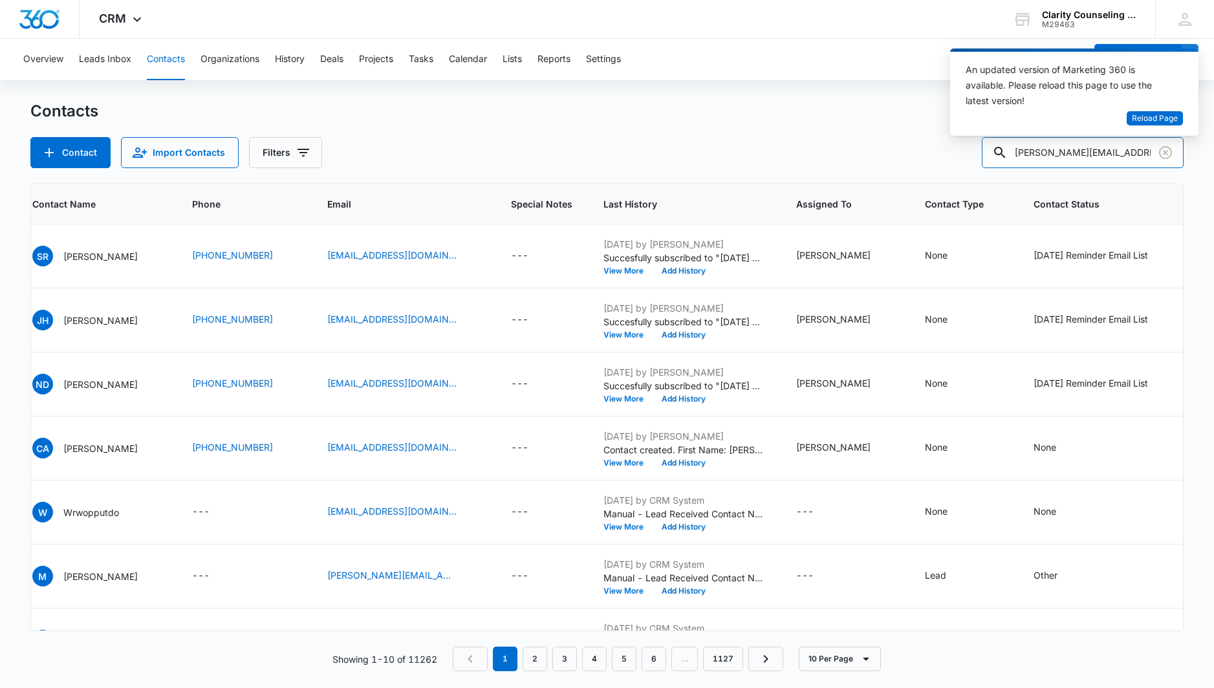
type input "[PERSON_NAME][EMAIL_ADDRESS][PERSON_NAME][DOMAIN_NAME]"
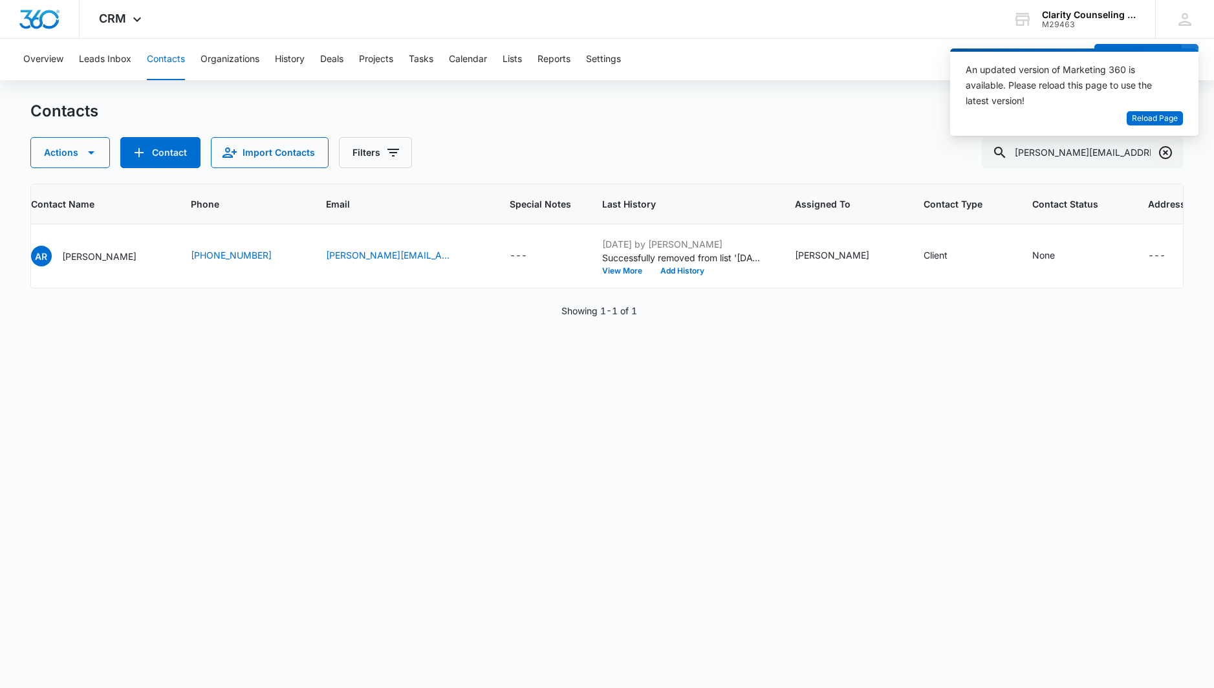
click at [1163, 151] on icon "Clear" at bounding box center [1165, 152] width 13 height 13
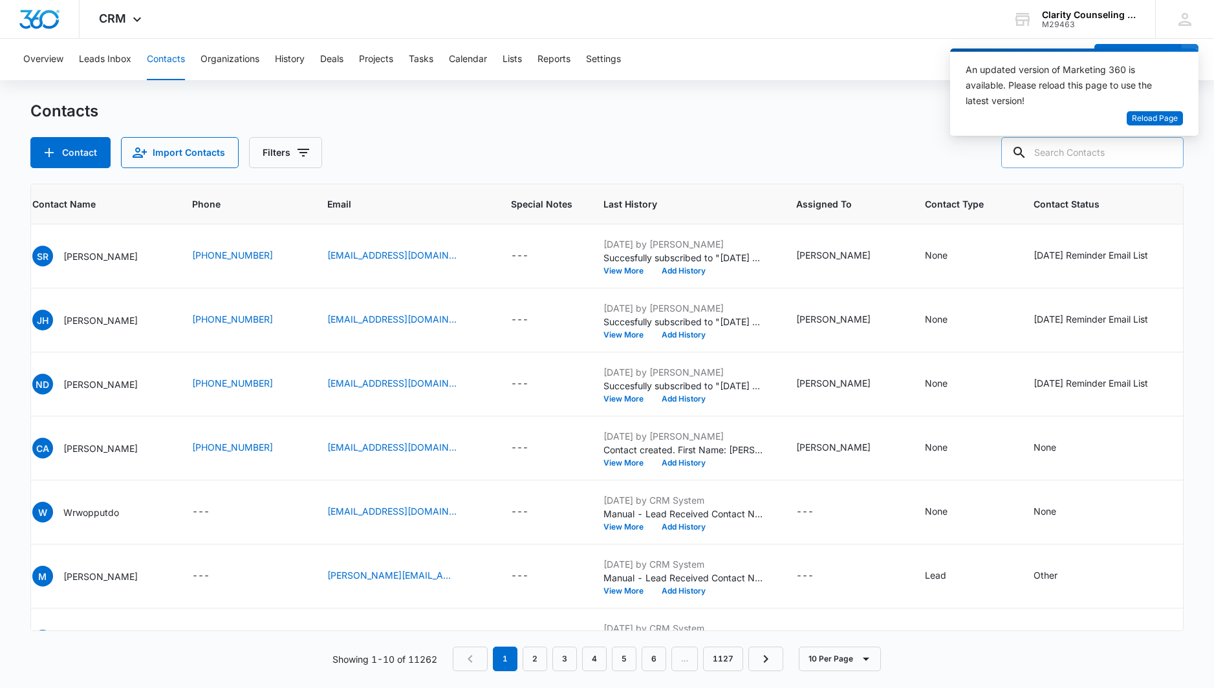
paste input "[EMAIL_ADDRESS][DOMAIN_NAME]"
type input "[EMAIL_ADDRESS][DOMAIN_NAME]"
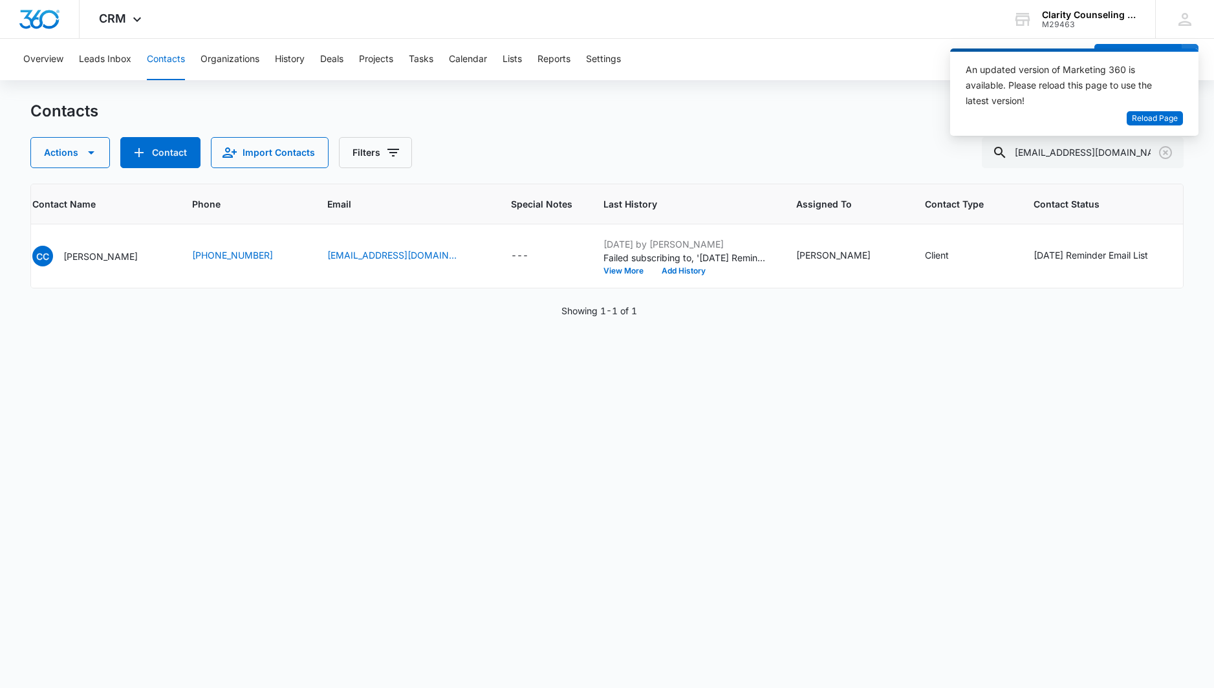
click at [1161, 151] on icon "Clear" at bounding box center [1166, 153] width 16 height 16
click at [1161, 151] on div at bounding box center [1165, 152] width 21 height 31
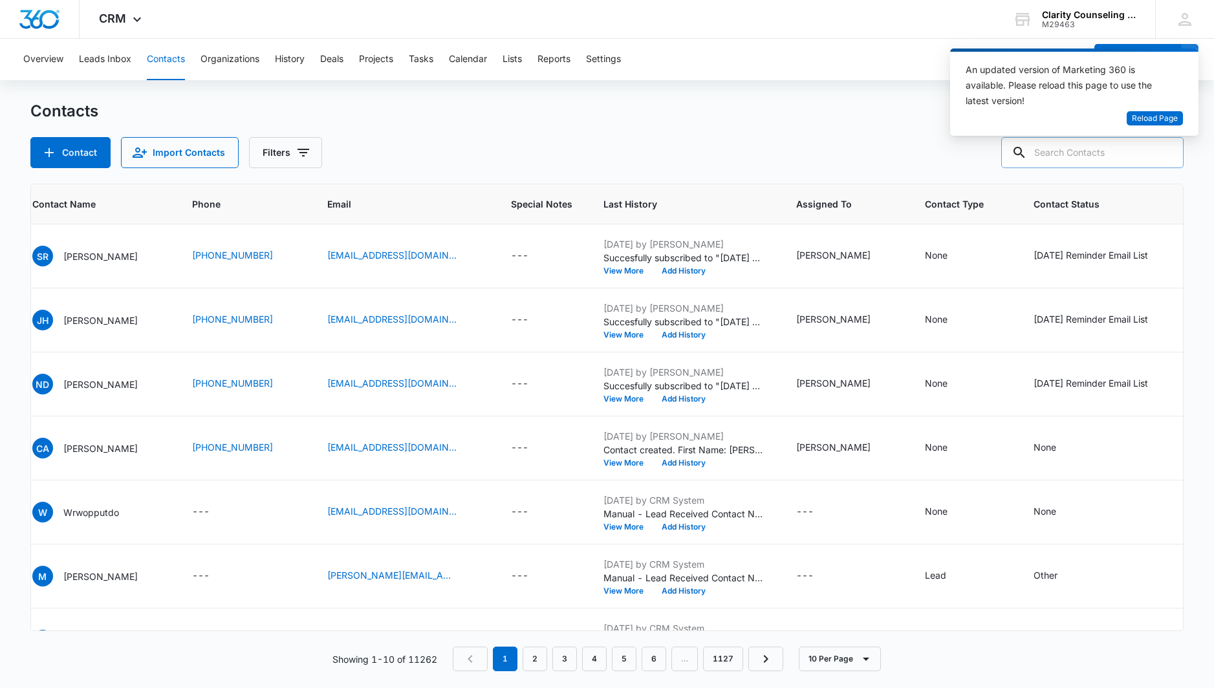
paste input "[EMAIL_ADDRESS][DOMAIN_NAME]"
type input "[EMAIL_ADDRESS][DOMAIN_NAME]"
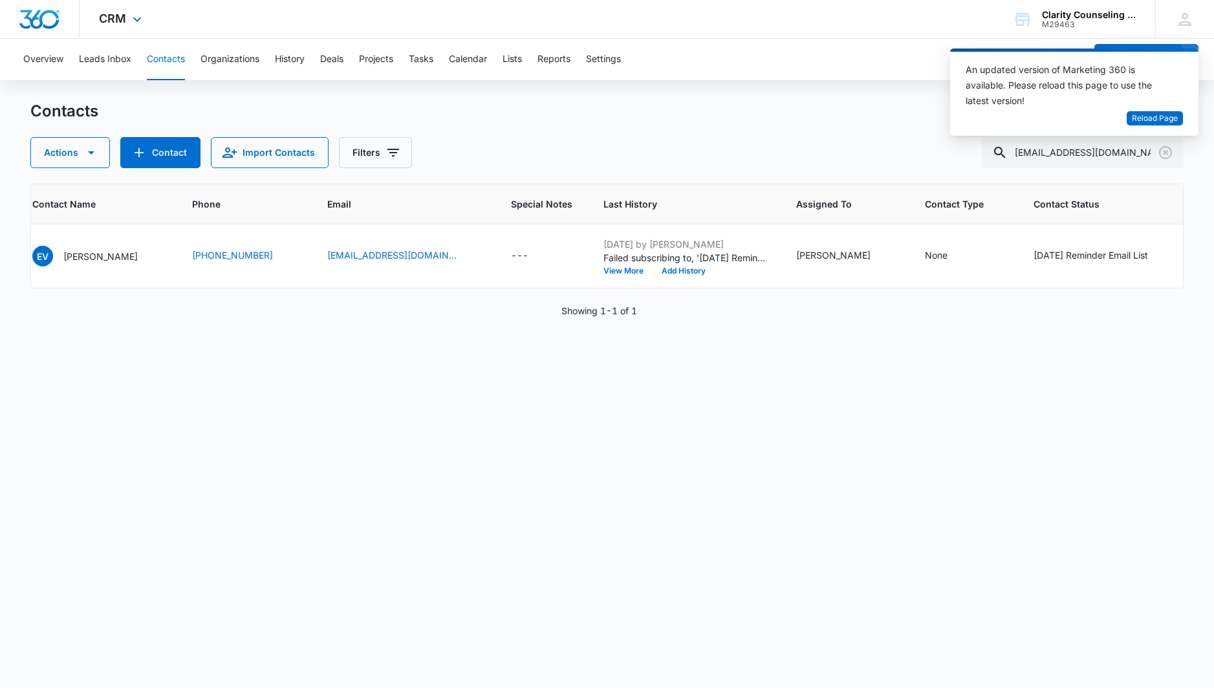
click at [1164, 153] on icon "Clear" at bounding box center [1166, 153] width 16 height 16
click at [1164, 153] on div at bounding box center [1165, 152] width 21 height 31
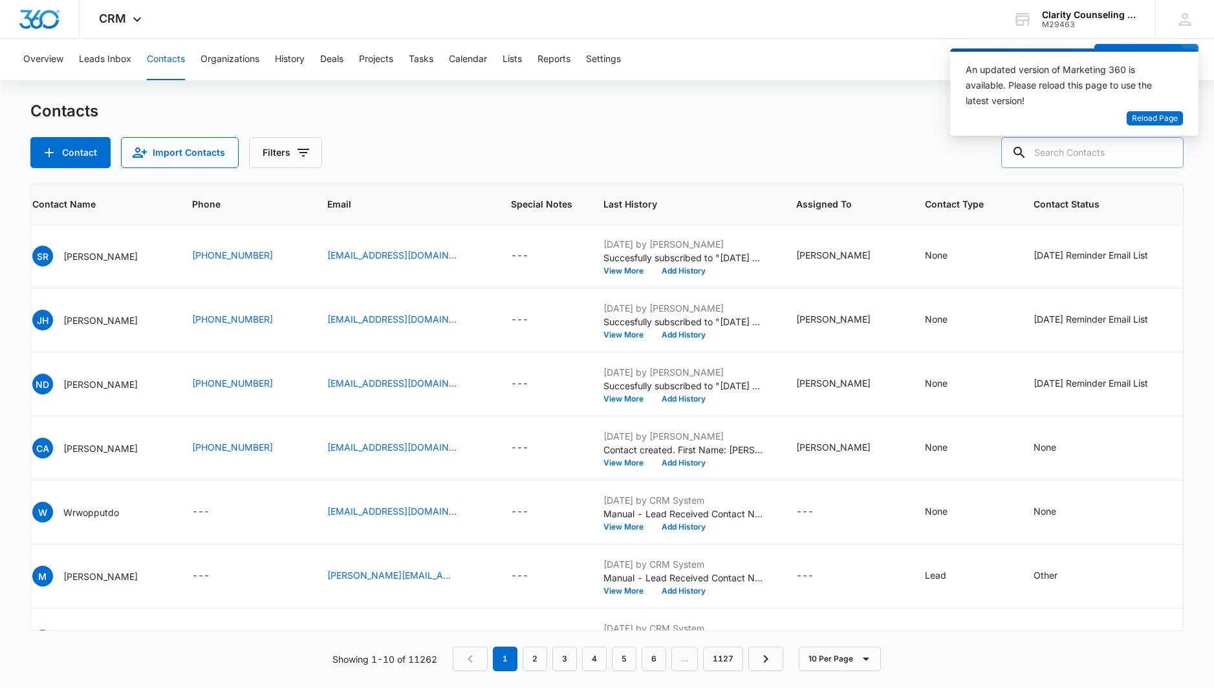
paste input "[EMAIL_ADDRESS][DOMAIN_NAME]"
type input "[EMAIL_ADDRESS][DOMAIN_NAME]"
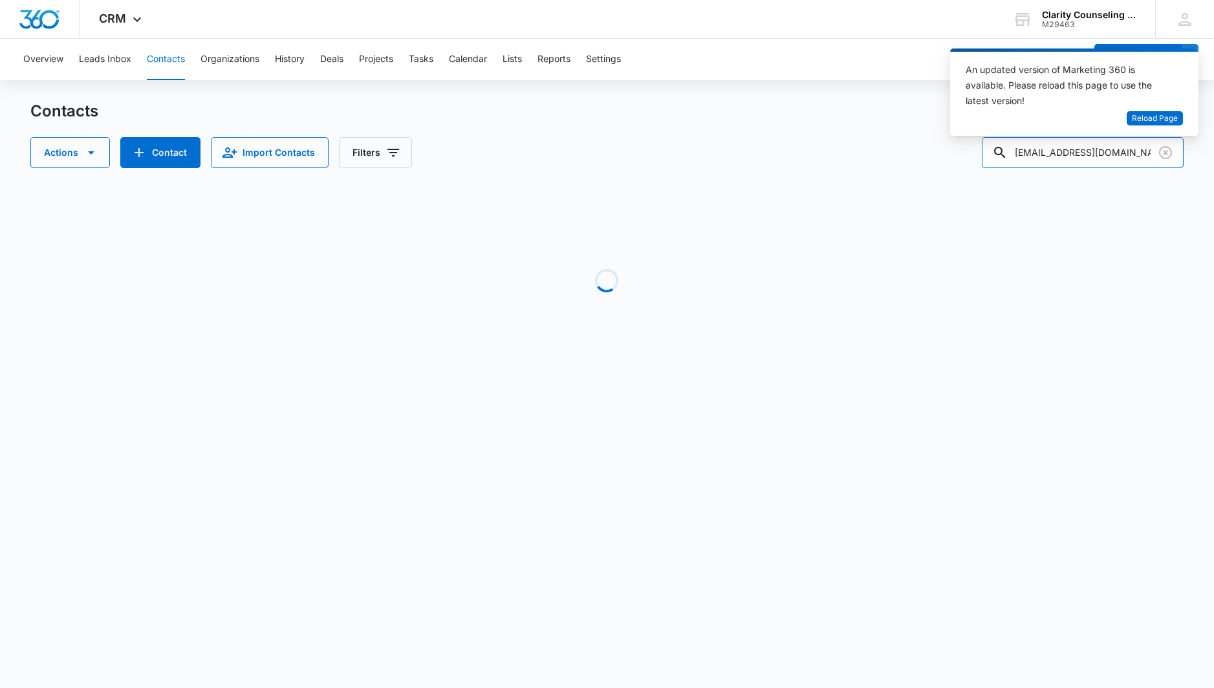
scroll to position [0, 0]
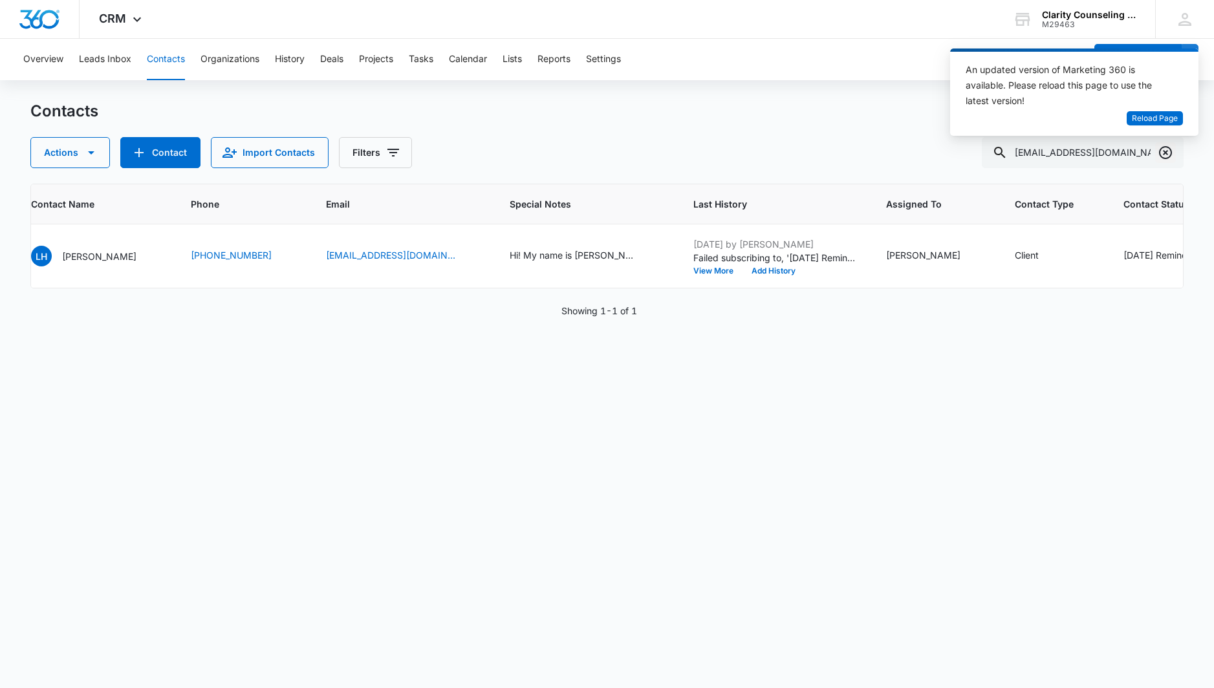
click at [1163, 151] on icon "Clear" at bounding box center [1165, 152] width 13 height 13
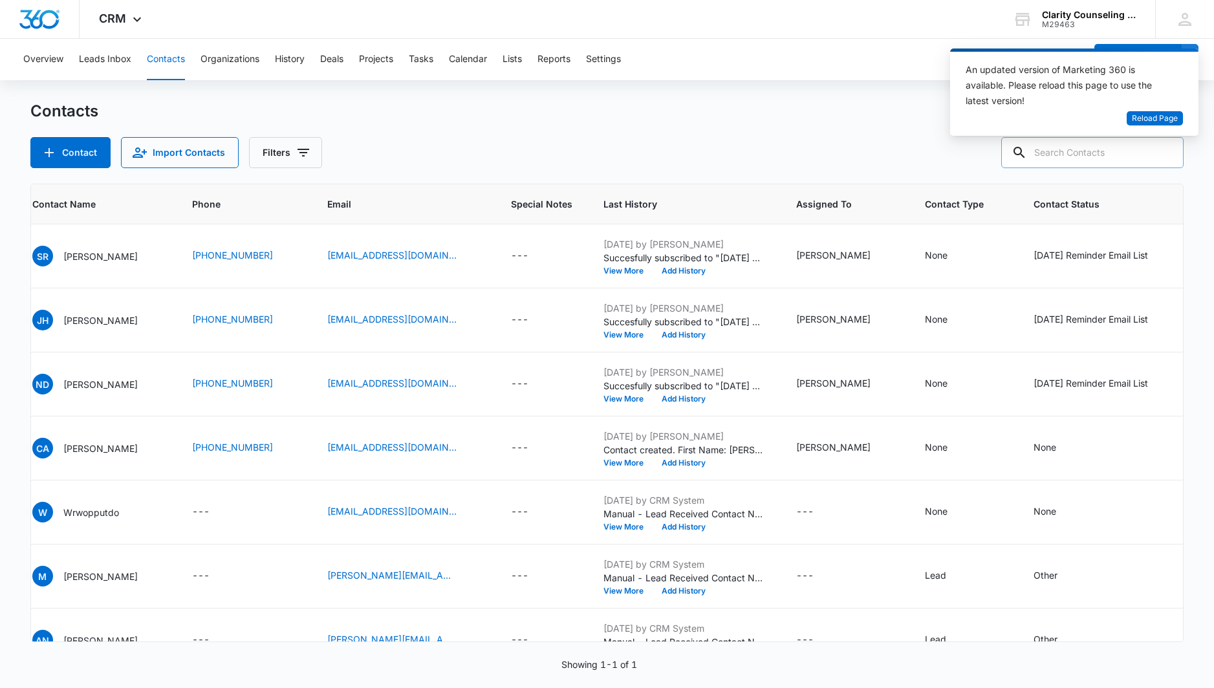
drag, startPoint x: 1163, startPoint y: 151, endPoint x: 1116, endPoint y: 157, distance: 48.2
click at [1163, 151] on div at bounding box center [1165, 152] width 21 height 31
paste input "[EMAIL_ADDRESS][DOMAIN_NAME]"
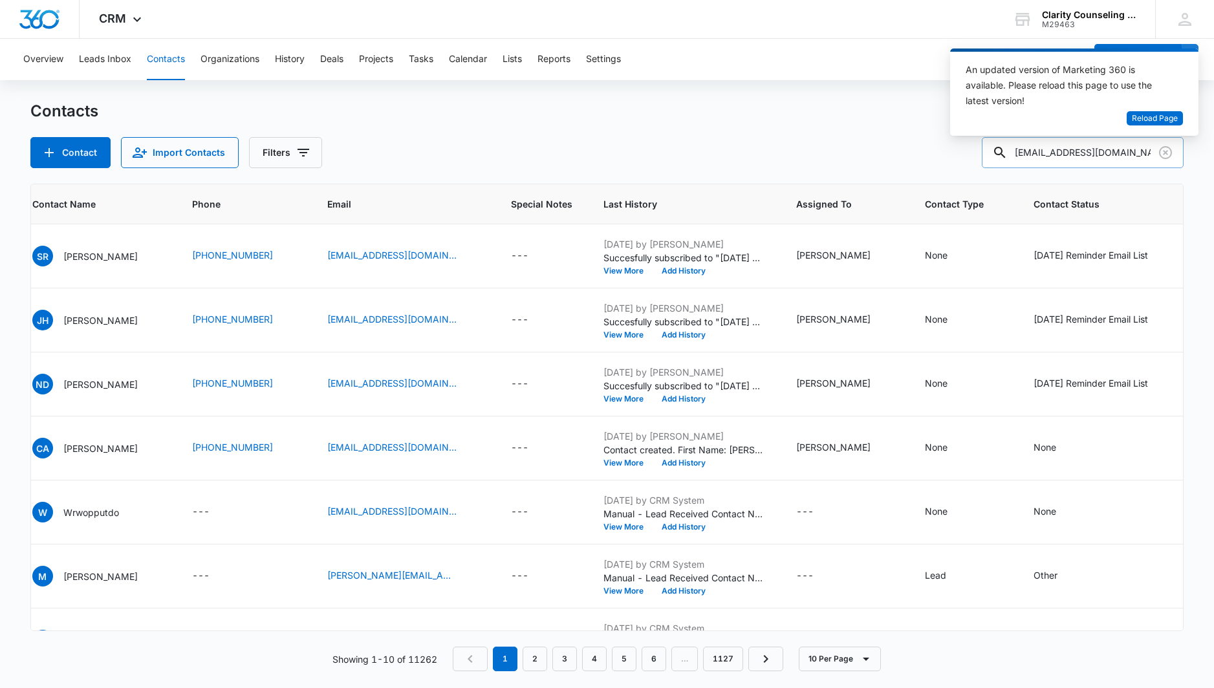
type input "[EMAIL_ADDRESS][DOMAIN_NAME]"
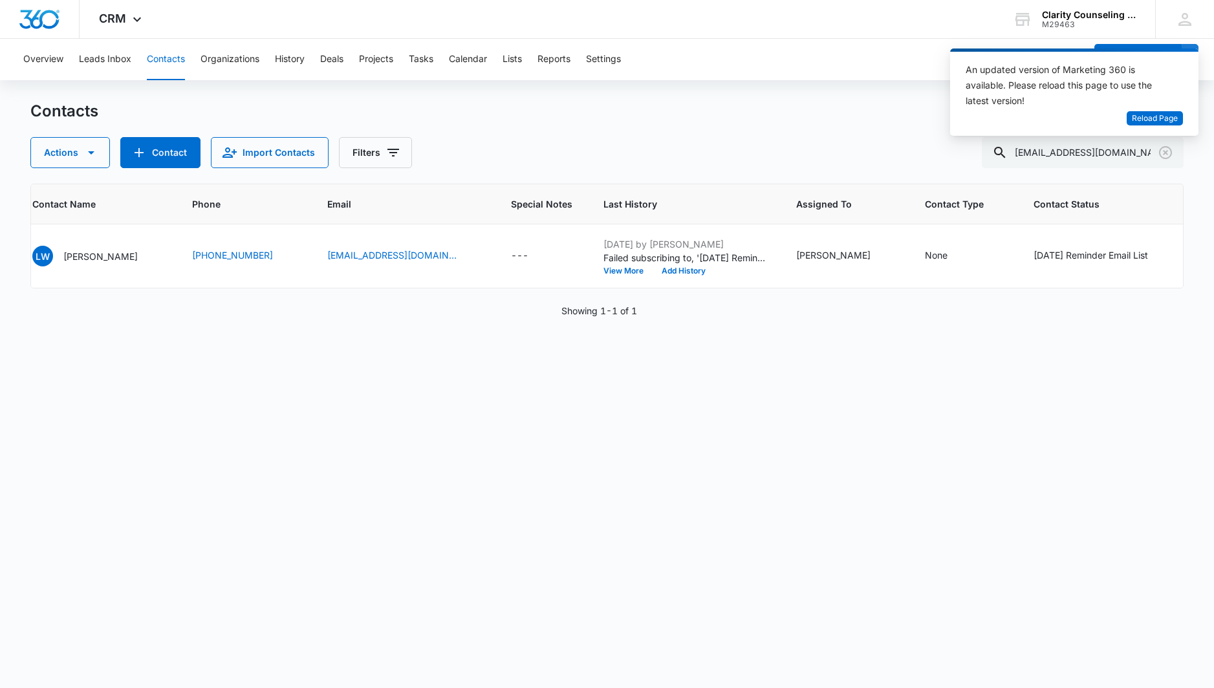
click at [1167, 152] on icon "Clear" at bounding box center [1165, 152] width 13 height 13
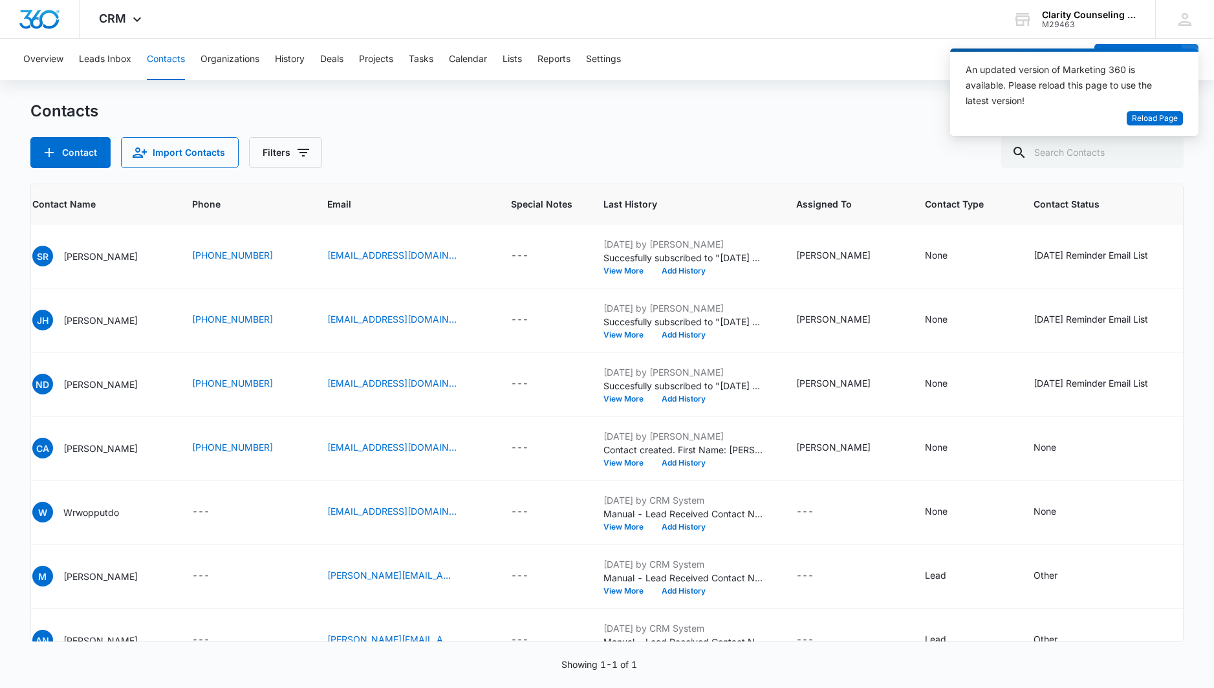
click at [1167, 152] on div at bounding box center [1165, 152] width 21 height 31
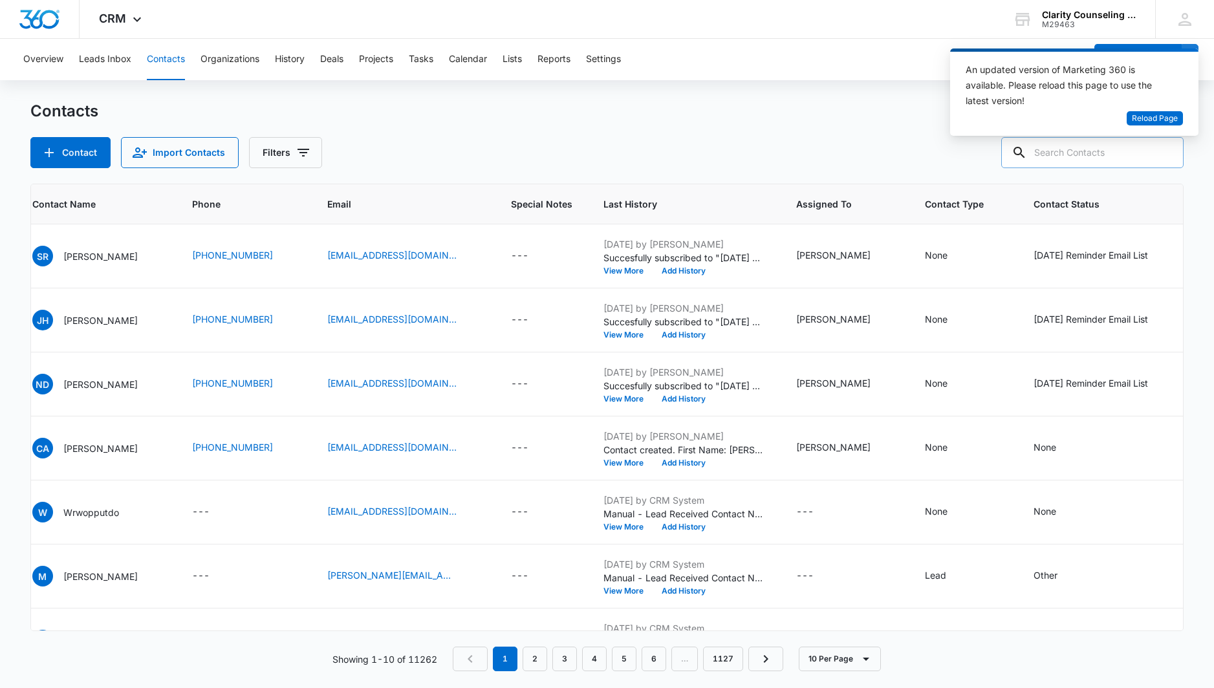
paste input "[PERSON_NAME][EMAIL_ADDRESS][PERSON_NAME][PERSON_NAME][DOMAIN_NAME]"
type input "[PERSON_NAME][EMAIL_ADDRESS][PERSON_NAME][PERSON_NAME][DOMAIN_NAME]"
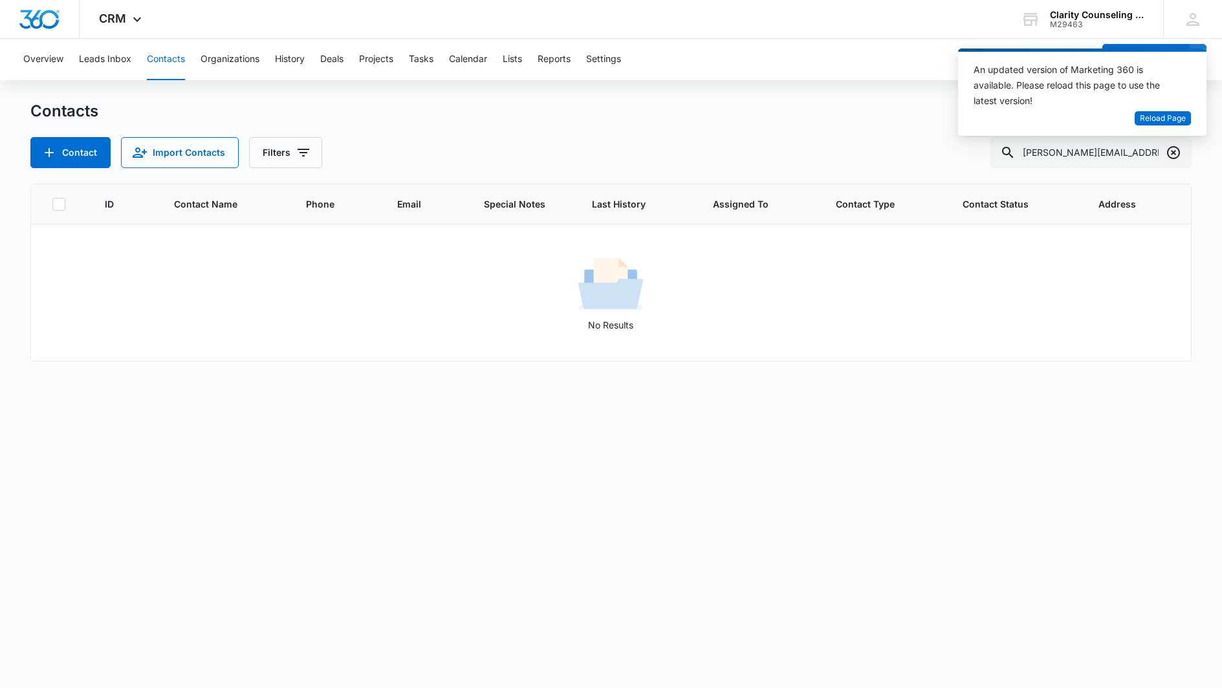
click at [1176, 151] on icon "Clear" at bounding box center [1173, 153] width 16 height 16
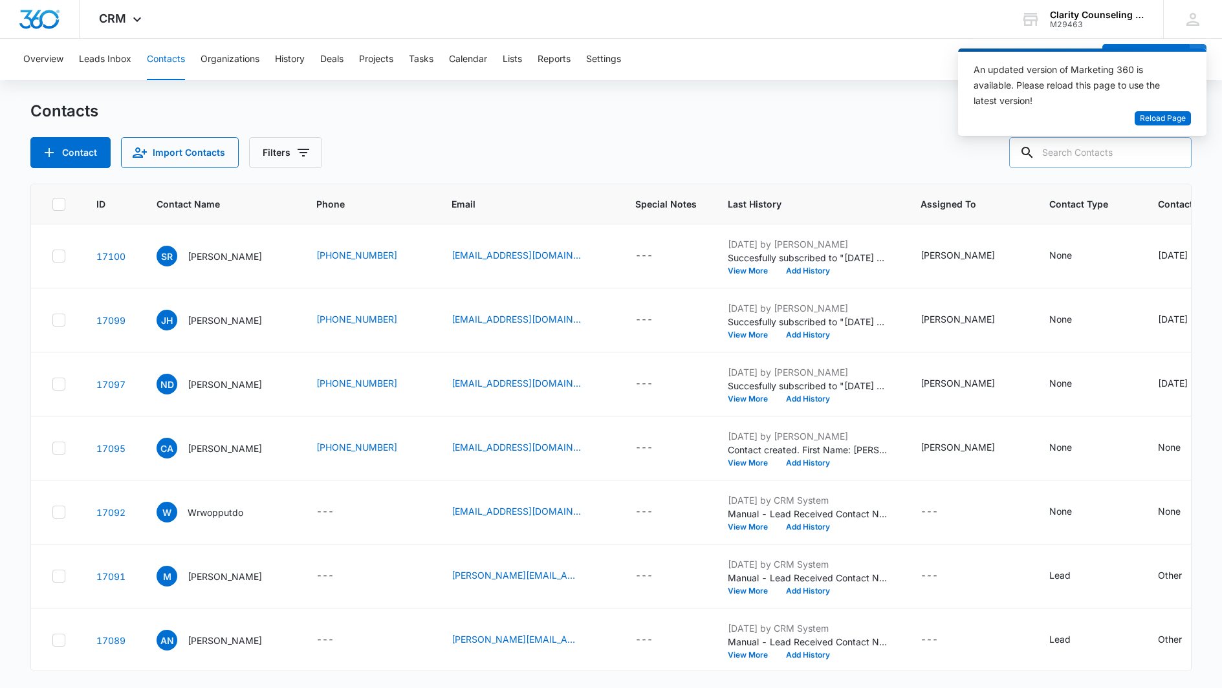
drag, startPoint x: 1176, startPoint y: 151, endPoint x: 1127, endPoint y: 155, distance: 49.9
click at [1176, 151] on div at bounding box center [1173, 152] width 21 height 31
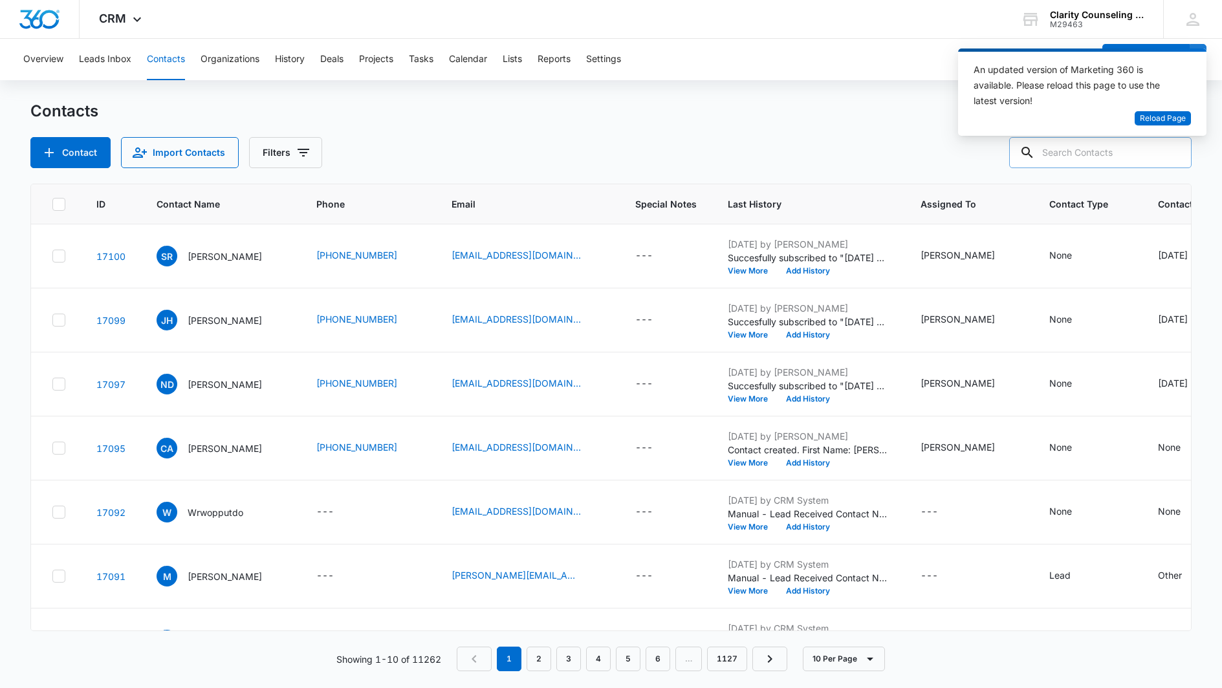
paste input "[PERSON_NAME][EMAIL_ADDRESS][DOMAIN_NAME]"
type input "[PERSON_NAME][EMAIL_ADDRESS][DOMAIN_NAME]"
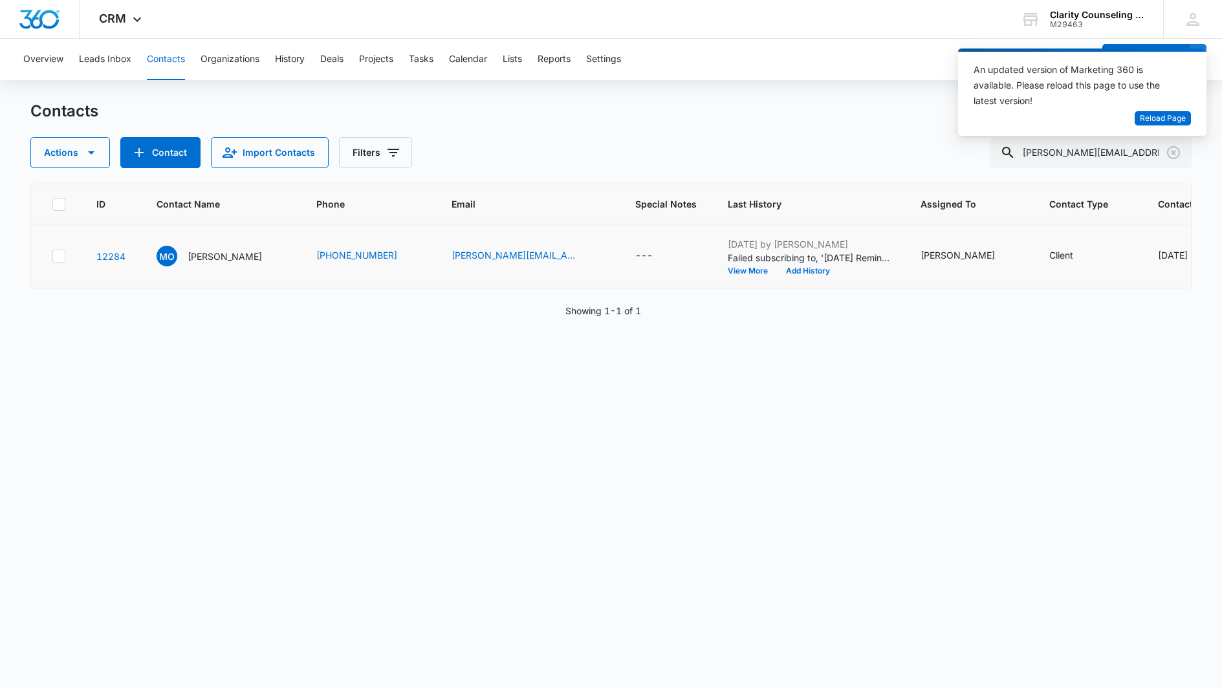
click at [1158, 255] on div "[DATE] Reminder Email List" at bounding box center [1215, 255] width 114 height 14
click at [1023, 246] on icon "Remove Saturday Reminder Email List" at bounding box center [1021, 246] width 9 height 10
click at [1053, 281] on button "Save" at bounding box center [1060, 286] width 38 height 25
click at [1175, 151] on icon "Clear" at bounding box center [1173, 152] width 13 height 13
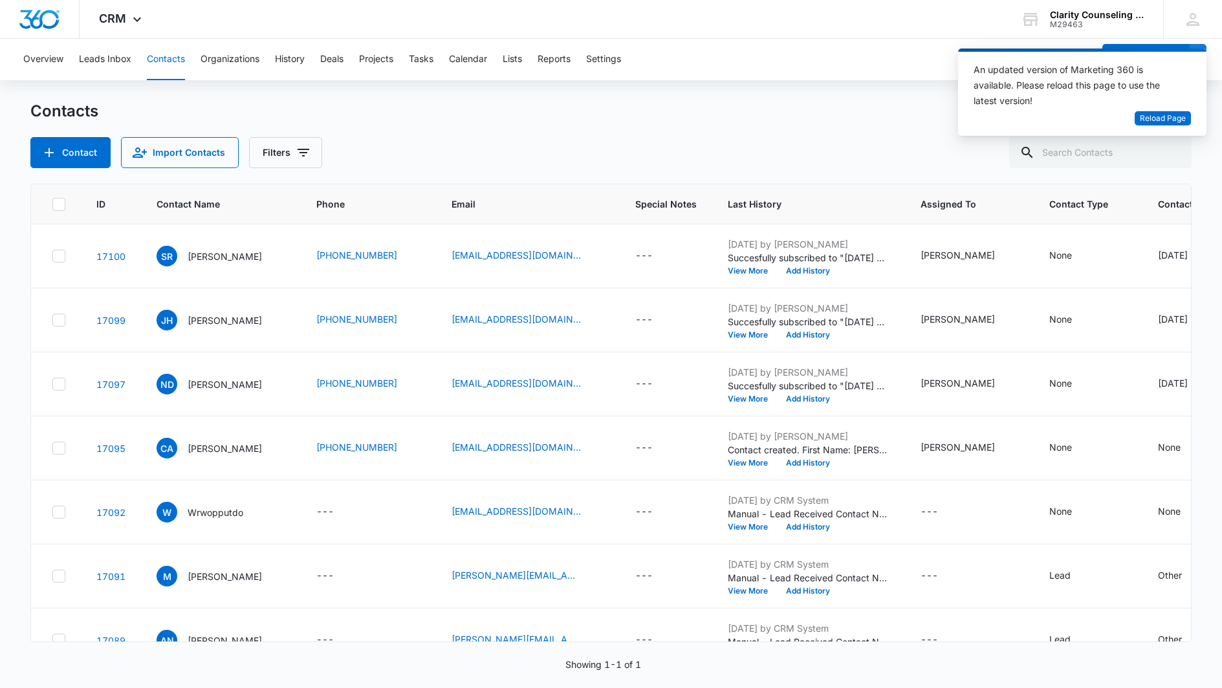
click at [1175, 151] on div at bounding box center [1173, 152] width 21 height 31
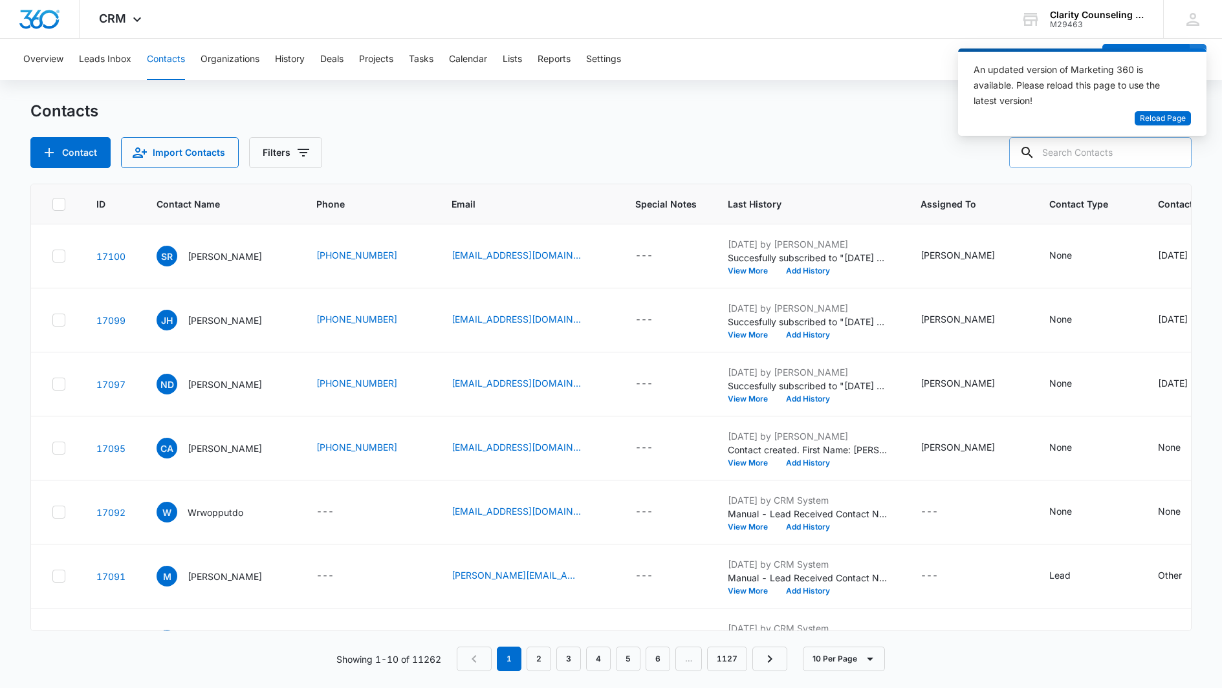
paste input "[EMAIL_ADDRESS][DOMAIN_NAME]"
type input "[EMAIL_ADDRESS][DOMAIN_NAME]"
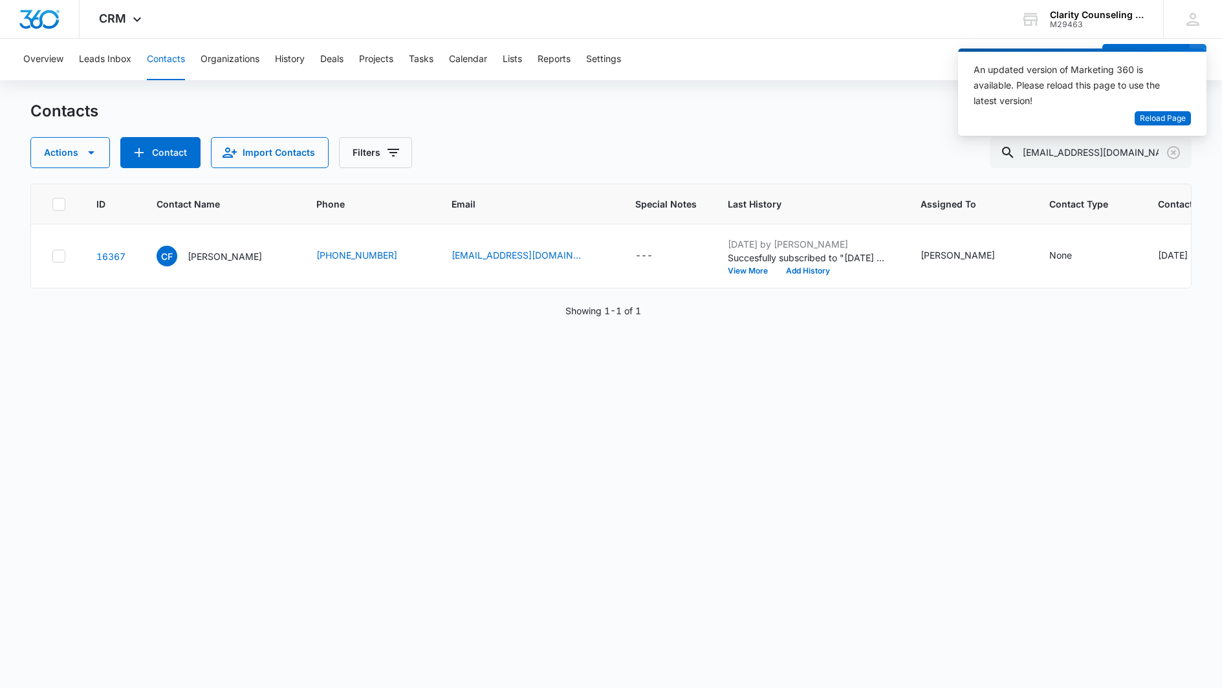
click at [1176, 150] on icon "Clear" at bounding box center [1173, 153] width 16 height 16
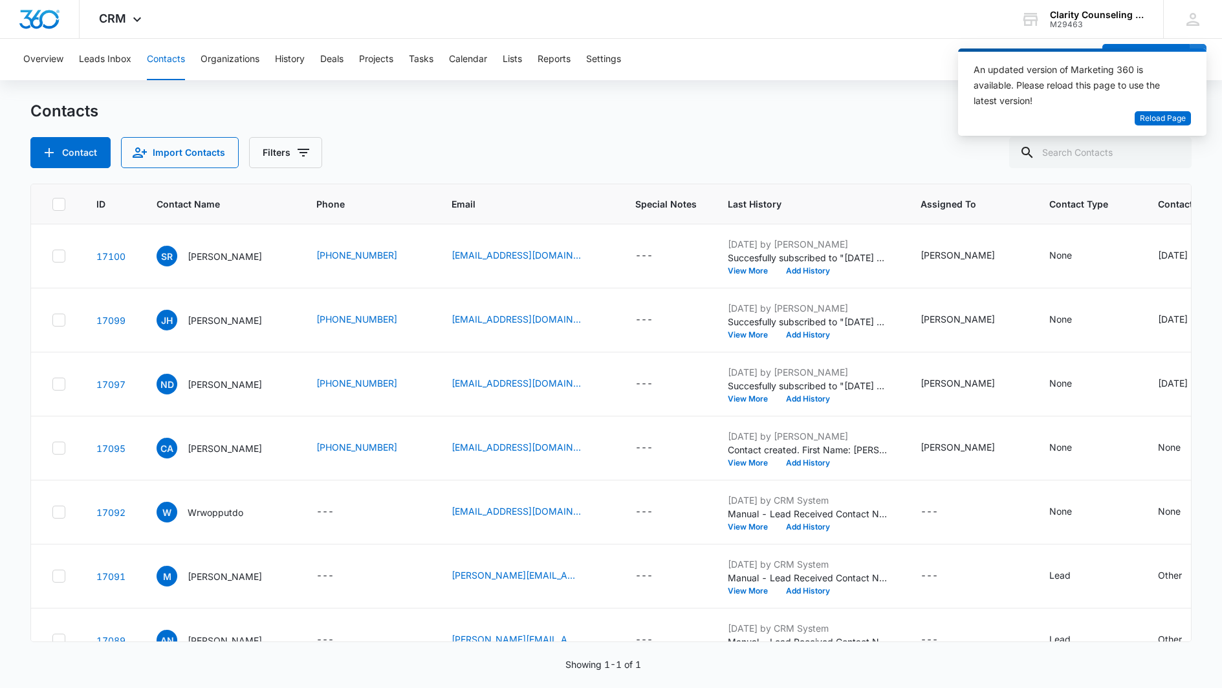
click at [1176, 150] on div at bounding box center [1173, 152] width 21 height 31
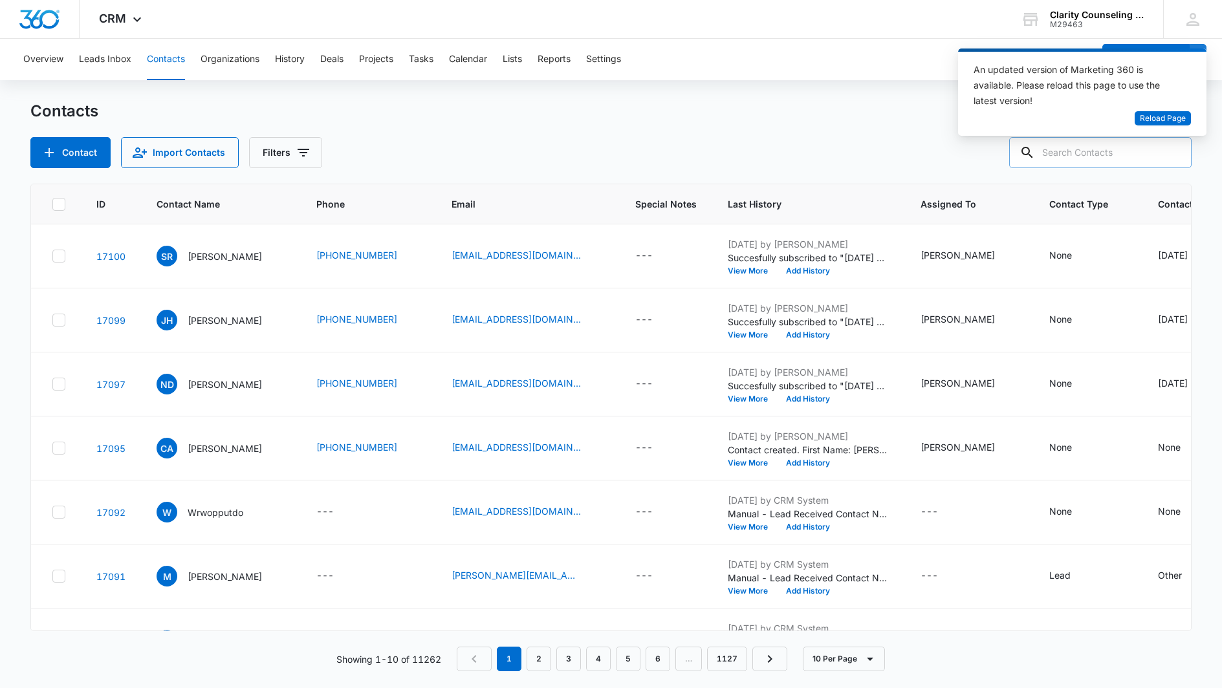
paste input "[EMAIL_ADDRESS][DOMAIN_NAME]"
type input "[EMAIL_ADDRESS][DOMAIN_NAME]"
